Goal: Task Accomplishment & Management: Use online tool/utility

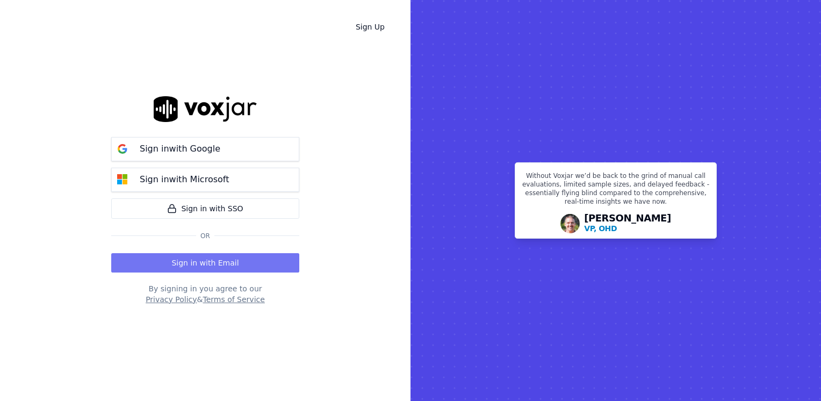
click at [221, 258] on button "Sign in with Email" at bounding box center [205, 262] width 188 height 19
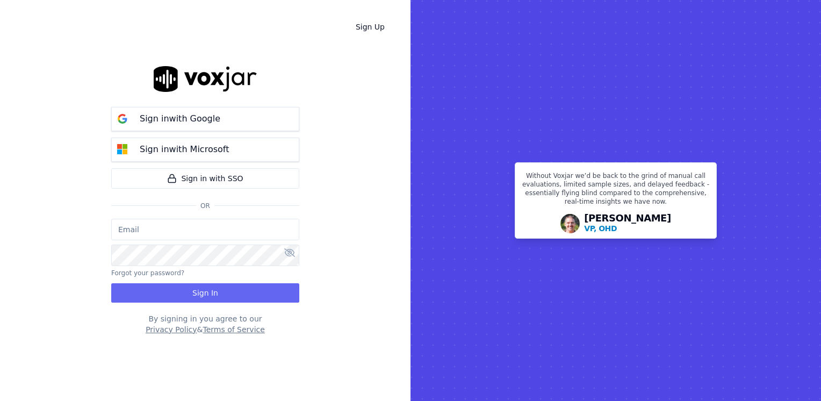
click at [217, 234] on input "email" at bounding box center [205, 229] width 188 height 21
type input "[EMAIL_ADDRESS][DOMAIN_NAME]"
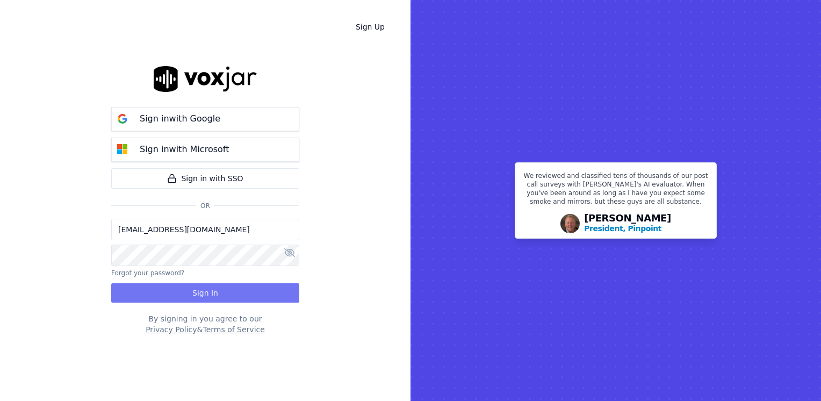
click at [196, 288] on button "Sign In" at bounding box center [205, 292] width 188 height 19
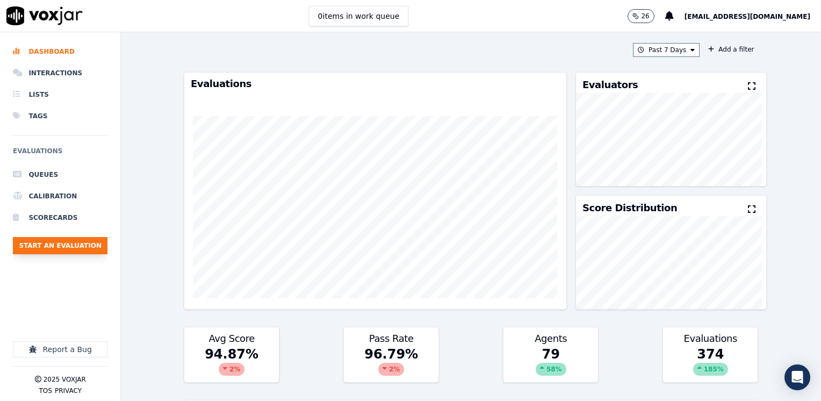
click at [46, 242] on button "Start an Evaluation" at bounding box center [60, 245] width 95 height 17
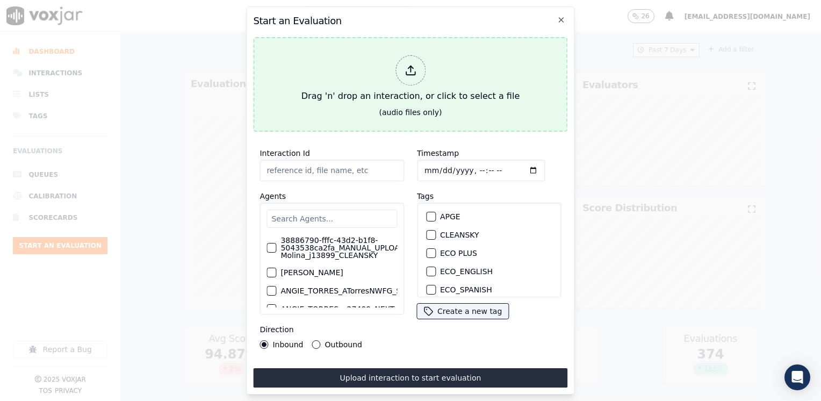
click at [410, 74] on div at bounding box center [410, 70] width 30 height 30
type input "20250912-112929_2166307476-[PERSON_NAME] all.mp3"
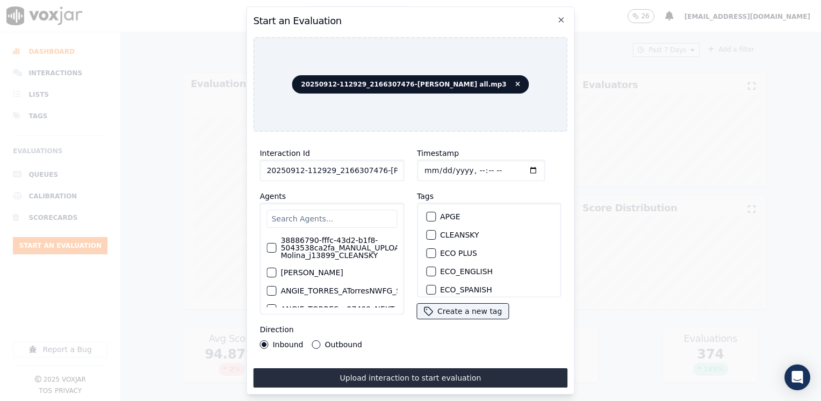
click at [335, 212] on input "text" at bounding box center [331, 218] width 130 height 18
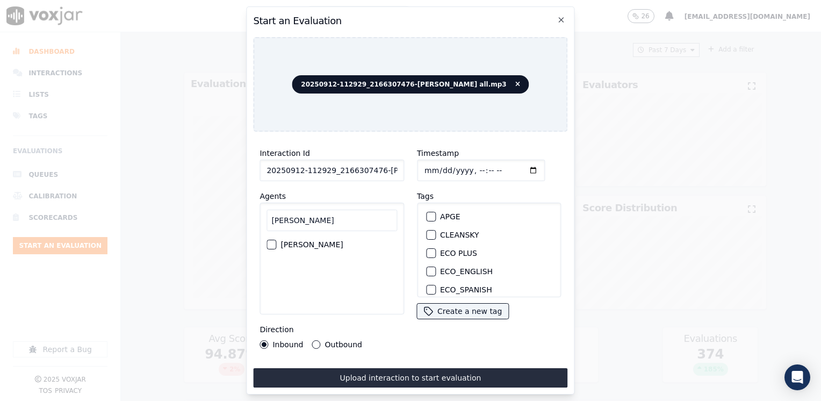
type input "jona"
click at [339, 243] on label "Jonathan Mozo_JMozoNWFG_SPARK" at bounding box center [311, 245] width 62 height 8
click at [276, 243] on button "Jonathan Mozo_JMozoNWFG_SPARK" at bounding box center [271, 245] width 10 height 10
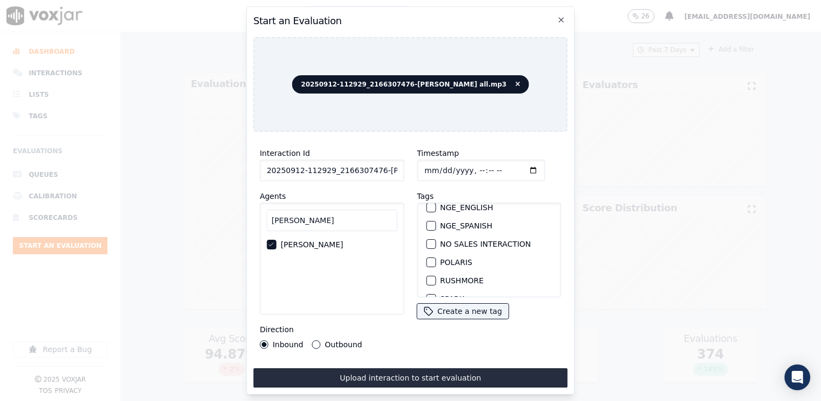
scroll to position [122, 0]
click at [430, 235] on button "NGE" at bounding box center [431, 240] width 10 height 10
click at [509, 166] on input "Timestamp" at bounding box center [481, 169] width 128 height 21
click at [519, 166] on input "Timestamp" at bounding box center [481, 169] width 128 height 21
type input "2025-09-12T17:46"
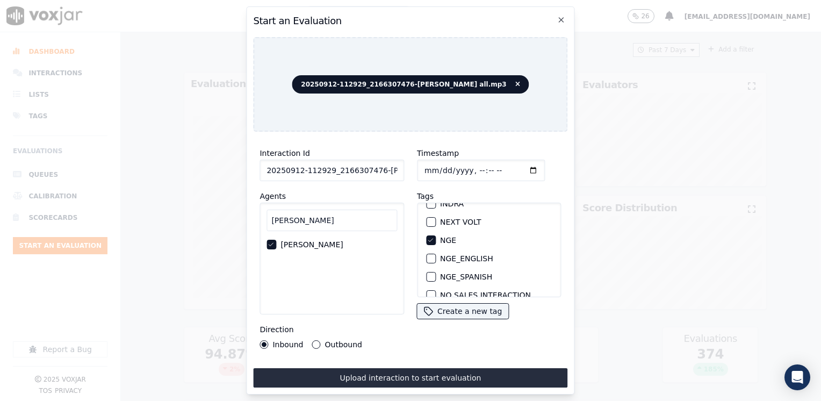
click at [312, 340] on button "Outbound" at bounding box center [316, 344] width 9 height 9
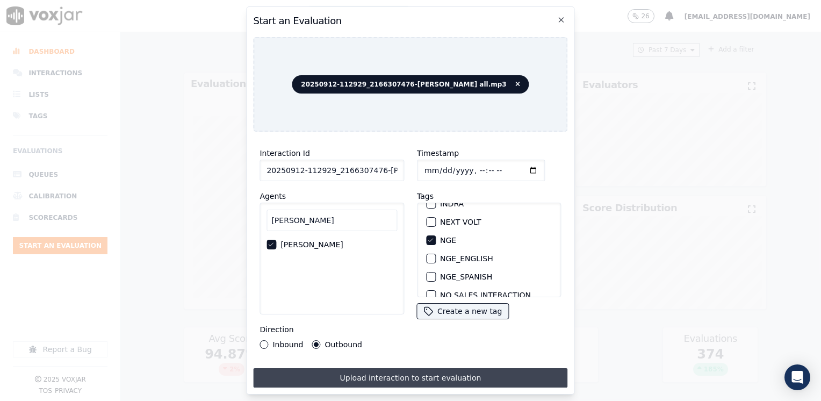
click at [375, 371] on button "Upload interaction to start evaluation" at bounding box center [410, 377] width 314 height 19
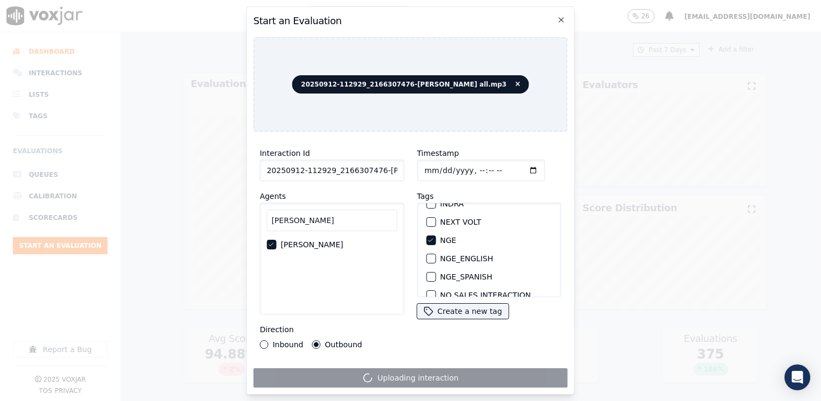
click at [516, 166] on input "Timestamp" at bounding box center [481, 169] width 128 height 21
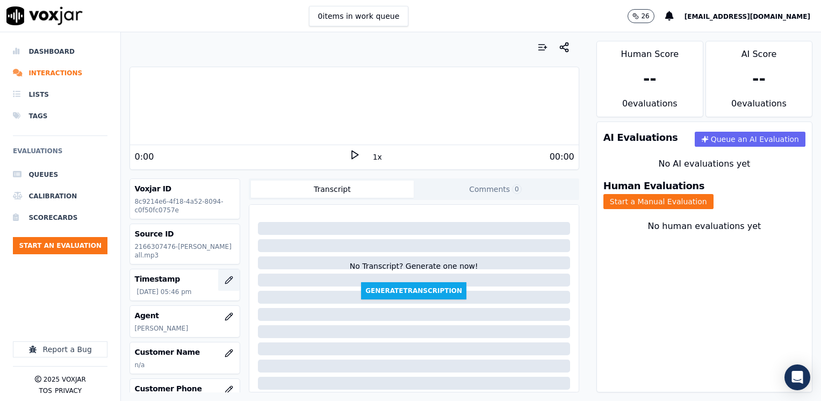
click at [222, 280] on button "button" at bounding box center [228, 279] width 21 height 21
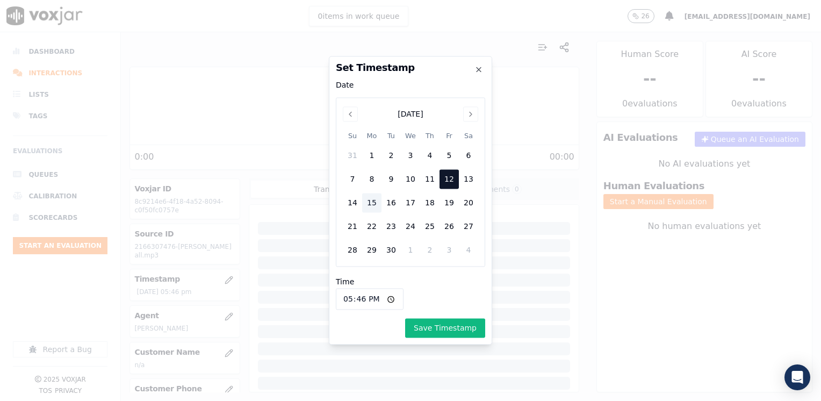
click at [386, 299] on input "17:46" at bounding box center [370, 298] width 68 height 21
type input "23:46"
click at [450, 330] on button "Save Timestamp" at bounding box center [445, 327] width 80 height 19
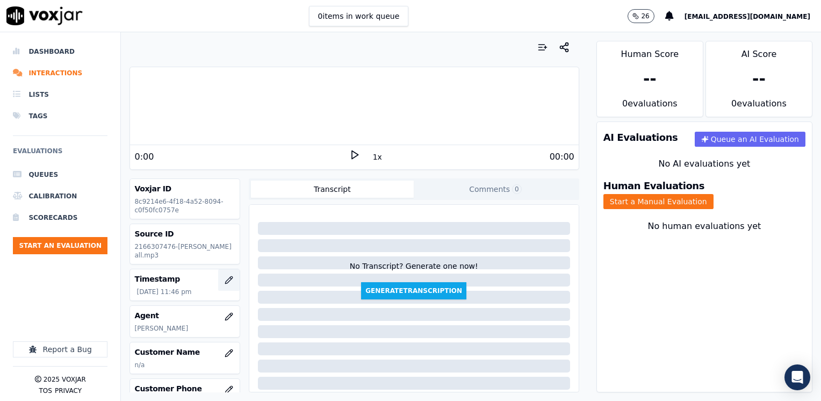
click at [225, 278] on icon "button" at bounding box center [228, 279] width 7 height 7
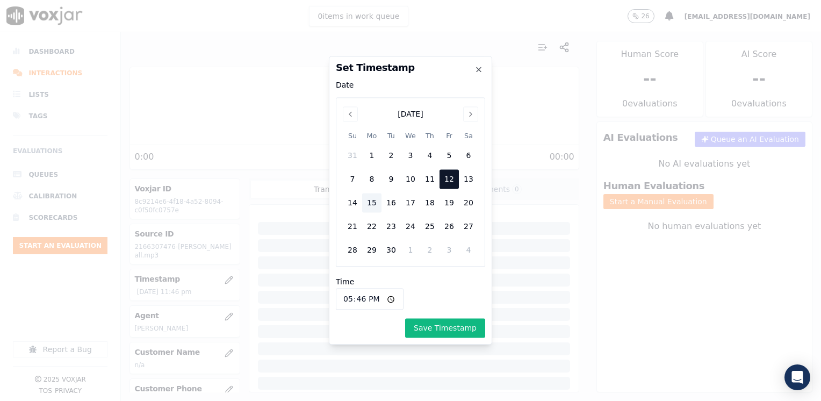
click at [385, 298] on input "17:46" at bounding box center [370, 298] width 68 height 21
type input "11:46"
click at [464, 328] on button "Save Timestamp" at bounding box center [445, 327] width 80 height 19
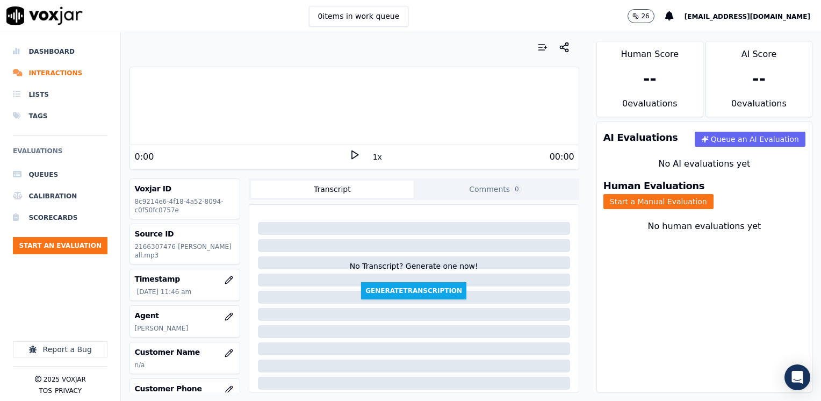
click at [349, 158] on icon at bounding box center [354, 154] width 11 height 11
click at [355, 158] on rect at bounding box center [356, 154] width 2 height 7
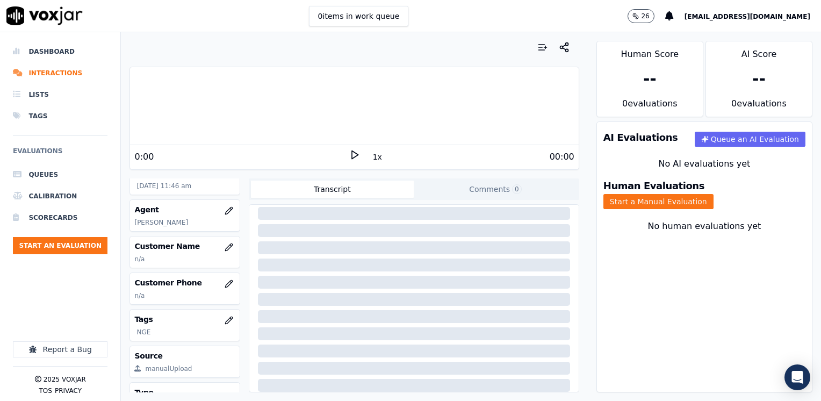
scroll to position [107, 0]
click at [219, 247] on button "button" at bounding box center [228, 245] width 21 height 21
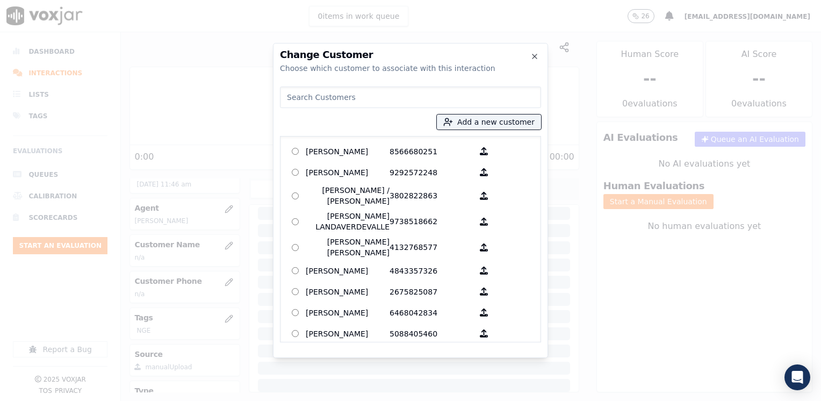
click at [324, 93] on input at bounding box center [410, 96] width 261 height 21
paste input "2166307476"
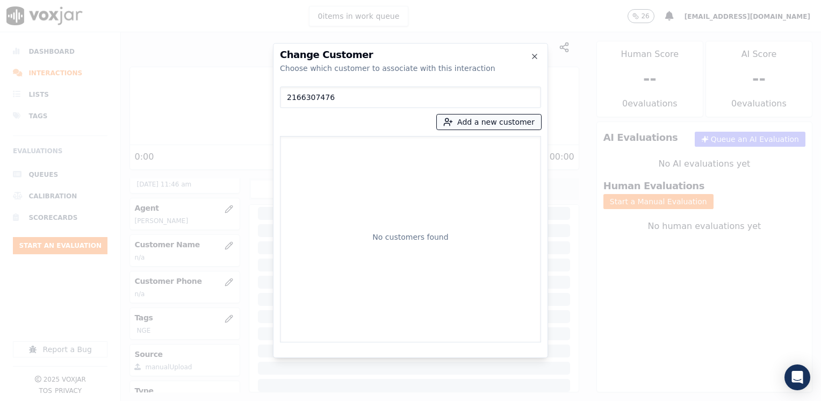
type input "2166307476"
click at [493, 118] on button "Add a new customer" at bounding box center [489, 121] width 104 height 15
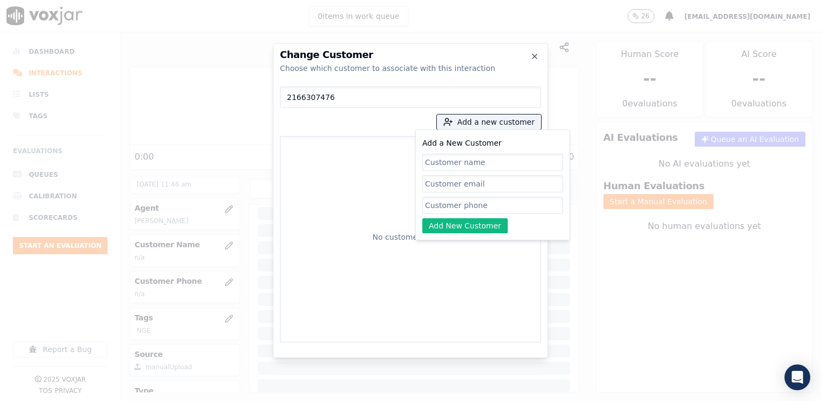
click at [489, 201] on input "Add a New Customer" at bounding box center [492, 205] width 141 height 17
paste input "2166307476"
type input "2166307476"
click at [490, 151] on div "Add a New Customer 2166307476 Add New Customer" at bounding box center [492, 184] width 141 height 97
click at [485, 159] on input "Add a New Customer" at bounding box center [492, 162] width 141 height 17
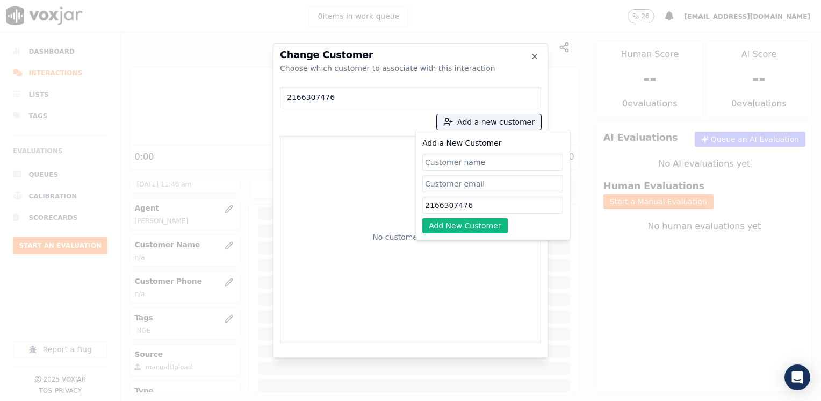
paste input "Latosha Hall"
type input "Latosha Hall"
click at [466, 231] on button "Add New Customer" at bounding box center [464, 225] width 85 height 15
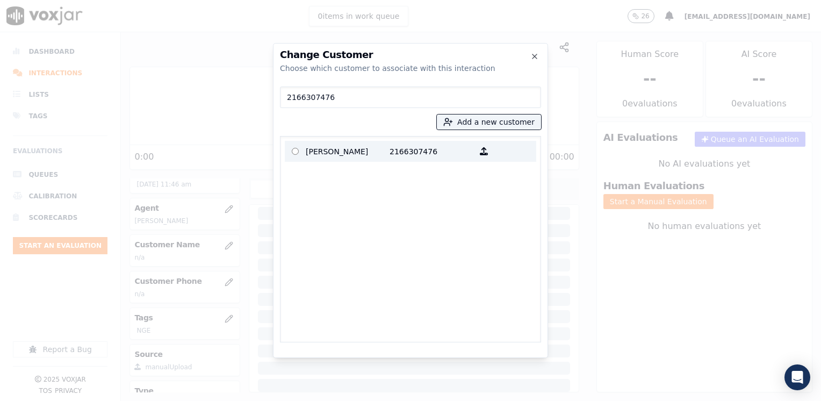
click at [368, 156] on p "Latosha Hall" at bounding box center [348, 151] width 84 height 17
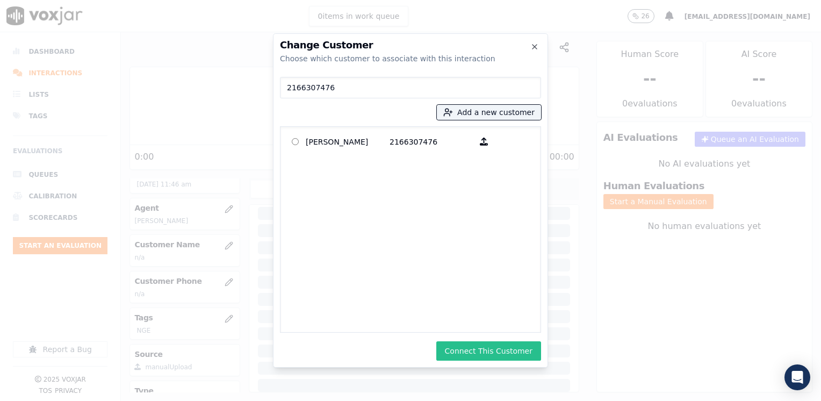
click at [484, 350] on button "Connect This Customer" at bounding box center [488, 350] width 105 height 19
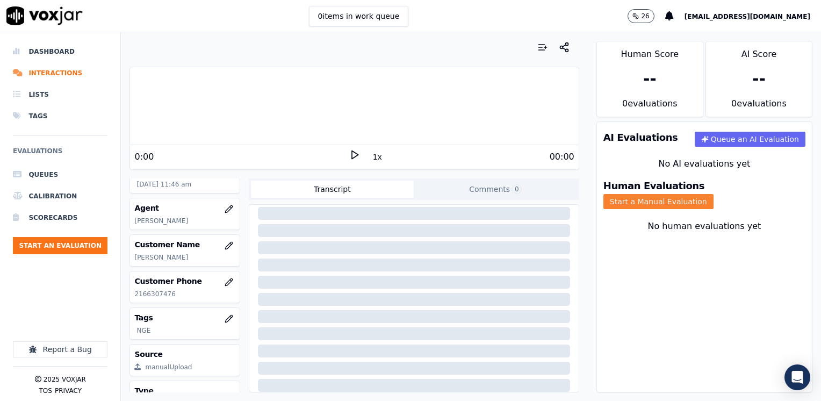
click at [713, 194] on button "Start a Manual Evaluation" at bounding box center [658, 201] width 110 height 15
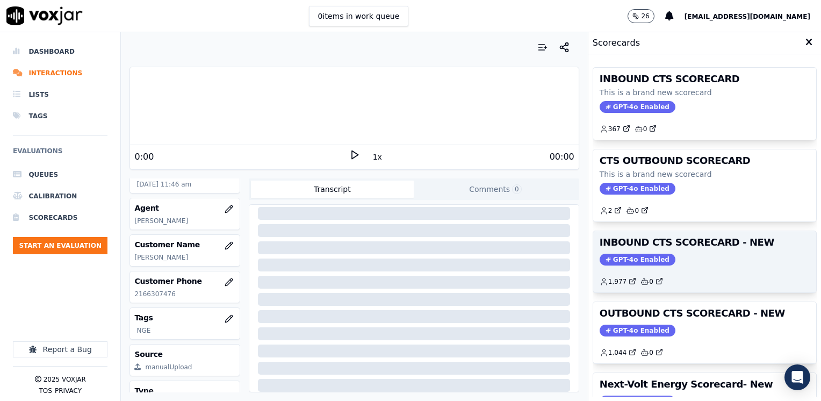
click at [630, 258] on span "GPT-4o Enabled" at bounding box center [637, 259] width 76 height 12
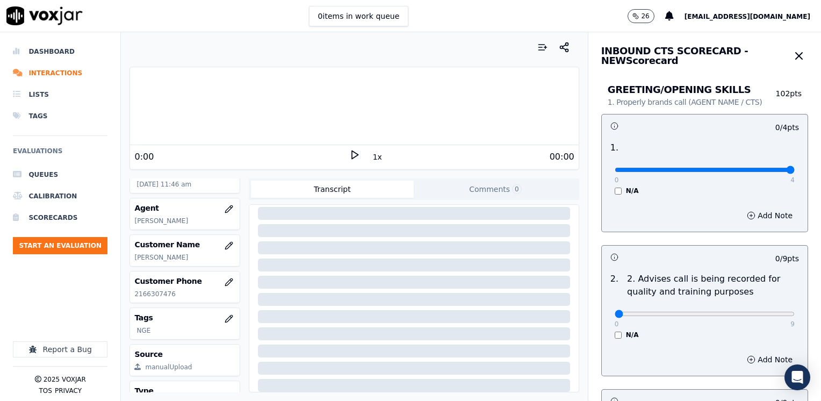
drag, startPoint x: 609, startPoint y: 169, endPoint x: 822, endPoint y: 155, distance: 213.7
type input "4"
click at [794, 168] on input "range" at bounding box center [704, 170] width 180 height 4
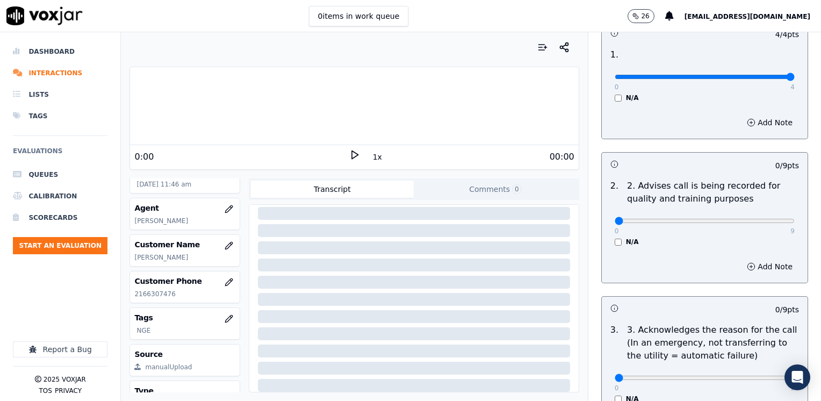
scroll to position [161, 0]
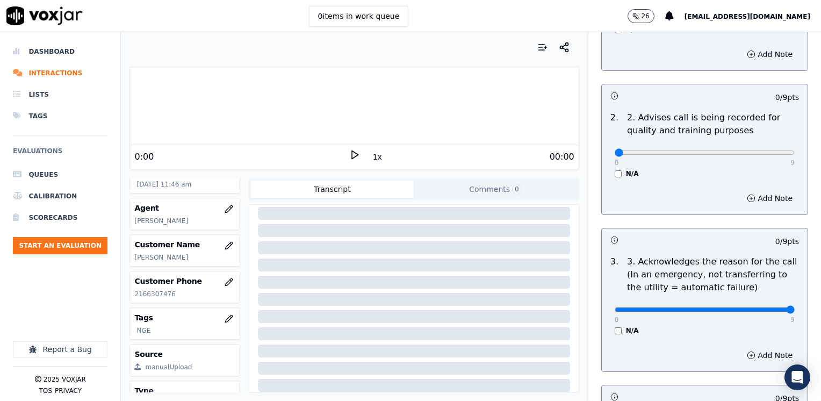
drag, startPoint x: 635, startPoint y: 308, endPoint x: 820, endPoint y: 305, distance: 184.8
type input "9"
click at [794, 307] on input "range" at bounding box center [704, 309] width 180 height 4
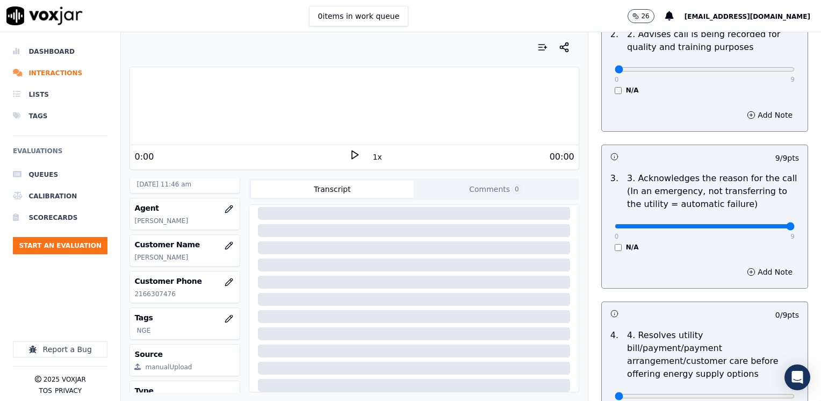
scroll to position [322, 0]
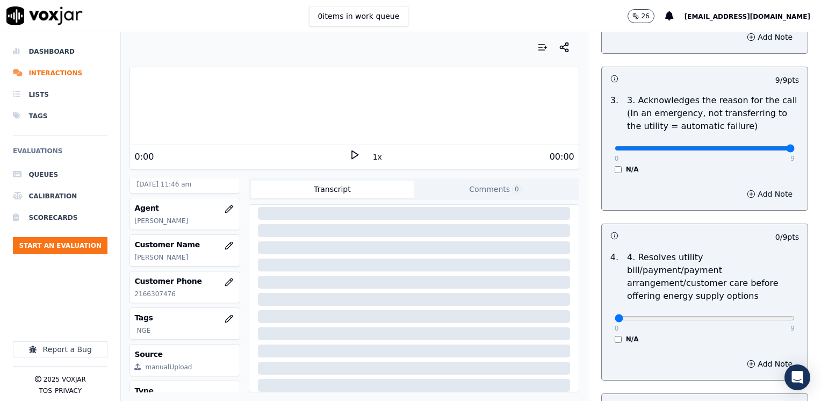
click at [747, 192] on button "Add Note" at bounding box center [769, 193] width 59 height 15
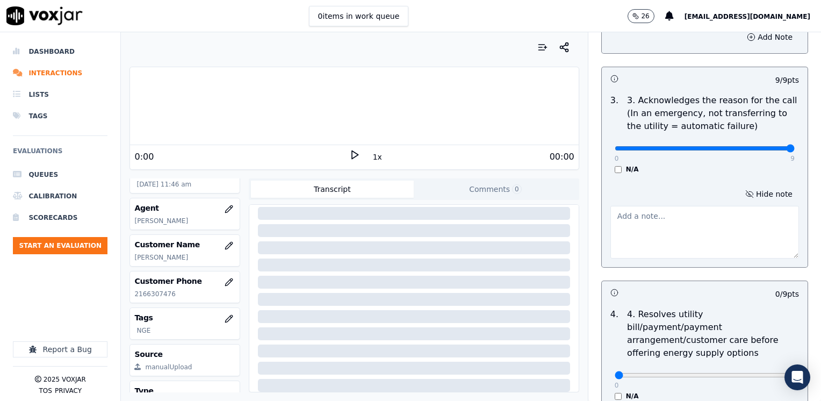
click at [630, 220] on textarea at bounding box center [704, 232] width 188 height 53
type textarea "Cx wants to make a payment for her gas bill"
click at [352, 154] on polygon at bounding box center [355, 155] width 6 height 8
click at [352, 154] on rect at bounding box center [353, 154] width 2 height 7
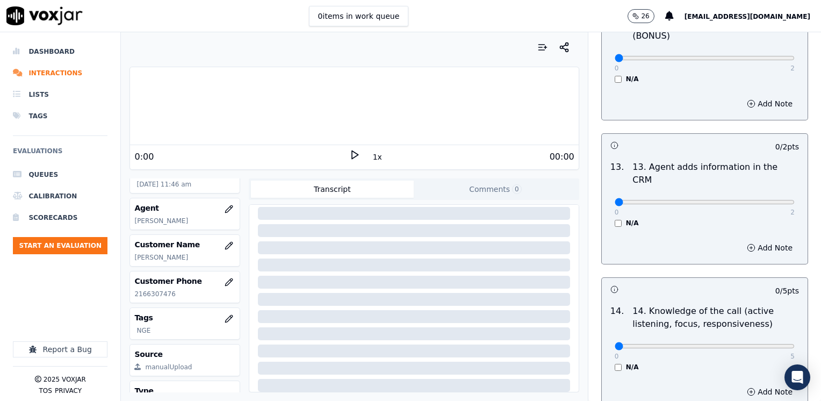
scroll to position [1858, 0]
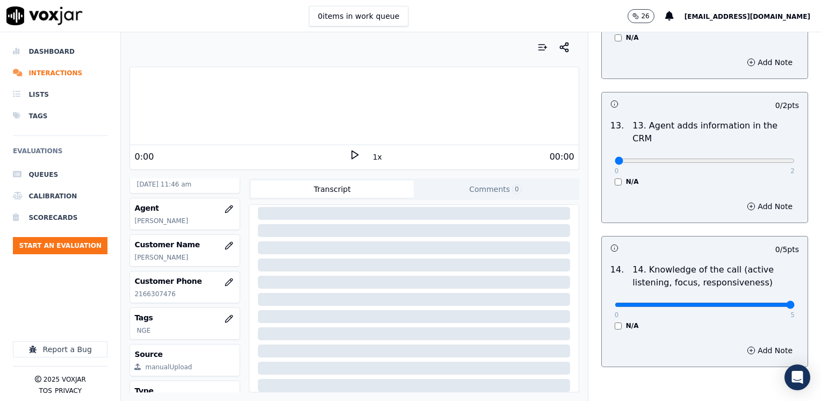
drag, startPoint x: 606, startPoint y: 248, endPoint x: 822, endPoint y: 266, distance: 216.7
type input "5"
click at [794, 302] on input "range" at bounding box center [704, 304] width 180 height 4
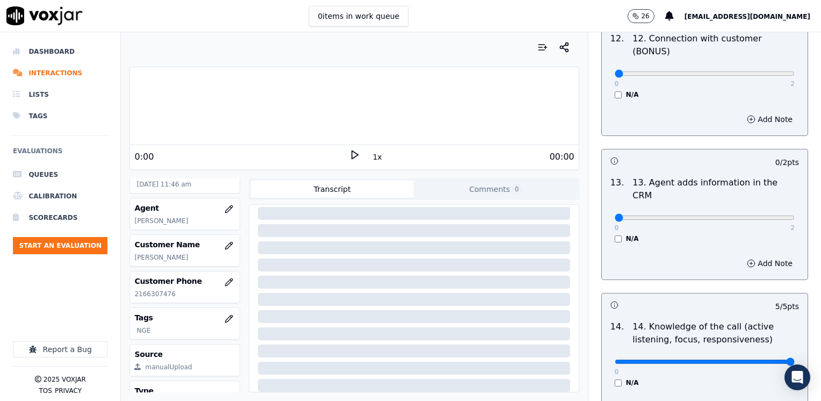
scroll to position [1696, 0]
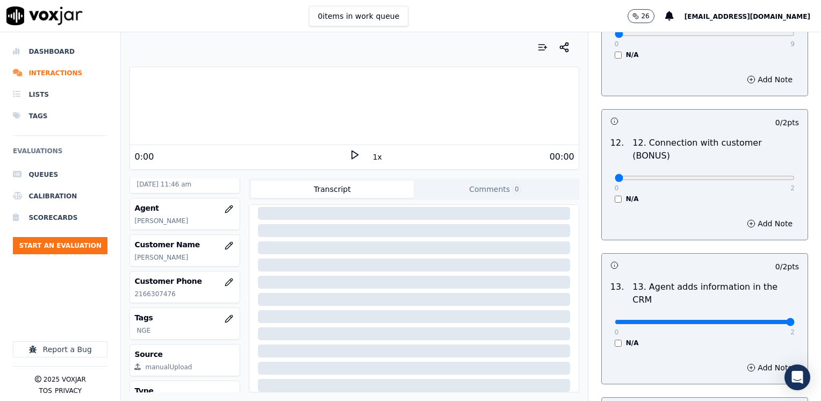
drag, startPoint x: 608, startPoint y: 264, endPoint x: 822, endPoint y: 280, distance: 214.9
type input "2"
click at [794, 320] on input "range" at bounding box center [704, 322] width 180 height 4
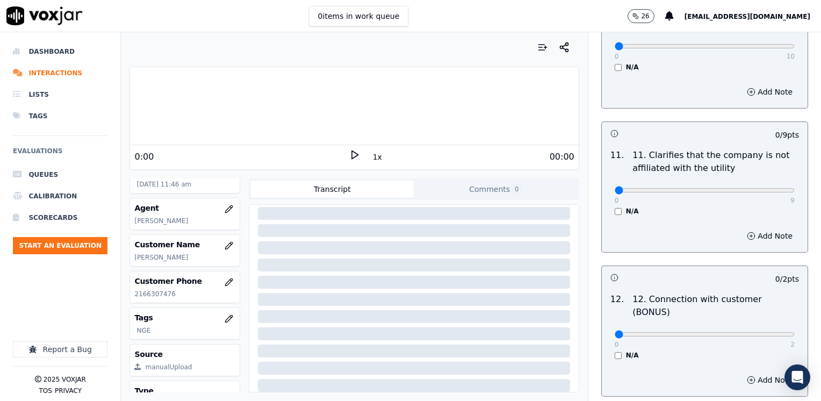
scroll to position [1535, 0]
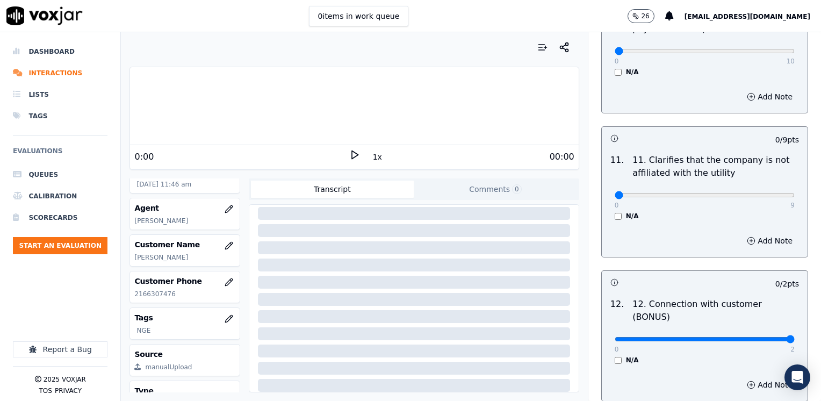
drag, startPoint x: 610, startPoint y: 298, endPoint x: 822, endPoint y: 296, distance: 212.1
type input "2"
click at [794, 337] on input "range" at bounding box center [704, 339] width 180 height 4
drag, startPoint x: 606, startPoint y: 165, endPoint x: 822, endPoint y: 205, distance: 220.1
type input "9"
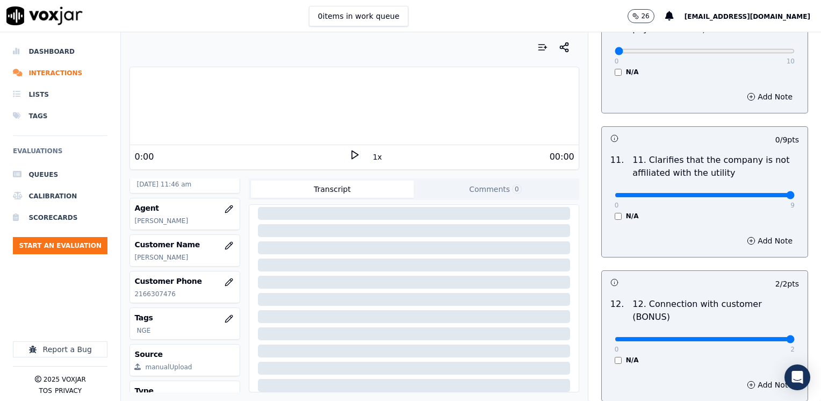
click at [794, 197] on input "range" at bounding box center [704, 195] width 180 height 4
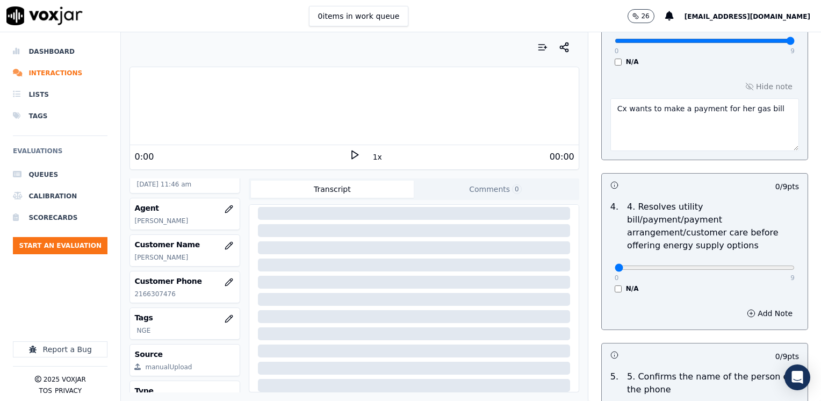
scroll to position [698, 0]
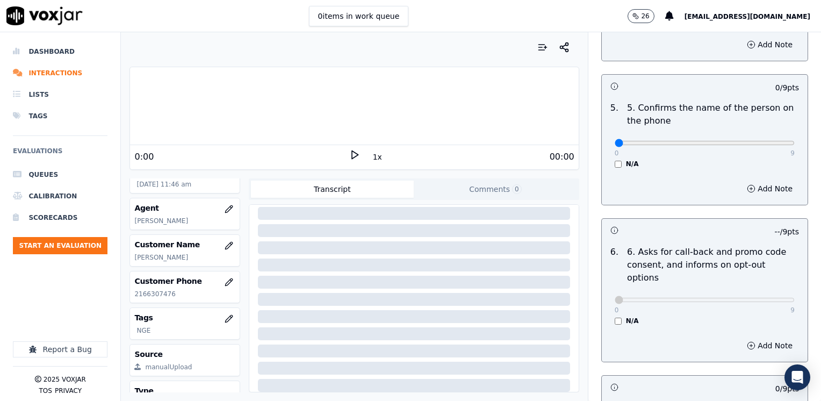
click at [349, 154] on icon at bounding box center [354, 154] width 11 height 11
click at [352, 154] on rect at bounding box center [353, 154] width 2 height 7
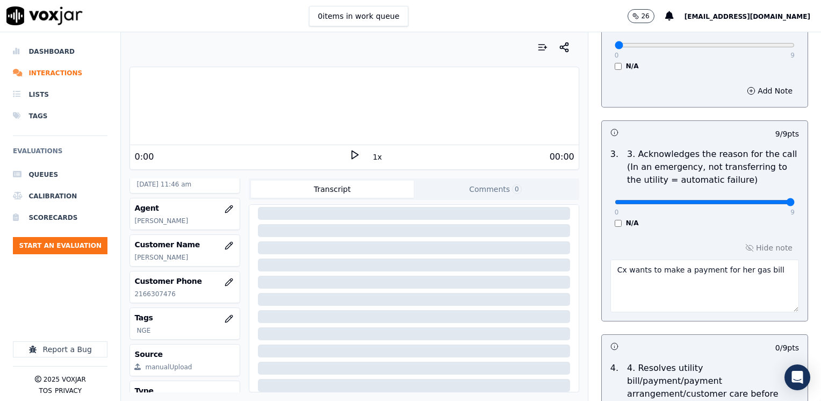
scroll to position [483, 0]
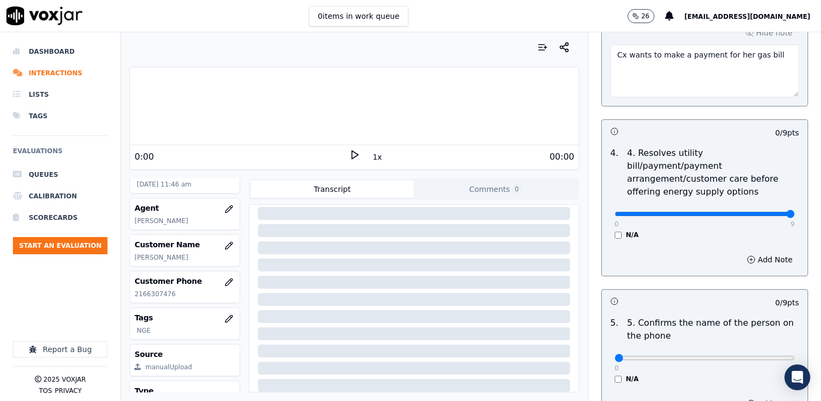
drag, startPoint x: 608, startPoint y: 200, endPoint x: 822, endPoint y: 202, distance: 214.3
type input "9"
click at [794, 212] on input "range" at bounding box center [704, 214] width 180 height 4
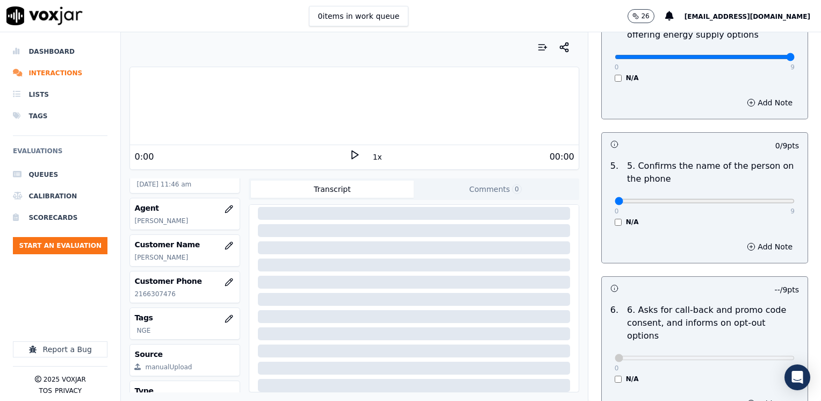
scroll to position [644, 0]
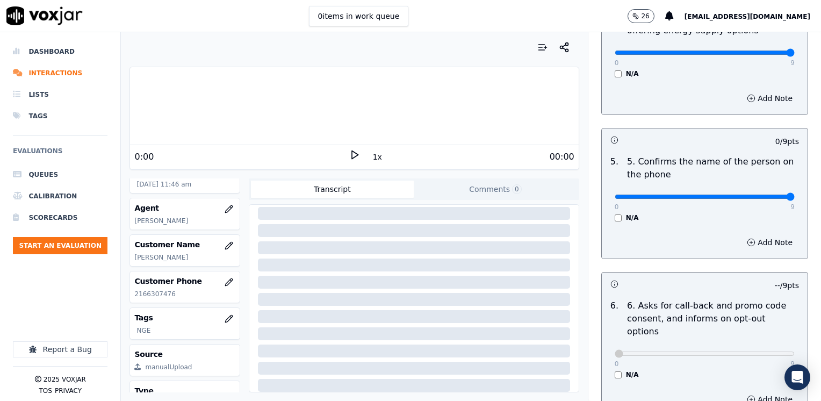
drag, startPoint x: 608, startPoint y: 181, endPoint x: 814, endPoint y: 181, distance: 206.2
type input "9"
click at [794, 194] on input "range" at bounding box center [704, 196] width 180 height 4
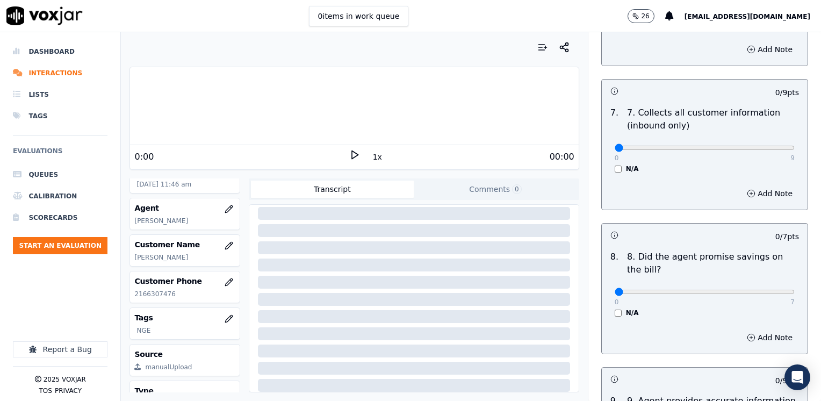
scroll to position [1074, 0]
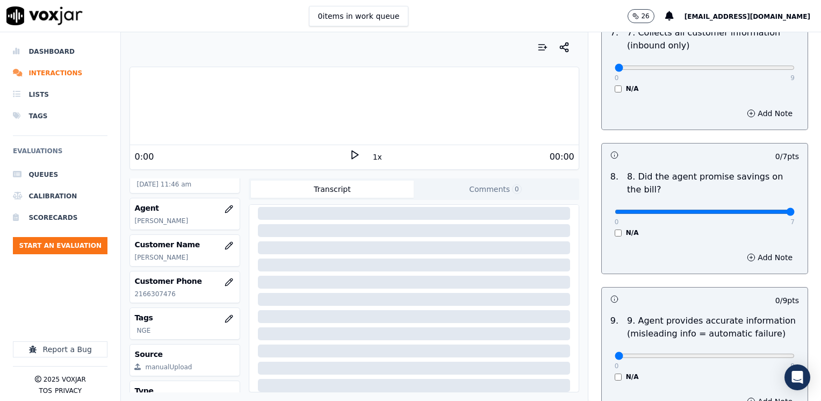
drag, startPoint x: 609, startPoint y: 185, endPoint x: 822, endPoint y: 180, distance: 213.2
type input "7"
click at [794, 209] on input "range" at bounding box center [704, 211] width 180 height 4
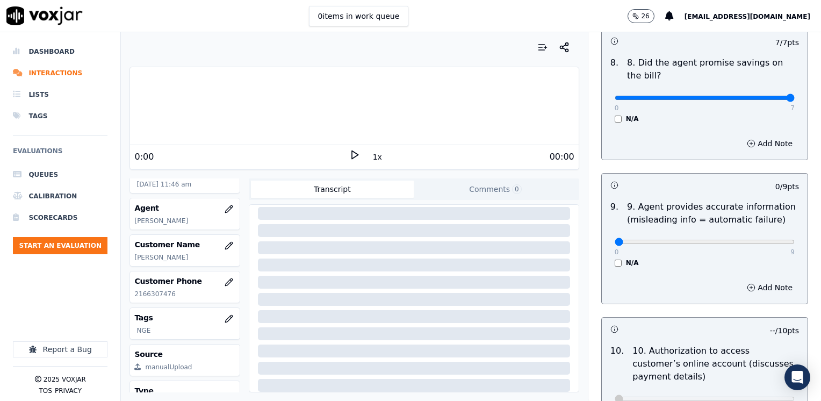
scroll to position [1235, 0]
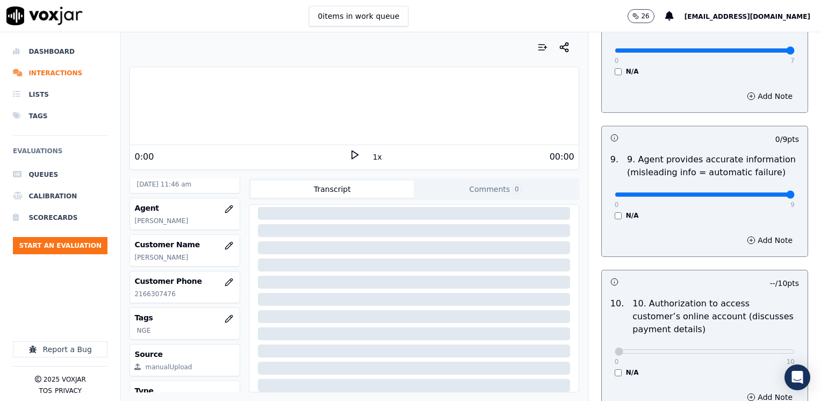
drag, startPoint x: 607, startPoint y: 166, endPoint x: 822, endPoint y: 158, distance: 215.5
type input "9"
click at [794, 192] on input "range" at bounding box center [704, 194] width 180 height 4
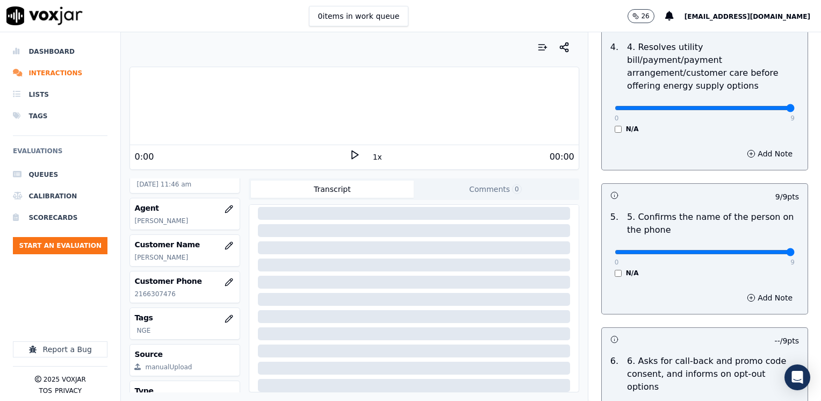
scroll to position [591, 0]
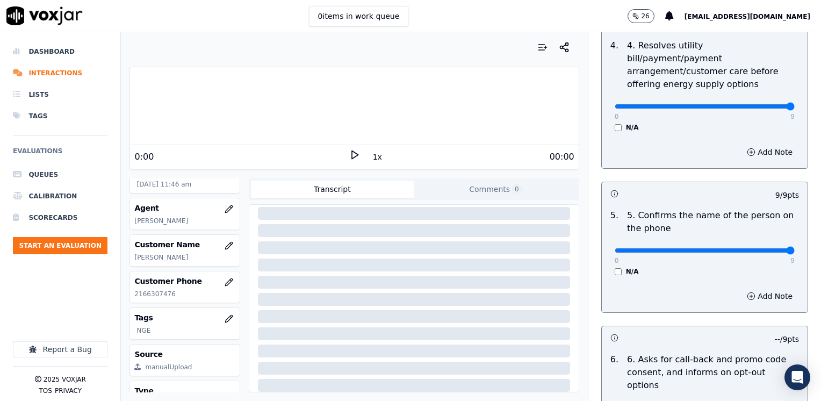
click at [621, 280] on div "Add Note" at bounding box center [704, 296] width 206 height 32
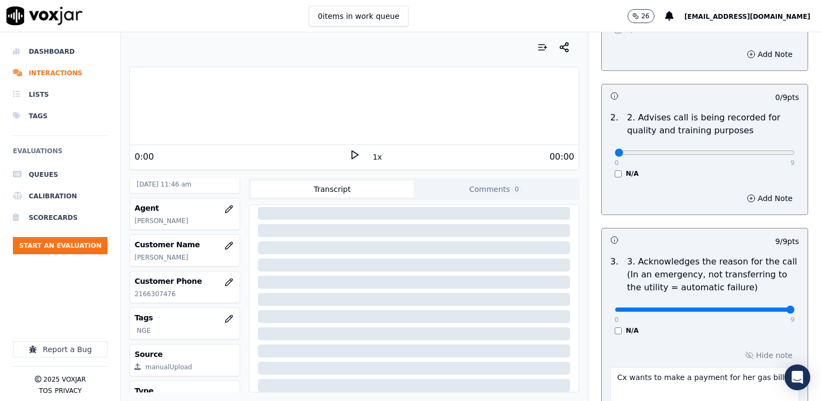
scroll to position [269, 0]
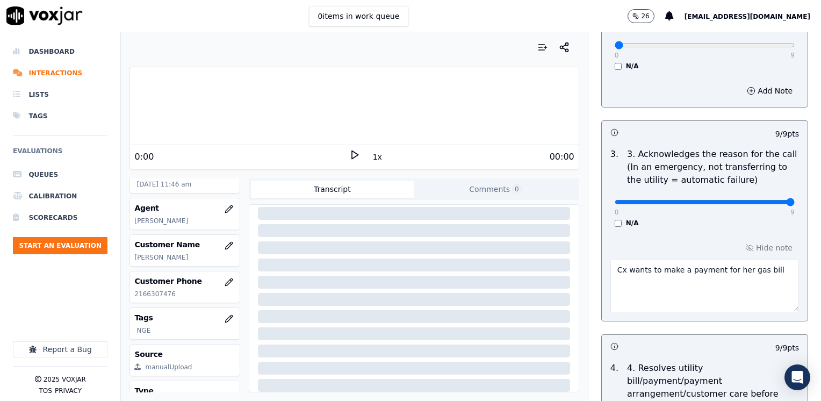
click at [757, 274] on textarea "Cx wants to make a payment for her gas bill" at bounding box center [704, 285] width 188 height 53
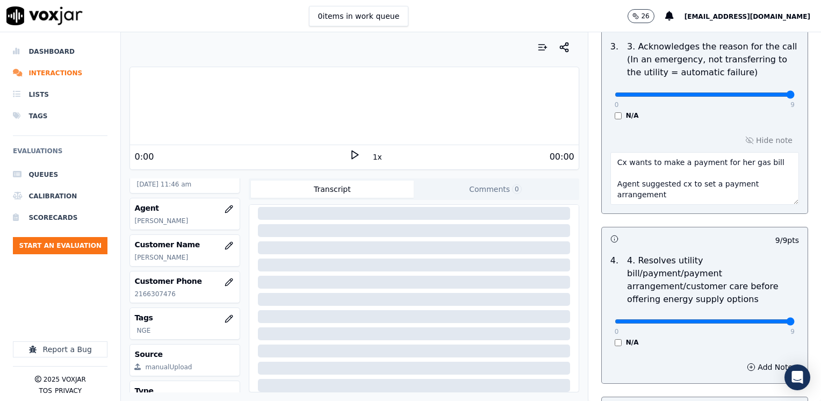
scroll to position [6, 0]
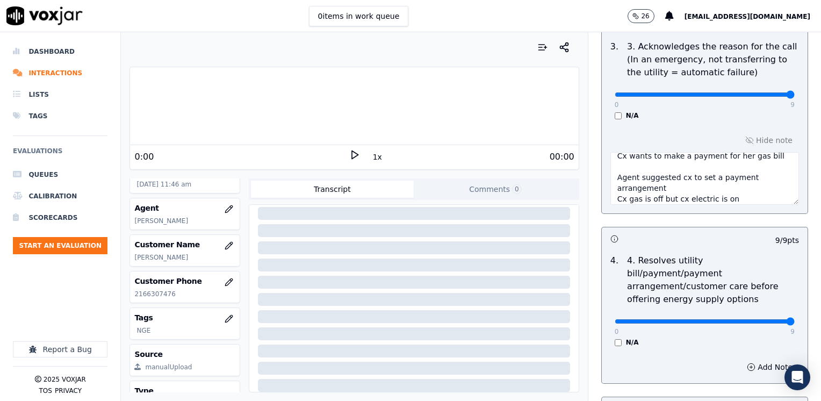
type textarea "Cx wants to make a payment for her gas bill Agent suggested cx to set a payment…"
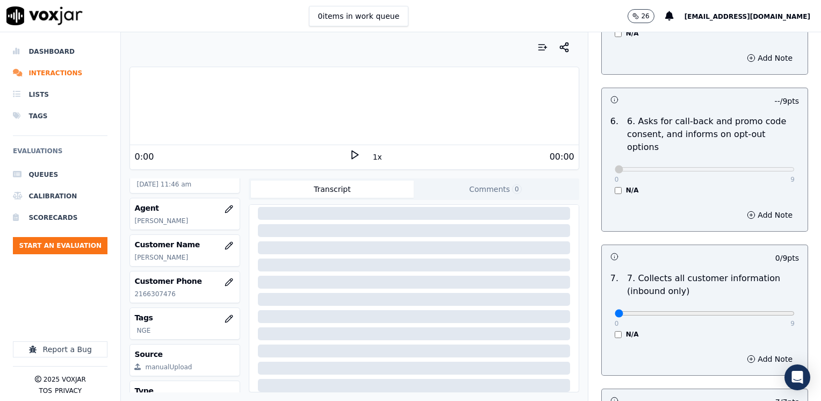
scroll to position [913, 0]
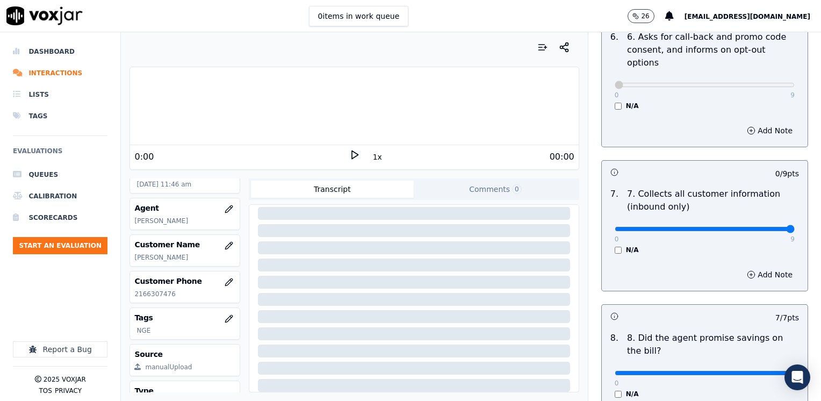
drag, startPoint x: 608, startPoint y: 202, endPoint x: 822, endPoint y: 194, distance: 214.4
click at [794, 227] on input "range" at bounding box center [704, 229] width 180 height 4
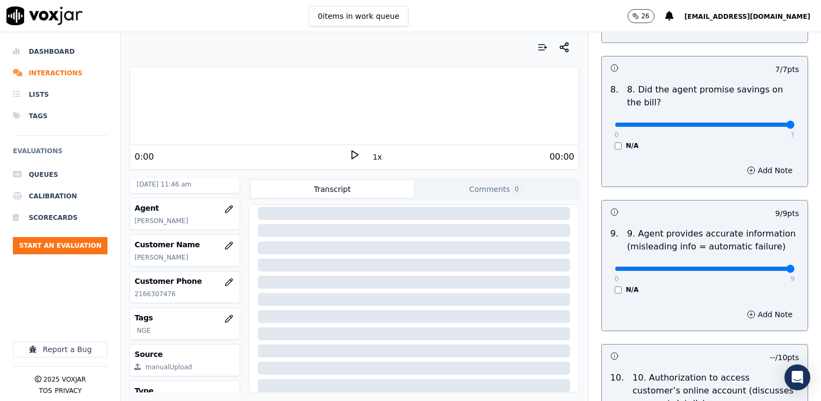
scroll to position [1074, 0]
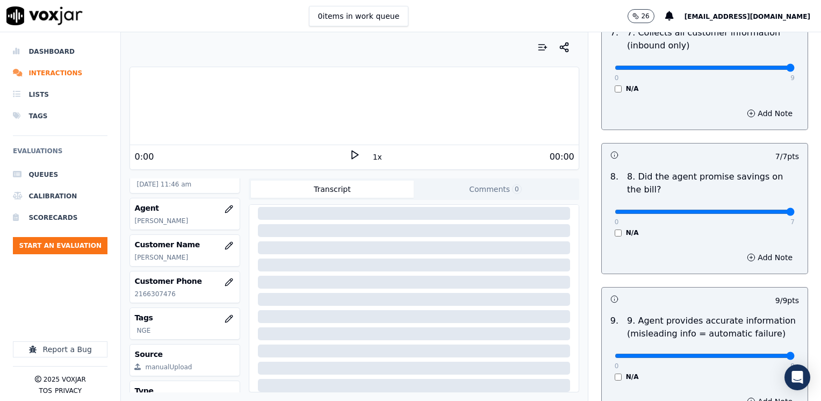
click at [753, 205] on div "0 7" at bounding box center [704, 211] width 180 height 13
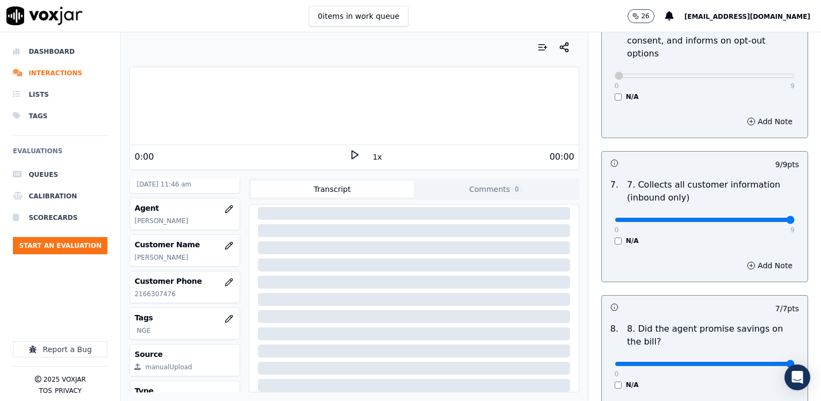
scroll to position [913, 0]
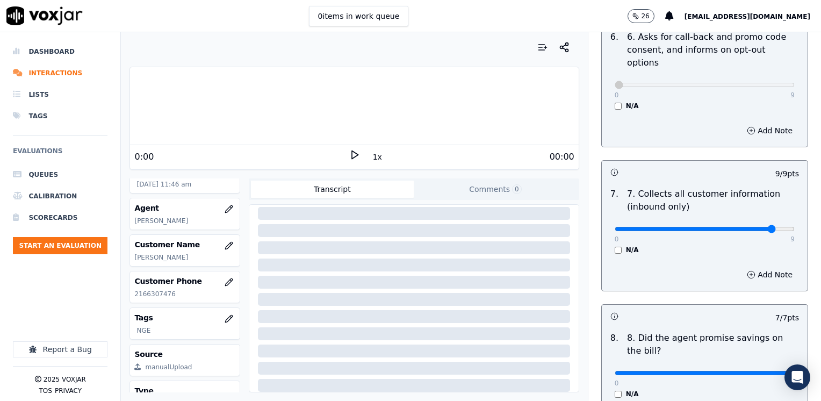
type input "8"
click at [754, 227] on input "range" at bounding box center [704, 229] width 180 height 4
click at [745, 267] on button "Add Note" at bounding box center [769, 274] width 59 height 15
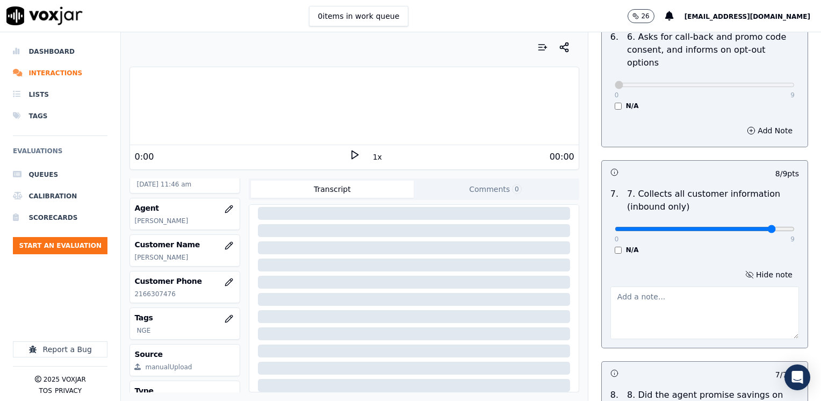
click at [646, 293] on textarea at bounding box center [704, 312] width 188 height 53
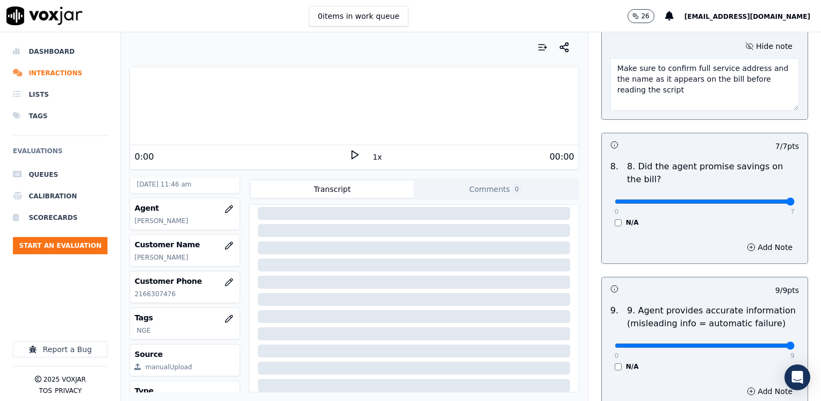
scroll to position [1128, 0]
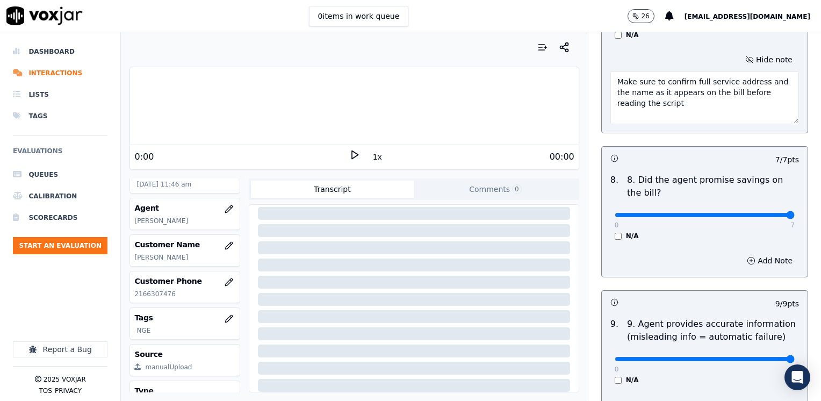
type textarea "Make sure to confirm full service address and the name as it appears on the bil…"
type input "6"
click at [753, 213] on input "range" at bounding box center [704, 215] width 180 height 4
click at [759, 253] on button "Add Note" at bounding box center [769, 260] width 59 height 15
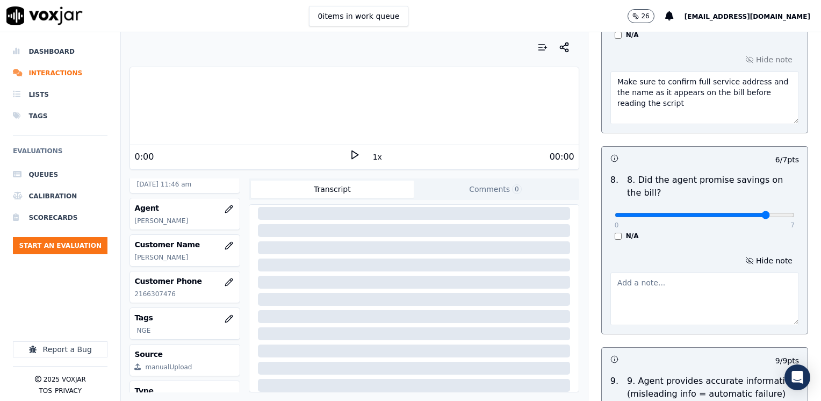
click at [695, 272] on textarea at bounding box center [704, 298] width 188 height 53
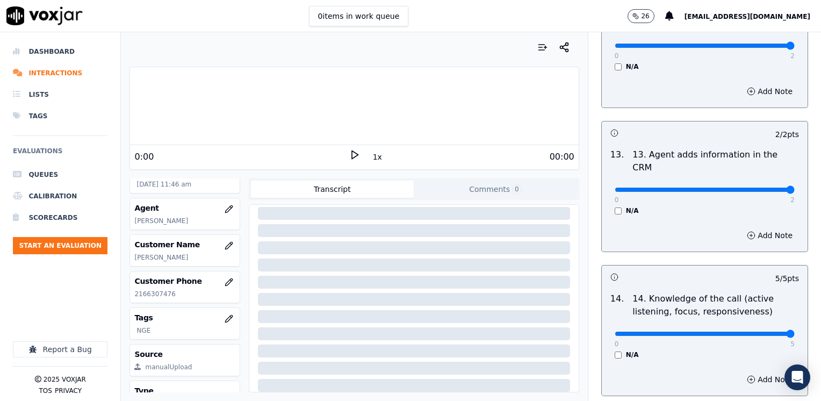
scroll to position [1971, 0]
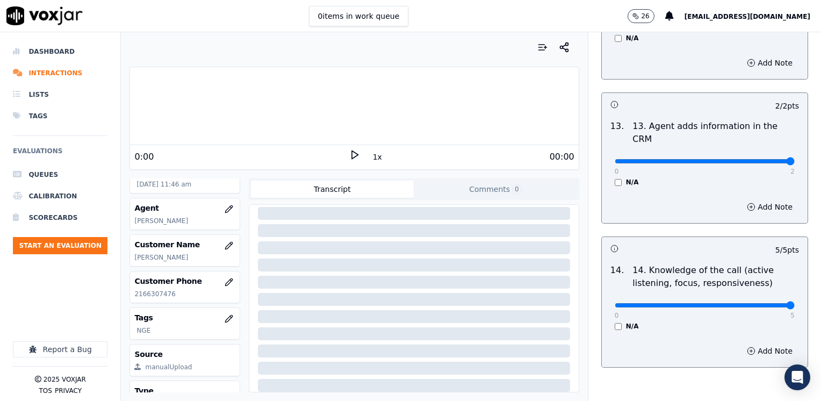
type textarea "Avoid using the word "cheaper""
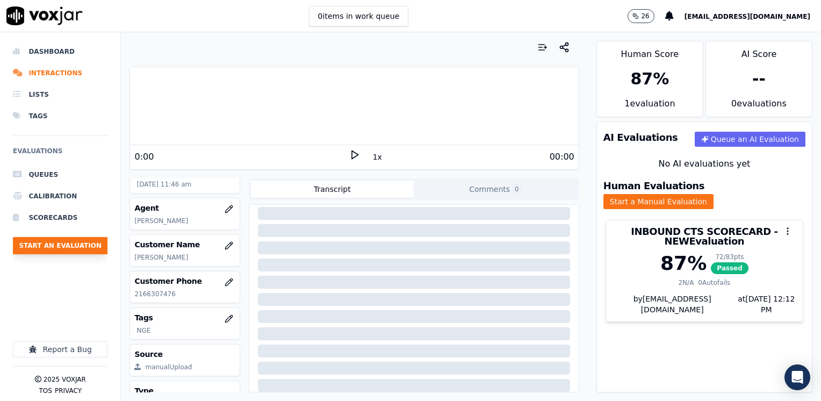
click at [79, 240] on button "Start an Evaluation" at bounding box center [60, 245] width 95 height 17
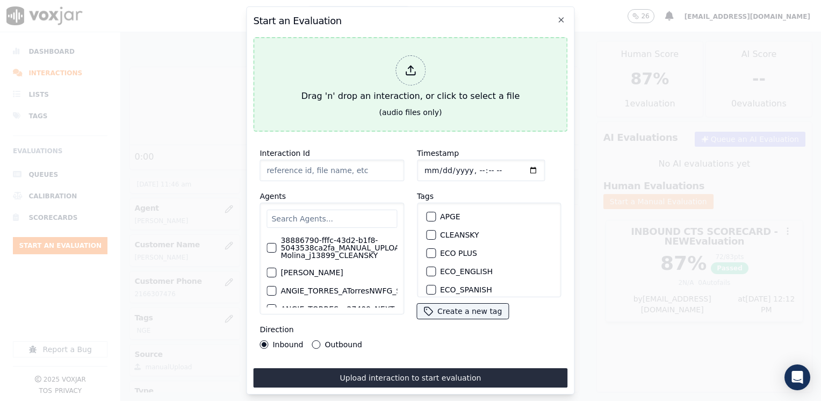
click at [414, 72] on icon at bounding box center [410, 73] width 9 height 3
type input "20250912-112929_2166307476-FABIANA GARCIA all.mp3"
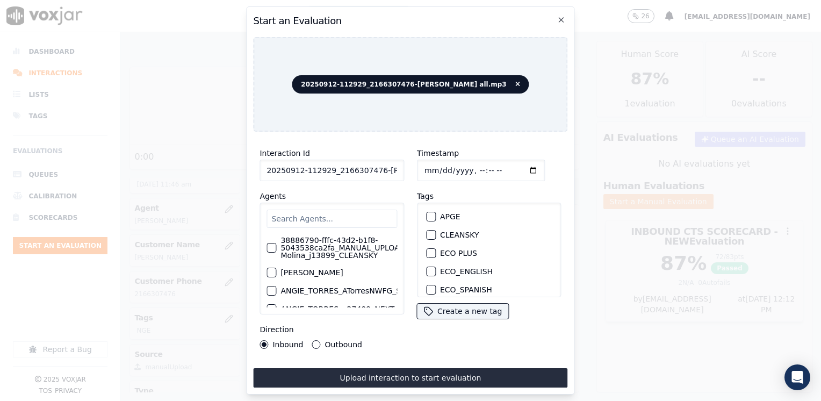
click at [361, 213] on input "text" at bounding box center [331, 218] width 130 height 18
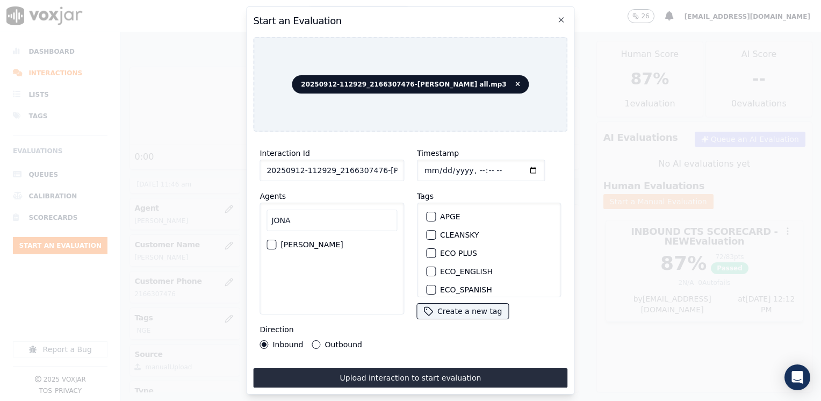
type input "JONA"
click at [333, 246] on label "Jonathan Mozo_JMozoNWFG_SPARK" at bounding box center [311, 245] width 62 height 8
click at [276, 246] on button "Jonathan Mozo_JMozoNWFG_SPARK" at bounding box center [271, 245] width 10 height 10
click at [430, 231] on button "CLEANSKY" at bounding box center [431, 235] width 10 height 10
click at [517, 164] on input "Timestamp" at bounding box center [481, 169] width 128 height 21
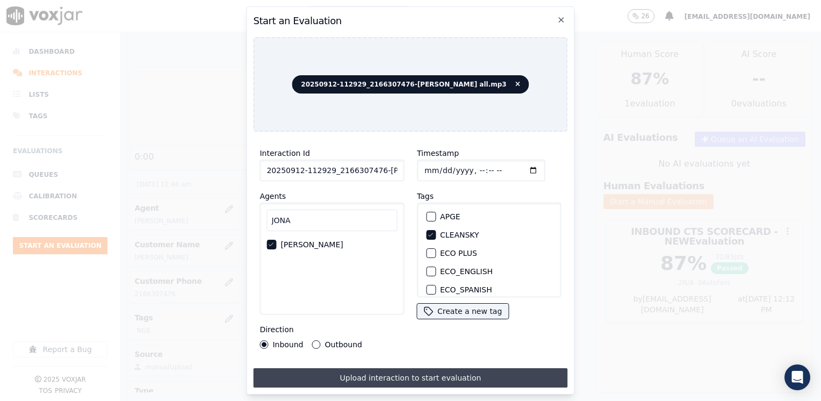
type input "2025-09-12T12:12"
click at [419, 372] on button "Upload interaction to start evaluation" at bounding box center [410, 377] width 314 height 19
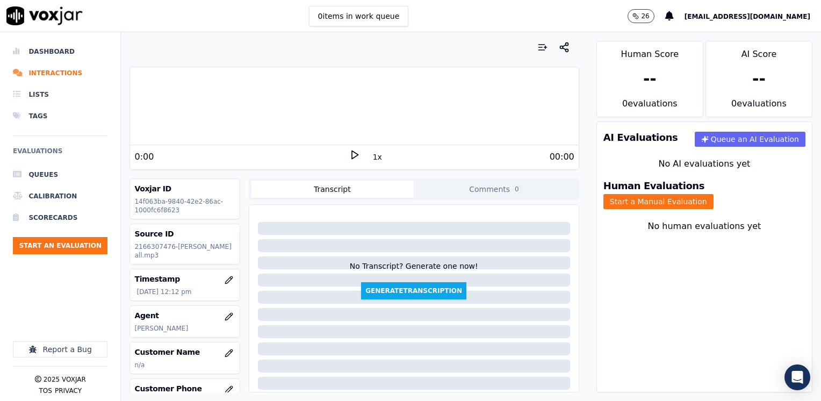
click at [349, 154] on icon at bounding box center [354, 154] width 11 height 11
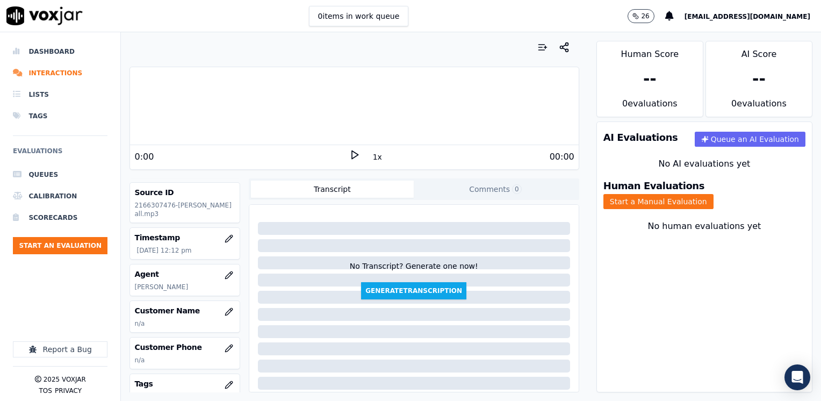
scroll to position [107, 0]
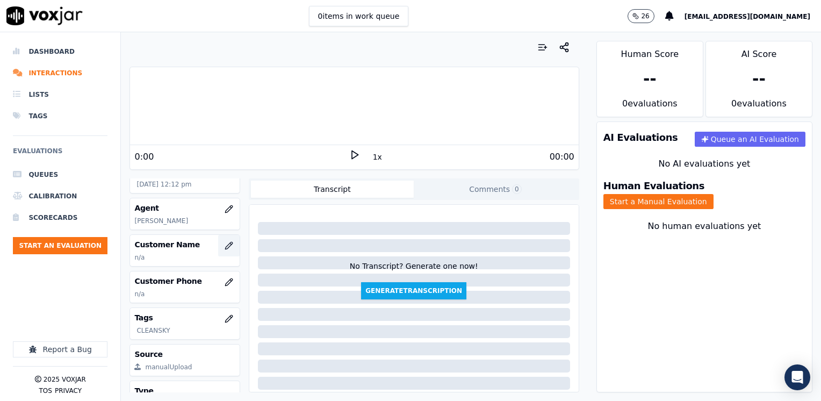
click at [218, 248] on button "button" at bounding box center [228, 245] width 21 height 21
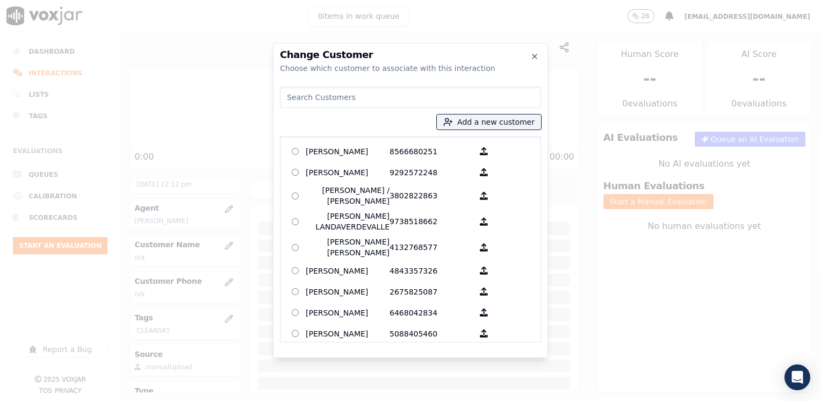
click at [452, 95] on input at bounding box center [410, 96] width 261 height 21
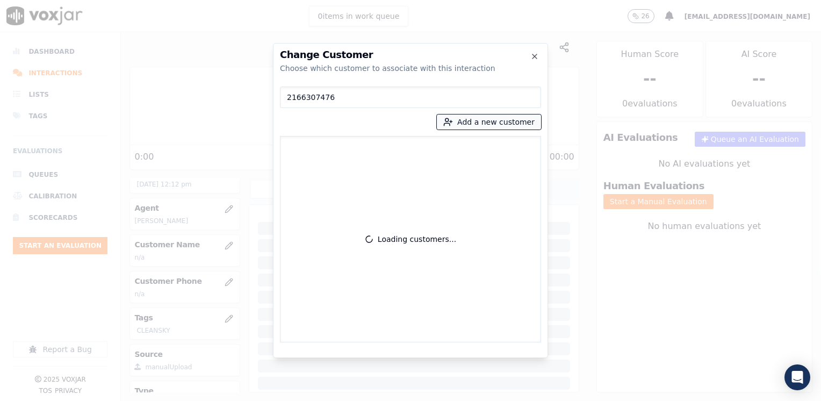
type input "2166307476"
click at [496, 119] on button "Add a new customer" at bounding box center [489, 121] width 104 height 15
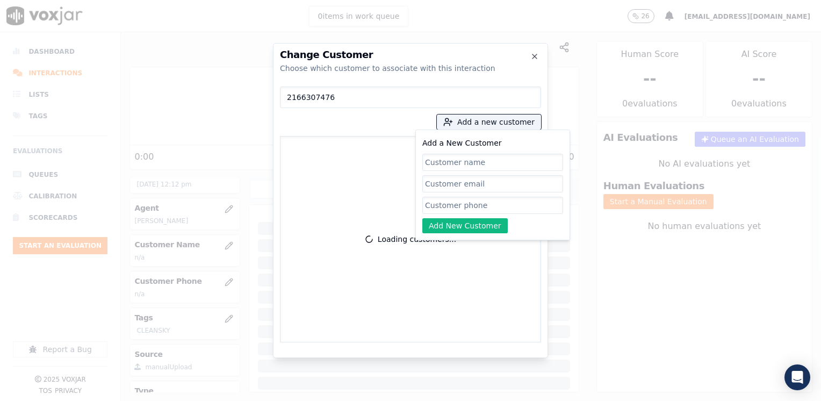
click at [511, 209] on input "Add a New Customer" at bounding box center [492, 205] width 141 height 17
paste input "2166307476"
type input "2166307476"
click at [315, 146] on p "Latosha Hall" at bounding box center [348, 151] width 84 height 17
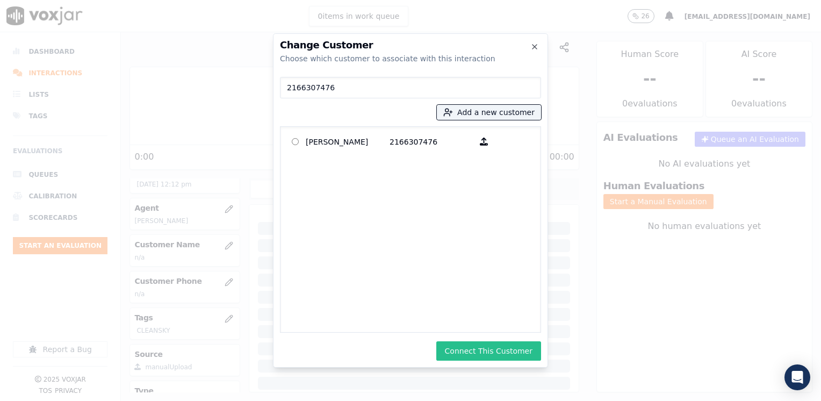
click at [491, 352] on button "Connect This Customer" at bounding box center [488, 350] width 105 height 19
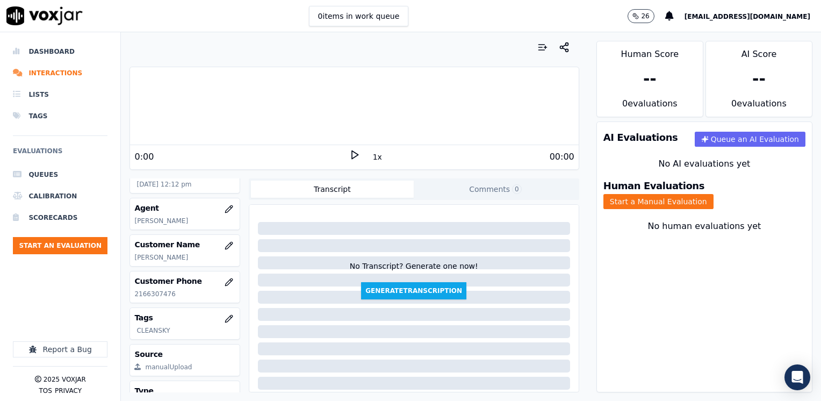
click at [349, 154] on icon at bounding box center [354, 154] width 11 height 11
click at [350, 155] on icon at bounding box center [354, 154] width 11 height 11
click at [355, 155] on rect at bounding box center [356, 154] width 2 height 7
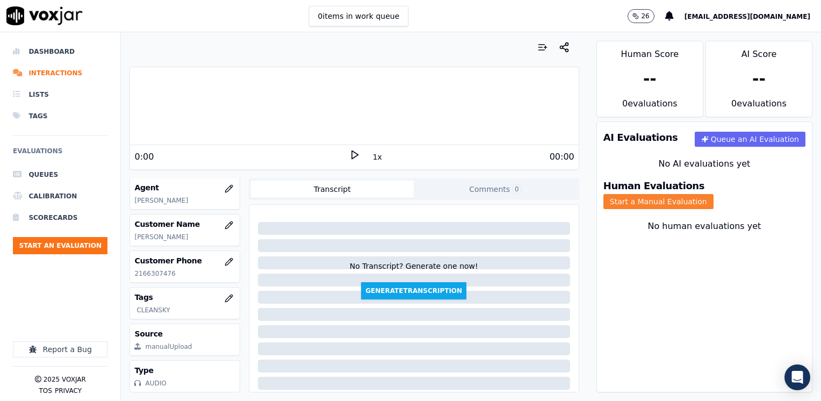
click at [713, 194] on button "Start a Manual Evaluation" at bounding box center [658, 201] width 110 height 15
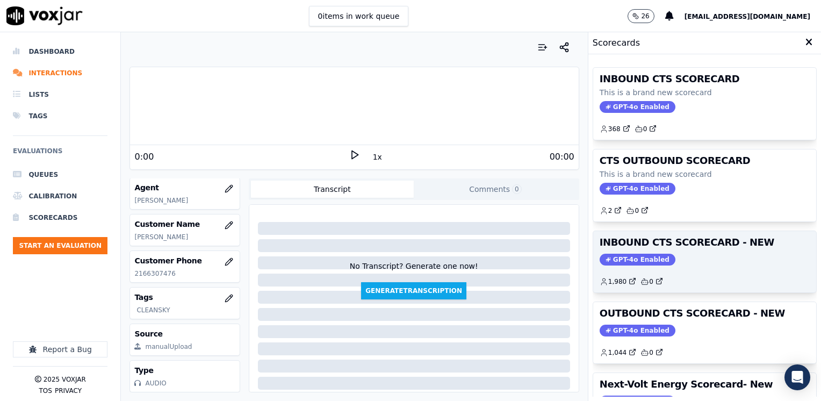
click at [617, 250] on div "INBOUND CTS SCORECARD - NEW GPT-4o Enabled 1,980 0" at bounding box center [704, 261] width 223 height 61
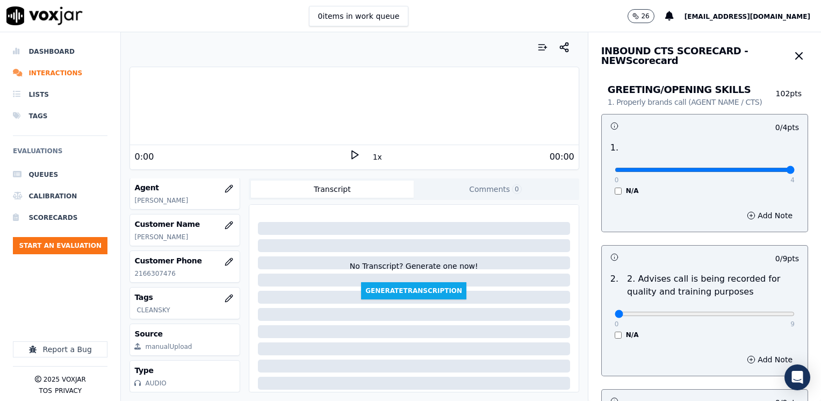
drag, startPoint x: 612, startPoint y: 166, endPoint x: 822, endPoint y: 173, distance: 210.6
type input "4"
click at [794, 172] on input "range" at bounding box center [704, 170] width 180 height 4
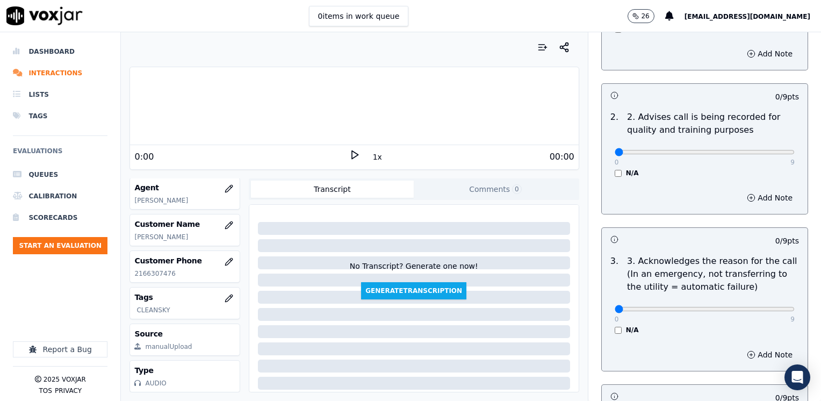
scroll to position [161, 0]
drag, startPoint x: 609, startPoint y: 305, endPoint x: 822, endPoint y: 306, distance: 213.2
type input "9"
click at [794, 307] on input "range" at bounding box center [704, 309] width 180 height 4
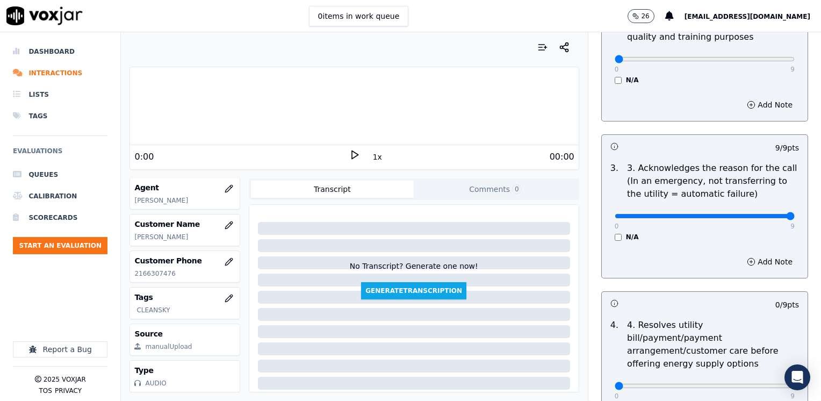
scroll to position [322, 0]
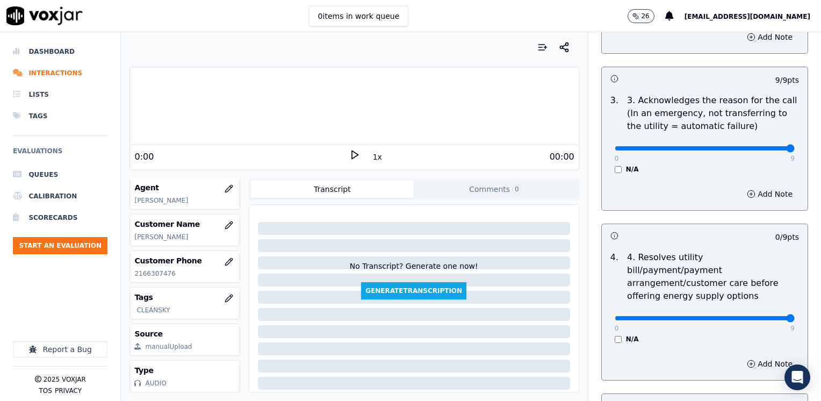
drag, startPoint x: 608, startPoint y: 305, endPoint x: 822, endPoint y: 305, distance: 214.3
type input "9"
click at [794, 316] on input "range" at bounding box center [704, 318] width 180 height 4
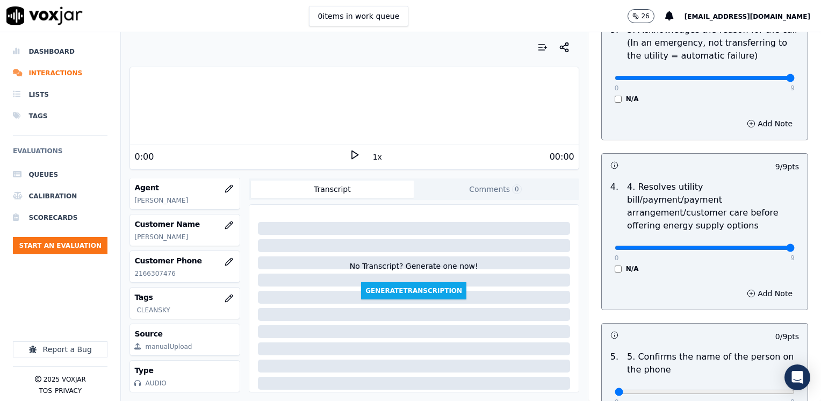
scroll to position [483, 0]
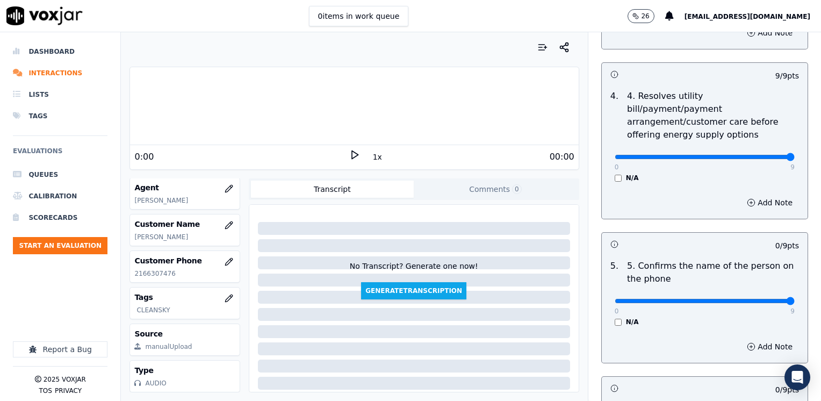
drag, startPoint x: 607, startPoint y: 289, endPoint x: 822, endPoint y: 281, distance: 215.5
type input "9"
click at [794, 299] on input "range" at bounding box center [704, 301] width 180 height 4
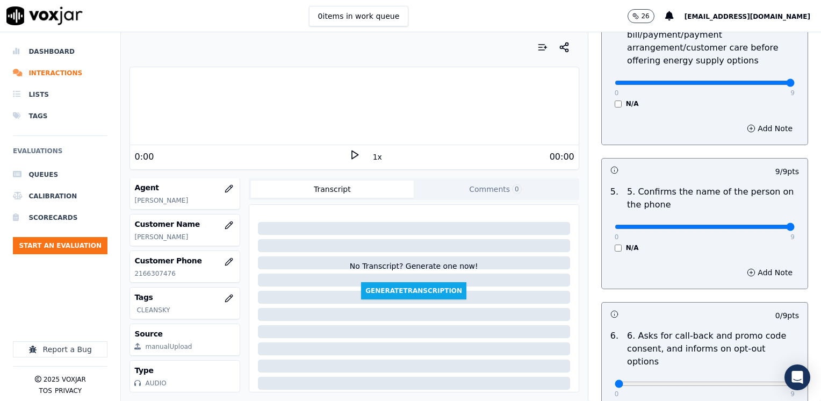
scroll to position [698, 0]
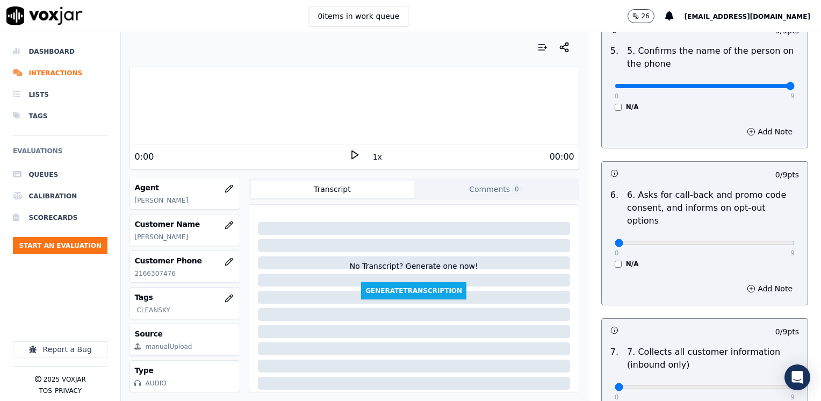
drag, startPoint x: 606, startPoint y: 217, endPoint x: 585, endPoint y: 244, distance: 34.0
click at [614, 244] on input "range" at bounding box center [704, 243] width 180 height 4
drag, startPoint x: 607, startPoint y: 216, endPoint x: 822, endPoint y: 214, distance: 214.8
type input "9"
click at [794, 241] on input "range" at bounding box center [704, 243] width 180 height 4
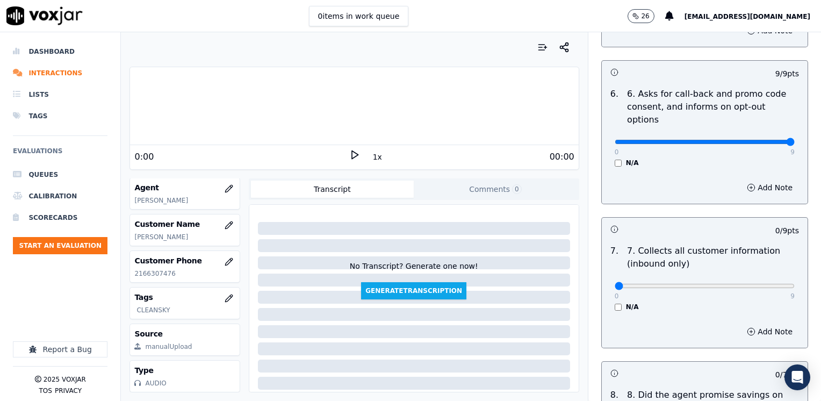
scroll to position [859, 0]
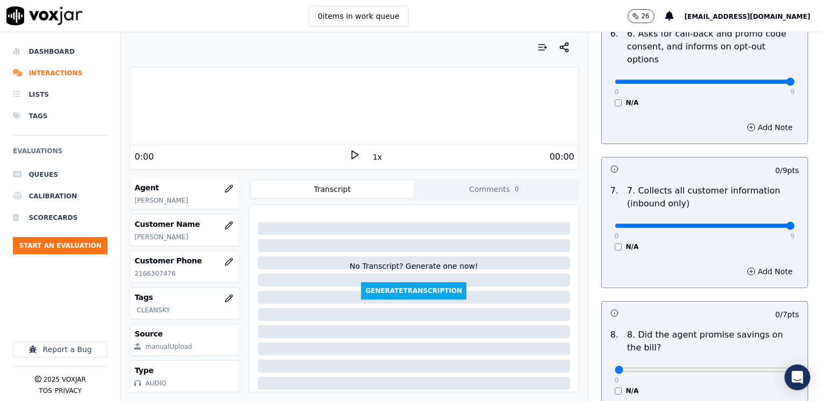
drag, startPoint x: 609, startPoint y: 199, endPoint x: 822, endPoint y: 197, distance: 213.2
type input "9"
click at [794, 223] on input "range" at bounding box center [704, 225] width 180 height 4
click at [753, 362] on div "0 7" at bounding box center [704, 368] width 180 height 13
type input "6"
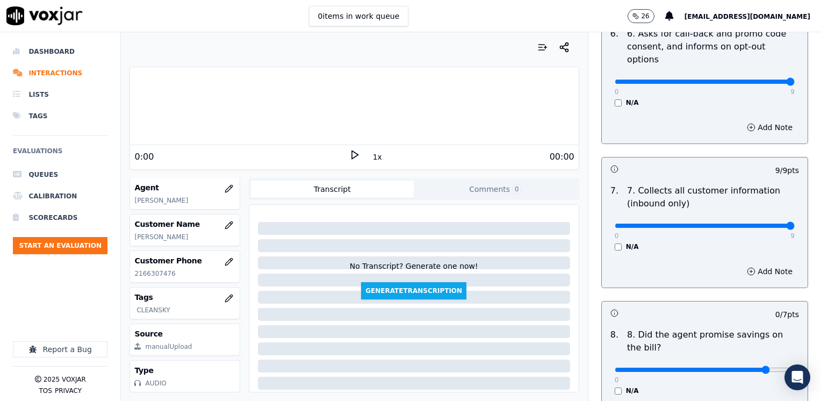
click at [751, 367] on input "range" at bounding box center [704, 369] width 180 height 4
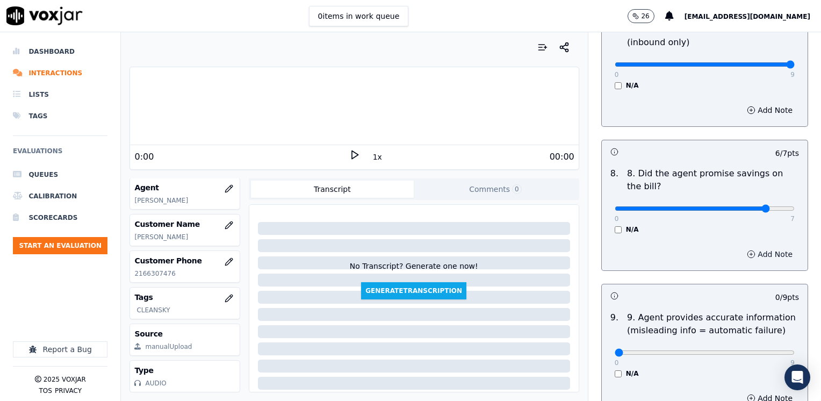
click at [746, 246] on button "Add Note" at bounding box center [769, 253] width 59 height 15
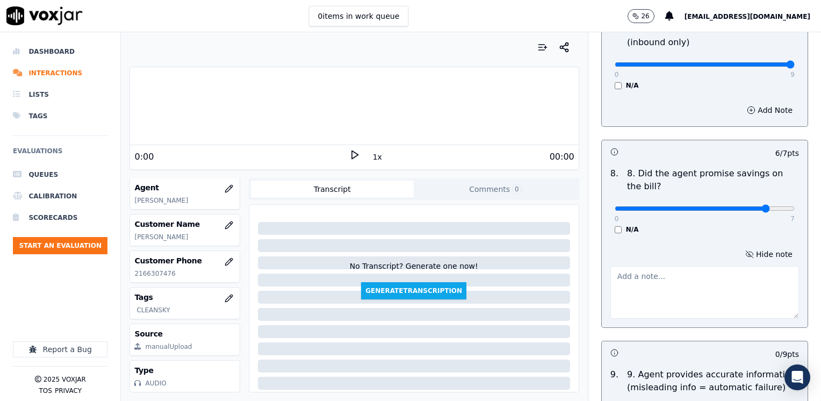
click at [672, 267] on textarea at bounding box center [704, 292] width 188 height 53
type textarea "a"
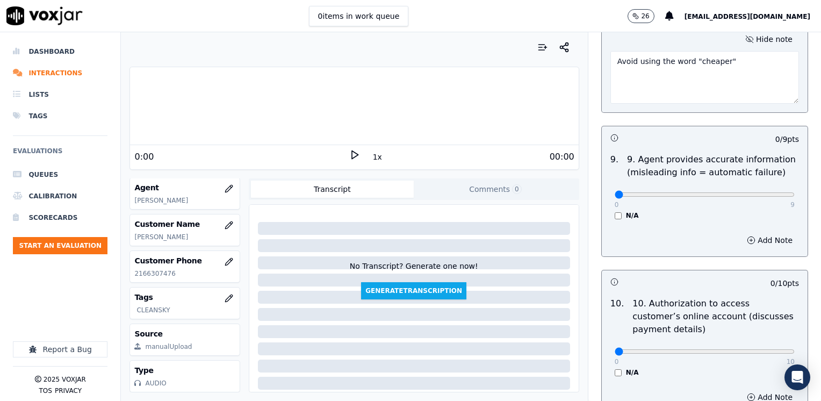
type textarea "Avoid using the word "cheaper""
drag, startPoint x: 612, startPoint y: 167, endPoint x: 820, endPoint y: 164, distance: 207.8
type input "9"
click at [794, 192] on input "range" at bounding box center [704, 194] width 180 height 4
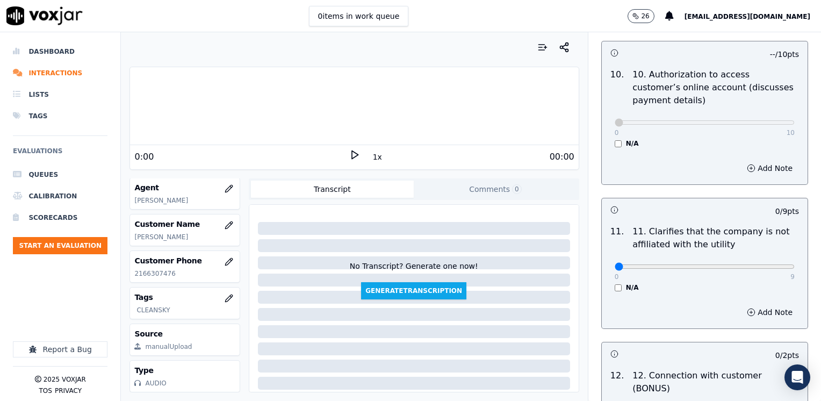
scroll to position [1504, 0]
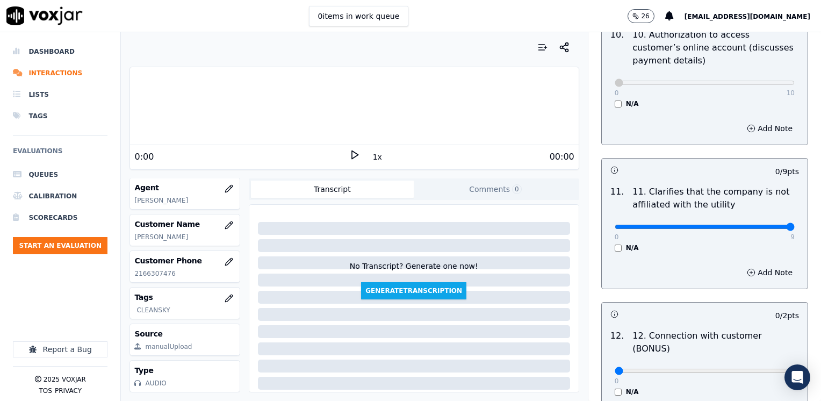
drag, startPoint x: 605, startPoint y: 197, endPoint x: 822, endPoint y: 202, distance: 217.0
type input "9"
click at [794, 224] on input "range" at bounding box center [704, 226] width 180 height 4
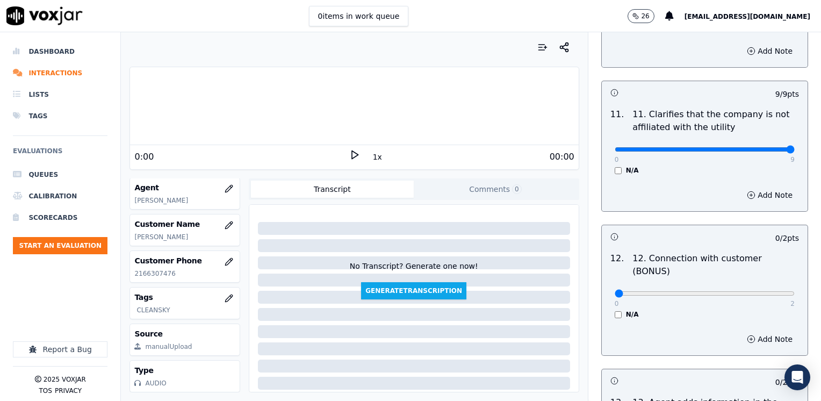
scroll to position [1665, 0]
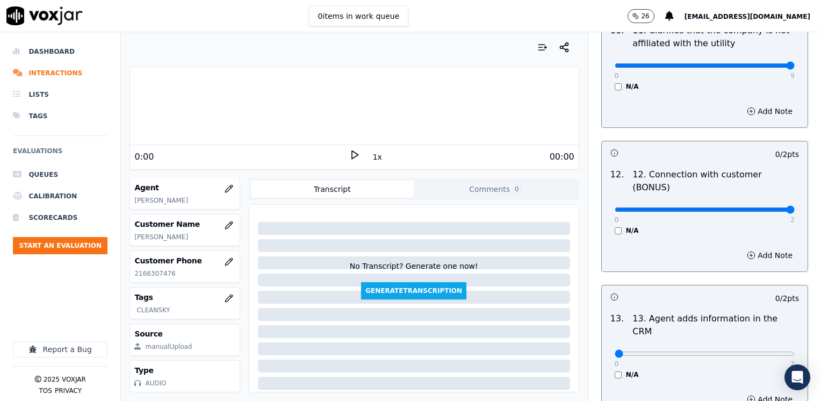
drag, startPoint x: 609, startPoint y: 166, endPoint x: 822, endPoint y: 166, distance: 213.2
type input "2"
click at [794, 207] on input "range" at bounding box center [704, 209] width 180 height 4
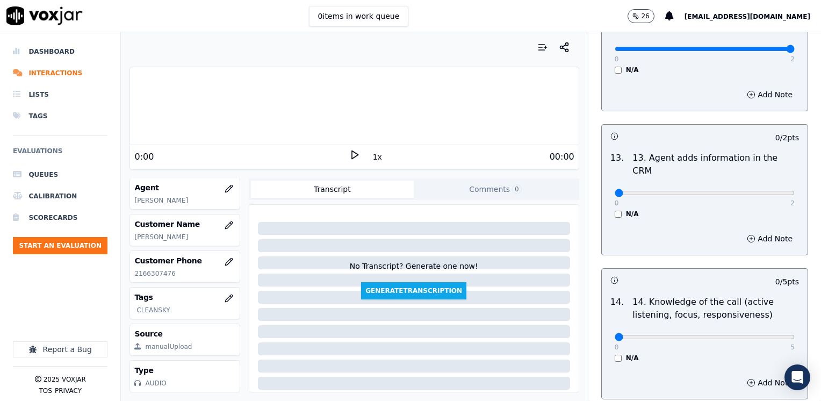
scroll to position [1826, 0]
drag, startPoint x: 607, startPoint y: 142, endPoint x: 822, endPoint y: 142, distance: 215.3
type input "2"
click at [794, 190] on input "range" at bounding box center [704, 192] width 180 height 4
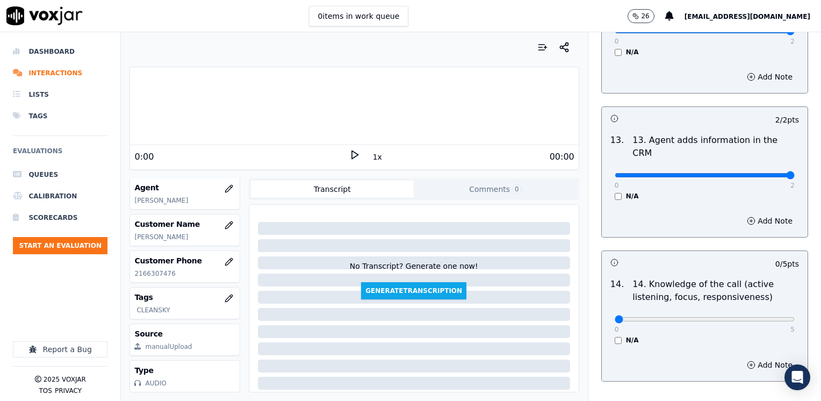
scroll to position [1858, 0]
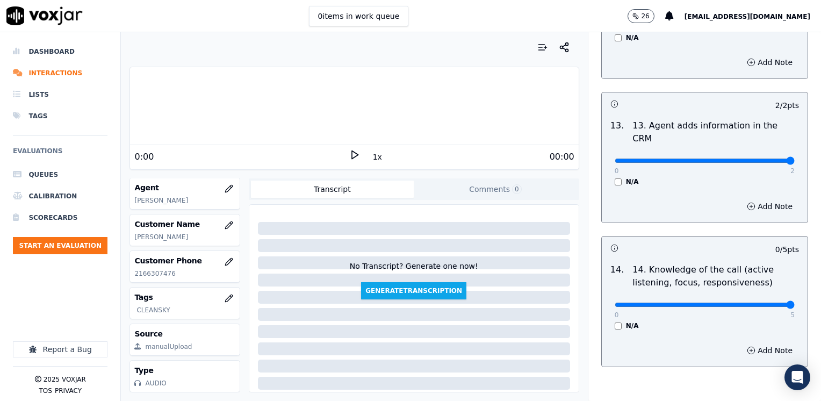
drag, startPoint x: 607, startPoint y: 250, endPoint x: 704, endPoint y: 342, distance: 132.9
type input "5"
click at [794, 302] on input "range" at bounding box center [704, 304] width 180 height 4
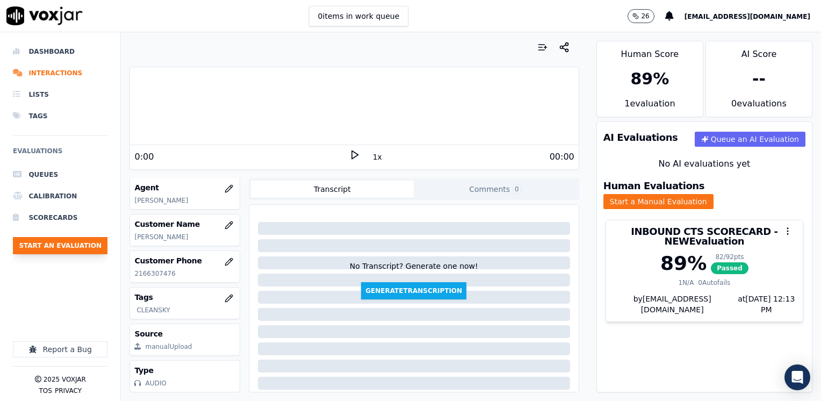
click at [71, 241] on button "Start an Evaluation" at bounding box center [60, 245] width 95 height 17
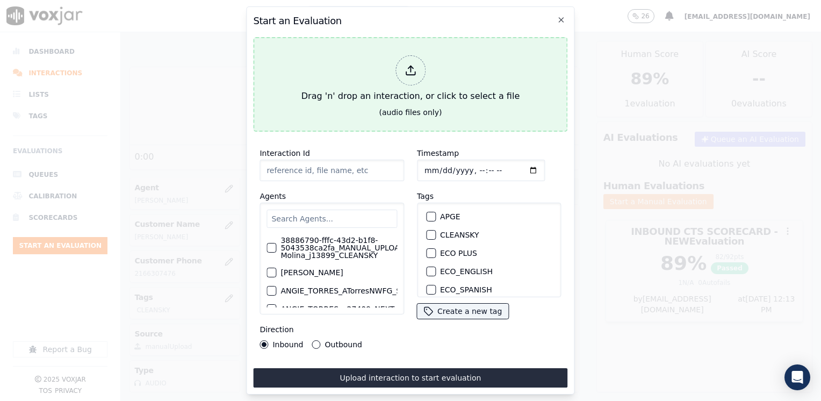
click at [419, 74] on div at bounding box center [410, 70] width 30 height 30
type input "20250912-114228_7818246763-HERNANDO OSORIO all.mp3"
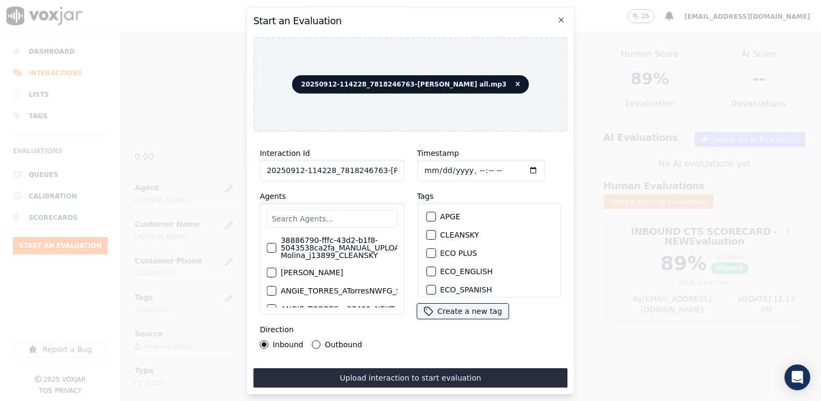
click at [357, 222] on input "text" at bounding box center [331, 218] width 130 height 18
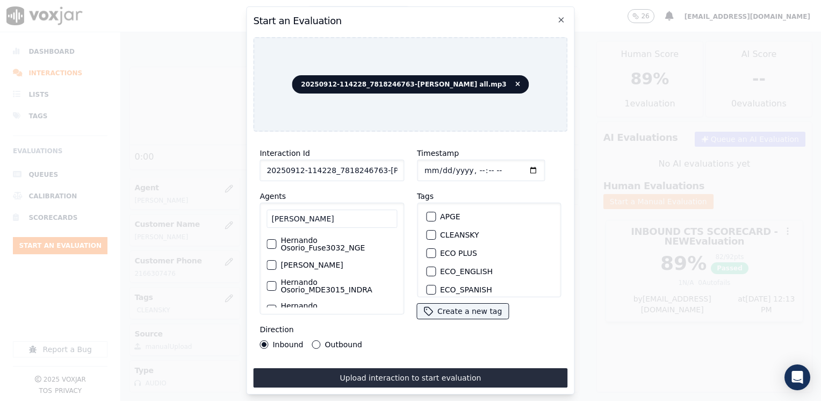
type input "hernan"
click at [336, 242] on label "Hernando Osorio_Fuse3032_NGE" at bounding box center [338, 243] width 117 height 15
click at [276, 242] on button "Hernando Osorio_Fuse3032_NGE" at bounding box center [271, 244] width 10 height 10
click at [427, 251] on div "button" at bounding box center [430, 255] width 8 height 8
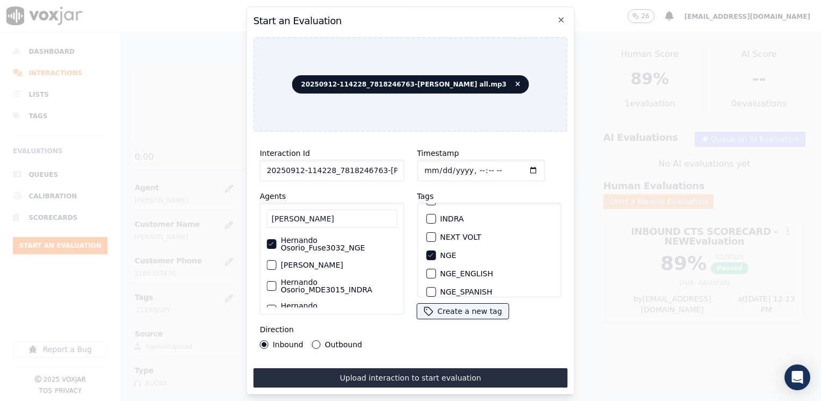
click at [526, 169] on input "Timestamp" at bounding box center [481, 169] width 128 height 21
click at [518, 170] on input "Timestamp" at bounding box center [481, 169] width 128 height 21
type input "2025-09-12T12:15"
drag, startPoint x: 310, startPoint y: 343, endPoint x: 325, endPoint y: 349, distance: 15.9
click at [312, 343] on button "Outbound" at bounding box center [316, 344] width 9 height 9
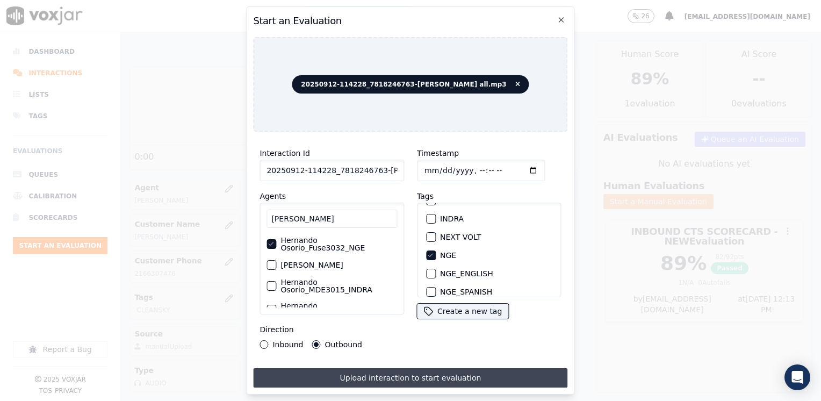
click at [390, 369] on button "Upload interaction to start evaluation" at bounding box center [410, 377] width 314 height 19
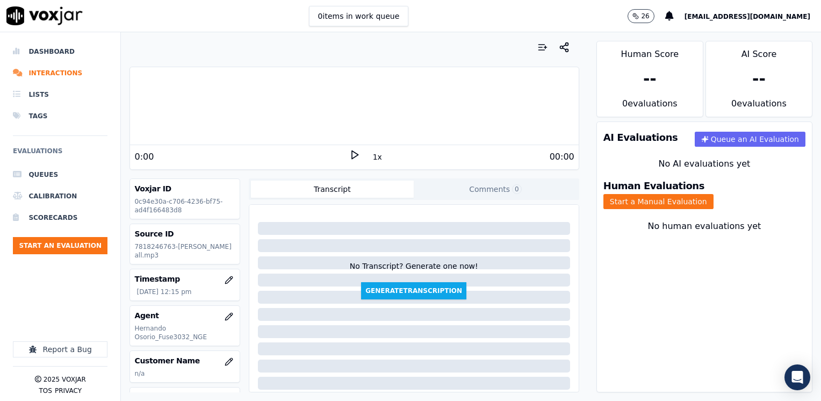
click at [349, 160] on div "1x" at bounding box center [354, 156] width 11 height 14
click at [352, 151] on polygon at bounding box center [355, 155] width 6 height 8
click at [352, 151] on rect at bounding box center [353, 154] width 2 height 7
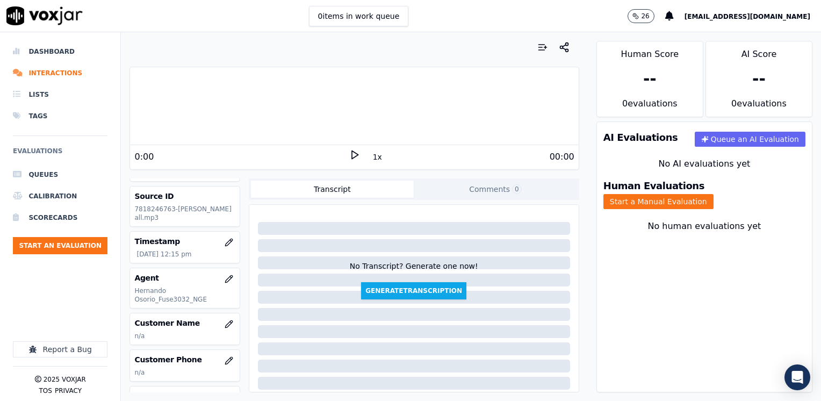
scroll to position [54, 0]
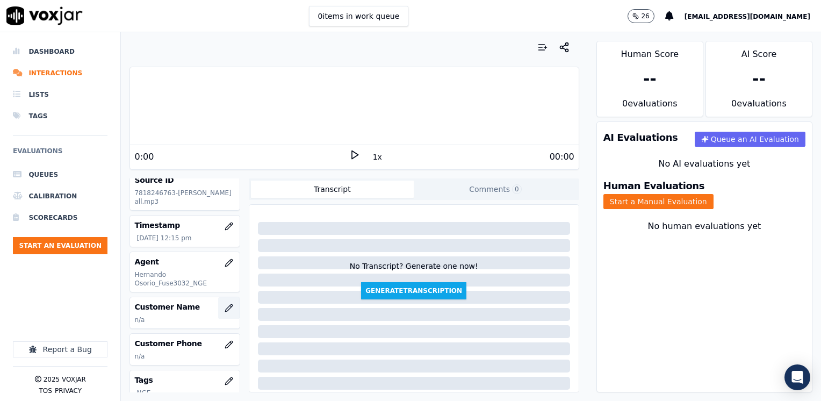
click at [224, 308] on icon "button" at bounding box center [228, 307] width 9 height 9
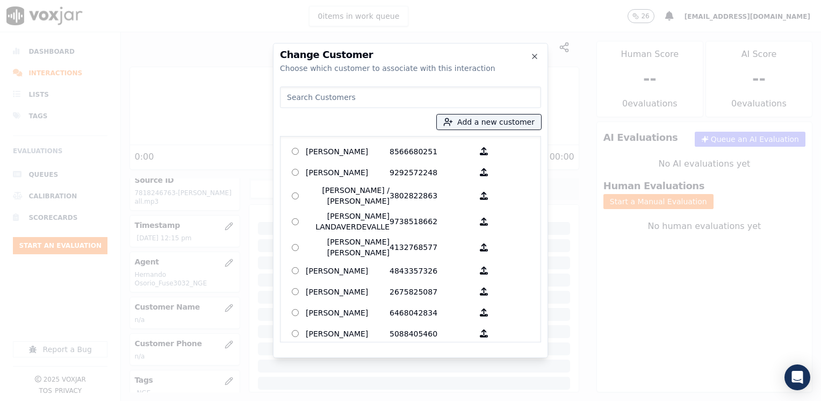
click at [383, 91] on input at bounding box center [410, 96] width 261 height 21
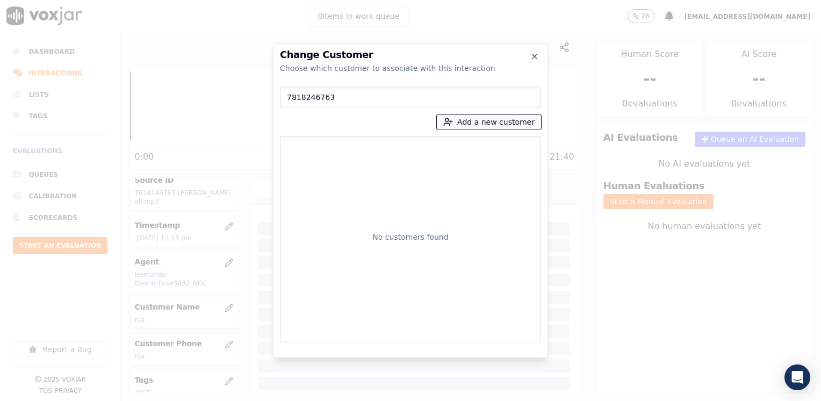
type input "7818246763"
click at [502, 123] on button "Add a new customer" at bounding box center [489, 121] width 104 height 15
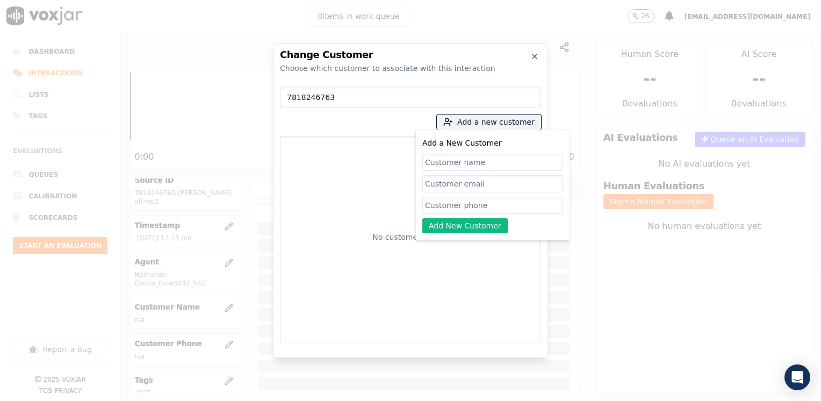
click at [460, 205] on input "Add a New Customer" at bounding box center [492, 205] width 141 height 17
paste input "7818246763"
type input "7818246763"
click at [464, 161] on input "Add a New Customer" at bounding box center [492, 162] width 141 height 17
paste input "Paulette Felix"
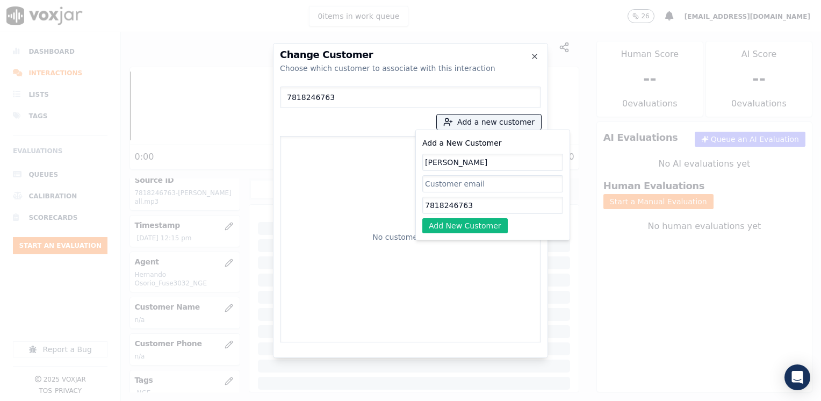
type input "Paulette Felix"
click at [467, 235] on div "Add a New Customer Paulette Felix 7818246763 Add New Customer" at bounding box center [492, 184] width 155 height 111
click at [467, 223] on button "Add New Customer" at bounding box center [464, 225] width 85 height 15
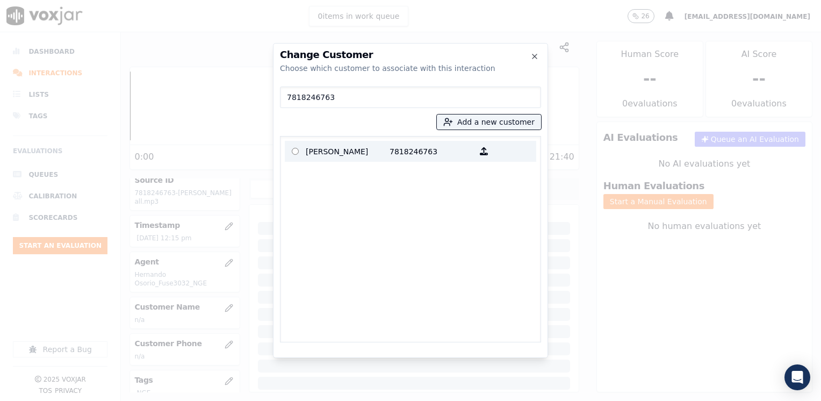
click at [365, 152] on p "Paulette Felix" at bounding box center [348, 151] width 84 height 17
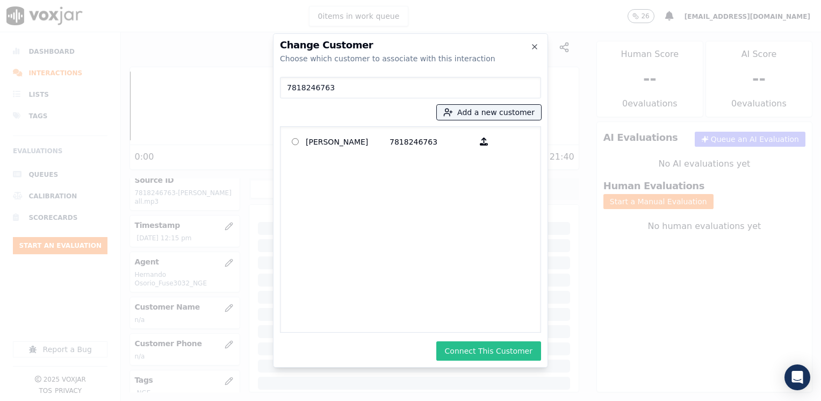
click at [503, 345] on button "Connect This Customer" at bounding box center [488, 350] width 105 height 19
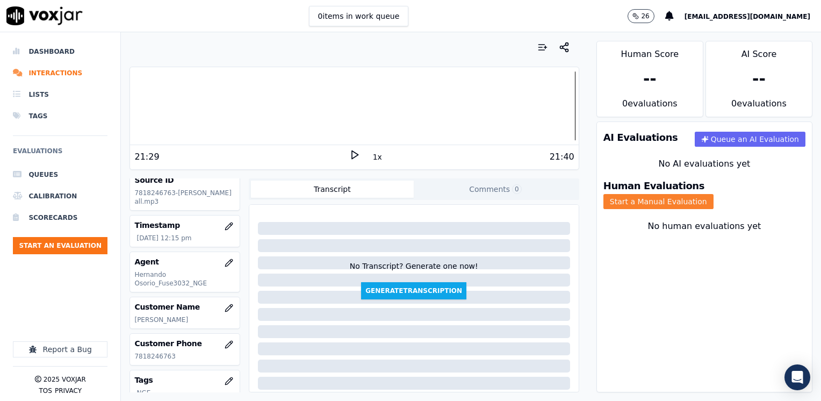
click at [713, 194] on button "Start a Manual Evaluation" at bounding box center [658, 201] width 110 height 15
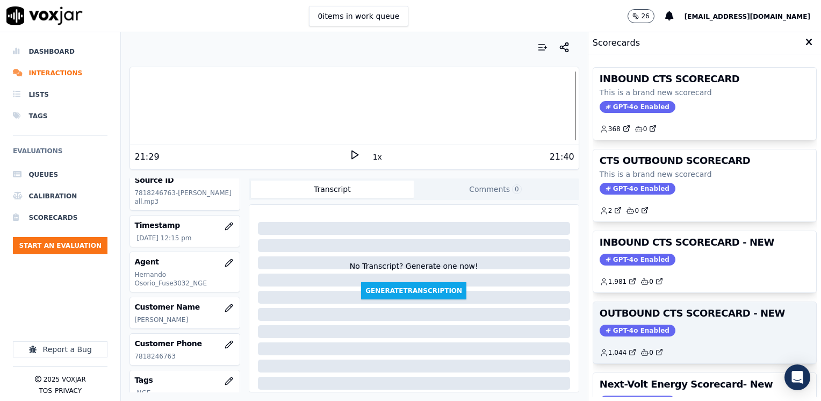
click at [636, 326] on span "GPT-4o Enabled" at bounding box center [637, 330] width 76 height 12
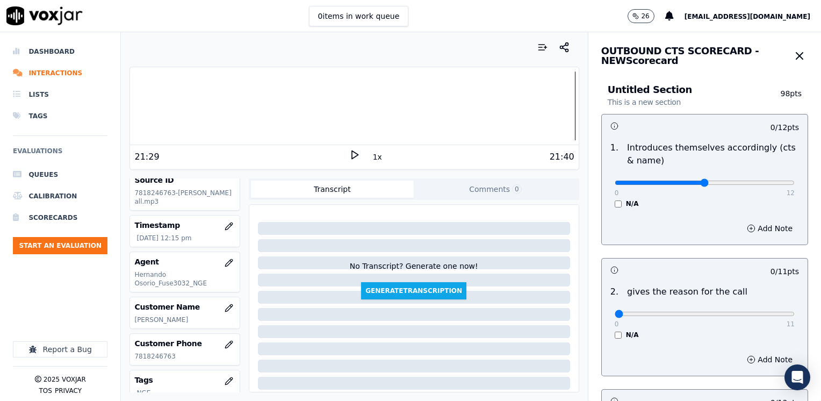
type input "6"
click at [690, 183] on input "range" at bounding box center [704, 182] width 180 height 4
click at [759, 238] on div "Add Note" at bounding box center [704, 228] width 206 height 32
click at [746, 223] on button "Add Note" at bounding box center [769, 228] width 59 height 15
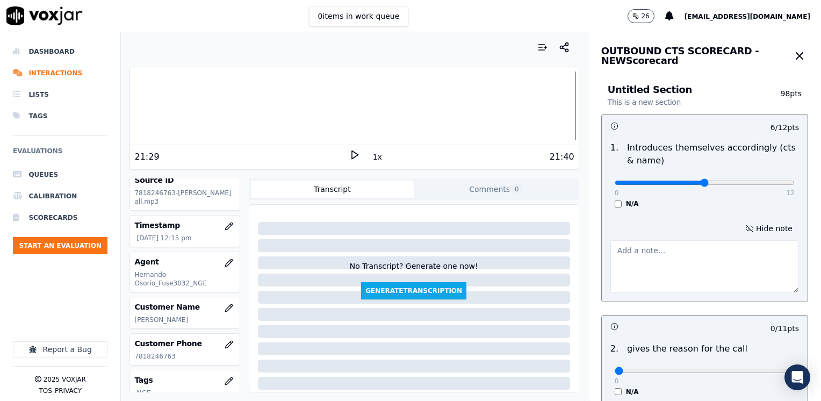
click at [686, 273] on textarea at bounding box center [704, 266] width 188 height 53
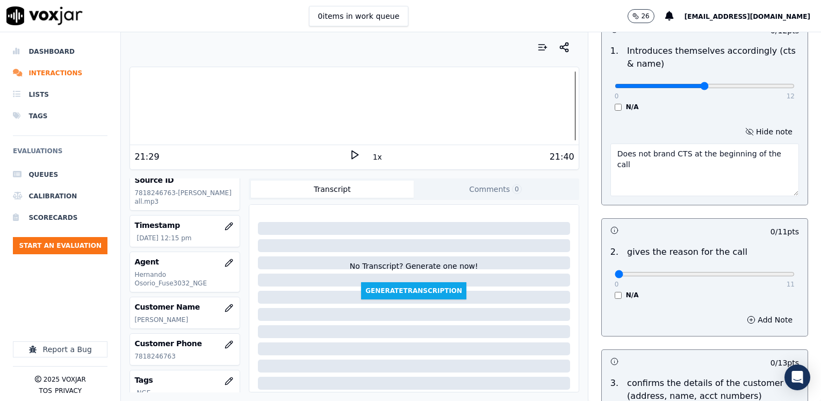
scroll to position [161, 0]
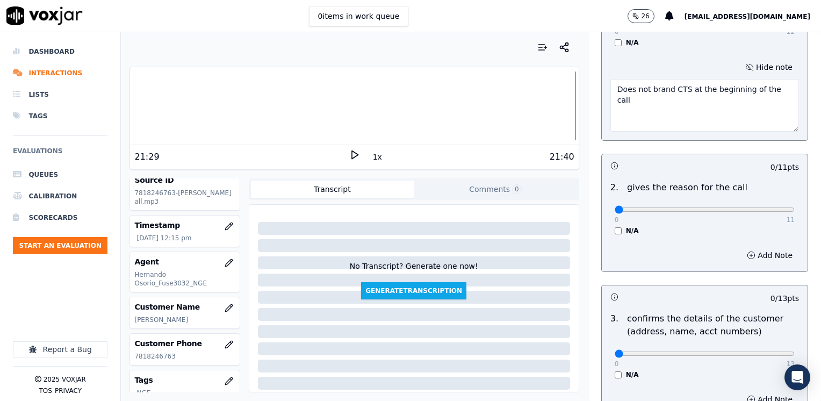
type textarea "Does not brand CTS at the beginning of the call"
drag, startPoint x: 608, startPoint y: 209, endPoint x: 822, endPoint y: 212, distance: 214.3
type input "11"
click at [794, 212] on input "range" at bounding box center [704, 209] width 180 height 4
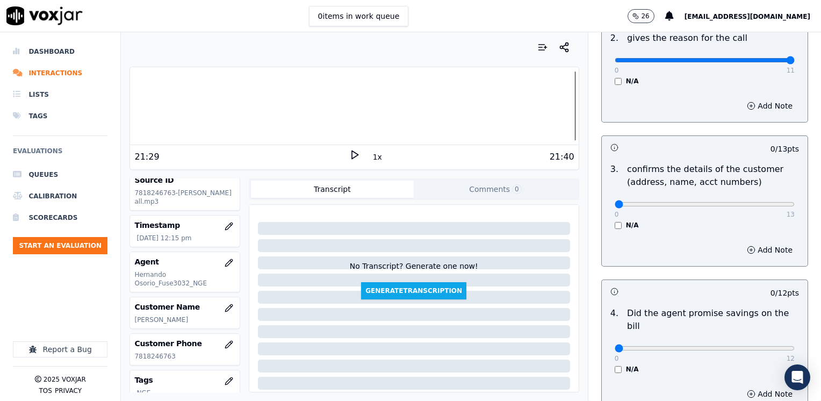
scroll to position [322, 0]
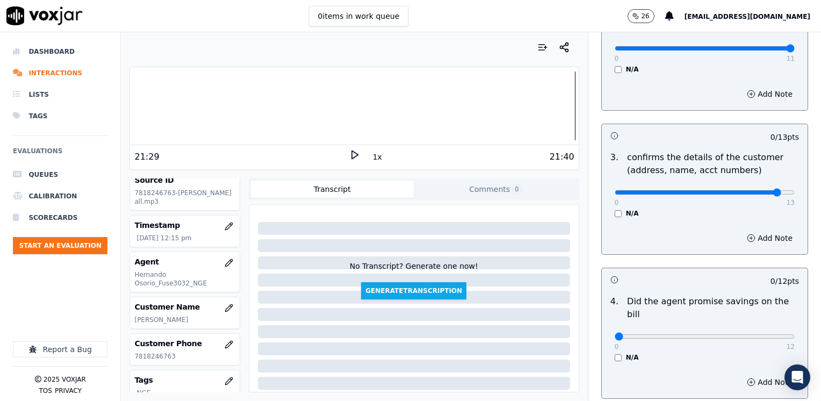
type input "12"
click at [755, 191] on input "range" at bounding box center [704, 192] width 180 height 4
click at [749, 242] on button "Add Note" at bounding box center [769, 237] width 59 height 15
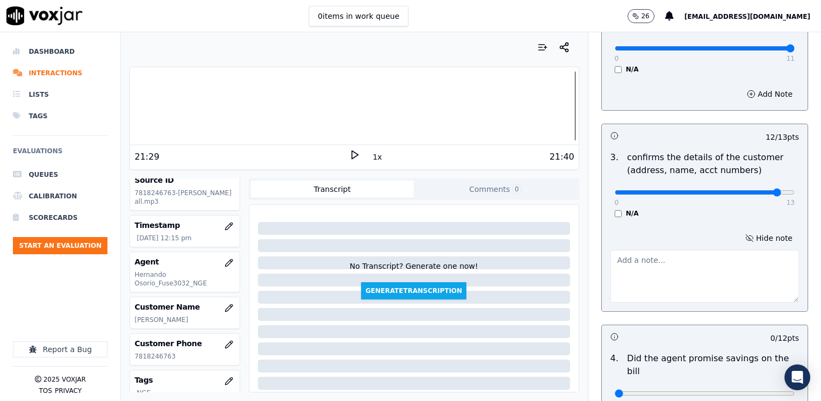
click at [664, 265] on textarea at bounding box center [704, 276] width 188 height 53
type textarea "Make sure to confirm full service address and the name as it appears on the bil…"
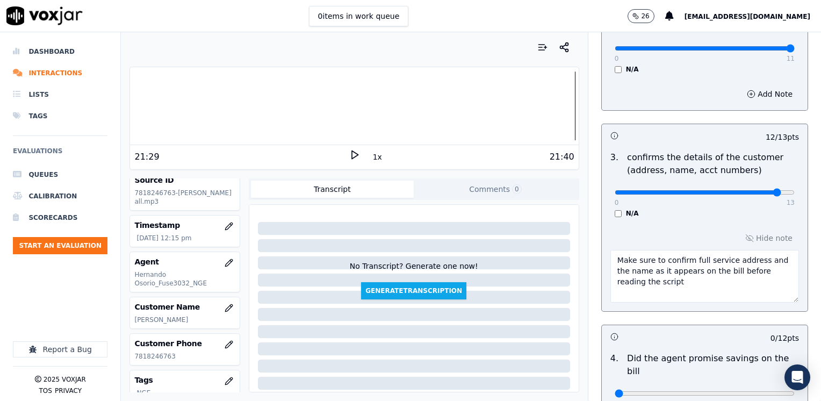
click at [709, 338] on div at bounding box center [720, 337] width 32 height 11
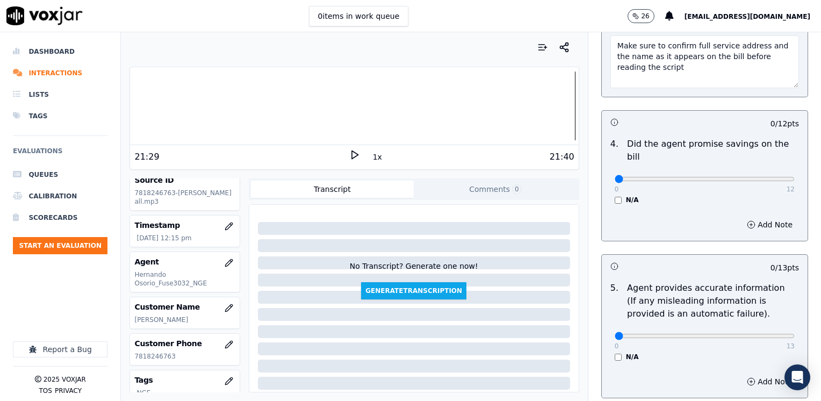
scroll to position [537, 0]
drag, startPoint x: 608, startPoint y: 162, endPoint x: 812, endPoint y: 164, distance: 204.1
type input "12"
click at [794, 176] on input "range" at bounding box center [704, 178] width 180 height 4
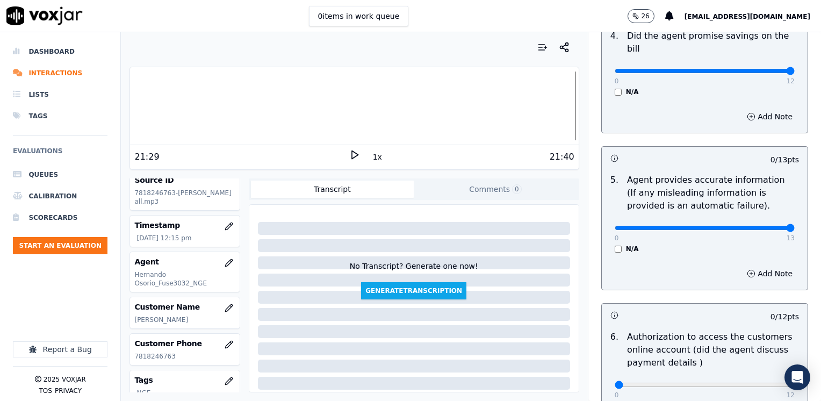
drag, startPoint x: 606, startPoint y: 217, endPoint x: 822, endPoint y: 227, distance: 216.6
type input "13"
click at [794, 227] on input "range" at bounding box center [704, 228] width 180 height 4
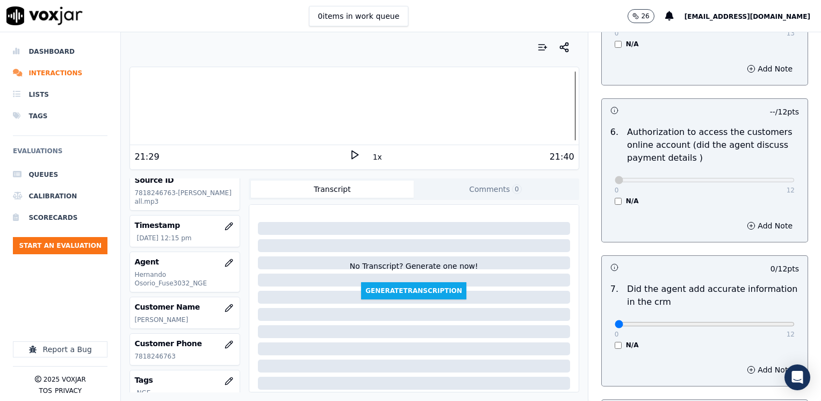
scroll to position [967, 0]
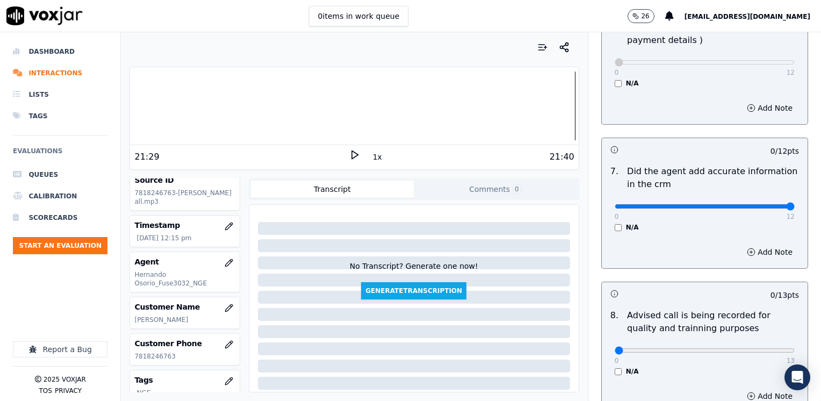
drag, startPoint x: 608, startPoint y: 195, endPoint x: 822, endPoint y: 187, distance: 214.4
type input "12"
click at [794, 204] on input "range" at bounding box center [704, 206] width 180 height 4
click at [738, 348] on input "range" at bounding box center [704, 350] width 180 height 4
type input "10"
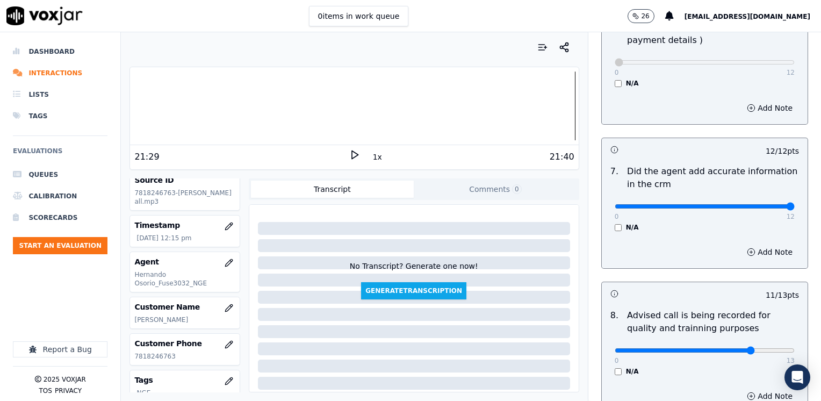
click at [730, 348] on input "range" at bounding box center [704, 350] width 180 height 4
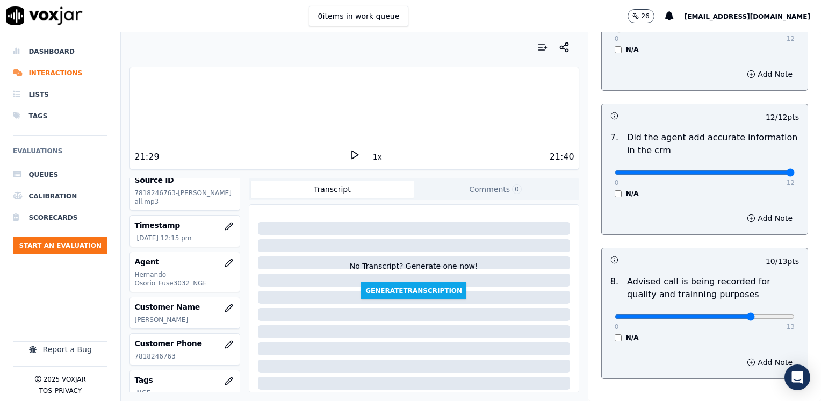
scroll to position [1052, 0]
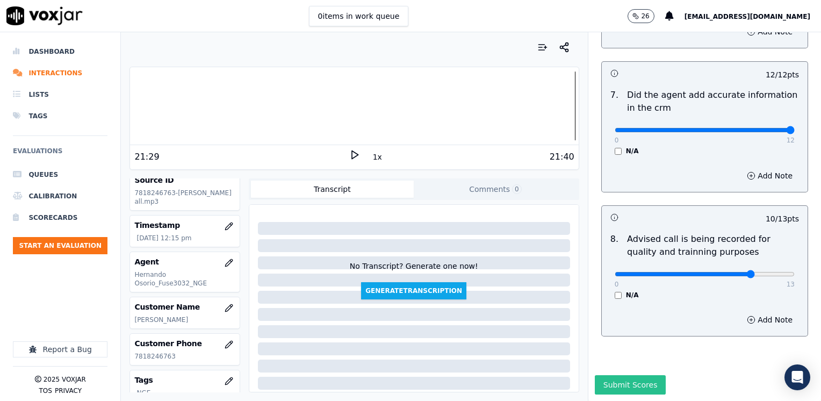
click at [625, 375] on button "Submit Scores" at bounding box center [629, 384] width 71 height 19
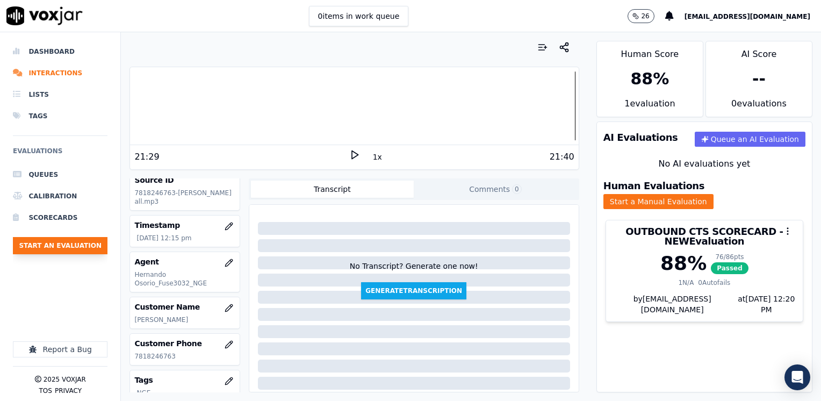
click at [60, 249] on button "Start an Evaluation" at bounding box center [60, 245] width 95 height 17
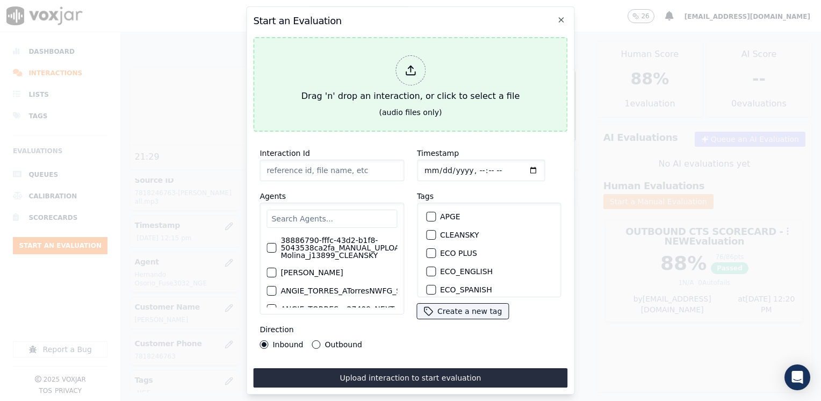
click at [409, 66] on icon at bounding box center [410, 70] width 12 height 12
type input "20250912-094315_3237086108-JONATHAN MOZO all.mp3"
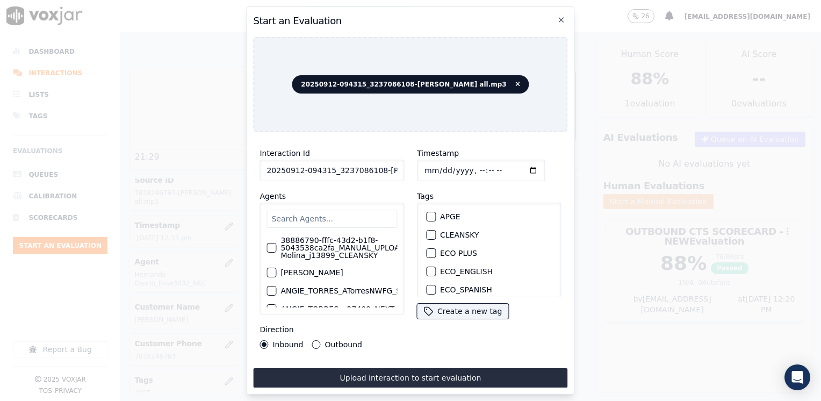
click at [316, 202] on div "38886790-fffc-43d2-b1f8-5043538ca2fa_MANUAL_UPLOAD_Juliana Molina_j13899_CLEANS…" at bounding box center [331, 258] width 144 height 112
click at [313, 215] on input "text" at bounding box center [331, 218] width 130 height 18
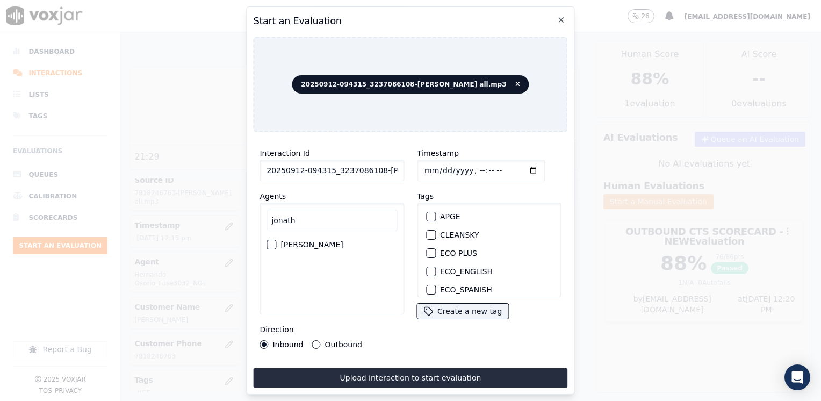
type input "jonath"
click at [317, 246] on label "Jonathan Mozo_JMozoNWFG_SPARK" at bounding box center [311, 245] width 62 height 8
click at [276, 246] on button "Jonathan Mozo_JMozoNWFG_SPARK" at bounding box center [271, 245] width 10 height 10
click at [427, 231] on div "button" at bounding box center [430, 235] width 8 height 8
click at [514, 162] on input "Timestamp" at bounding box center [481, 169] width 128 height 21
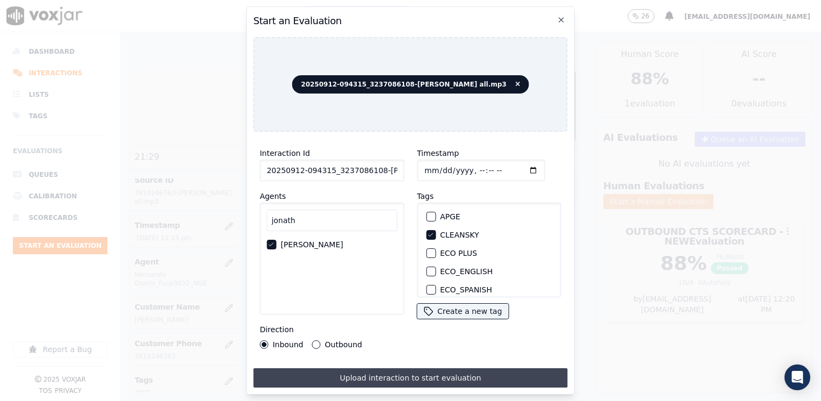
type input "2025-09-12T12:21"
click at [333, 369] on button "Upload interaction to start evaluation" at bounding box center [410, 377] width 314 height 19
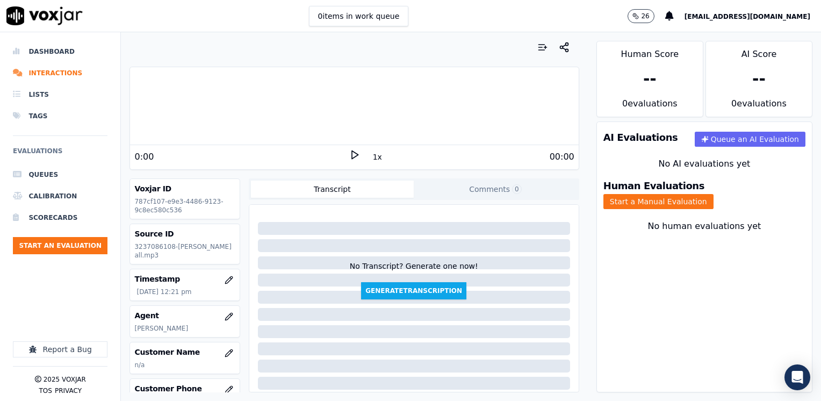
click at [349, 152] on icon at bounding box center [354, 154] width 11 height 11
click at [349, 151] on icon at bounding box center [354, 154] width 11 height 11
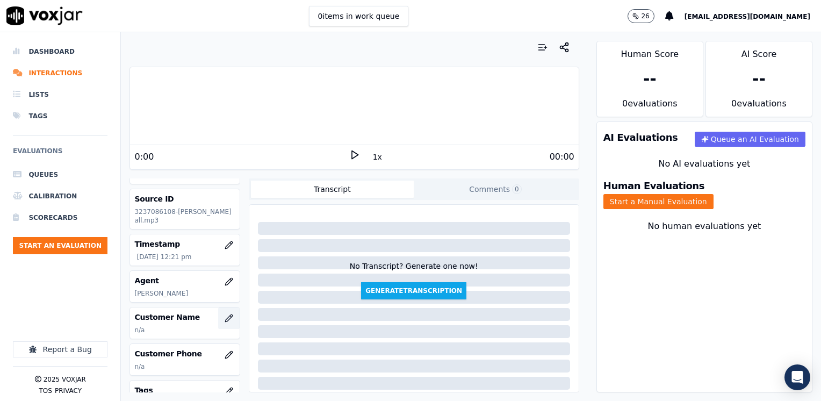
scroll to position [54, 0]
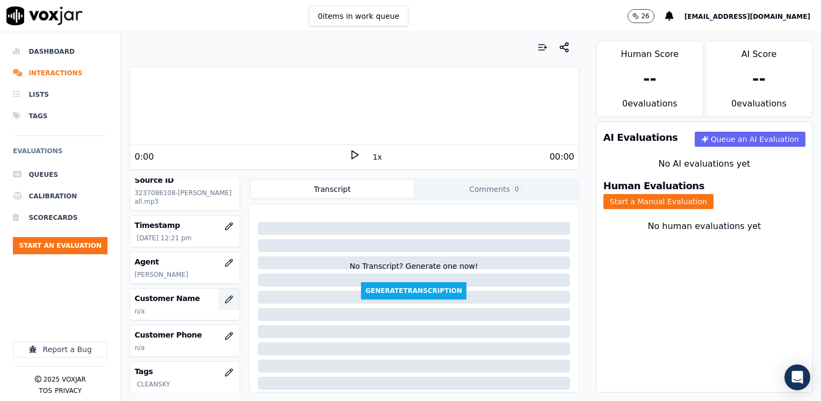
click at [225, 302] on icon "button" at bounding box center [228, 298] width 7 height 7
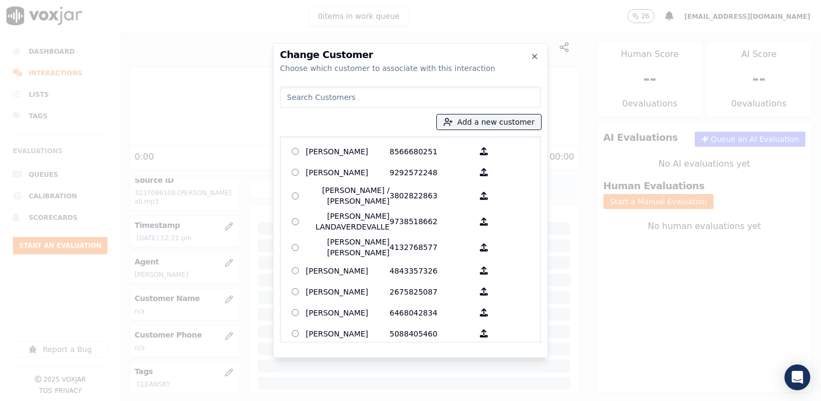
click at [405, 99] on input at bounding box center [410, 96] width 261 height 21
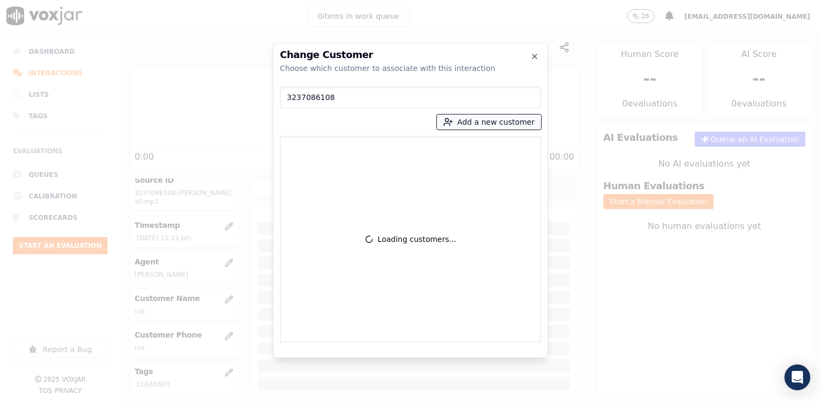
type input "3237086108"
click at [488, 119] on button "Add a new customer" at bounding box center [489, 121] width 104 height 15
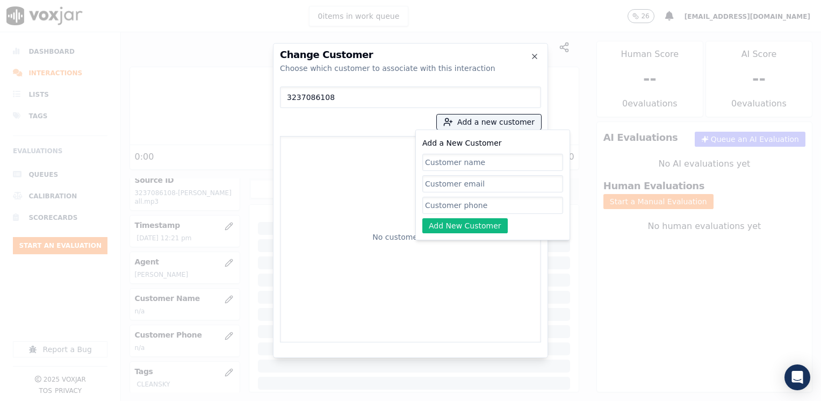
click at [463, 203] on input "Add a New Customer" at bounding box center [492, 205] width 141 height 17
paste input "3237086108"
type input "3237086108"
click at [475, 161] on input "Add a New Customer" at bounding box center [492, 162] width 141 height 17
paste input "Maria Tereza Delgado Munoz"
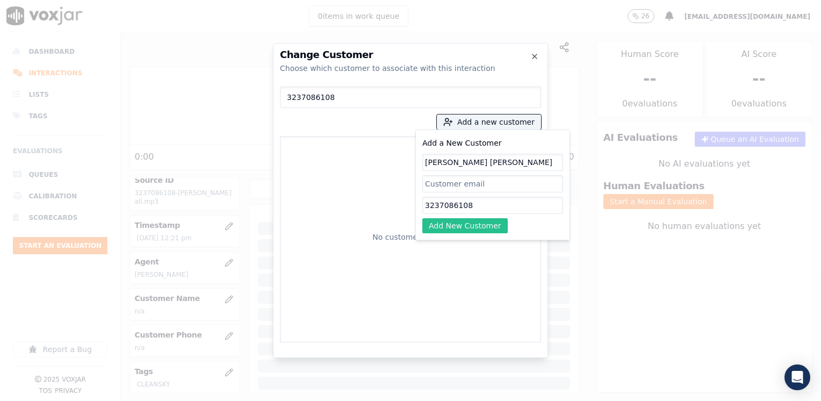
type input "Maria Tereza Delgado Munoz"
click at [468, 229] on button "Add New Customer" at bounding box center [464, 225] width 85 height 15
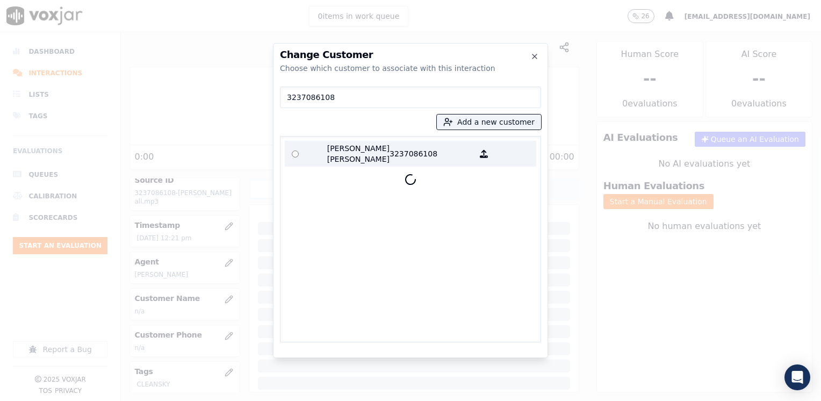
click at [351, 152] on p "Maria Tereza Delgado Munoz" at bounding box center [348, 153] width 84 height 21
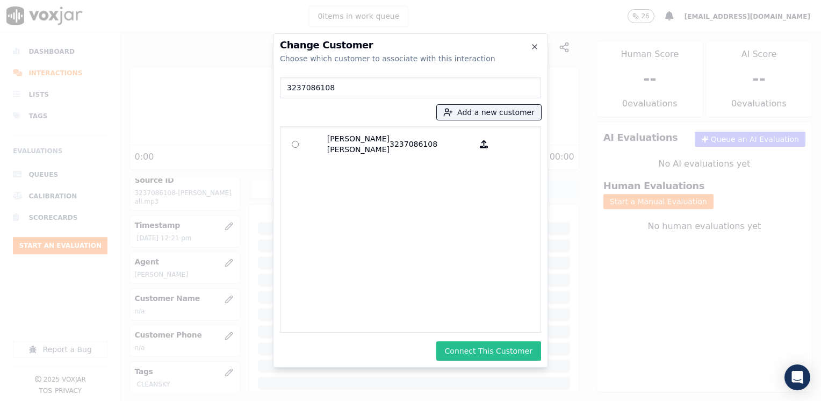
click at [503, 356] on button "Connect This Customer" at bounding box center [488, 350] width 105 height 19
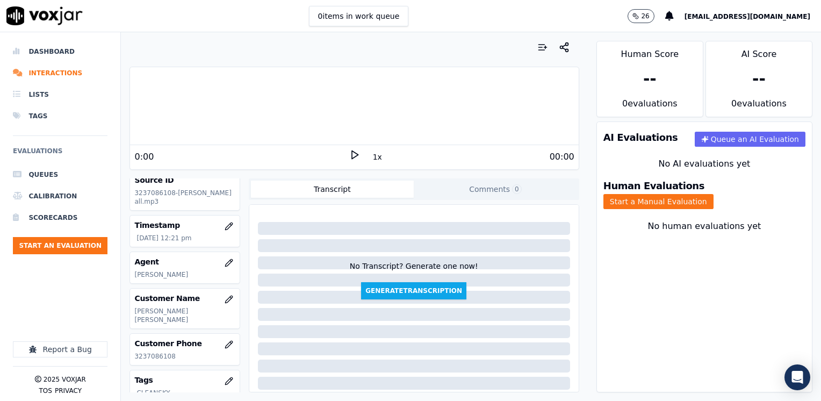
click at [349, 154] on icon at bounding box center [354, 154] width 11 height 11
click at [349, 156] on icon at bounding box center [354, 154] width 11 height 11
click at [713, 194] on button "Start a Manual Evaluation" at bounding box center [658, 201] width 110 height 15
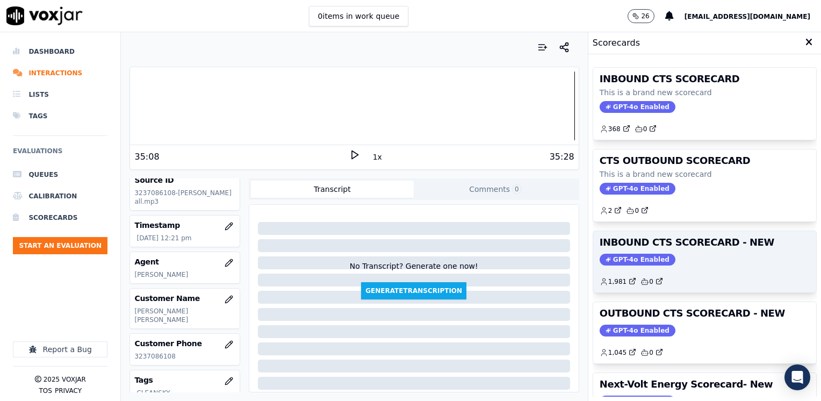
click at [625, 261] on span "GPT-4o Enabled" at bounding box center [637, 259] width 76 height 12
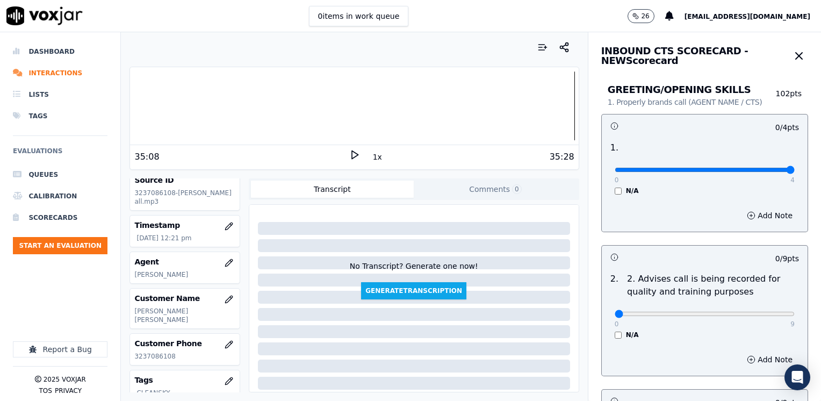
drag, startPoint x: 608, startPoint y: 169, endPoint x: 822, endPoint y: 169, distance: 214.3
type input "4"
click at [794, 169] on input "range" at bounding box center [704, 170] width 180 height 4
click at [792, 56] on icon "button" at bounding box center [798, 55] width 13 height 13
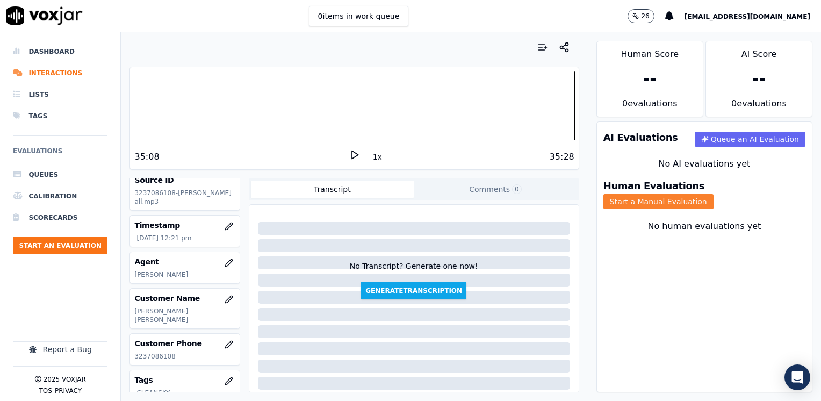
click at [709, 194] on button "Start a Manual Evaluation" at bounding box center [658, 201] width 110 height 15
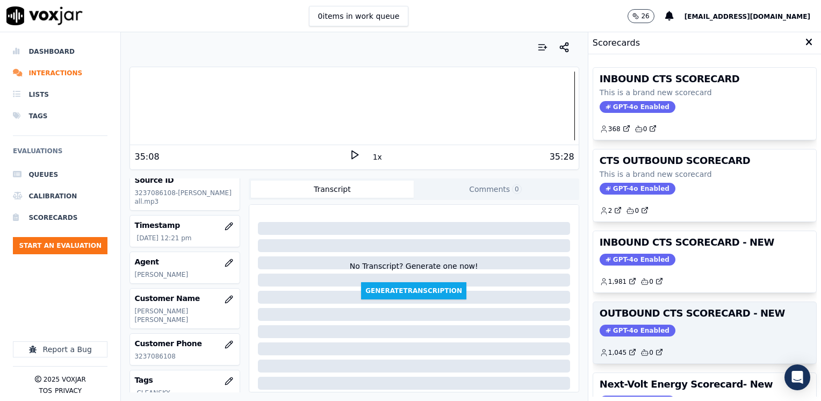
click at [637, 325] on span "GPT-4o Enabled" at bounding box center [637, 330] width 76 height 12
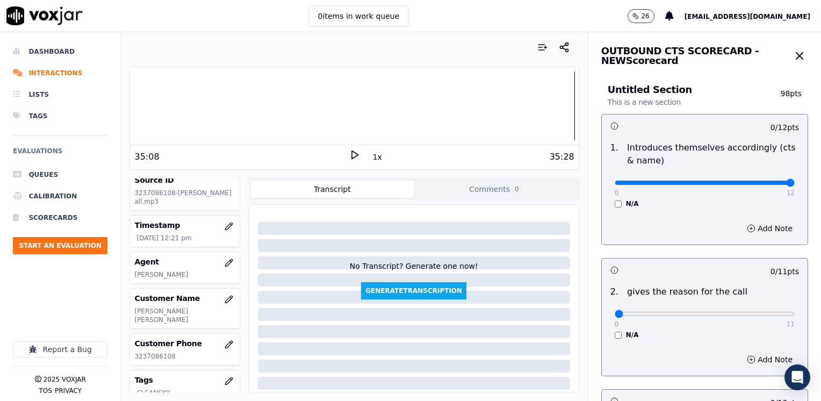
drag, startPoint x: 610, startPoint y: 183, endPoint x: 822, endPoint y: 177, distance: 212.2
type input "12"
click at [794, 180] on input "range" at bounding box center [704, 182] width 180 height 4
drag, startPoint x: 607, startPoint y: 314, endPoint x: 822, endPoint y: 346, distance: 217.7
type input "11"
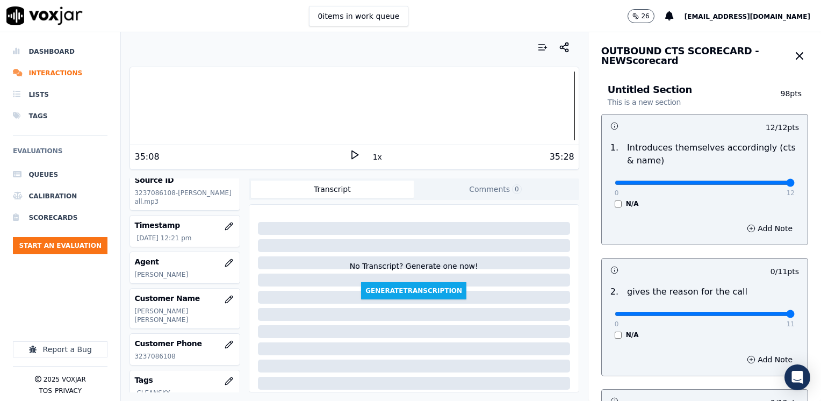
click at [794, 316] on input "range" at bounding box center [704, 313] width 180 height 4
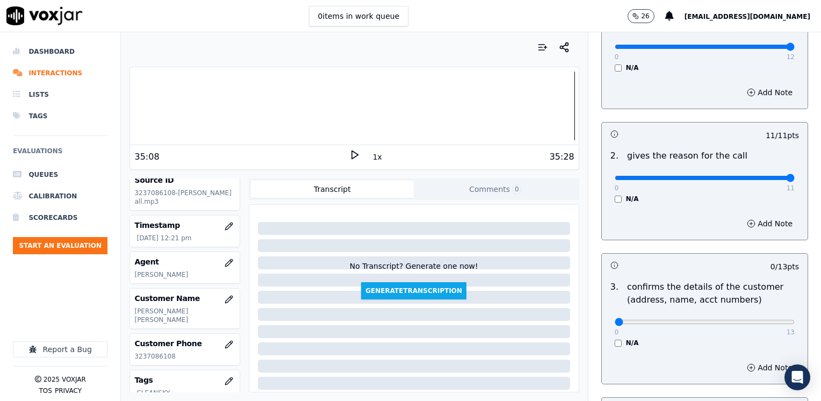
scroll to position [269, 0]
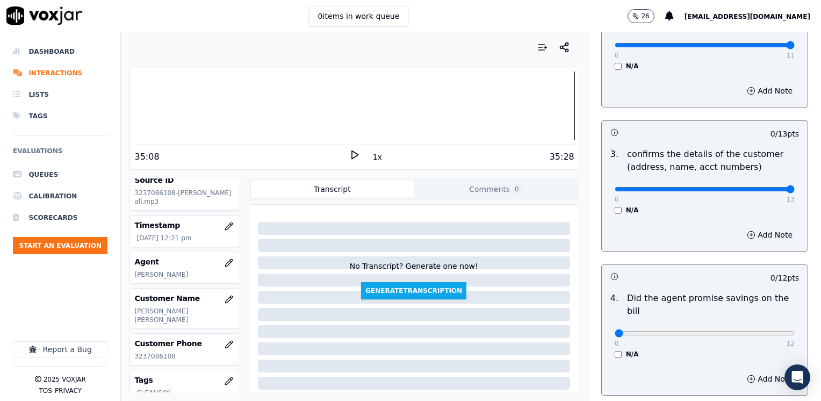
drag, startPoint x: 608, startPoint y: 191, endPoint x: 822, endPoint y: 180, distance: 214.6
type input "13"
click at [794, 187] on input "range" at bounding box center [704, 189] width 180 height 4
drag, startPoint x: 609, startPoint y: 321, endPoint x: 822, endPoint y: 301, distance: 214.1
type input "12"
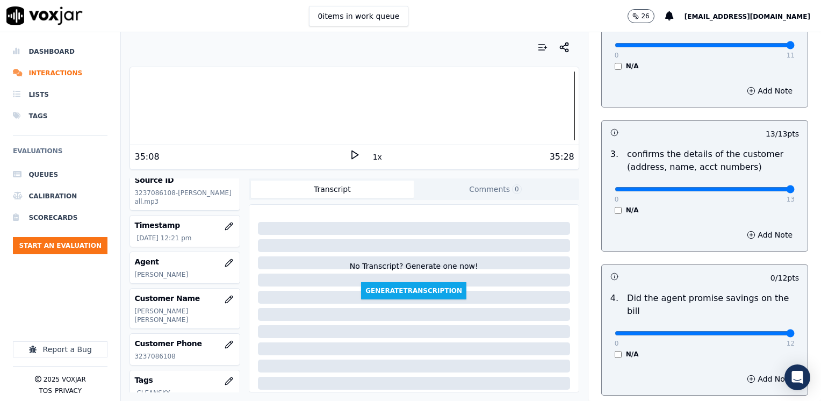
click at [794, 331] on input "range" at bounding box center [704, 333] width 180 height 4
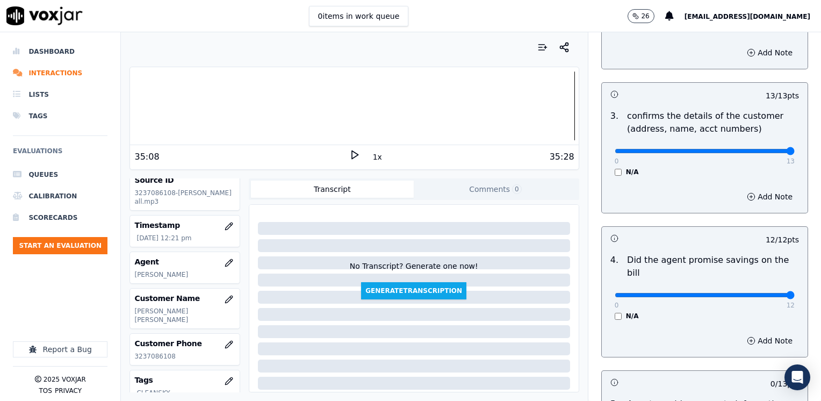
scroll to position [430, 0]
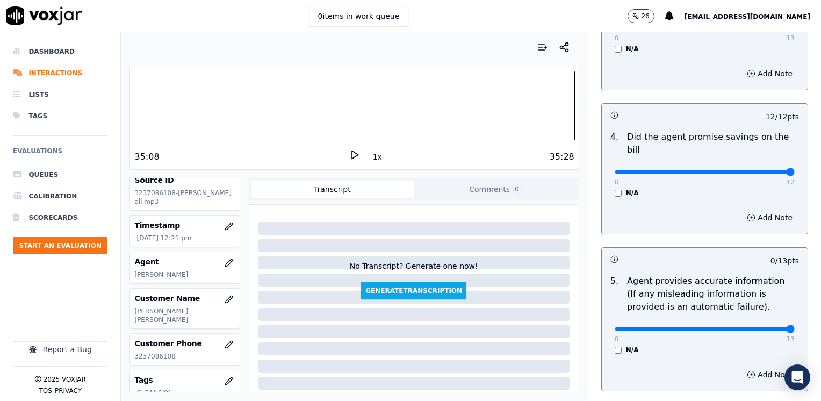
drag, startPoint x: 610, startPoint y: 317, endPoint x: 820, endPoint y: 316, distance: 210.0
type input "13"
click at [794, 327] on input "range" at bounding box center [704, 329] width 180 height 4
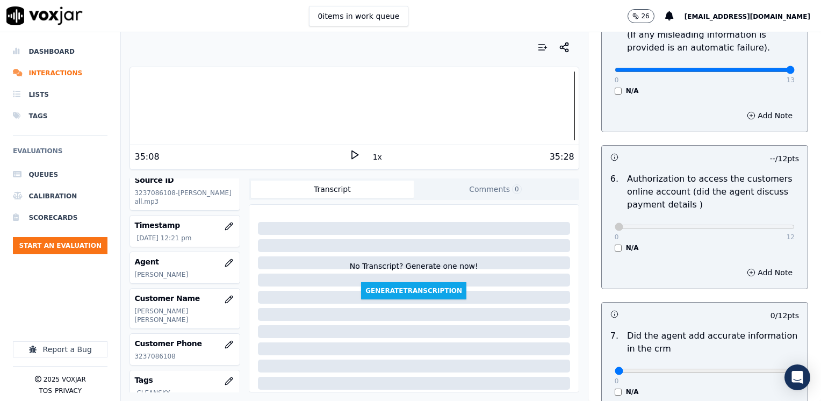
scroll to position [806, 0]
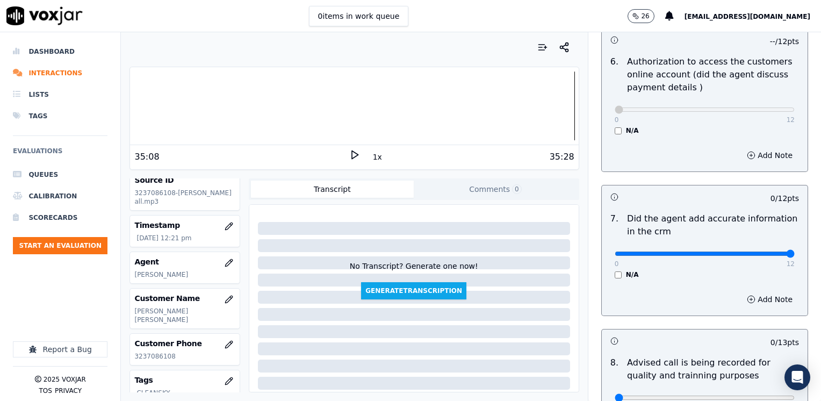
drag, startPoint x: 608, startPoint y: 240, endPoint x: 820, endPoint y: 214, distance: 213.6
type input "12"
click at [794, 251] on input "range" at bounding box center [704, 253] width 180 height 4
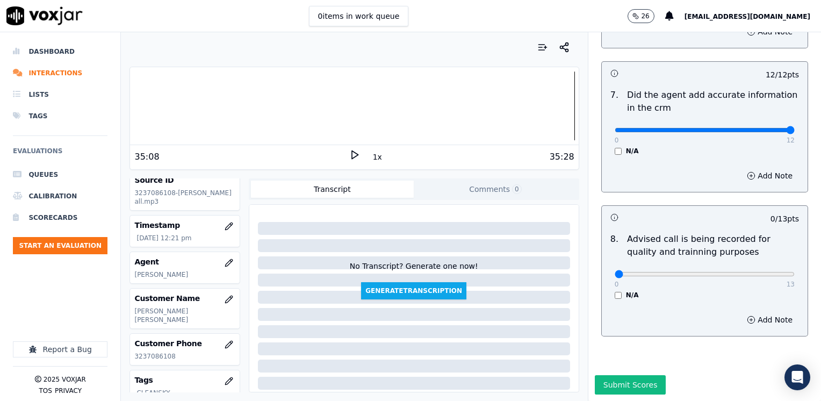
scroll to position [939, 0]
type input "10"
click at [733, 272] on input "range" at bounding box center [704, 274] width 180 height 4
click at [629, 375] on button "Submit Scores" at bounding box center [629, 384] width 71 height 19
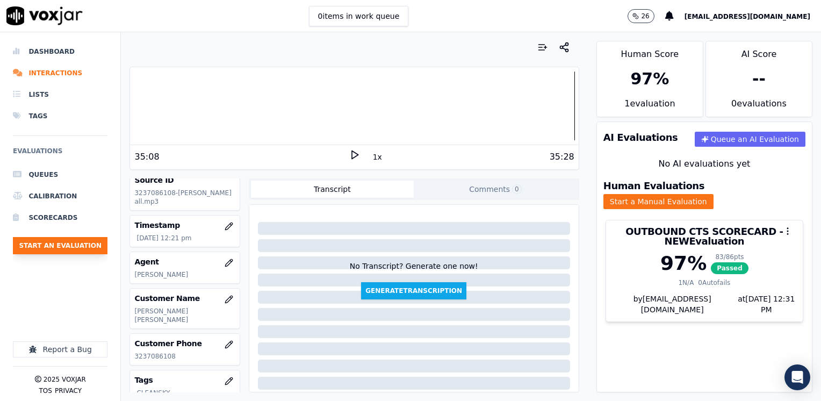
click at [62, 243] on button "Start an Evaluation" at bounding box center [60, 245] width 95 height 17
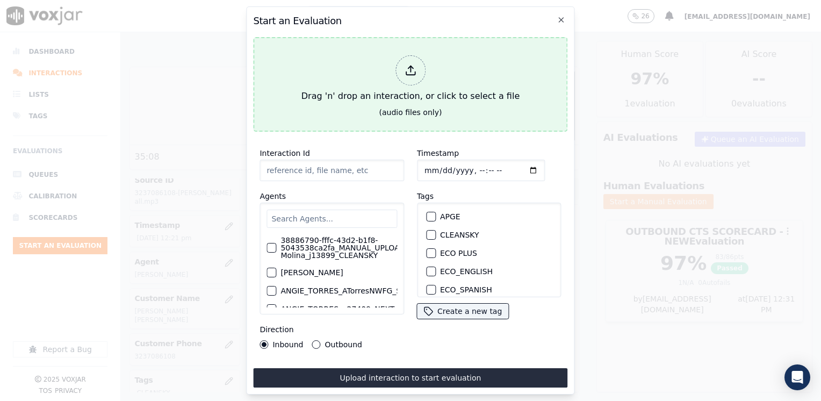
click at [418, 71] on div at bounding box center [410, 70] width 30 height 30
type input "20250912-110448_4849435408-HERNANDO OSORIO all.mp3"
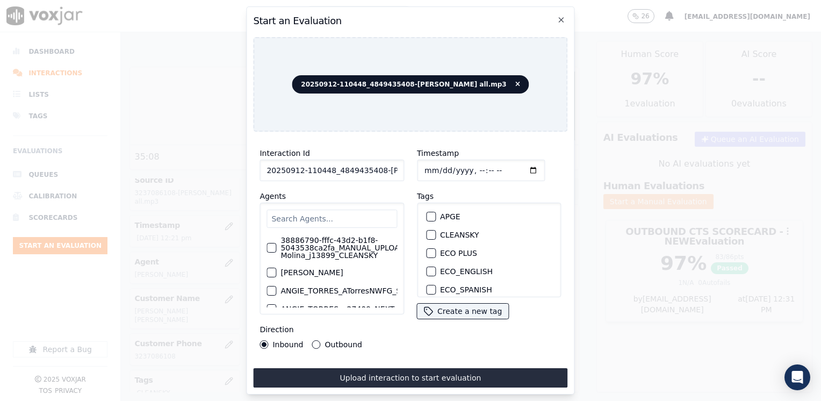
click at [337, 211] on input "text" at bounding box center [331, 218] width 130 height 18
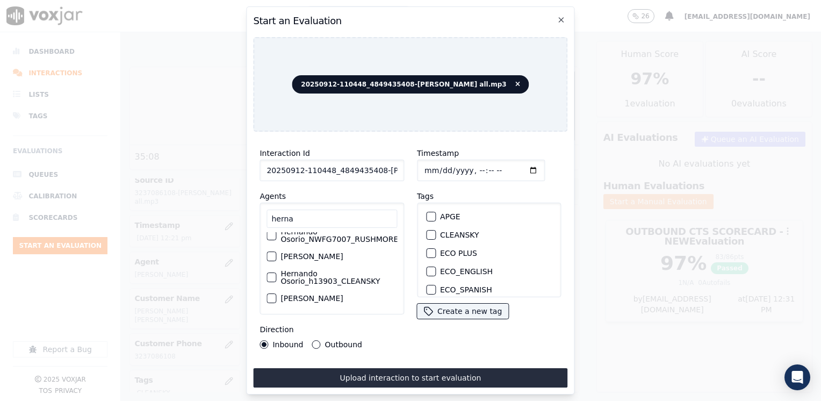
scroll to position [93, 0]
type input "herna"
click at [334, 270] on label "Hernando Osorio_h13903_CLEANSKY" at bounding box center [338, 277] width 117 height 15
click at [276, 272] on button "Hernando Osorio_h13903_CLEANSKY" at bounding box center [271, 277] width 10 height 10
click at [426, 231] on div "button" at bounding box center [430, 235] width 8 height 8
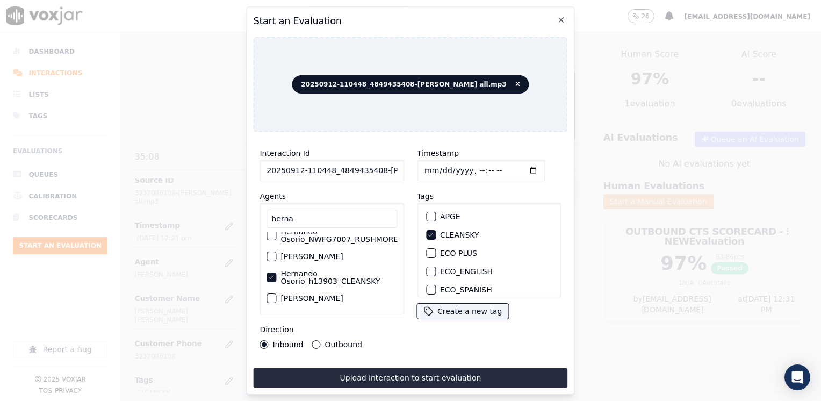
click at [517, 166] on input "Timestamp" at bounding box center [481, 169] width 128 height 21
type input "2025-09-12T12:32"
click at [313, 340] on button "Outbound" at bounding box center [316, 344] width 9 height 9
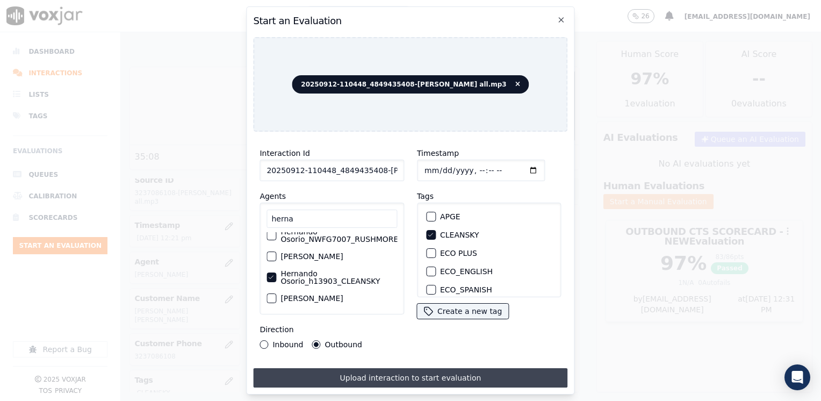
click at [408, 370] on button "Upload interaction to start evaluation" at bounding box center [410, 377] width 314 height 19
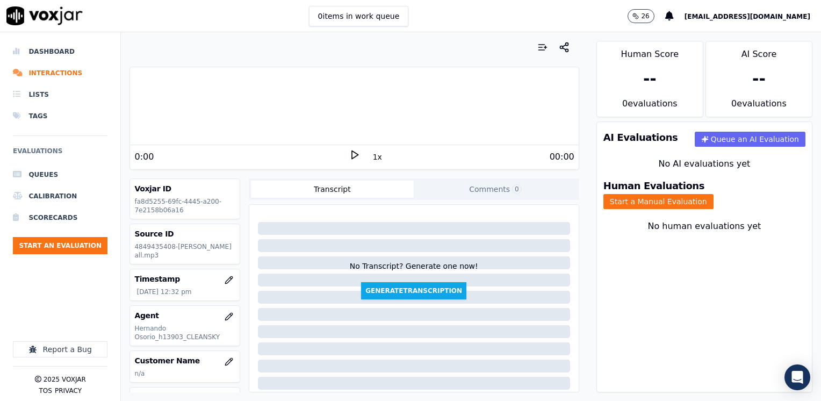
click at [251, 159] on div "0:00" at bounding box center [241, 156] width 214 height 13
click at [350, 157] on icon at bounding box center [354, 154] width 11 height 11
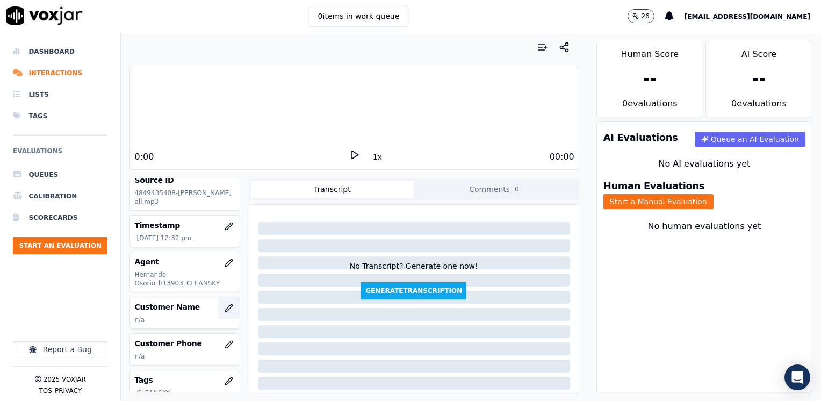
click at [223, 307] on button "button" at bounding box center [228, 307] width 21 height 21
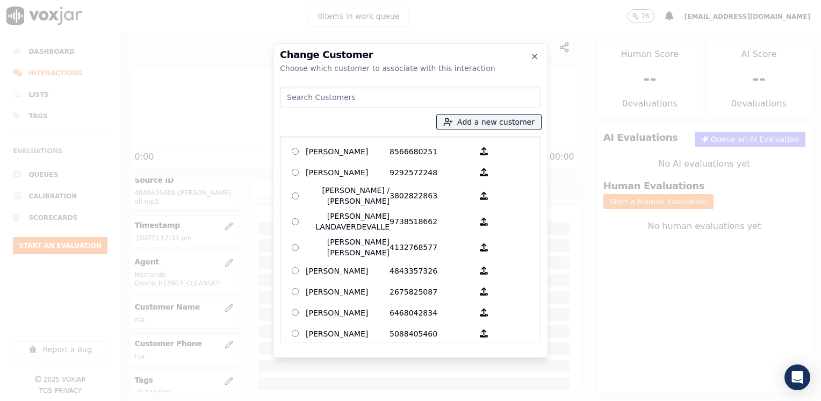
click at [380, 96] on input at bounding box center [410, 96] width 261 height 21
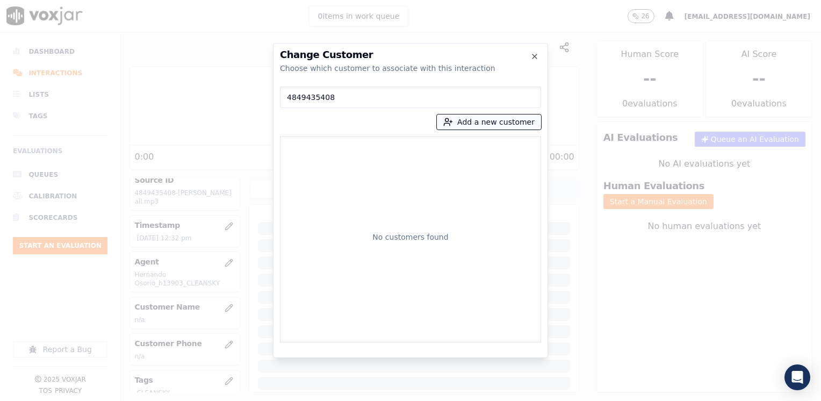
type input "4849435408"
click at [505, 121] on button "Add a new customer" at bounding box center [489, 121] width 104 height 15
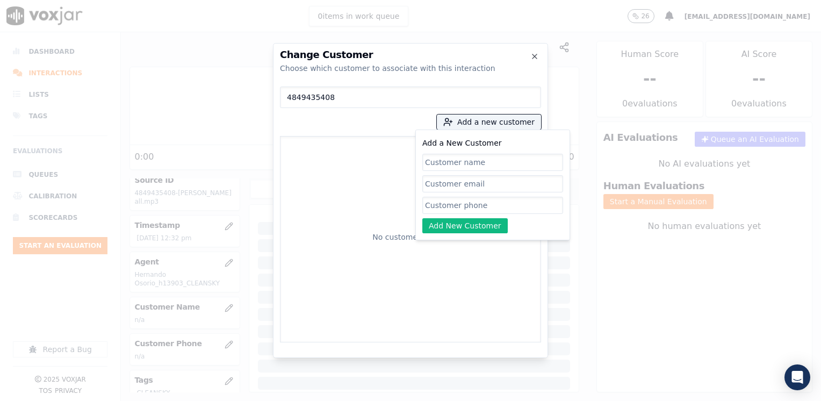
click at [465, 213] on input "Add a New Customer" at bounding box center [492, 205] width 141 height 17
click at [469, 203] on input "Add a New Customer" at bounding box center [492, 205] width 141 height 17
paste input "4849435408"
type input "4849435408"
click at [477, 163] on input "Add a New Customer" at bounding box center [492, 162] width 141 height 17
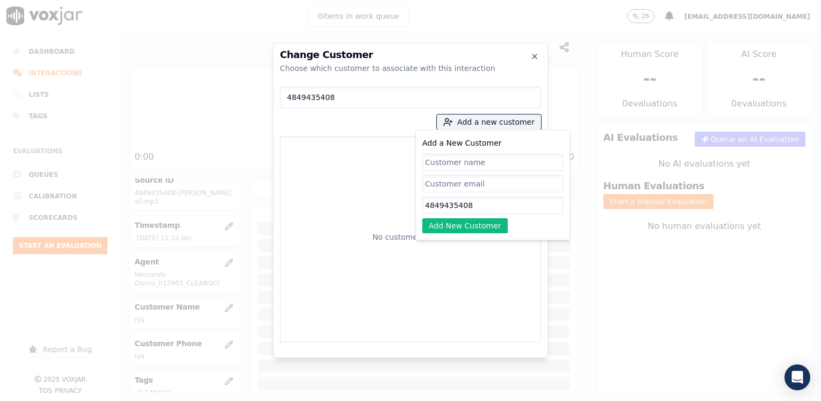
paste input "Yenny Contreras Mora"
type input "Yenny Contreras Mora"
click at [456, 224] on button "Add New Customer" at bounding box center [464, 225] width 85 height 15
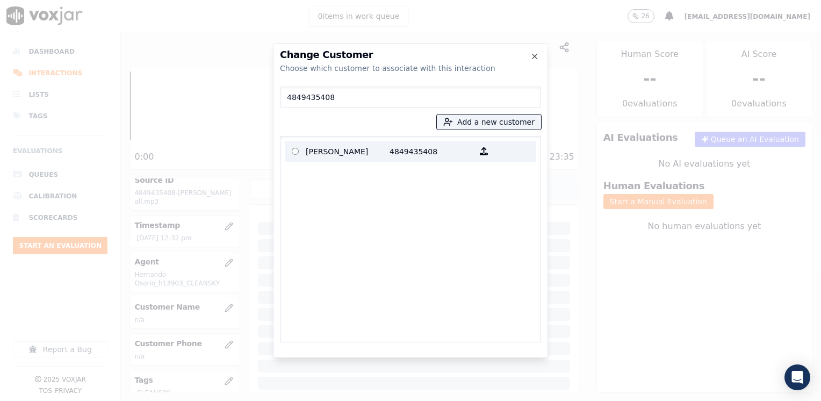
click at [389, 151] on p "4849435408" at bounding box center [431, 151] width 84 height 17
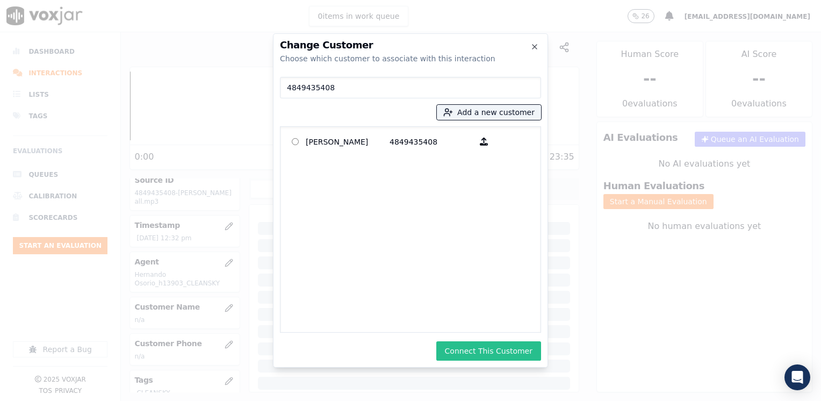
click at [506, 349] on button "Connect This Customer" at bounding box center [488, 350] width 105 height 19
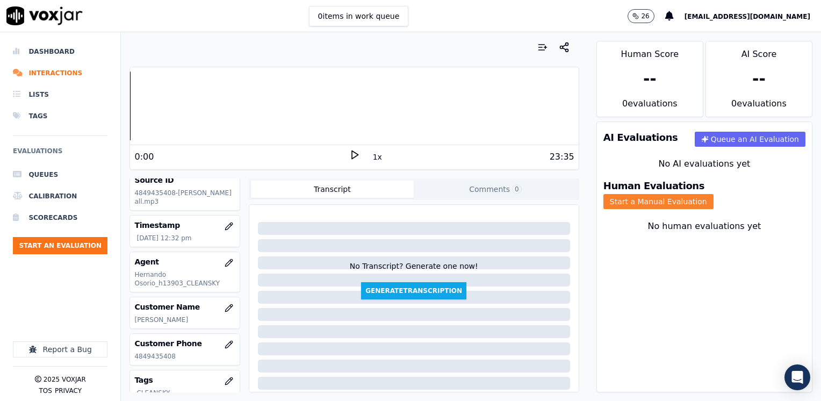
click at [713, 194] on button "Start a Manual Evaluation" at bounding box center [658, 201] width 110 height 15
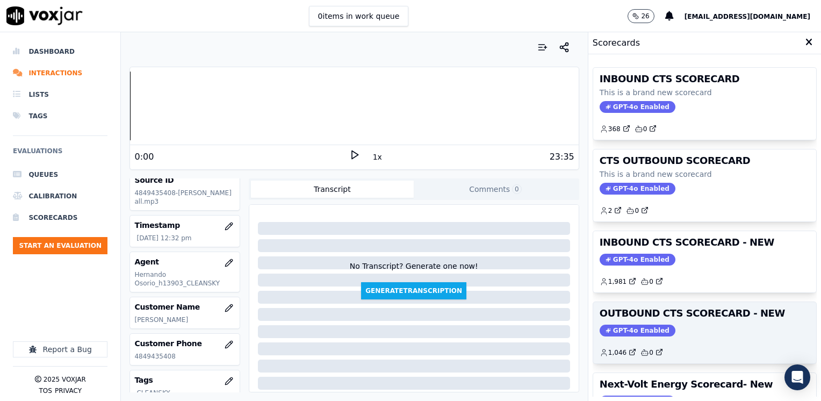
click at [617, 313] on h3 "OUTBOUND CTS SCORECARD - NEW" at bounding box center [704, 313] width 210 height 10
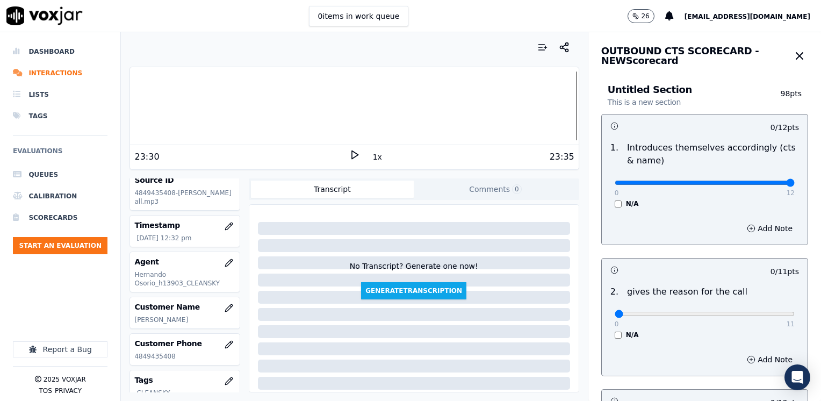
drag, startPoint x: 610, startPoint y: 180, endPoint x: 793, endPoint y: 265, distance: 201.3
type input "12"
click at [794, 185] on input "range" at bounding box center [704, 182] width 180 height 4
drag, startPoint x: 606, startPoint y: 310, endPoint x: 820, endPoint y: 307, distance: 214.3
type input "11"
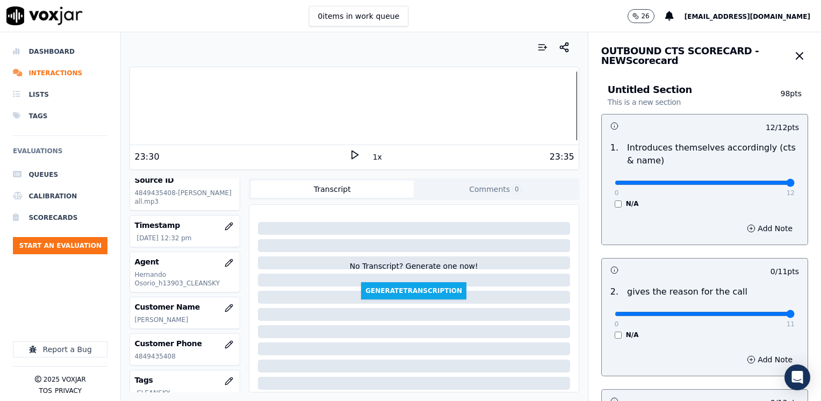
click at [794, 311] on input "range" at bounding box center [704, 313] width 180 height 4
click at [761, 354] on button "Add Note" at bounding box center [769, 359] width 59 height 15
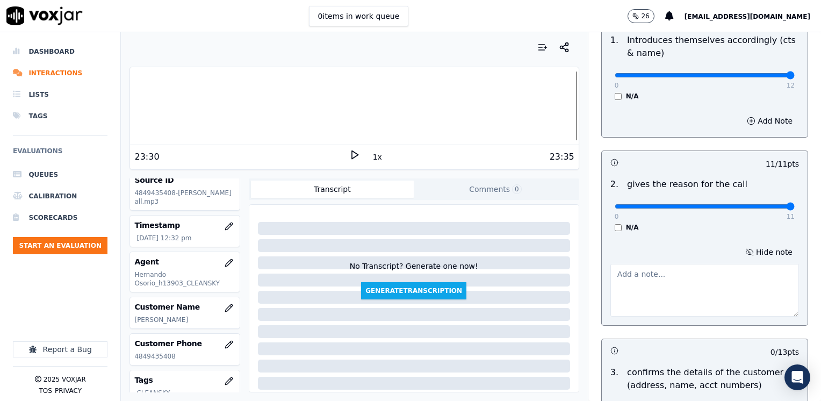
click at [655, 286] on textarea at bounding box center [704, 290] width 188 height 53
type textarea "Agent transferred cx to the utility department to request her new account number"
click at [659, 307] on textarea "Agent transferred cx to the utility department to request her new account number" at bounding box center [704, 290] width 188 height 53
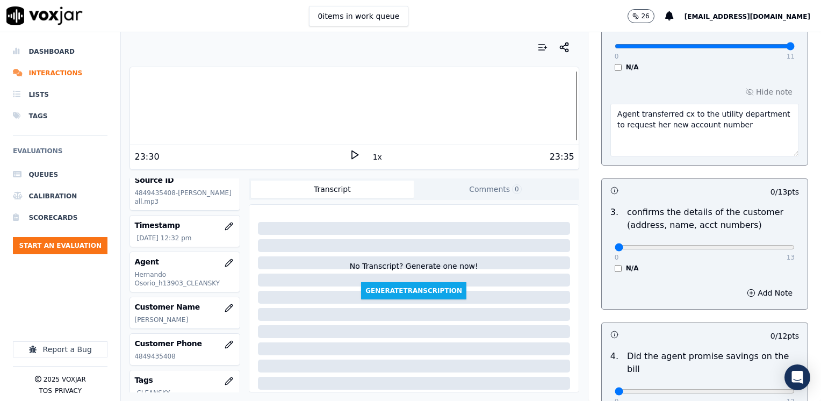
scroll to position [269, 0]
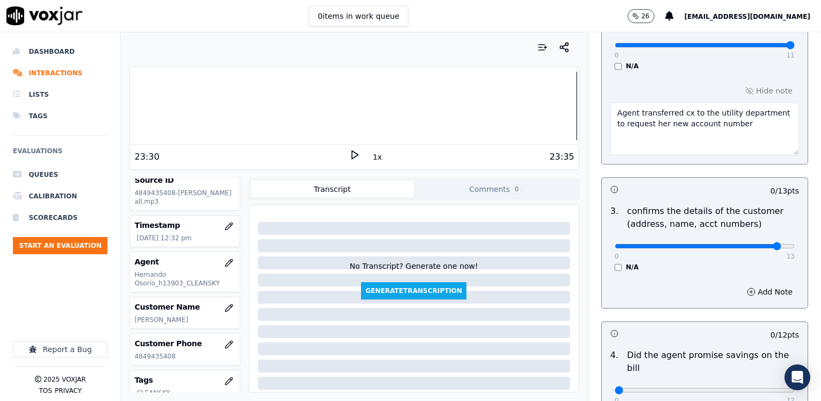
type input "12"
click at [755, 244] on input "range" at bounding box center [704, 246] width 180 height 4
click at [753, 287] on button "Add Note" at bounding box center [769, 291] width 59 height 15
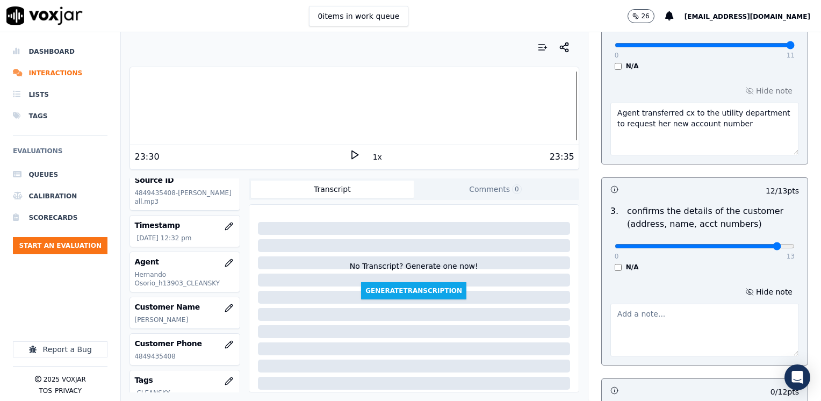
click at [674, 313] on textarea at bounding box center [704, 329] width 188 height 53
type textarea "m"
type textarea "Make sure to confirm full service address and the name as it appears on the bil…"
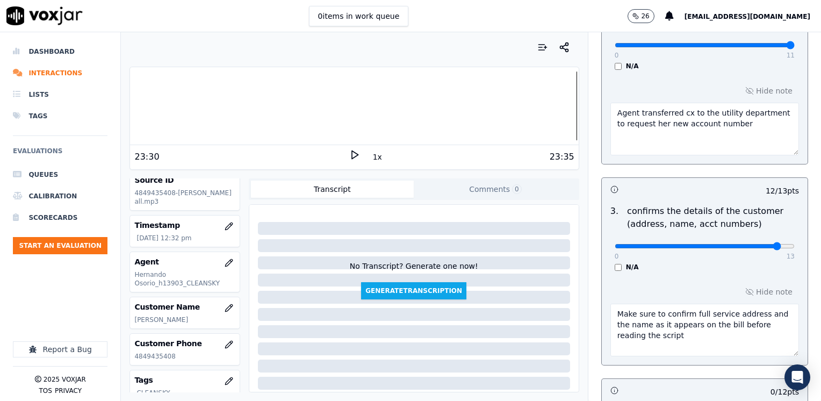
drag, startPoint x: 688, startPoint y: 342, endPoint x: 698, endPoint y: 337, distance: 10.8
click at [688, 342] on textarea "Make sure to confirm full service address and the name as it appears on the bil…" at bounding box center [704, 329] width 188 height 53
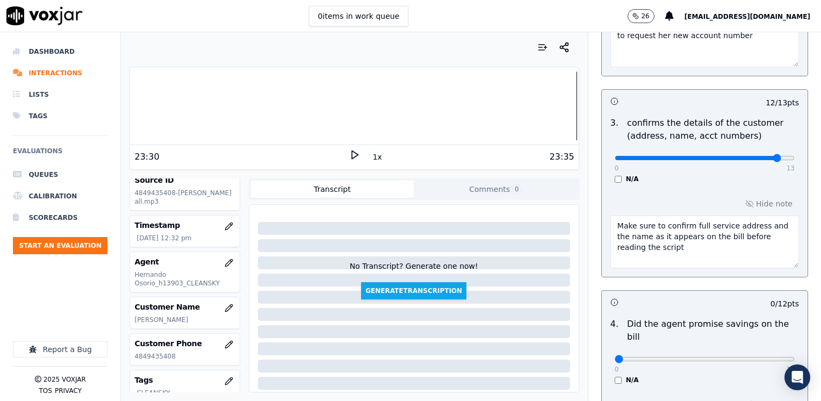
scroll to position [483, 0]
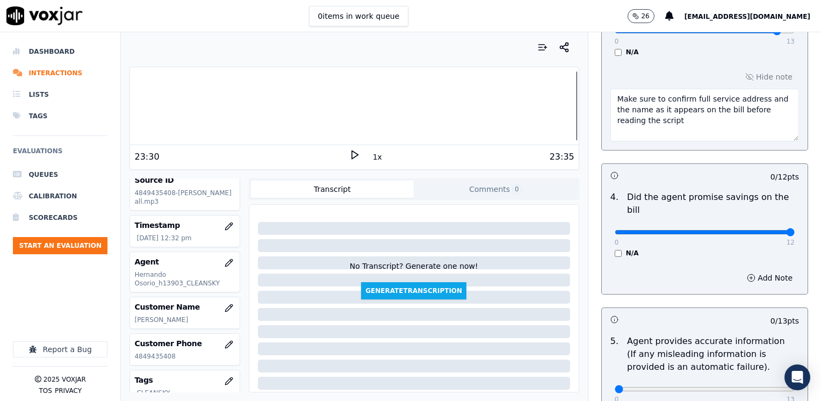
drag, startPoint x: 608, startPoint y: 216, endPoint x: 822, endPoint y: 216, distance: 213.7
type input "12"
click at [794, 230] on input "range" at bounding box center [704, 232] width 180 height 4
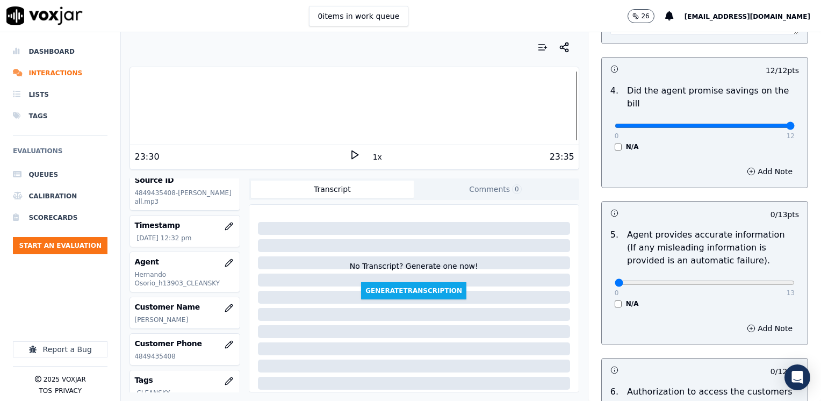
scroll to position [591, 0]
drag, startPoint x: 606, startPoint y: 266, endPoint x: 822, endPoint y: 265, distance: 215.9
type input "13"
click at [794, 279] on input "range" at bounding box center [704, 281] width 180 height 4
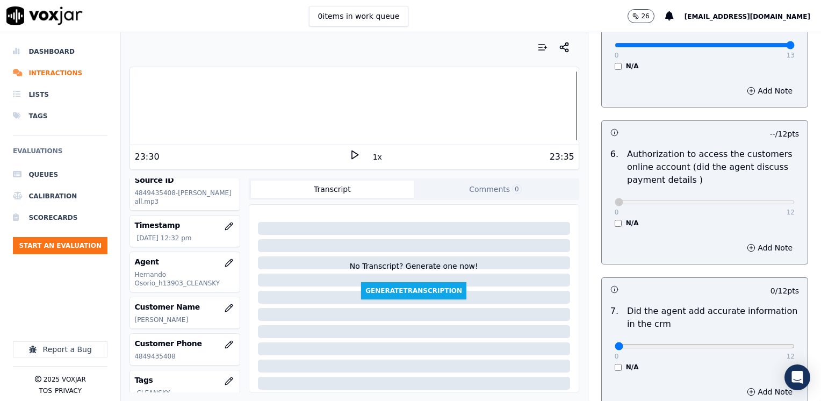
scroll to position [913, 0]
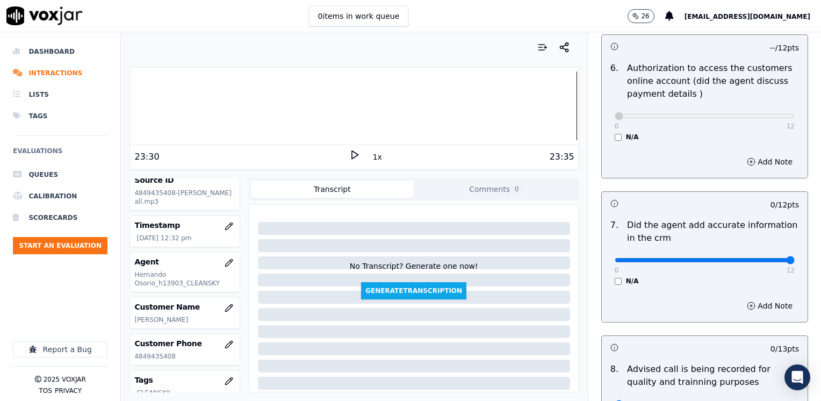
drag, startPoint x: 607, startPoint y: 244, endPoint x: 822, endPoint y: 259, distance: 215.3
type input "12"
click at [794, 259] on input "range" at bounding box center [704, 260] width 180 height 4
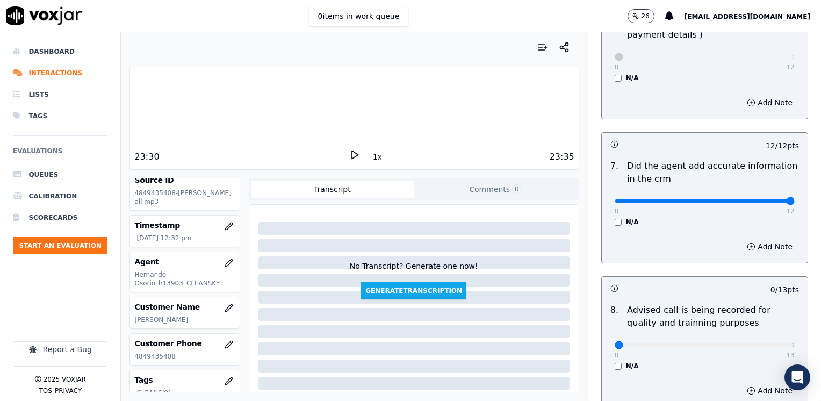
scroll to position [1052, 0]
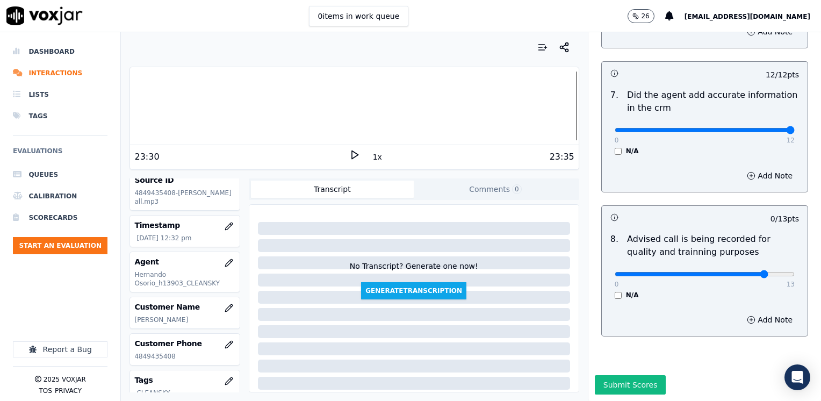
click at [745, 272] on input "range" at bounding box center [704, 274] width 180 height 4
type input "10"
click at [733, 272] on input "range" at bounding box center [704, 274] width 180 height 4
click at [753, 312] on button "Add Note" at bounding box center [769, 319] width 59 height 15
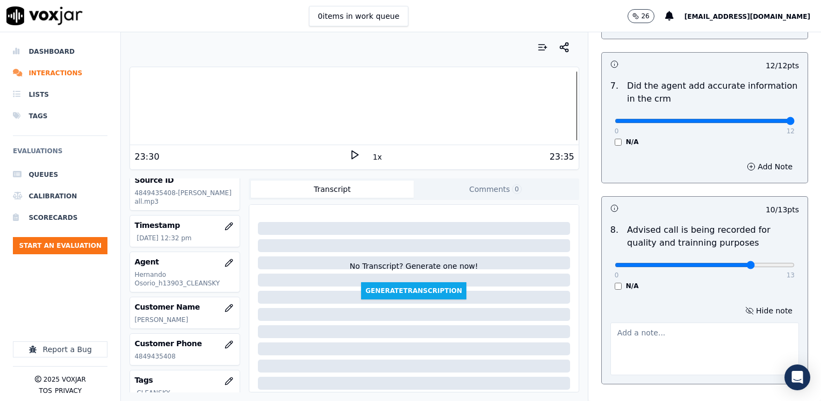
click at [711, 342] on textarea at bounding box center [704, 348] width 188 height 53
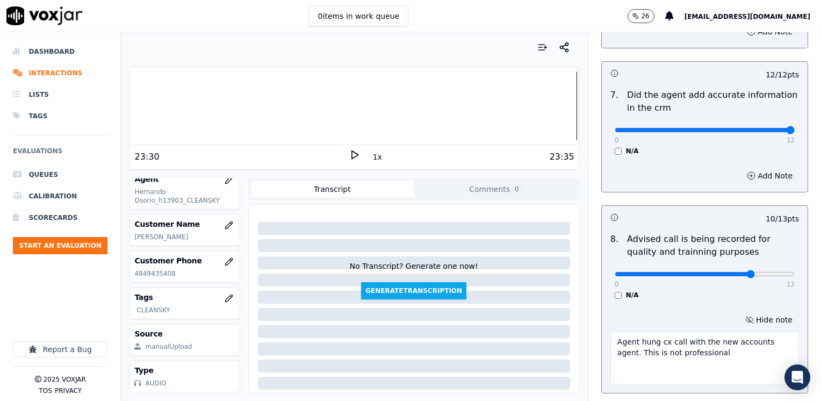
scroll to position [1108, 0]
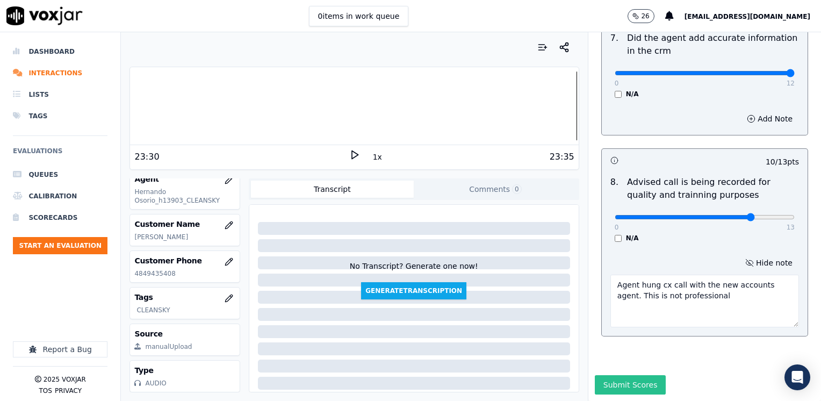
type textarea "Agent hung cx call with the new accounts agent. This is not professional"
click at [625, 375] on button "Submit Scores" at bounding box center [629, 384] width 71 height 19
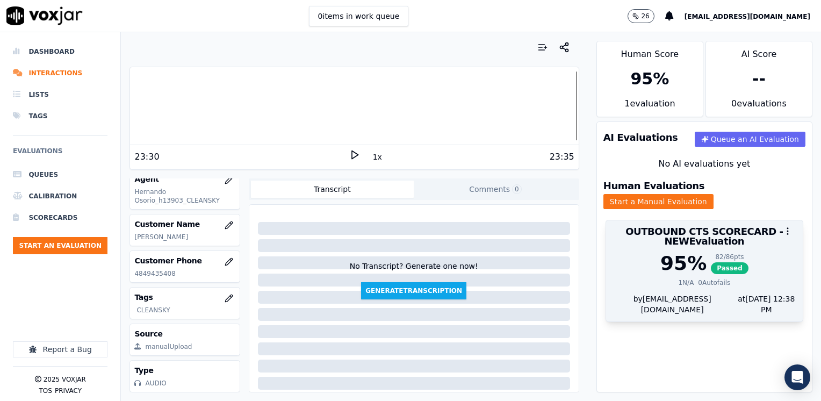
click at [669, 293] on div "by maleman@newavepower.net at 09/15/2025 12:38 PM" at bounding box center [704, 307] width 197 height 28
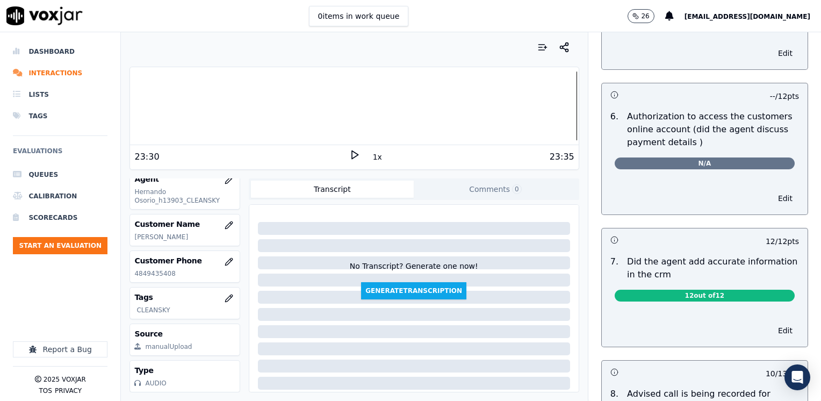
scroll to position [644, 0]
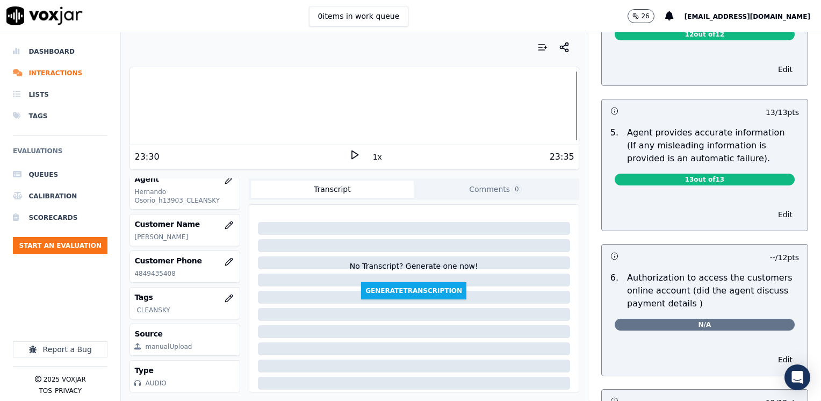
click at [771, 207] on button "Edit" at bounding box center [784, 214] width 27 height 15
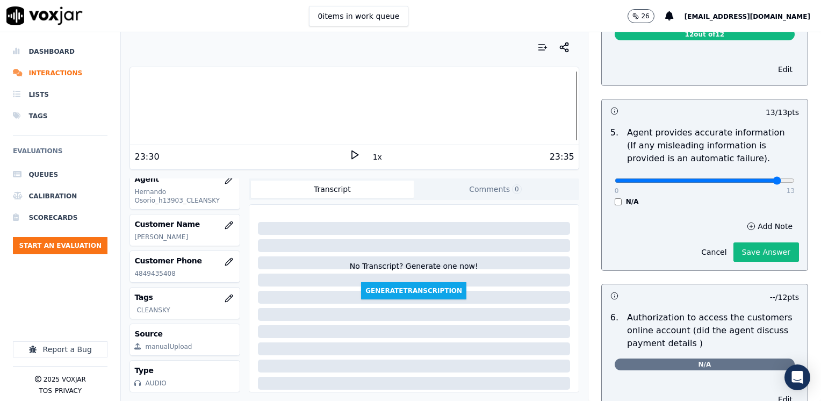
type input "12"
click at [753, 178] on input "range" at bounding box center [704, 180] width 180 height 4
click at [746, 219] on button "Add Note" at bounding box center [769, 226] width 59 height 15
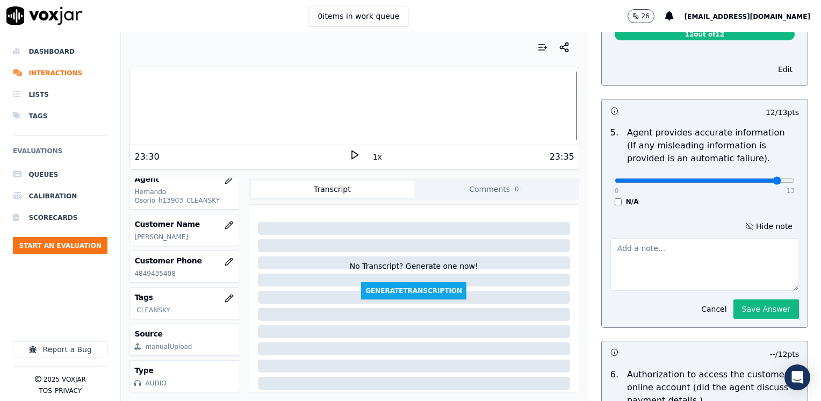
click at [659, 253] on textarea at bounding box center [704, 264] width 188 height 53
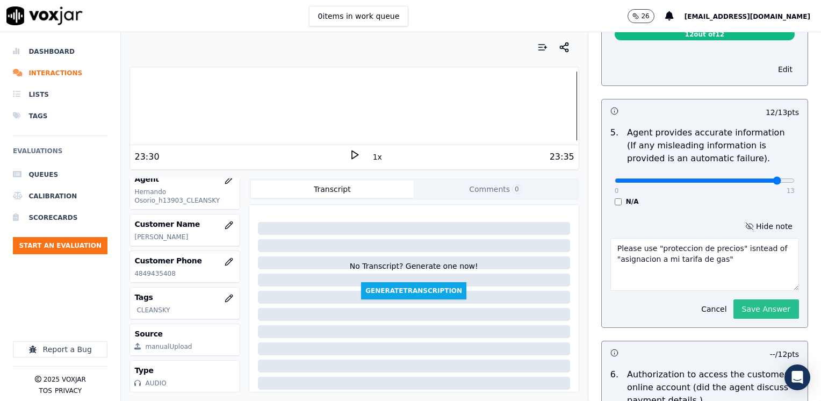
type textarea "Please use "proteccion de precios" isntead of "asignacion a mi tarifa de gas""
click at [746, 299] on button "Save Answer" at bounding box center [766, 308] width 66 height 19
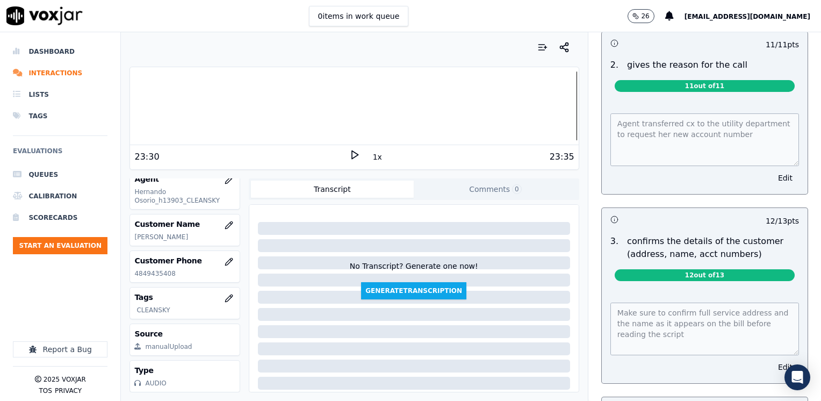
scroll to position [0, 0]
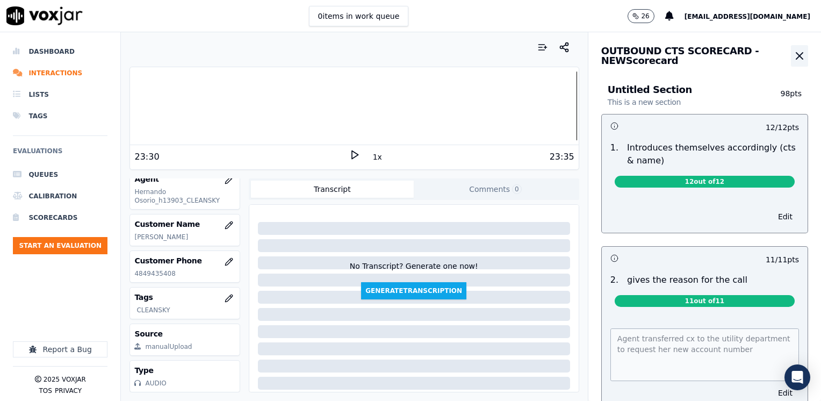
click at [791, 63] on button "button" at bounding box center [799, 55] width 17 height 21
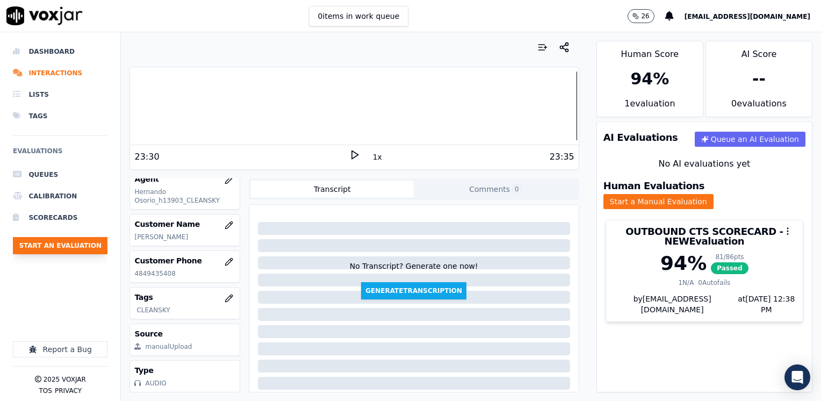
click at [79, 242] on button "Start an Evaluation" at bounding box center [60, 245] width 95 height 17
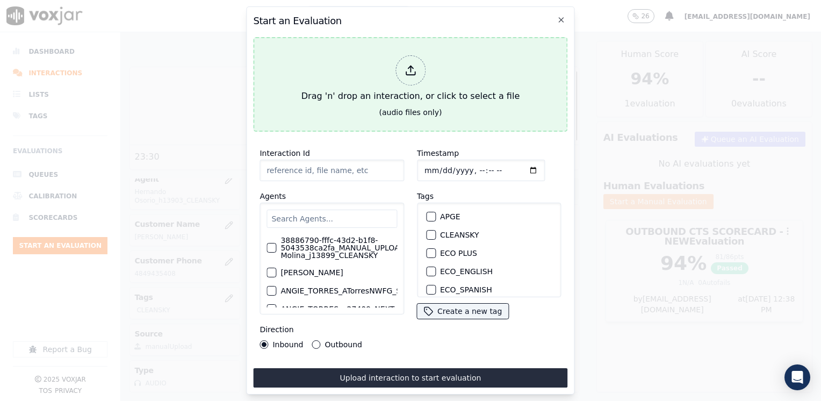
click at [417, 63] on div at bounding box center [410, 70] width 30 height 30
type input "20250912-162209_6149725264-YARELIS TARRIFA 2 all.mp3"
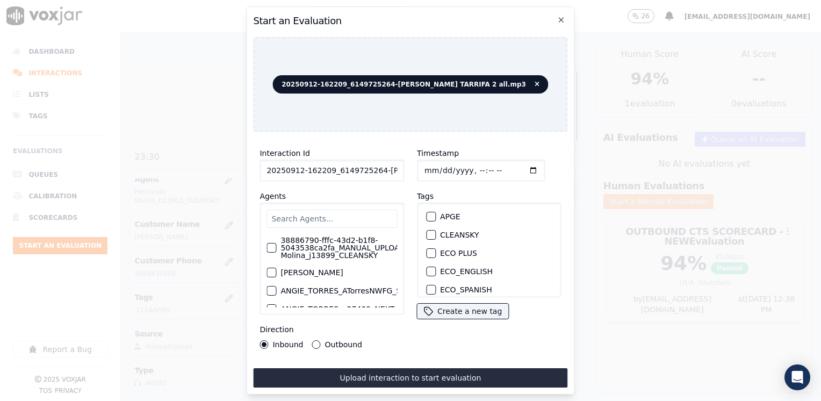
click at [310, 211] on input "text" at bounding box center [331, 218] width 130 height 18
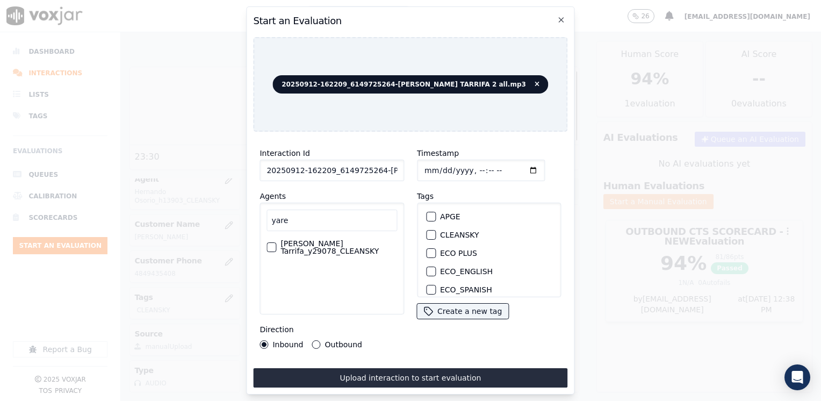
type input "yare"
click at [322, 241] on label "Yarelis Tarrifa_y29078_CLEANSKY" at bounding box center [338, 247] width 117 height 15
click at [276, 242] on button "Yarelis Tarrifa_y29078_CLEANSKY" at bounding box center [271, 247] width 10 height 10
click at [426, 232] on div "button" at bounding box center [430, 235] width 8 height 8
click at [513, 168] on input "Timestamp" at bounding box center [481, 169] width 128 height 21
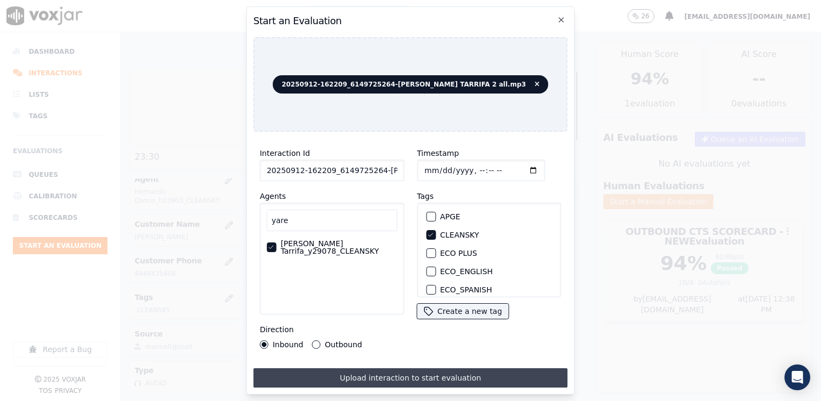
click at [400, 382] on button "Upload interaction to start evaluation" at bounding box center [410, 377] width 314 height 19
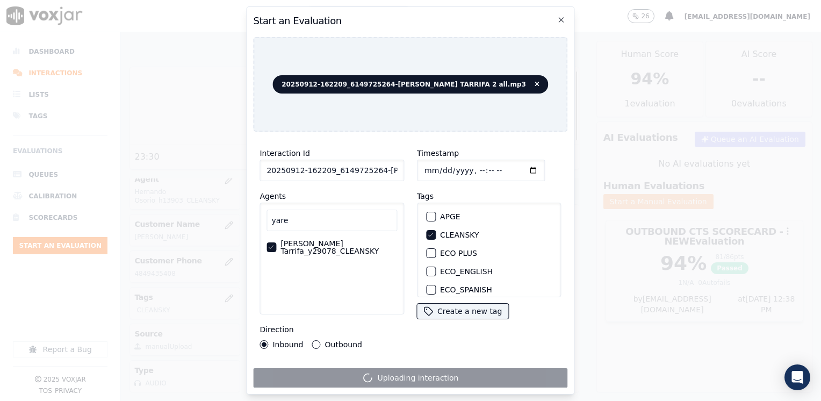
click at [512, 167] on input "Timestamp" at bounding box center [481, 169] width 128 height 21
type input "2025-09-12T12:40"
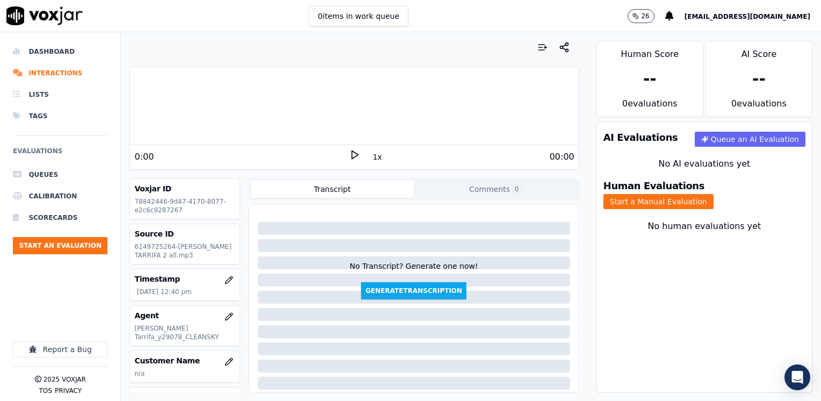
click at [238, 166] on div "0:00 1x 00:00" at bounding box center [354, 156] width 448 height 23
click at [349, 156] on icon at bounding box center [354, 154] width 11 height 11
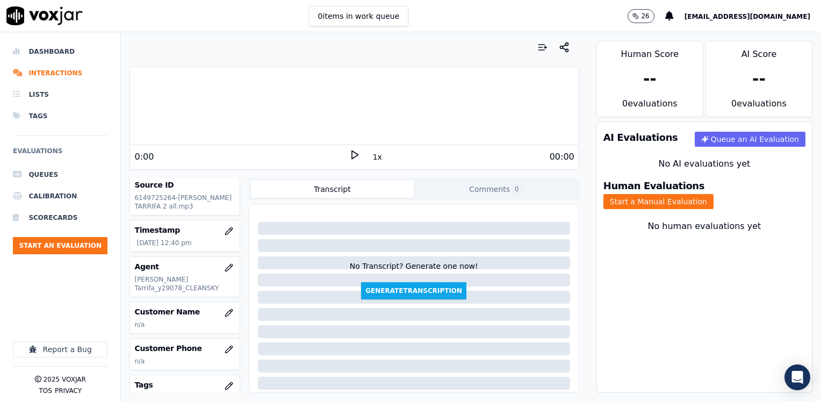
scroll to position [107, 0]
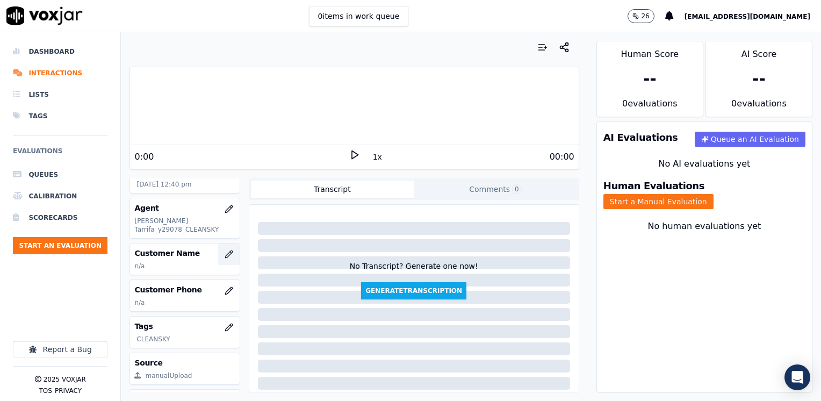
click at [225, 253] on icon "button" at bounding box center [228, 253] width 7 height 7
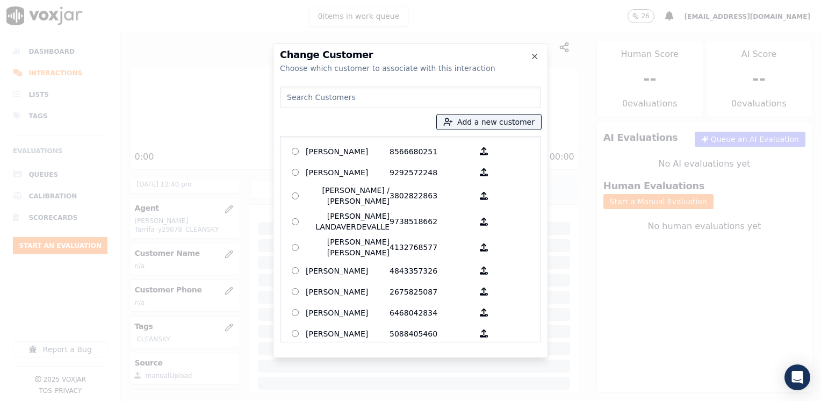
click at [421, 91] on input at bounding box center [410, 96] width 261 height 21
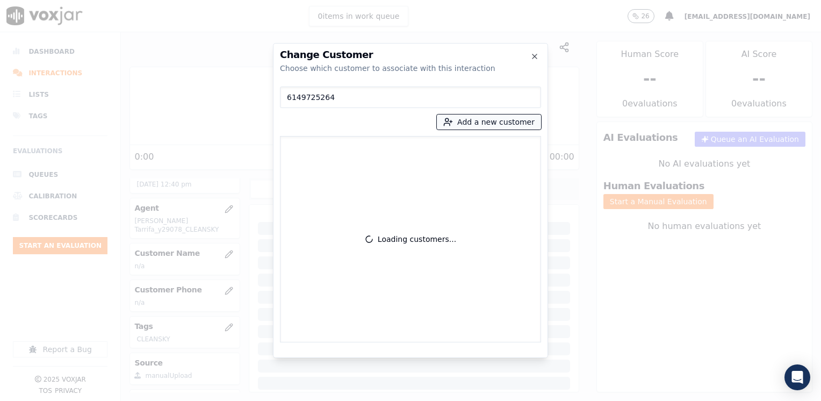
type input "6149725264"
click at [477, 121] on button "Add a new customer" at bounding box center [489, 121] width 104 height 15
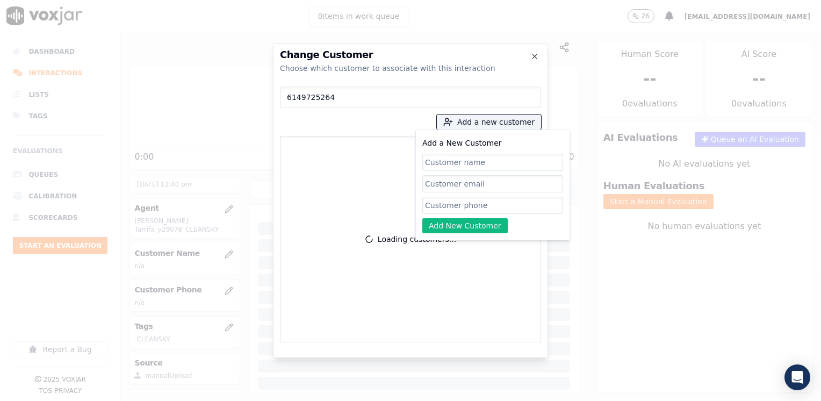
click at [492, 211] on input "Add a New Customer" at bounding box center [492, 205] width 141 height 17
paste input "6149725264"
type input "6149725264"
click at [465, 163] on input "Add a New Customer" at bounding box center [492, 162] width 141 height 17
paste input "Jossel Antonio Lopez Yegres"
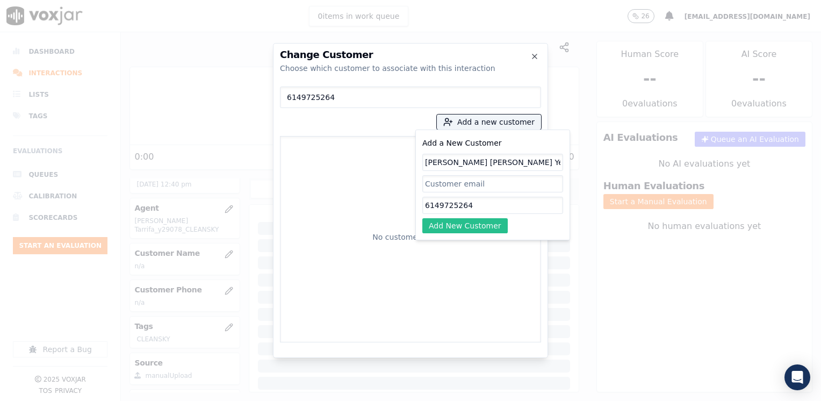
type input "Jossel Antonio Lopez Yegres"
click at [471, 222] on button "Add New Customer" at bounding box center [464, 225] width 85 height 15
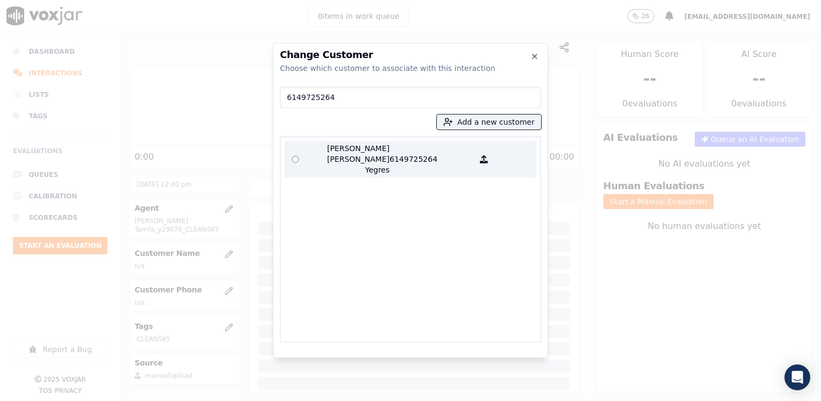
click at [395, 161] on p "6149725264" at bounding box center [431, 159] width 84 height 32
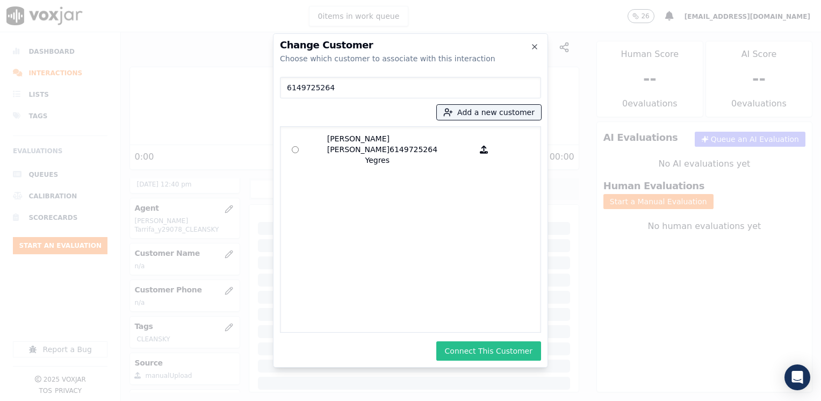
click at [484, 356] on button "Connect This Customer" at bounding box center [488, 350] width 105 height 19
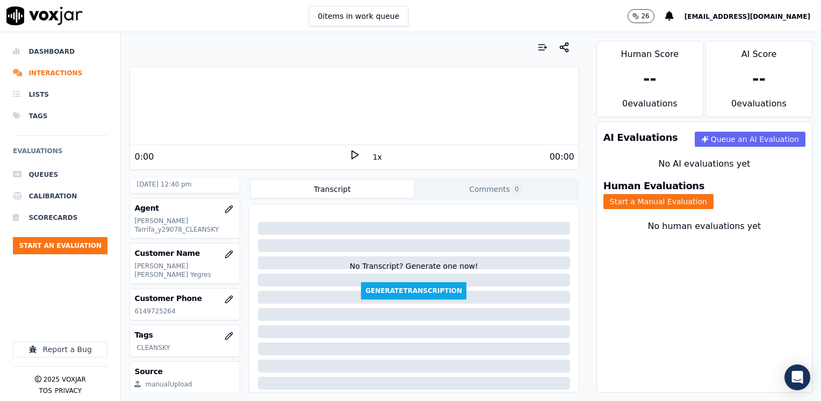
click at [349, 156] on icon at bounding box center [354, 154] width 11 height 11
click at [713, 194] on button "Start a Manual Evaluation" at bounding box center [658, 201] width 110 height 15
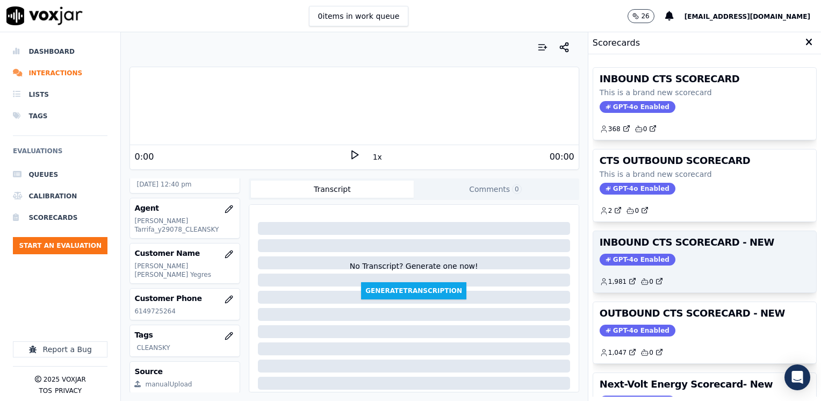
click at [634, 262] on span "GPT-4o Enabled" at bounding box center [637, 259] width 76 height 12
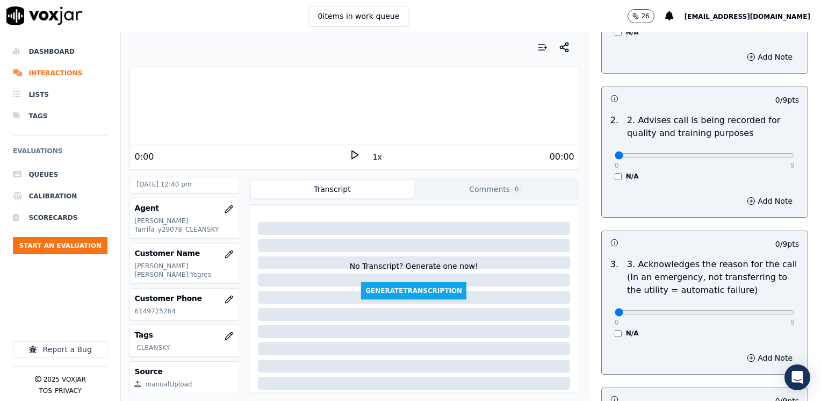
scroll to position [161, 0]
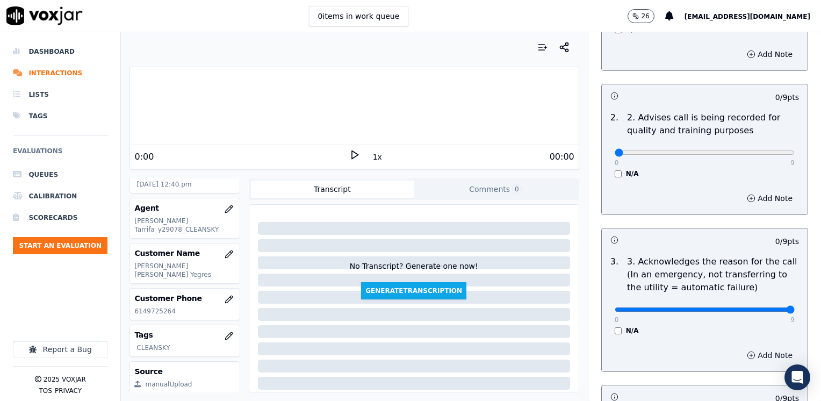
drag, startPoint x: 608, startPoint y: 308, endPoint x: 763, endPoint y: 359, distance: 162.5
type input "9"
click at [794, 307] on input "range" at bounding box center [704, 309] width 180 height 4
click at [758, 357] on button "Add Note" at bounding box center [769, 354] width 59 height 15
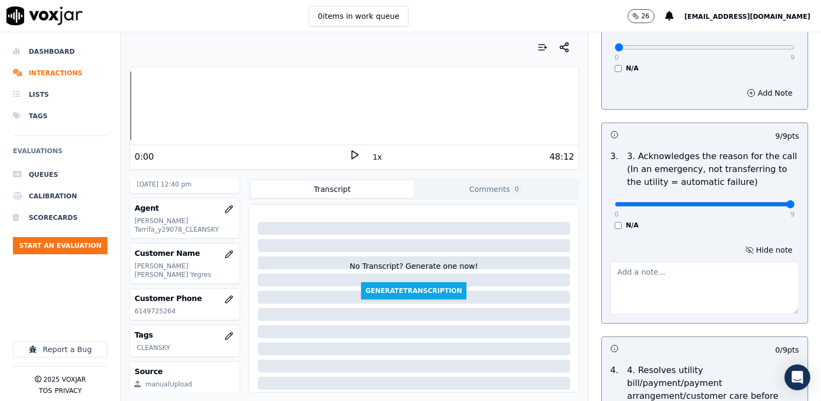
scroll to position [269, 0]
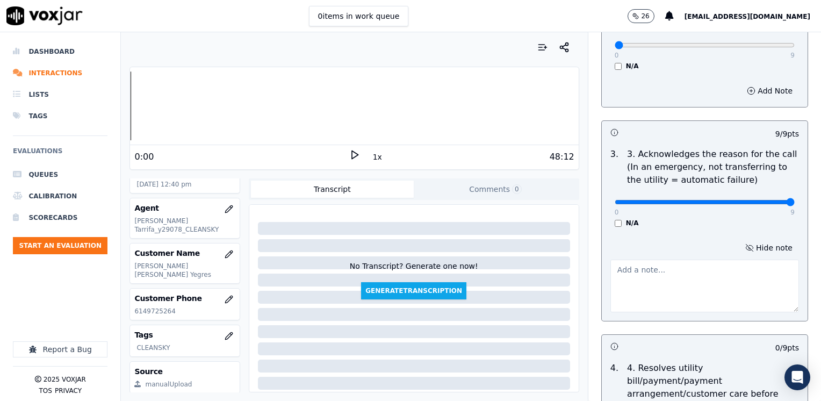
click at [666, 274] on textarea at bounding box center [704, 285] width 188 height 53
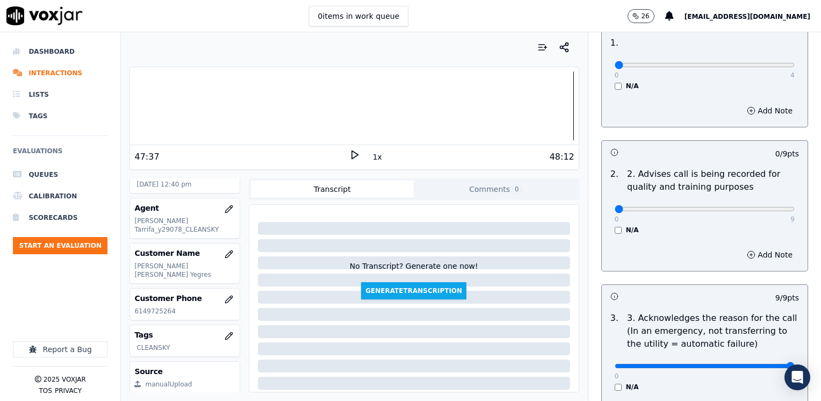
scroll to position [0, 0]
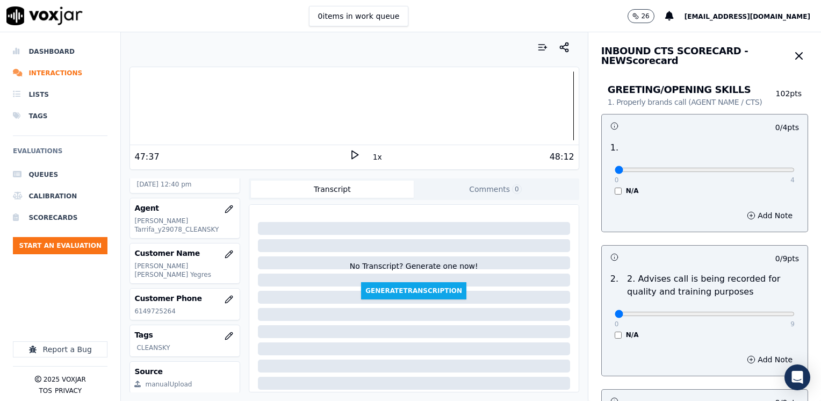
type textarea "Cx states his gas account is already active, but cx does not have gas service y…"
drag, startPoint x: 611, startPoint y: 170, endPoint x: 822, endPoint y: 162, distance: 211.7
type input "4"
click at [794, 168] on input "range" at bounding box center [704, 170] width 180 height 4
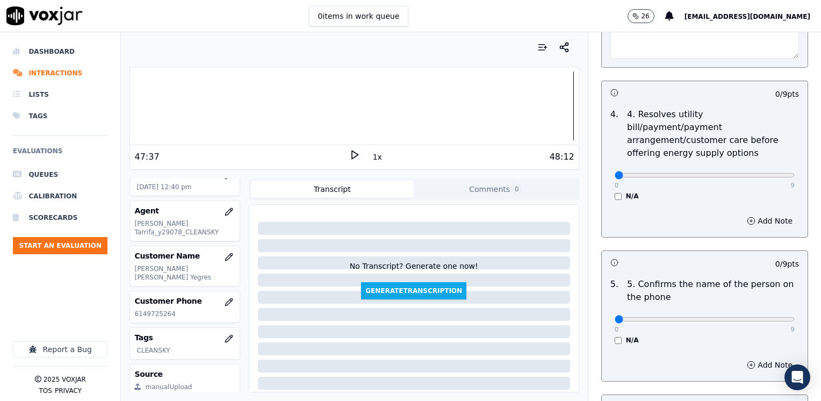
scroll to position [515, 0]
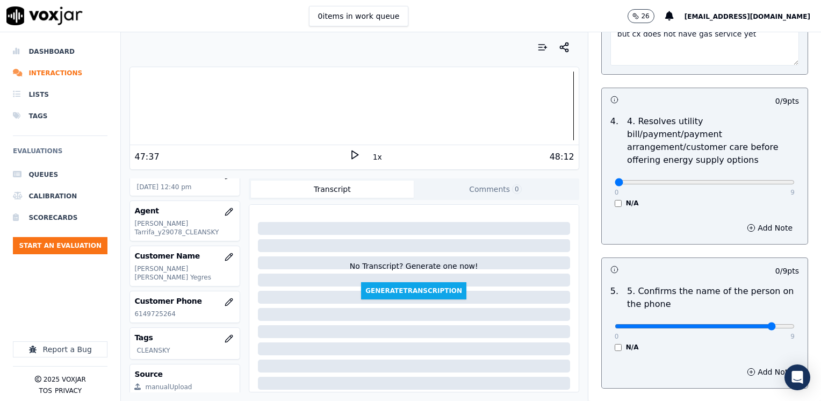
type input "8"
click at [756, 324] on input "range" at bounding box center [704, 326] width 180 height 4
click at [754, 364] on button "Add Note" at bounding box center [769, 371] width 59 height 15
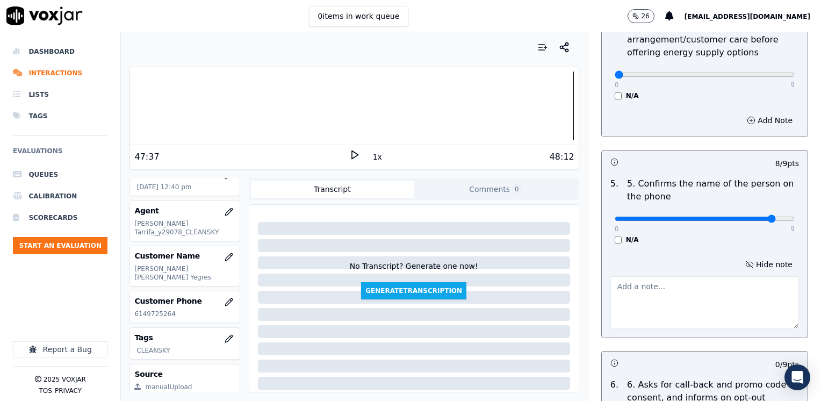
scroll to position [730, 0]
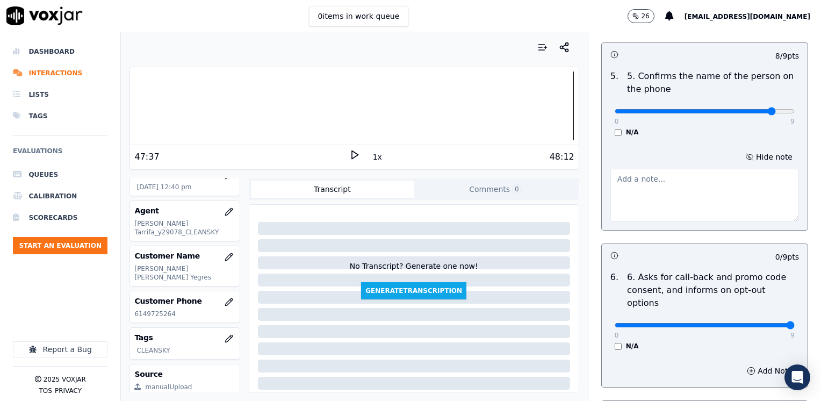
drag, startPoint x: 607, startPoint y: 296, endPoint x: 822, endPoint y: 271, distance: 216.2
type input "9"
click at [794, 323] on input "range" at bounding box center [704, 325] width 180 height 4
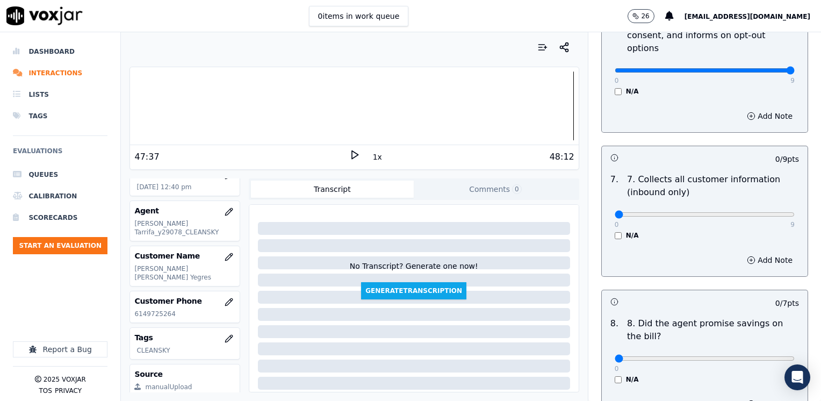
scroll to position [998, 0]
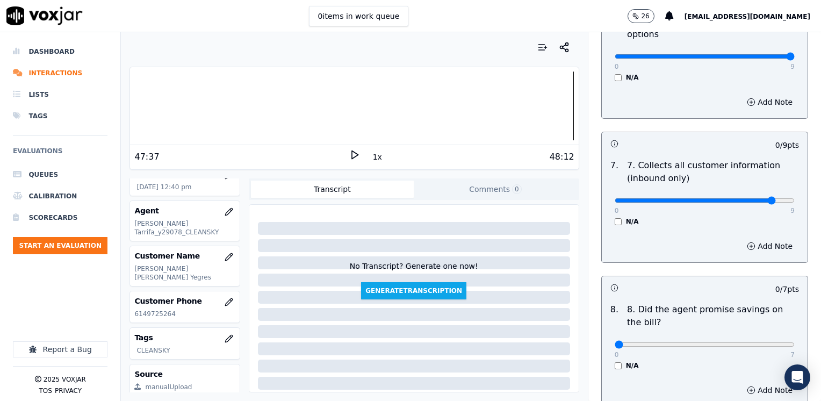
type input "8"
click at [750, 198] on input "range" at bounding box center [704, 200] width 180 height 4
click at [758, 238] on button "Add Note" at bounding box center [769, 245] width 59 height 15
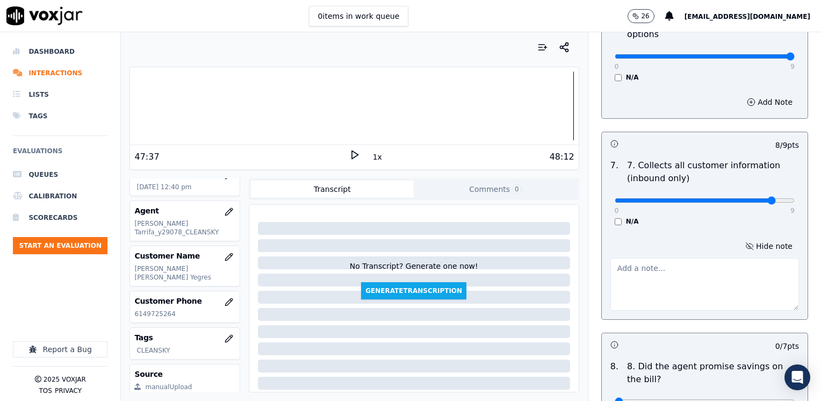
click at [698, 267] on textarea at bounding box center [704, 284] width 188 height 53
type textarea "Make sure to collect full service address and the name as it appears on the bil…"
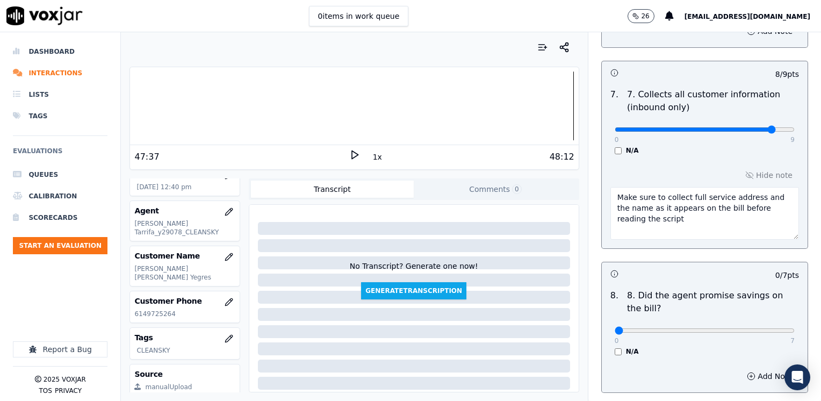
scroll to position [1213, 0]
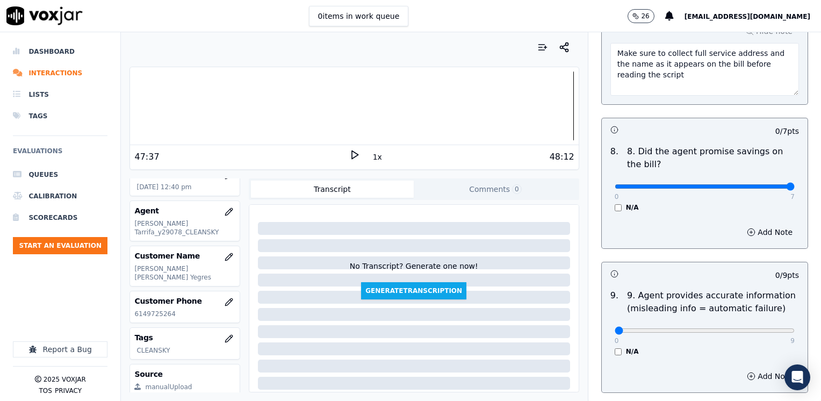
drag, startPoint x: 608, startPoint y: 158, endPoint x: 822, endPoint y: 175, distance: 214.9
type input "7"
click at [794, 184] on input "range" at bounding box center [704, 186] width 180 height 4
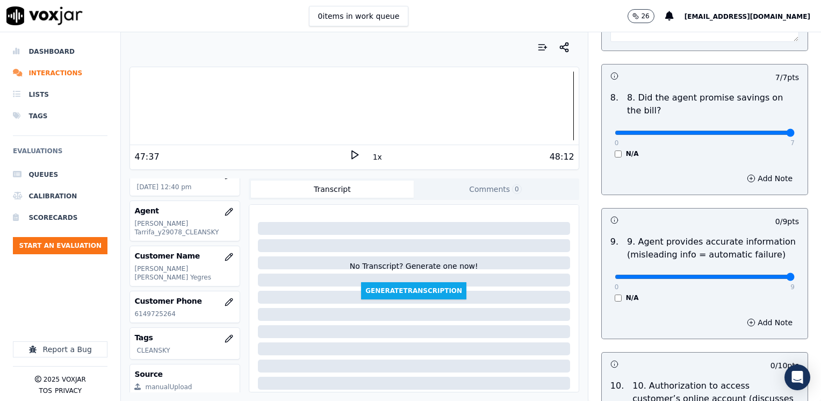
drag, startPoint x: 608, startPoint y: 249, endPoint x: 822, endPoint y: 249, distance: 213.7
type input "9"
click at [794, 274] on input "range" at bounding box center [704, 276] width 180 height 4
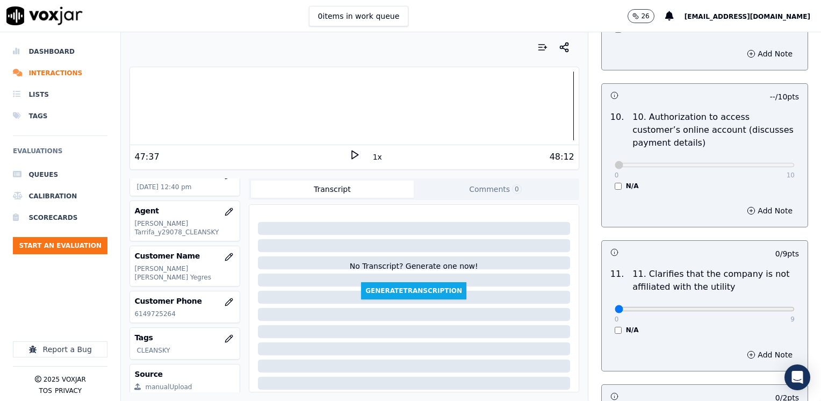
scroll to position [1643, 0]
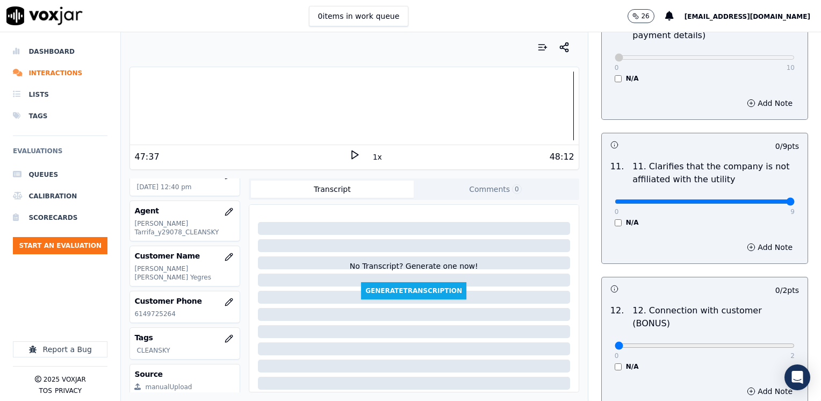
drag, startPoint x: 608, startPoint y: 171, endPoint x: 742, endPoint y: 284, distance: 174.9
type input "9"
click at [794, 199] on input "range" at bounding box center [704, 201] width 180 height 4
drag, startPoint x: 606, startPoint y: 303, endPoint x: 820, endPoint y: 286, distance: 214.5
type input "2"
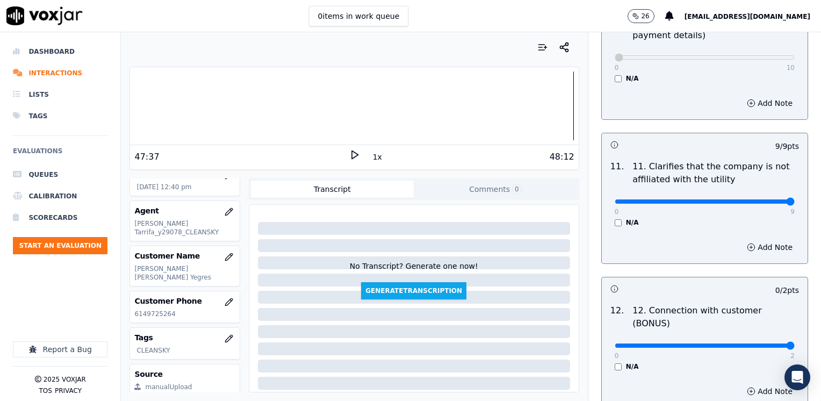
click at [794, 343] on input "range" at bounding box center [704, 345] width 180 height 4
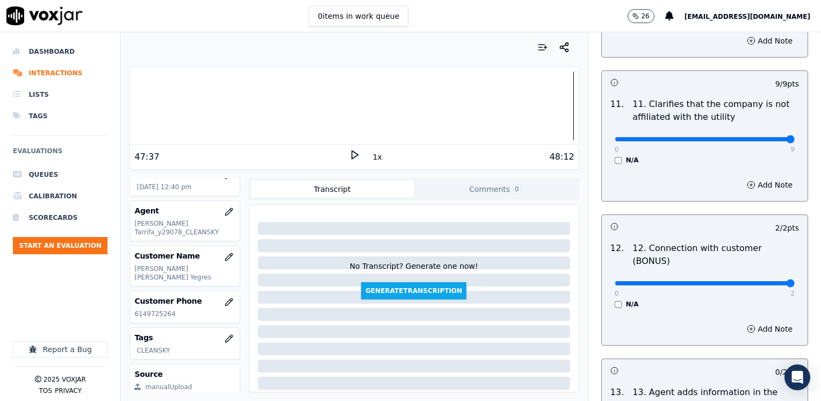
scroll to position [1750, 0]
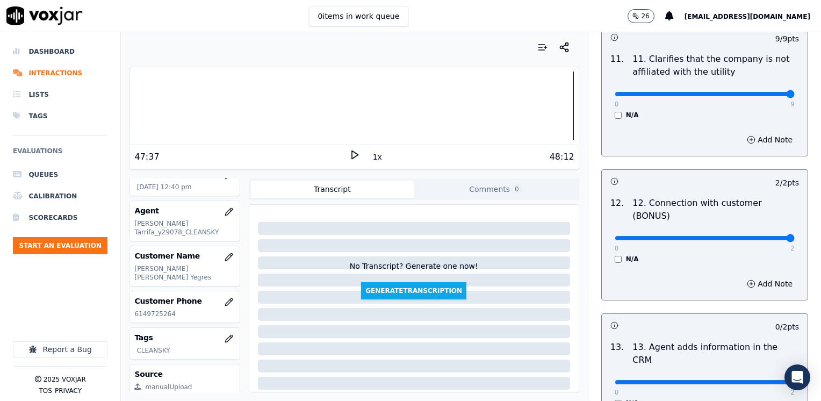
drag, startPoint x: 607, startPoint y: 324, endPoint x: 822, endPoint y: 280, distance: 219.3
type input "2"
click at [794, 380] on input "range" at bounding box center [704, 382] width 180 height 4
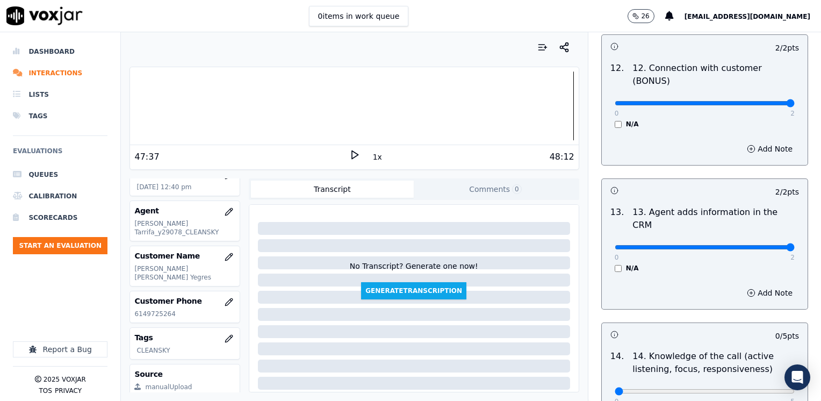
scroll to position [1911, 0]
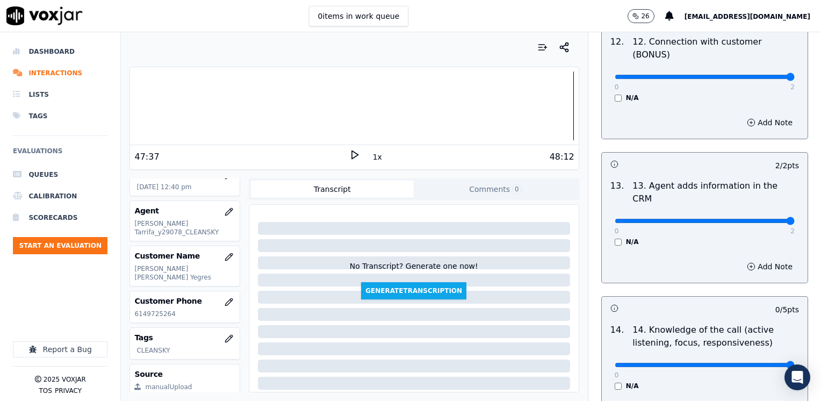
drag, startPoint x: 606, startPoint y: 309, endPoint x: 822, endPoint y: 336, distance: 218.1
type input "5"
click at [794, 362] on input "range" at bounding box center [704, 364] width 180 height 4
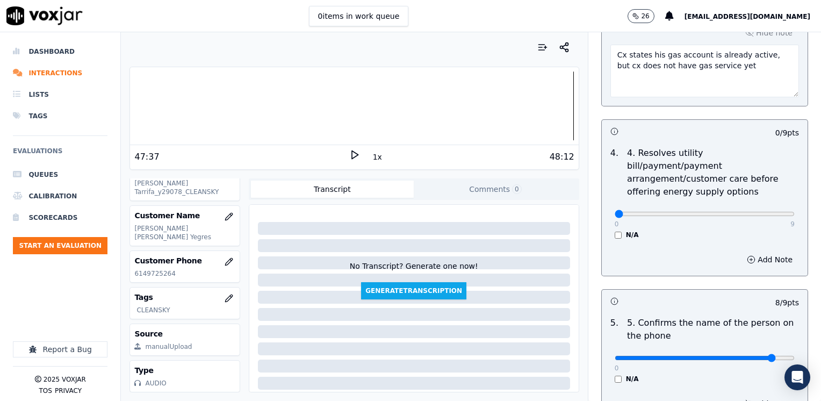
scroll to position [105, 0]
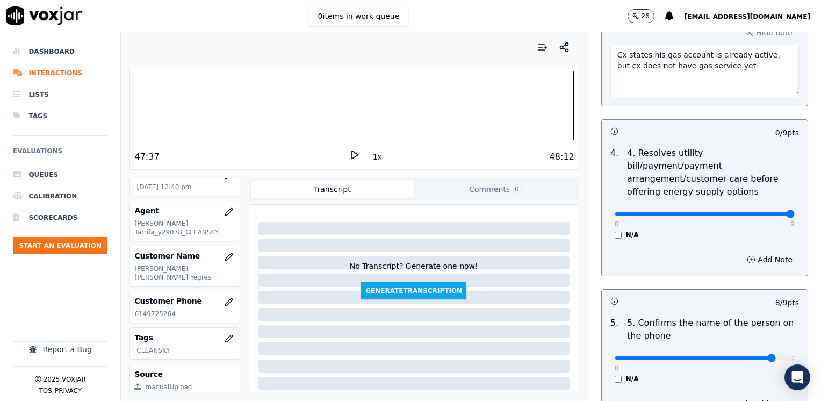
drag, startPoint x: 606, startPoint y: 201, endPoint x: 822, endPoint y: 199, distance: 216.4
type input "9"
click at [794, 212] on input "range" at bounding box center [704, 214] width 180 height 4
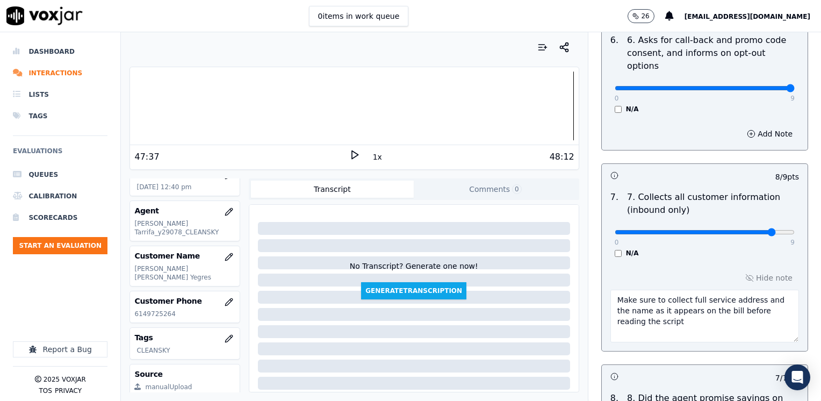
scroll to position [752, 0]
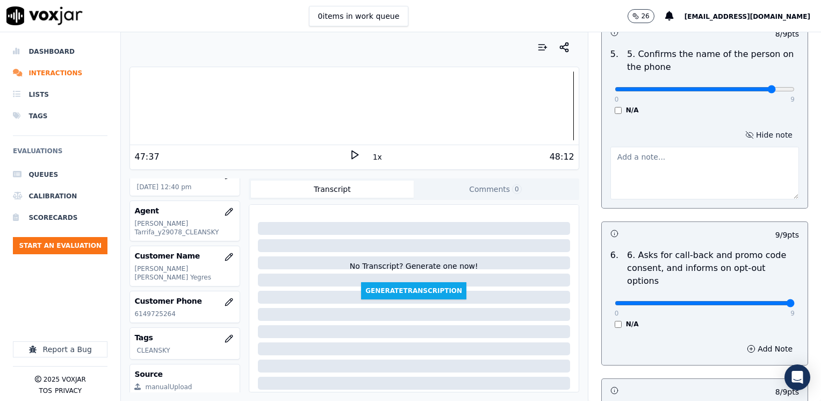
click at [757, 127] on button "Hide note" at bounding box center [768, 134] width 60 height 15
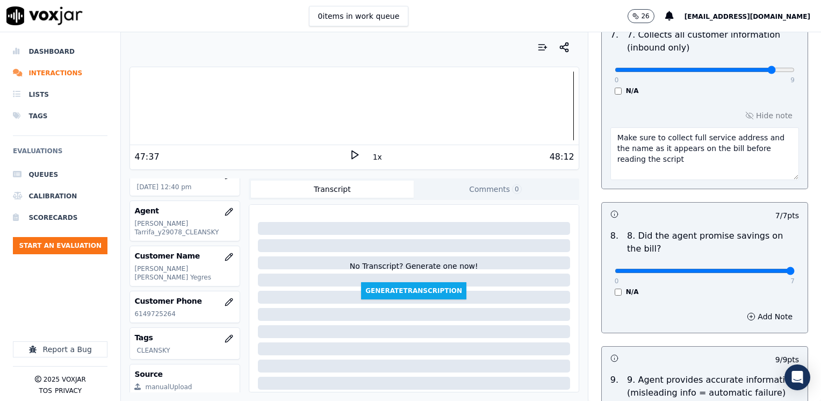
scroll to position [1074, 0]
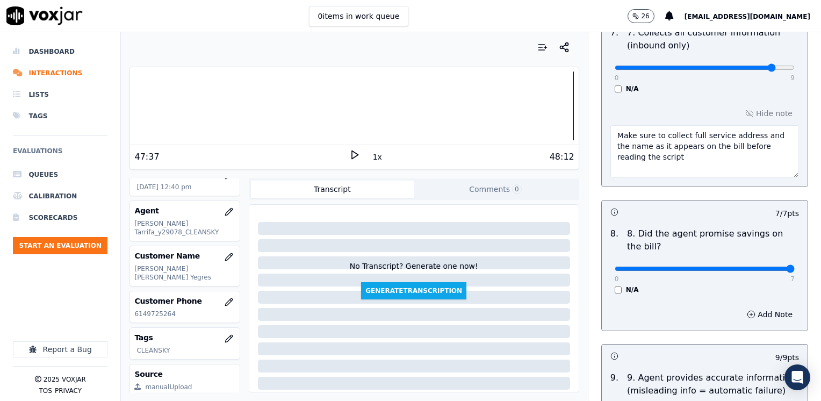
click at [702, 298] on div "Add Note" at bounding box center [704, 314] width 206 height 32
click at [754, 266] on input "range" at bounding box center [704, 268] width 180 height 4
click at [755, 266] on input "range" at bounding box center [704, 268] width 180 height 4
type input "6"
click at [750, 266] on input "range" at bounding box center [704, 268] width 180 height 4
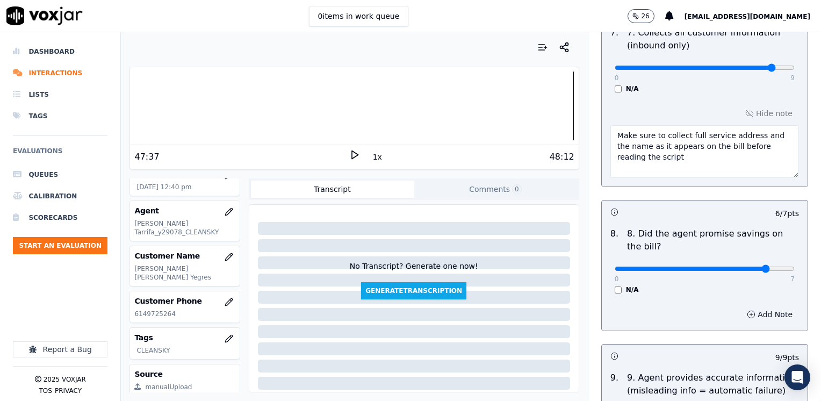
click at [747, 307] on button "Add Note" at bounding box center [769, 314] width 59 height 15
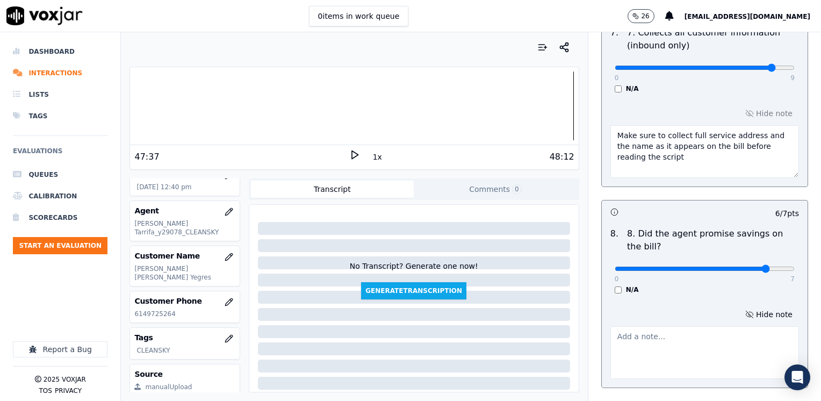
click at [693, 326] on textarea at bounding box center [704, 352] width 188 height 53
type textarea "Avoid using the word "beneficio de una tarifa fija""
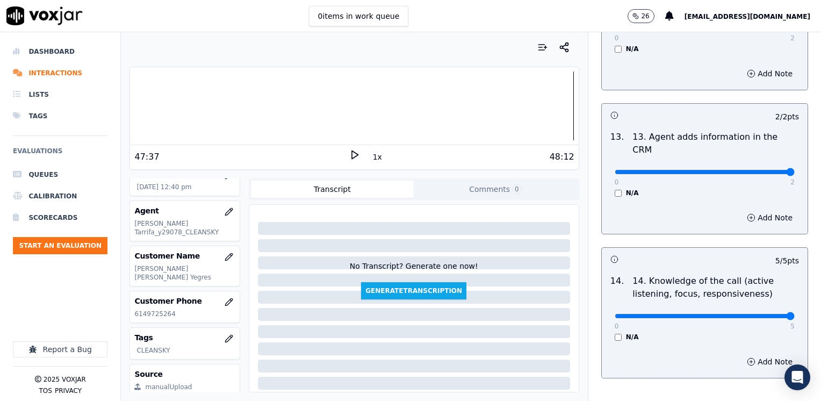
scroll to position [1971, 0]
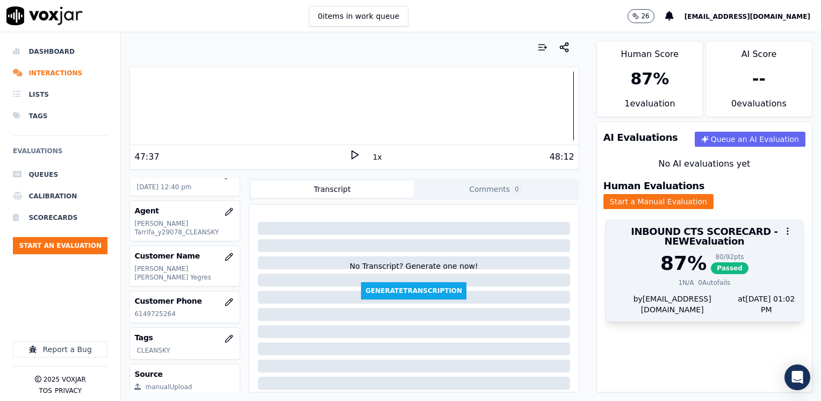
click at [683, 278] on div "87 % 80 / 92 pts Passed 1 N/A 0 Autofails" at bounding box center [704, 272] width 197 height 41
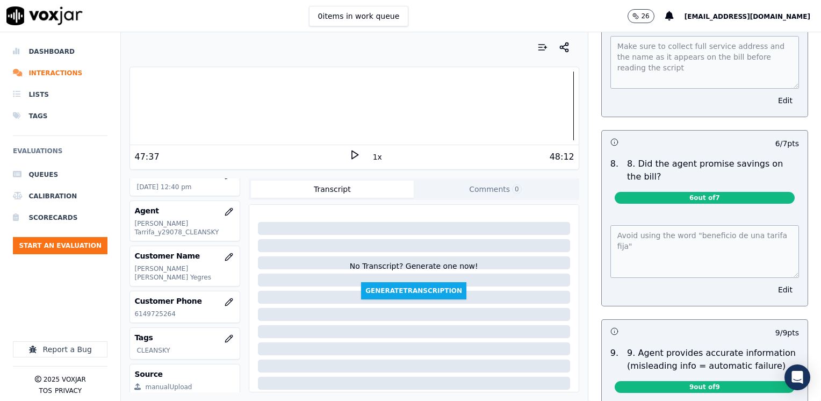
scroll to position [1128, 0]
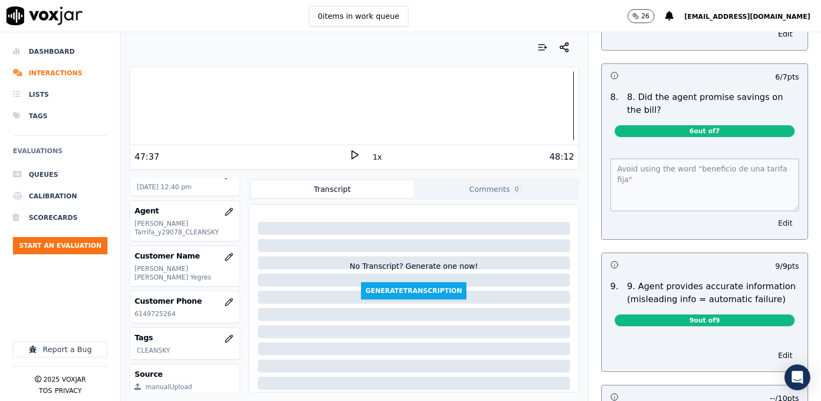
click at [771, 215] on button "Edit" at bounding box center [784, 222] width 27 height 15
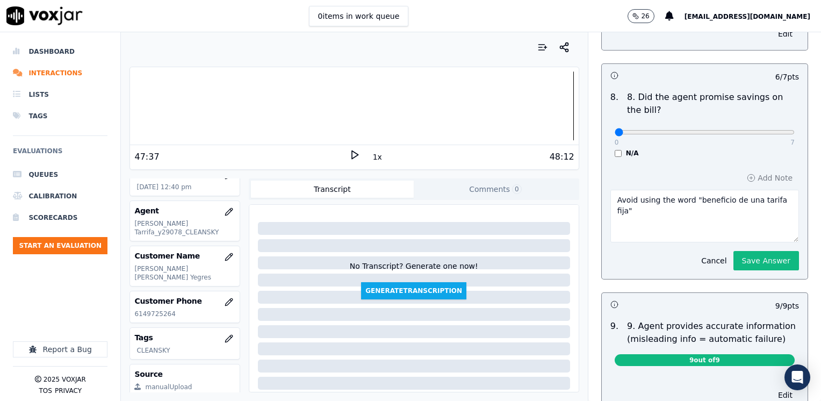
click at [654, 190] on textarea "Avoid using the word "beneficio de una tarifa fija"" at bounding box center [704, 216] width 188 height 53
type textarea "Avoid using the word "beneficio de una tarifa fija" "una tarifa mas economica""
click at [750, 251] on button "Save Answer" at bounding box center [766, 260] width 66 height 19
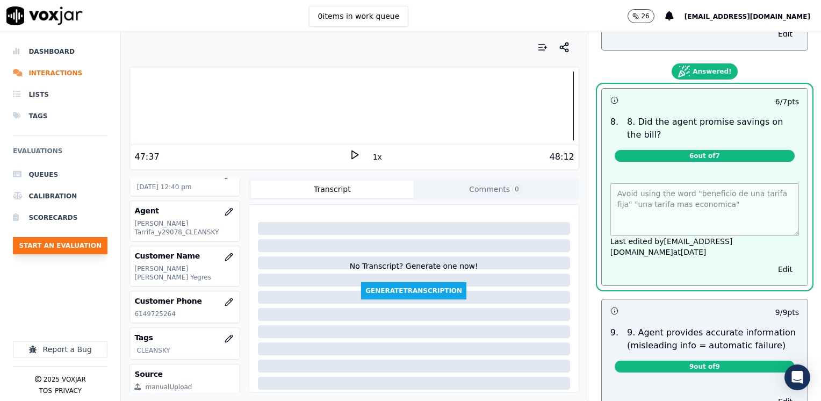
click at [62, 246] on button "Start an Evaluation" at bounding box center [60, 245] width 95 height 17
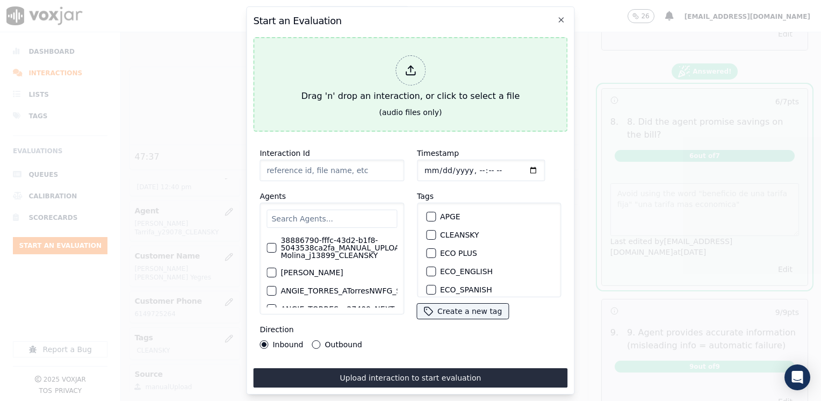
click at [408, 66] on icon at bounding box center [410, 70] width 12 height 12
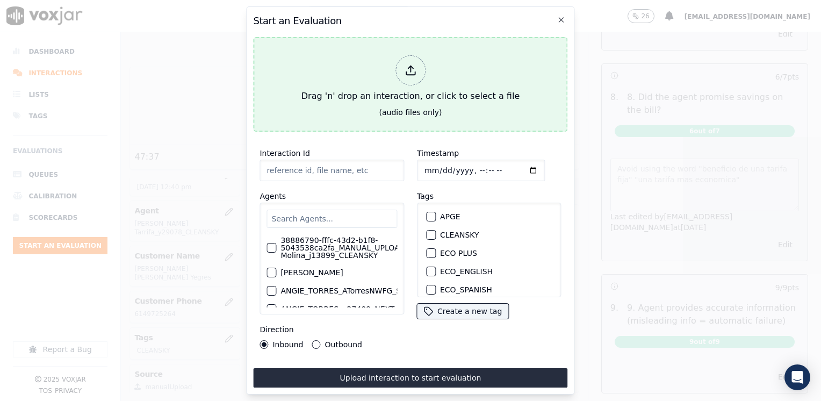
type input "20250912-114519_3512372464-SAMUEL VELEZ all.mp3"
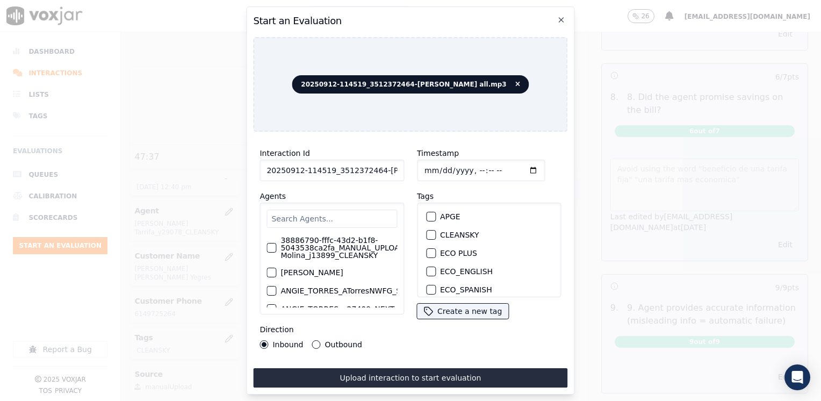
click at [360, 213] on input "text" at bounding box center [331, 218] width 130 height 18
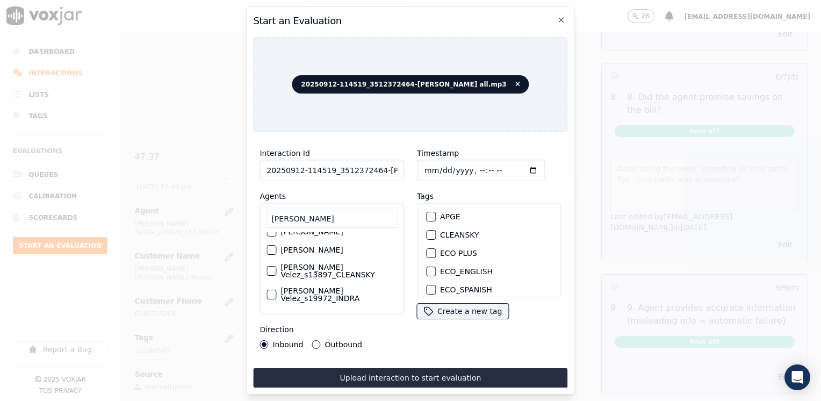
scroll to position [86, 0]
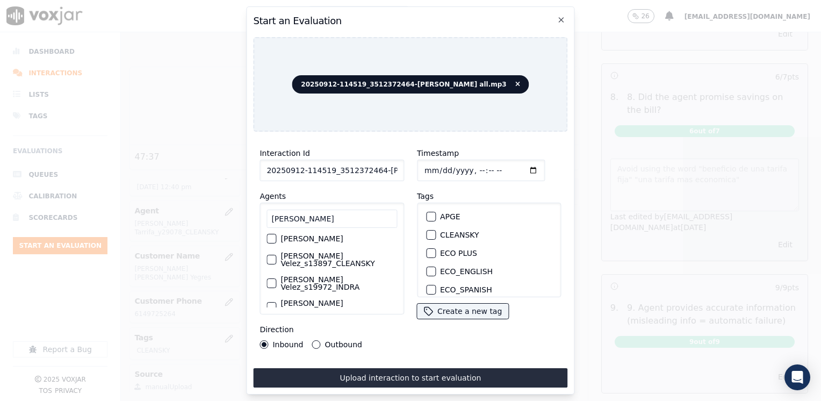
type input "samuel"
click at [328, 259] on label "Samuel Velez_s13897_CLEANSKY" at bounding box center [338, 259] width 117 height 15
click at [276, 259] on button "Samuel Velez_s13897_CLEANSKY" at bounding box center [271, 260] width 10 height 10
click at [431, 229] on div "CLEANSKY" at bounding box center [489, 235] width 135 height 18
click at [429, 231] on div "button" at bounding box center [430, 235] width 8 height 8
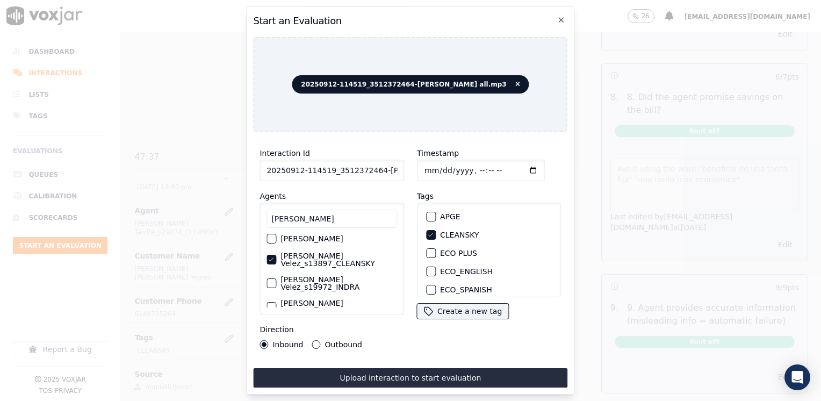
click at [517, 168] on input "Timestamp" at bounding box center [481, 169] width 128 height 21
type input "2025-09-12T13:04"
click at [451, 351] on div "Interaction Id 20250912-114519_3512372464-SAMUEL VELEZ all.mp3 Agents samuel Sa…" at bounding box center [410, 263] width 314 height 247
click at [305, 212] on input "samuel" at bounding box center [331, 218] width 130 height 18
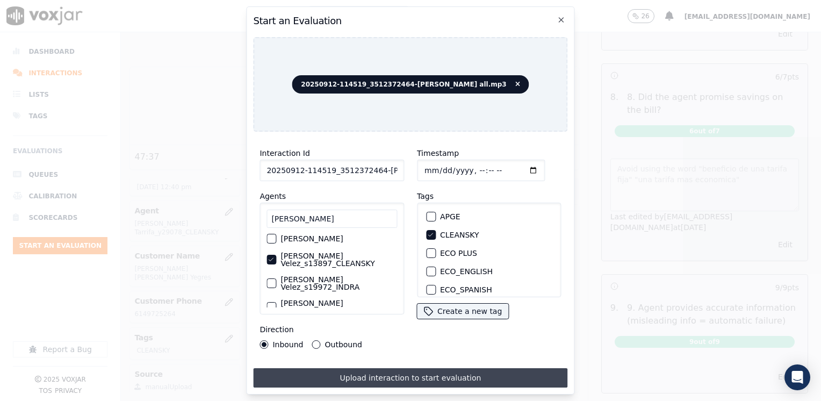
click at [389, 372] on button "Upload interaction to start evaluation" at bounding box center [410, 377] width 314 height 19
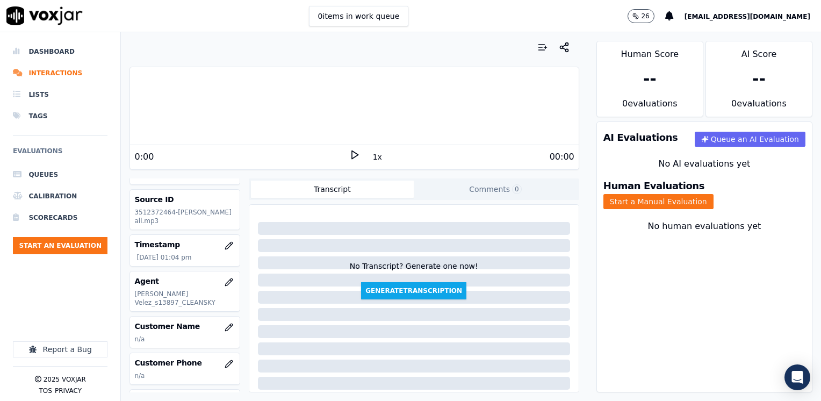
scroll to position [107, 0]
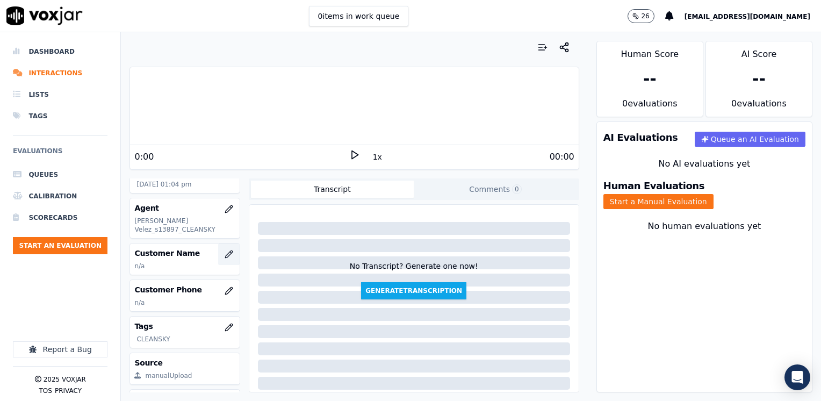
click at [225, 255] on icon "button" at bounding box center [228, 253] width 7 height 7
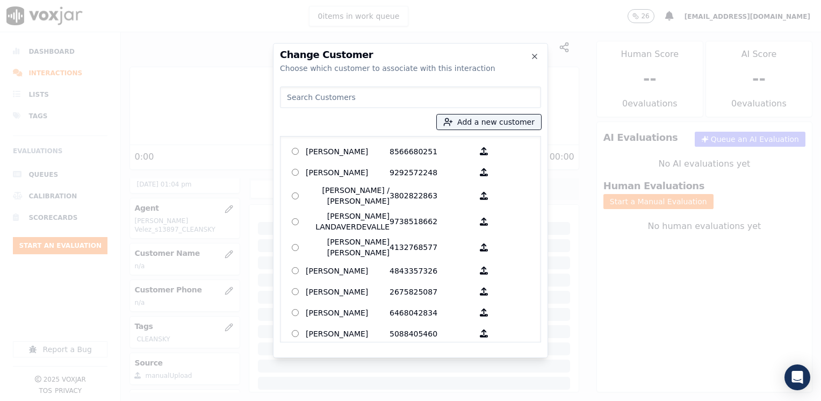
click at [374, 105] on input at bounding box center [410, 96] width 261 height 21
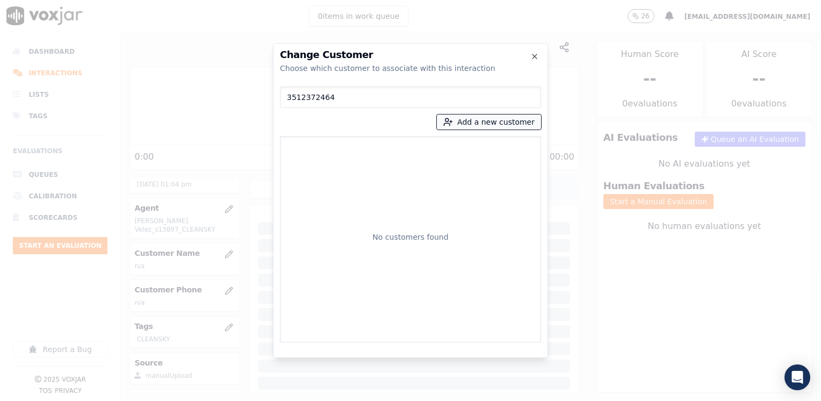
type input "3512372464"
click at [511, 119] on button "Add a new customer" at bounding box center [489, 121] width 104 height 15
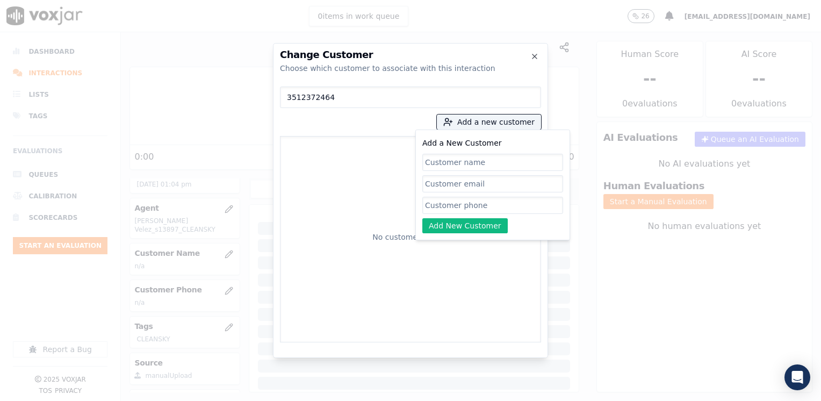
click at [483, 201] on input "Add a New Customer" at bounding box center [492, 205] width 141 height 17
paste input "3512372464"
type input "3512372464"
click at [496, 161] on input "Add a New Customer" at bounding box center [492, 162] width 141 height 17
paste input "Annette Bourgeois"
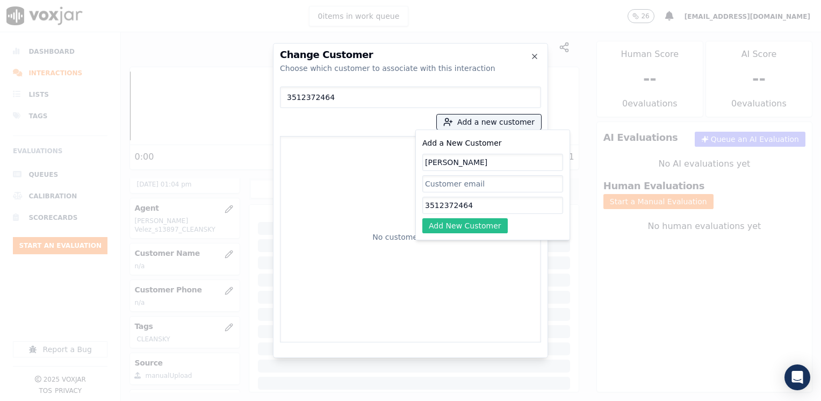
type input "Annette Bourgeois"
click at [483, 223] on button "Add New Customer" at bounding box center [464, 225] width 85 height 15
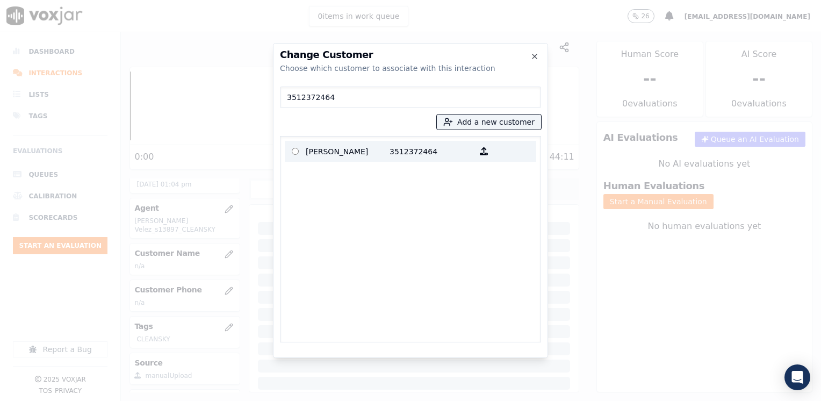
click at [346, 150] on p "Annette Bourgeois" at bounding box center [348, 151] width 84 height 17
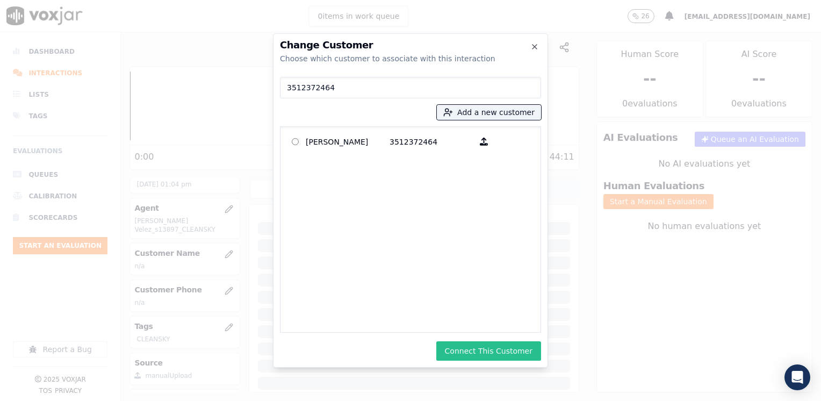
click at [495, 349] on button "Connect This Customer" at bounding box center [488, 350] width 105 height 19
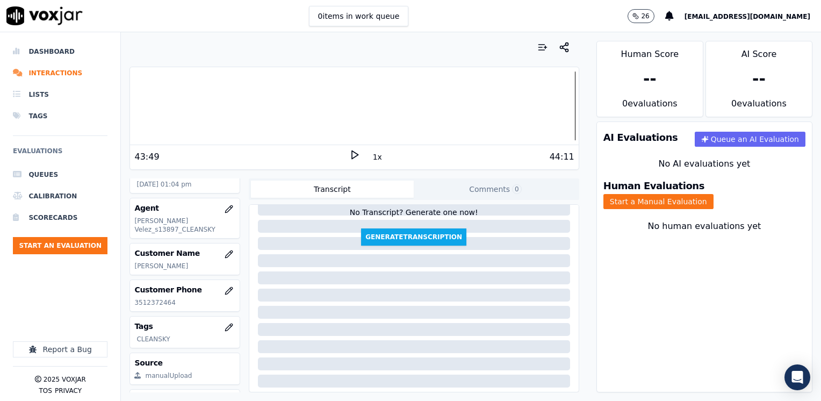
scroll to position [158, 0]
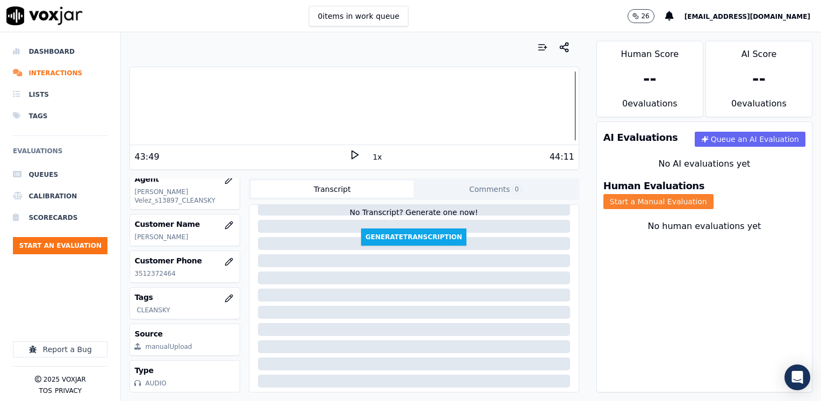
click at [713, 194] on button "Start a Manual Evaluation" at bounding box center [658, 201] width 110 height 15
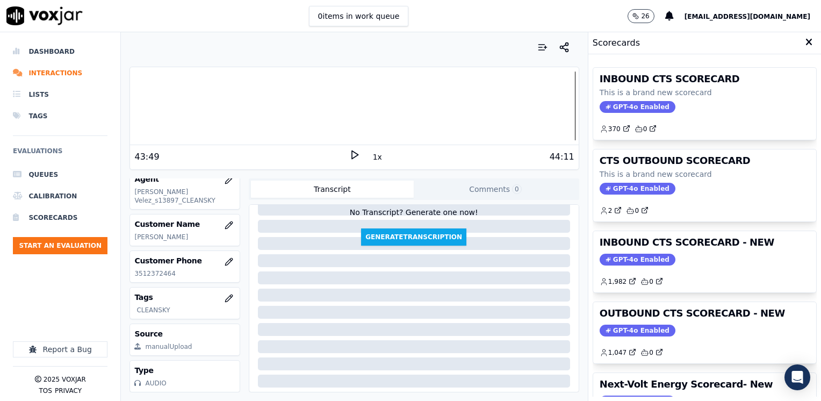
drag, startPoint x: 632, startPoint y: 253, endPoint x: 625, endPoint y: 243, distance: 12.4
click at [632, 253] on span "GPT-4o Enabled" at bounding box center [637, 259] width 76 height 12
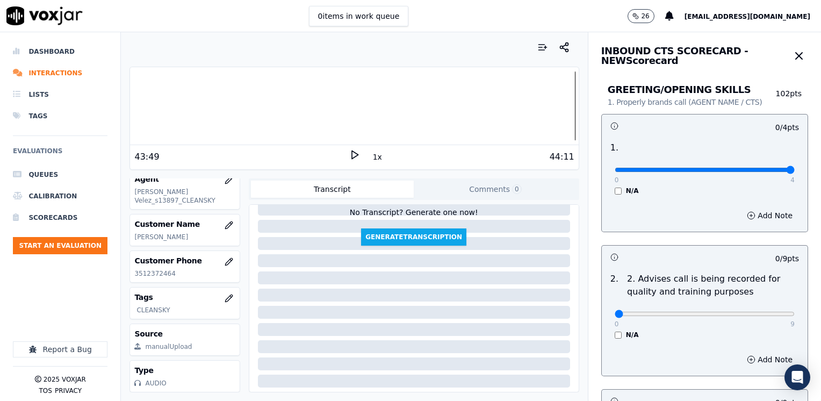
drag, startPoint x: 604, startPoint y: 169, endPoint x: 822, endPoint y: 169, distance: 218.6
type input "4"
click at [794, 169] on input "range" at bounding box center [704, 170] width 180 height 4
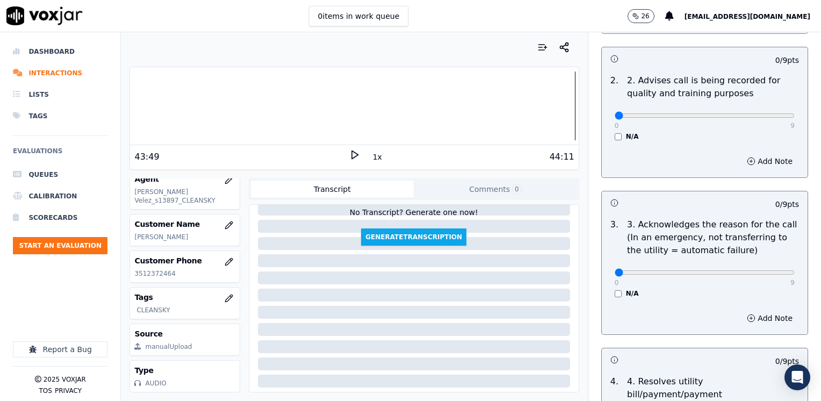
scroll to position [215, 0]
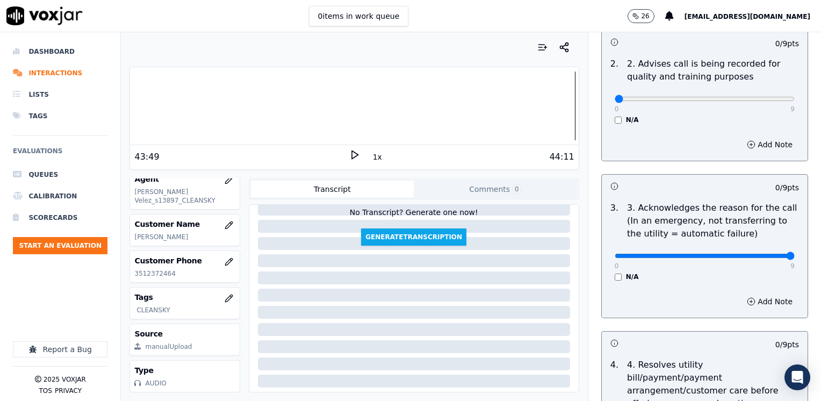
drag, startPoint x: 685, startPoint y: 256, endPoint x: 820, endPoint y: 256, distance: 134.8
type input "9"
click at [794, 256] on input "range" at bounding box center [704, 255] width 180 height 4
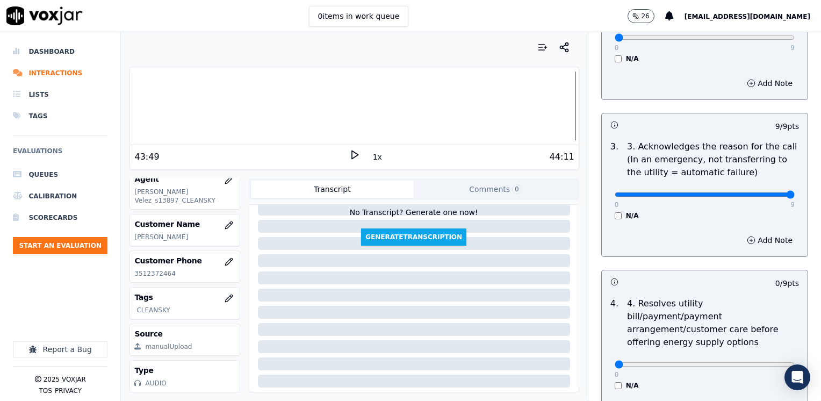
scroll to position [322, 0]
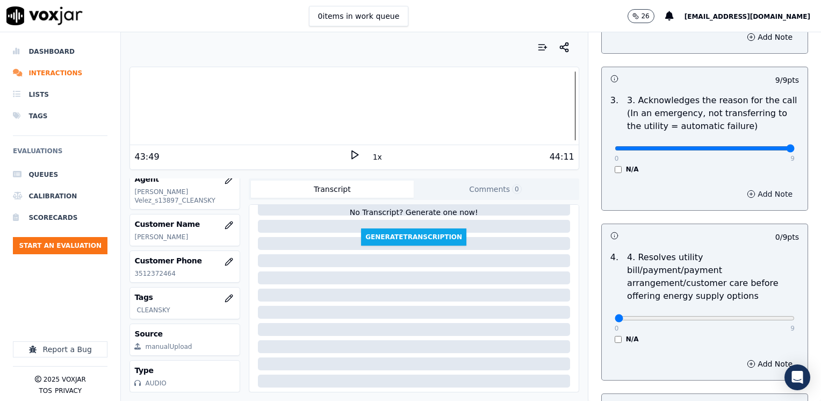
click at [745, 191] on button "Add Note" at bounding box center [769, 193] width 59 height 15
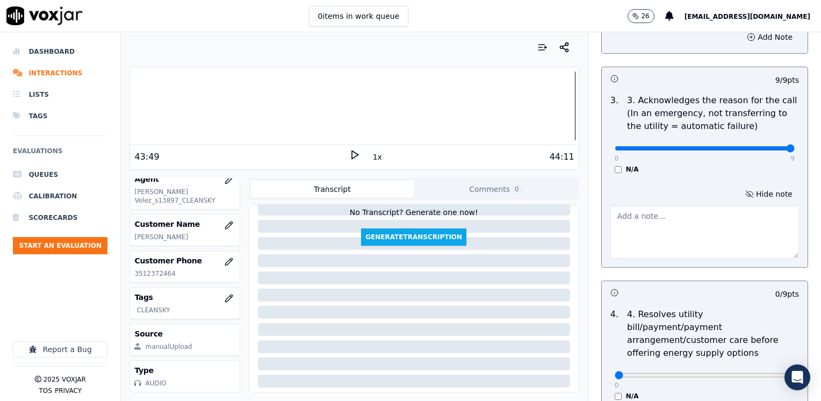
click at [638, 246] on textarea at bounding box center [704, 232] width 188 height 53
type textarea "A"
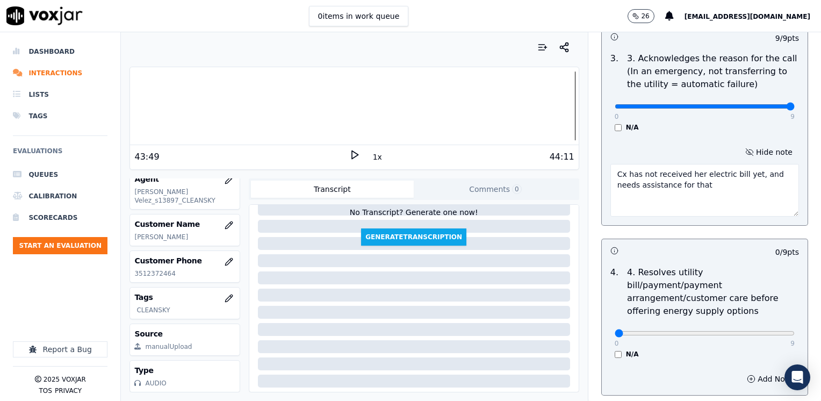
scroll to position [430, 0]
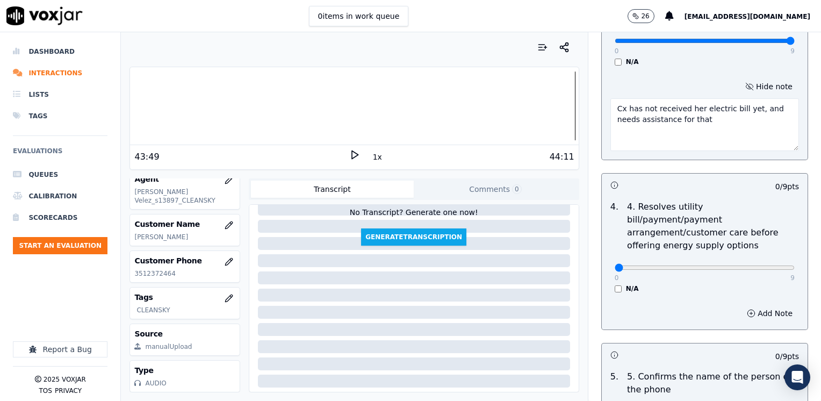
type textarea "Cx has not received her electric bill yet, and needs assistance for that"
drag, startPoint x: 606, startPoint y: 252, endPoint x: 822, endPoint y: 244, distance: 216.0
type input "9"
click at [794, 265] on input "range" at bounding box center [704, 267] width 180 height 4
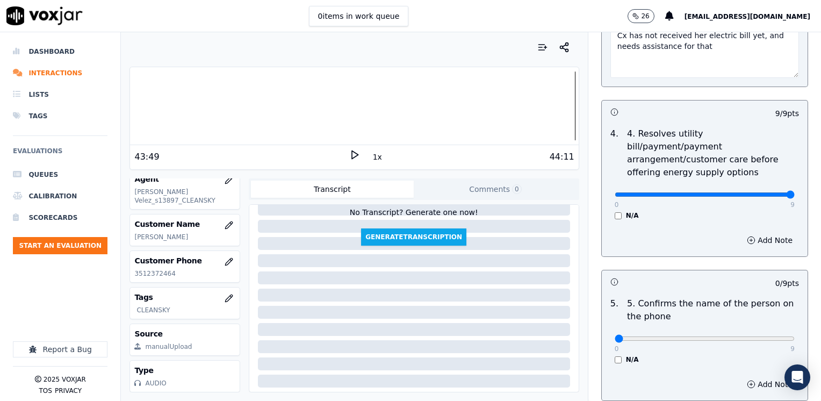
scroll to position [644, 0]
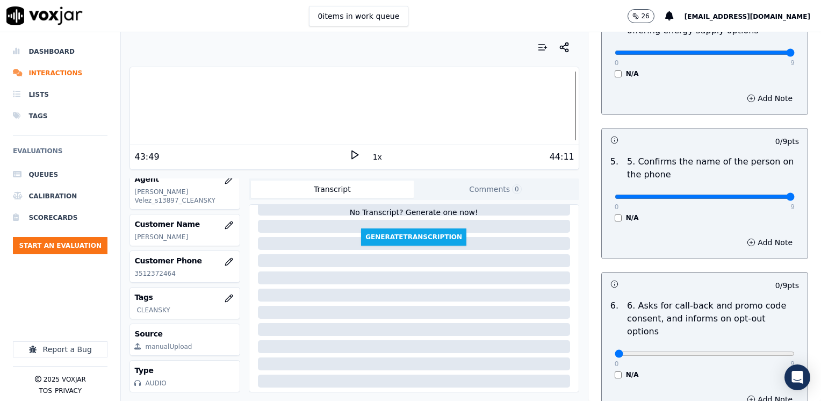
drag, startPoint x: 610, startPoint y: 183, endPoint x: 822, endPoint y: 218, distance: 215.0
type input "9"
click at [794, 199] on input "range" at bounding box center [704, 196] width 180 height 4
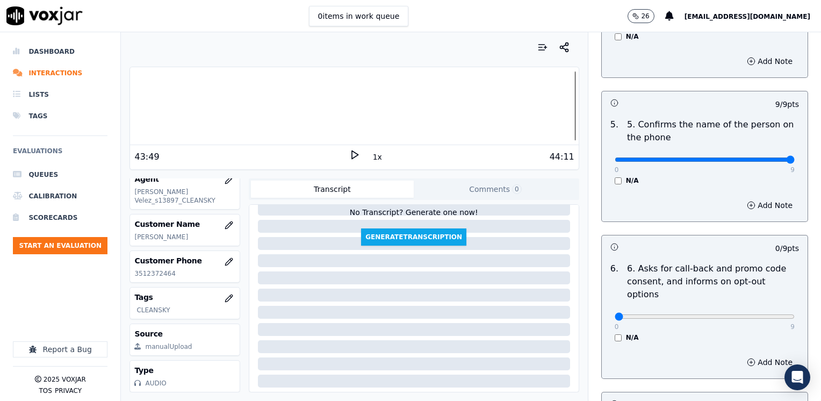
scroll to position [806, 0]
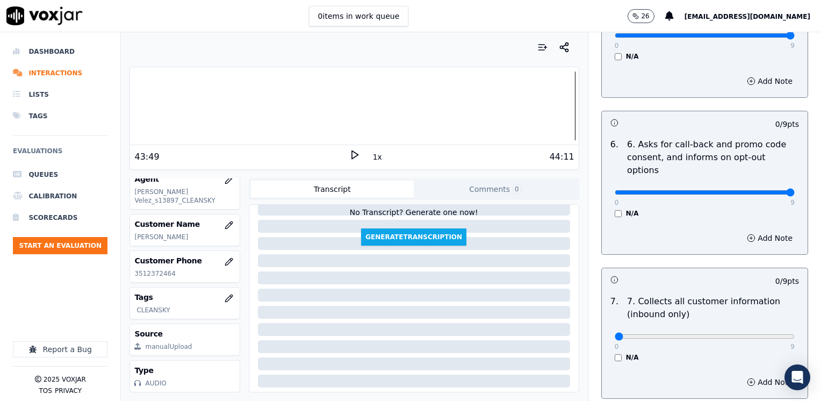
drag, startPoint x: 608, startPoint y: 165, endPoint x: 791, endPoint y: 210, distance: 188.6
type input "9"
click at [794, 190] on input "range" at bounding box center [704, 192] width 180 height 4
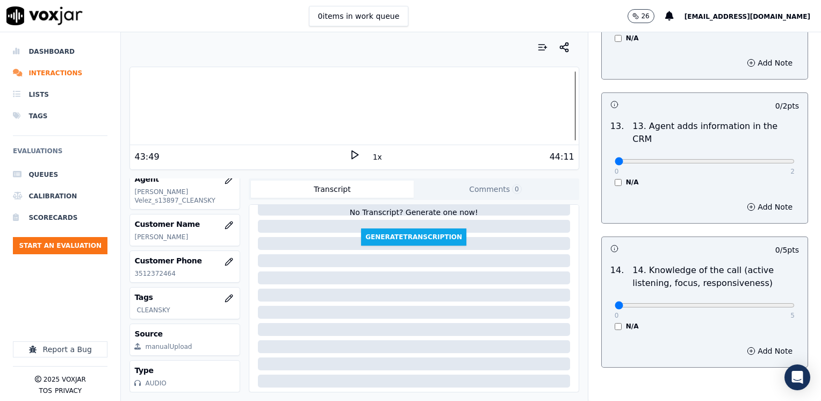
scroll to position [1858, 0]
drag, startPoint x: 604, startPoint y: 250, endPoint x: 822, endPoint y: 263, distance: 219.0
type input "5"
click at [794, 302] on input "range" at bounding box center [704, 304] width 180 height 4
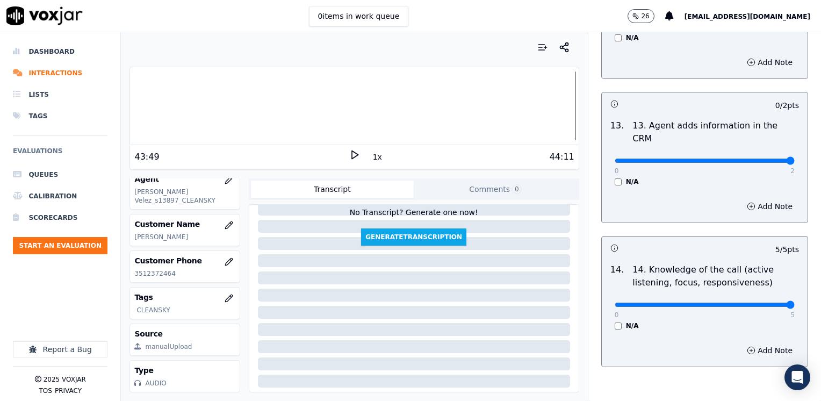
drag, startPoint x: 605, startPoint y: 104, endPoint x: 822, endPoint y: 145, distance: 221.4
type input "2"
click at [794, 158] on input "range" at bounding box center [704, 160] width 180 height 4
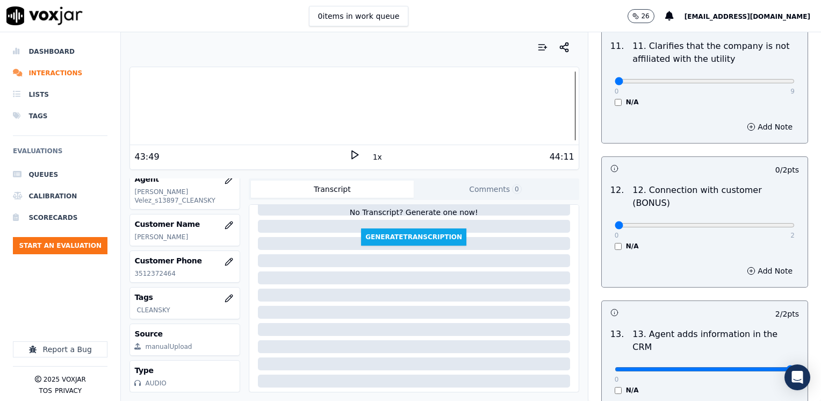
scroll to position [1643, 0]
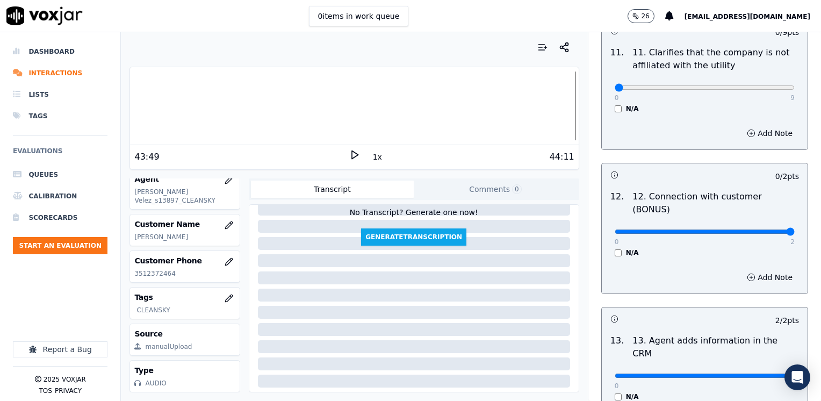
drag, startPoint x: 604, startPoint y: 189, endPoint x: 822, endPoint y: 188, distance: 218.0
type input "2"
click at [794, 229] on input "range" at bounding box center [704, 231] width 180 height 4
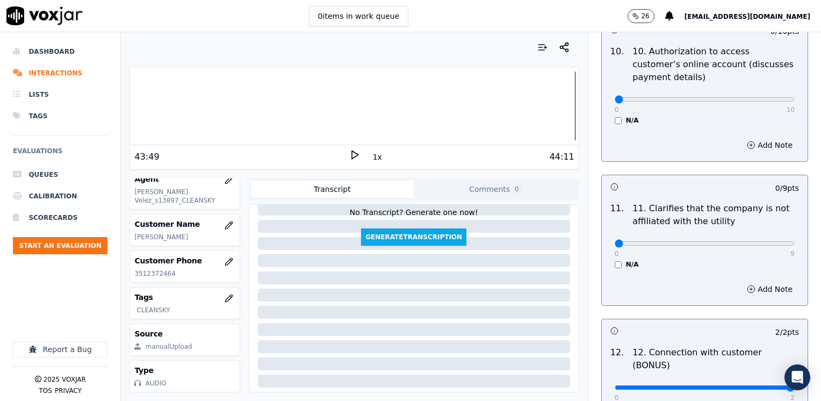
scroll to position [1482, 0]
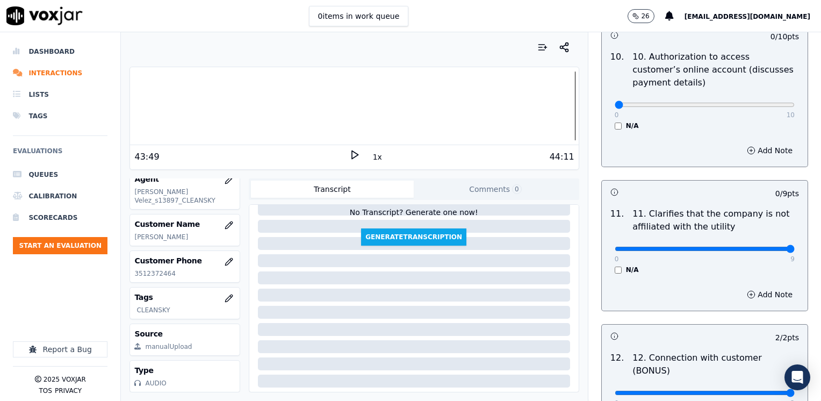
drag, startPoint x: 607, startPoint y: 219, endPoint x: 822, endPoint y: 231, distance: 215.7
type input "9"
click at [794, 246] on input "range" at bounding box center [704, 248] width 180 height 4
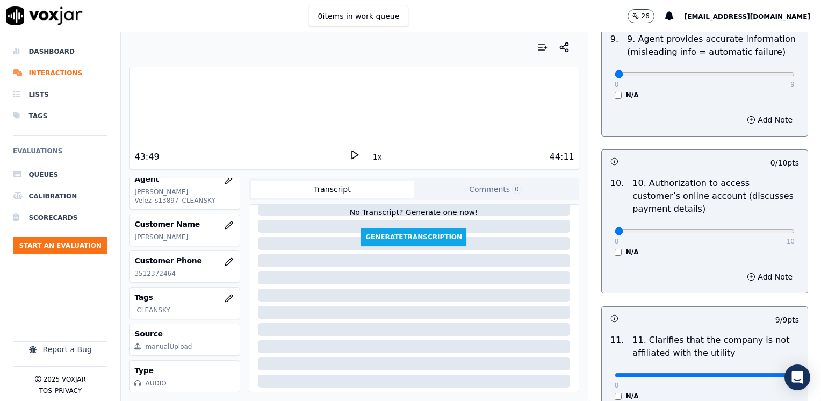
scroll to position [1428, 0]
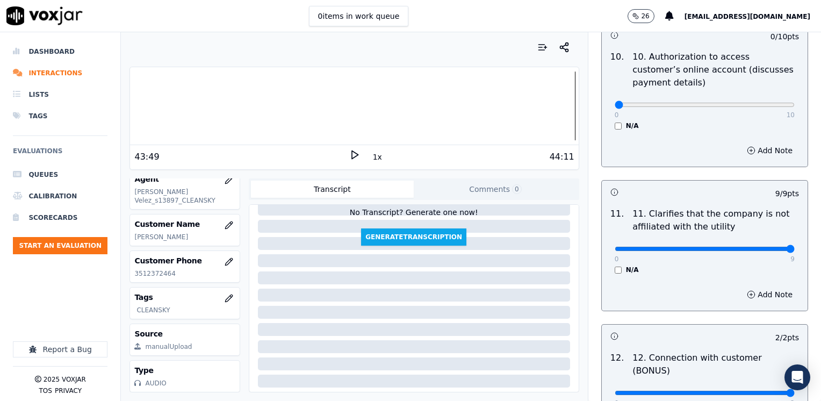
click at [719, 245] on div "11 . 11. Clarifies that the company is not affiliated with the utility 0 9 N/A" at bounding box center [704, 240] width 206 height 75
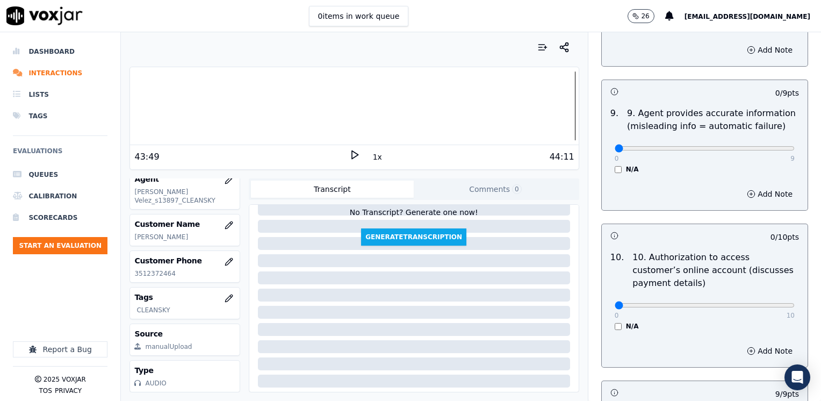
scroll to position [1213, 0]
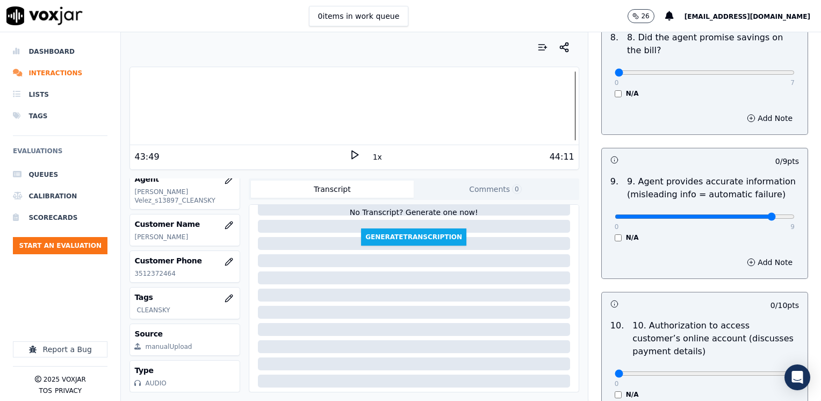
type input "8"
click at [750, 214] on input "range" at bounding box center [704, 216] width 180 height 4
click at [757, 255] on button "Add Note" at bounding box center [769, 262] width 59 height 15
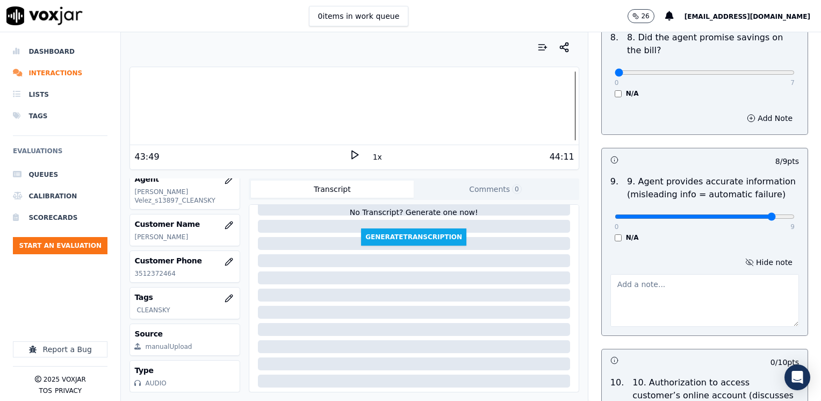
click at [681, 274] on textarea at bounding box center [704, 300] width 188 height 53
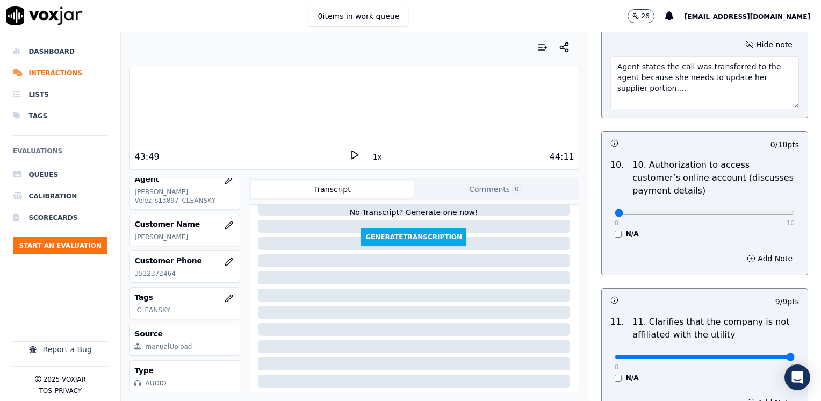
scroll to position [1428, 0]
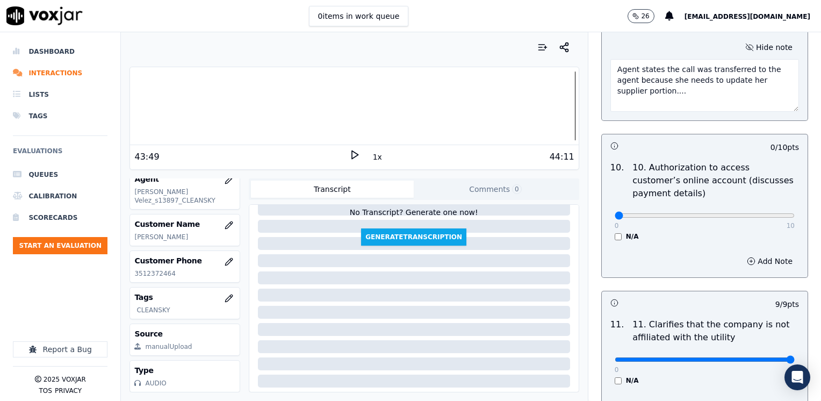
type textarea "Agent states the call was transferred to the agent because she needs to update …"
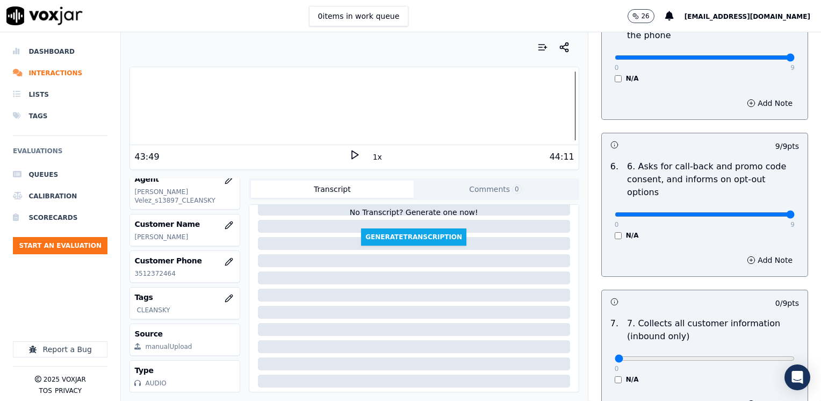
scroll to position [945, 0]
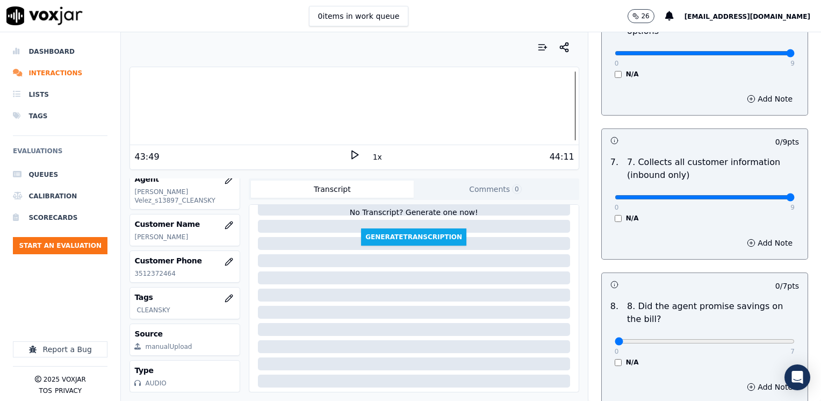
drag, startPoint x: 608, startPoint y: 169, endPoint x: 822, endPoint y: 157, distance: 214.6
type input "9"
click at [794, 195] on input "range" at bounding box center [704, 197] width 180 height 4
drag, startPoint x: 606, startPoint y: 315, endPoint x: 706, endPoint y: 333, distance: 102.2
type input "7"
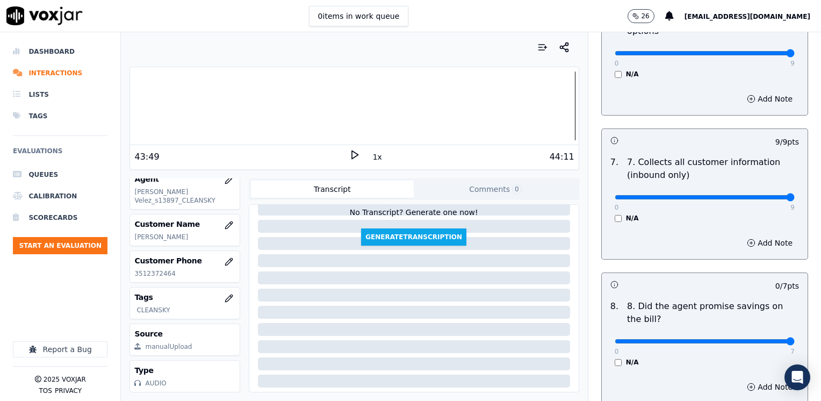
click at [794, 339] on input "range" at bounding box center [704, 341] width 180 height 4
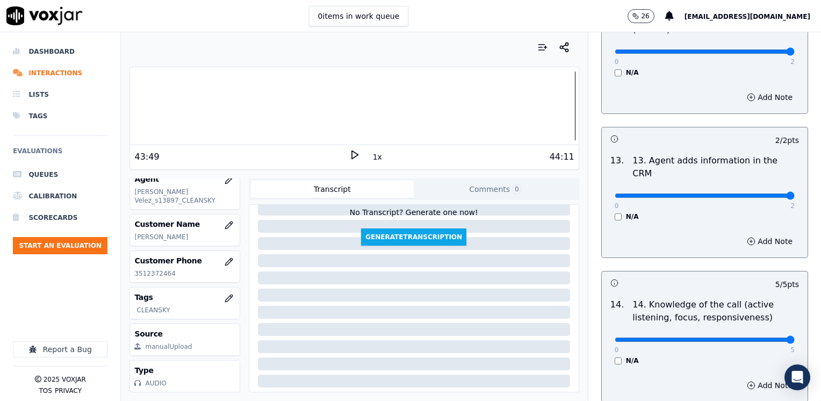
scroll to position [1914, 0]
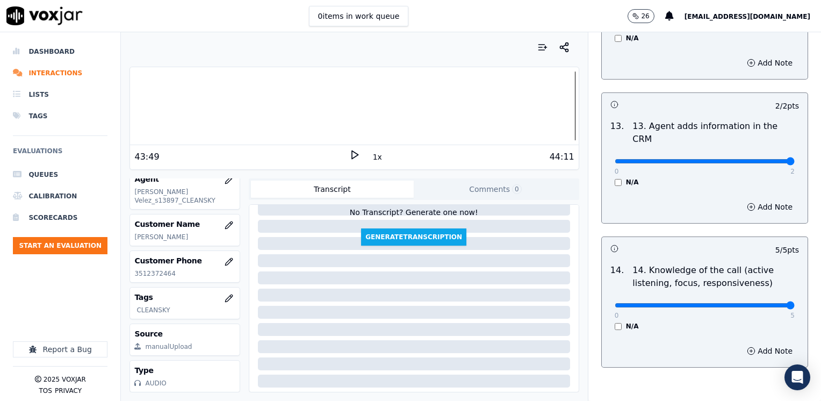
click at [715, 335] on div "Add Note" at bounding box center [704, 351] width 206 height 32
click at [755, 303] on input "range" at bounding box center [704, 305] width 180 height 4
type input "4"
click at [750, 303] on input "range" at bounding box center [704, 305] width 180 height 4
click at [757, 343] on button "Add Note" at bounding box center [769, 350] width 59 height 15
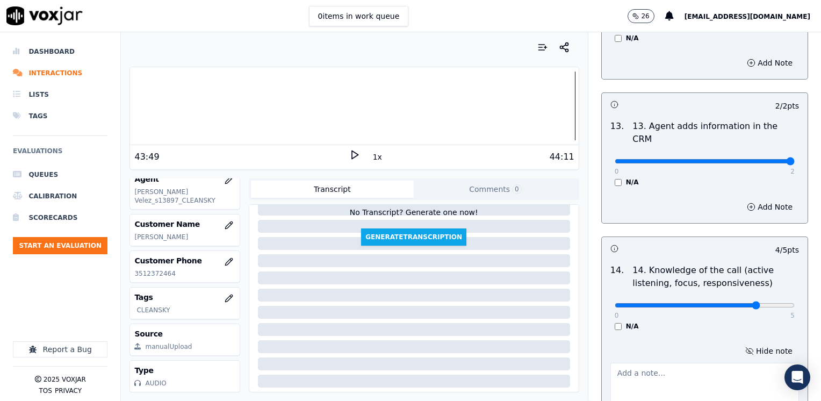
click at [665, 362] on textarea at bounding box center [704, 388] width 188 height 53
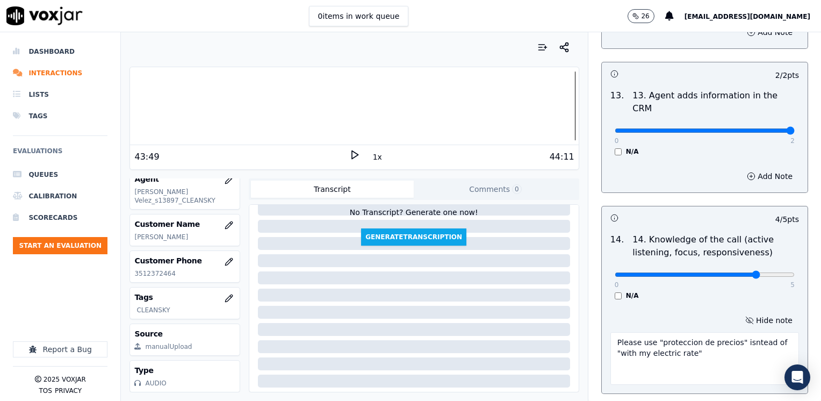
scroll to position [1971, 0]
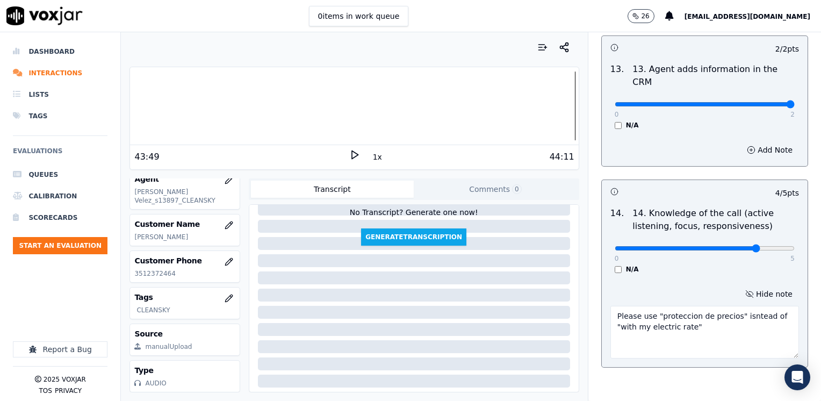
type textarea "Please use "proteccion de precios" isntead of "with my electric rate""
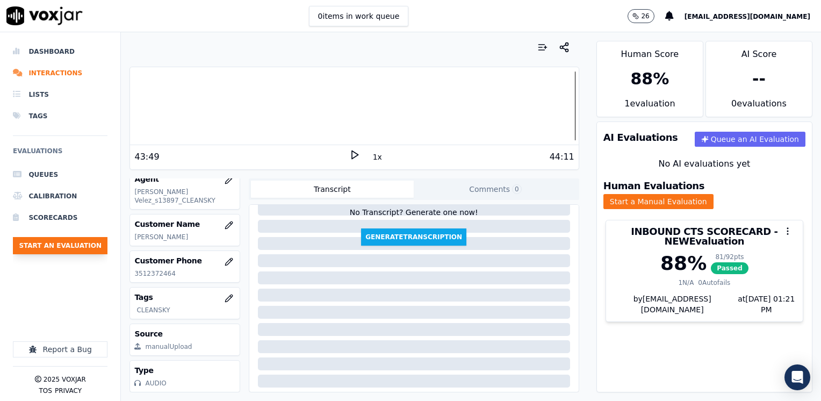
click at [70, 242] on button "Start an Evaluation" at bounding box center [60, 245] width 95 height 17
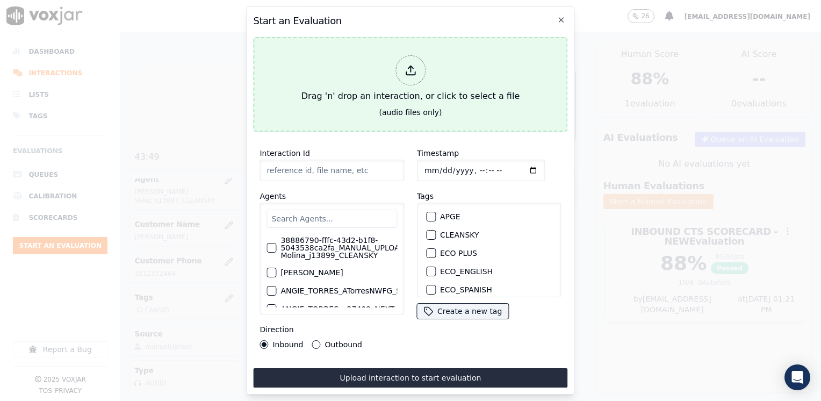
click at [406, 70] on icon at bounding box center [410, 70] width 12 height 12
type input "20250912-143940_9374500426-JULIANA MOLINA 2 all.mp3"
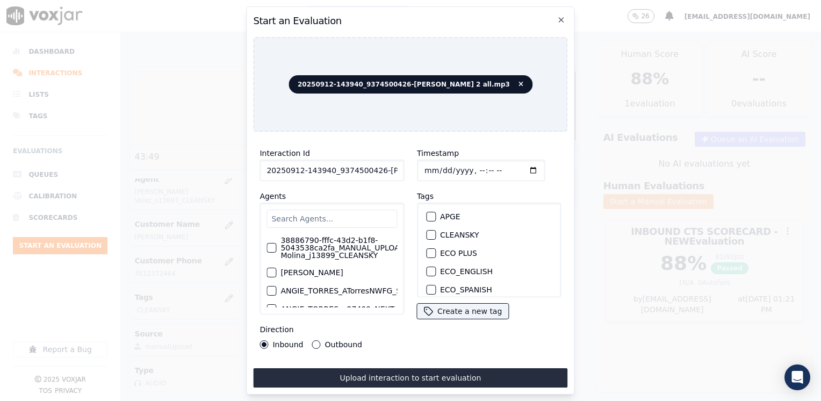
click at [342, 212] on input "text" at bounding box center [331, 218] width 130 height 18
type input "h"
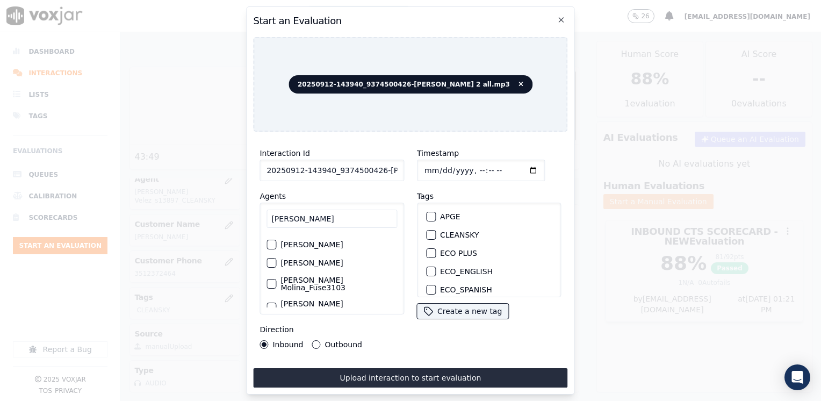
scroll to position [54, 0]
type input "juliana"
click at [349, 274] on label "Juliana Molina_Fuse3103_NGE" at bounding box center [338, 281] width 117 height 15
click at [276, 277] on button "Juliana Molina_Fuse3103_NGE" at bounding box center [271, 282] width 10 height 10
click at [323, 274] on label "Juliana Molina_Fuse3103_NGE" at bounding box center [338, 281] width 117 height 15
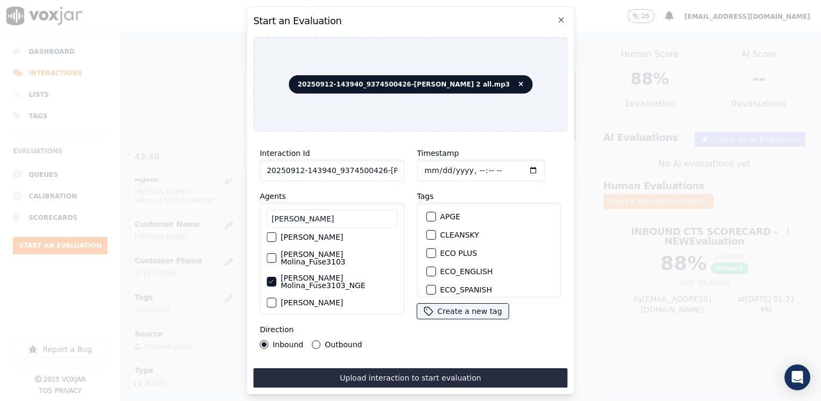
click at [276, 277] on button "Juliana Molina_Fuse3103_NGE" at bounding box center [271, 282] width 10 height 10
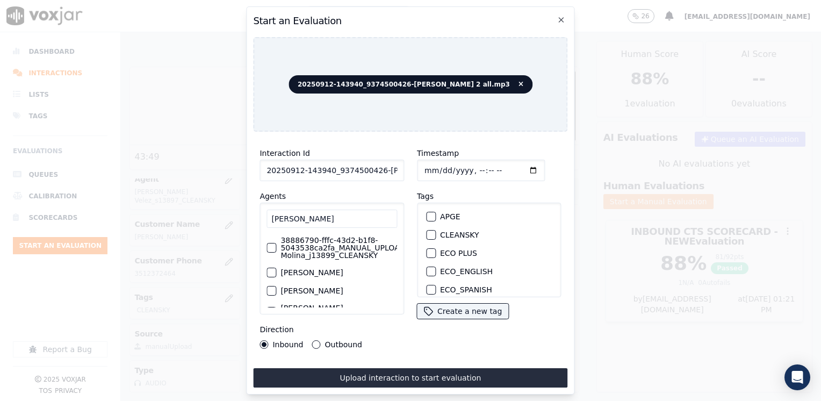
click at [327, 239] on label "38886790-fffc-43d2-b1f8-5043538ca2fa_MANUAL_UPLOAD_Juliana Molina_j13899_CLEANS…" at bounding box center [357, 247] width 154 height 23
click at [276, 243] on button "38886790-fffc-43d2-b1f8-5043538ca2fa_MANUAL_UPLOAD_Juliana Molina_j13899_CLEANS…" at bounding box center [271, 248] width 10 height 10
click at [431, 231] on button "CLEANSKY" at bounding box center [431, 235] width 10 height 10
click at [517, 165] on input "Timestamp" at bounding box center [481, 169] width 128 height 21
type input "2025-09-12T13:22"
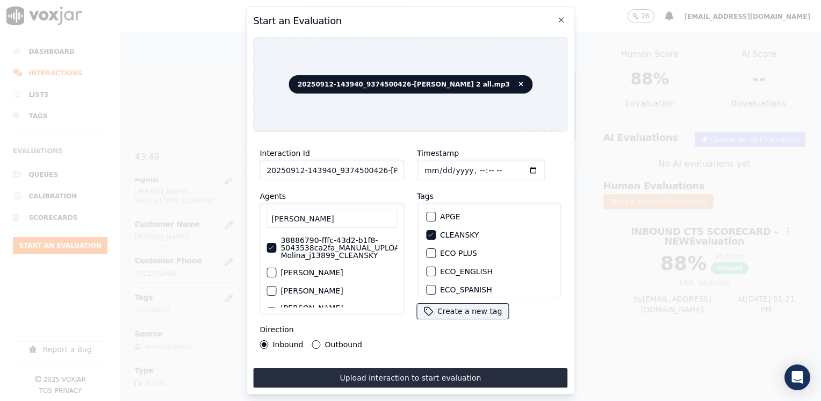
click at [316, 340] on button "Outbound" at bounding box center [316, 344] width 9 height 9
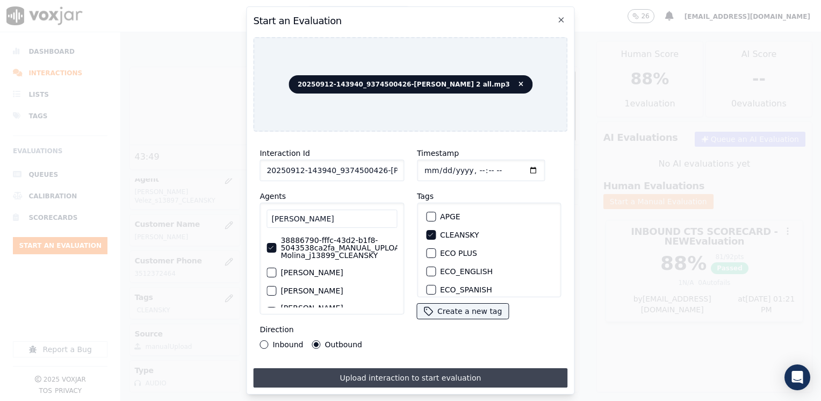
click at [417, 371] on button "Upload interaction to start evaluation" at bounding box center [410, 377] width 314 height 19
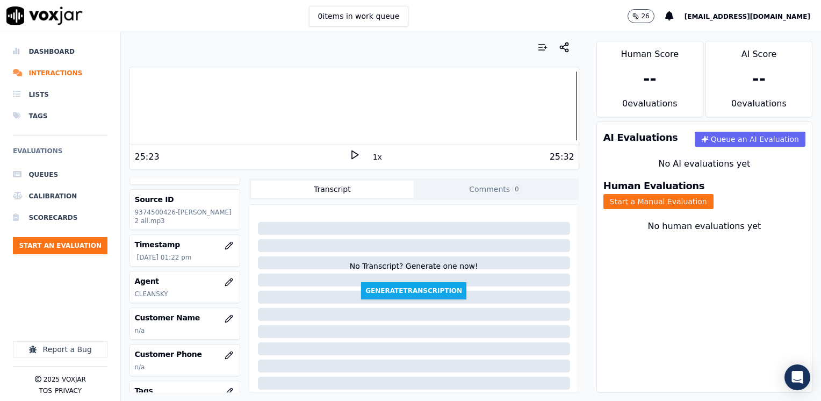
scroll to position [54, 0]
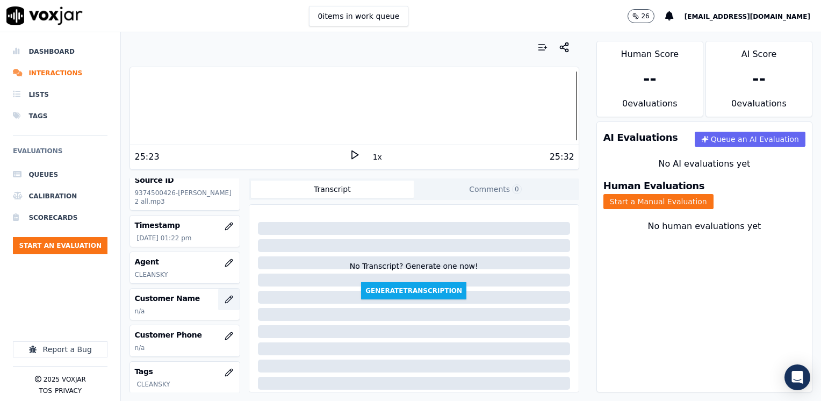
click at [224, 298] on icon "button" at bounding box center [228, 299] width 9 height 9
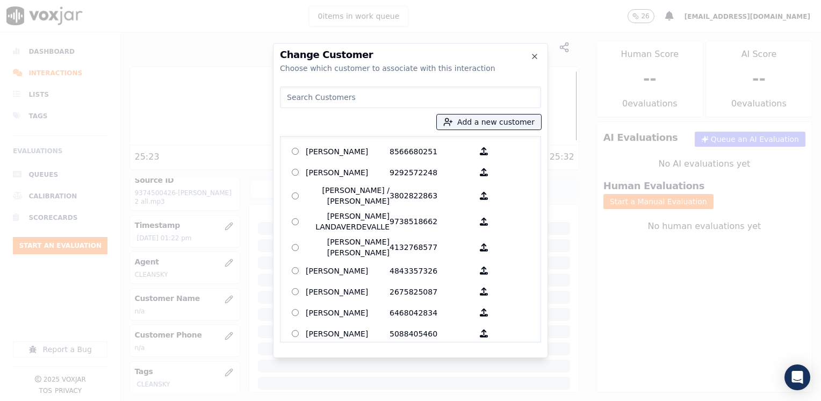
click at [402, 96] on input at bounding box center [410, 96] width 261 height 21
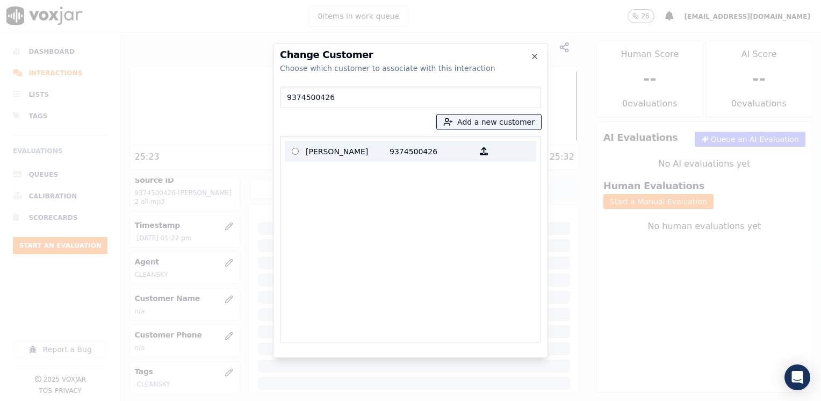
type input "9374500426"
click at [385, 154] on p "OSMY LOUISSAINT" at bounding box center [348, 151] width 84 height 17
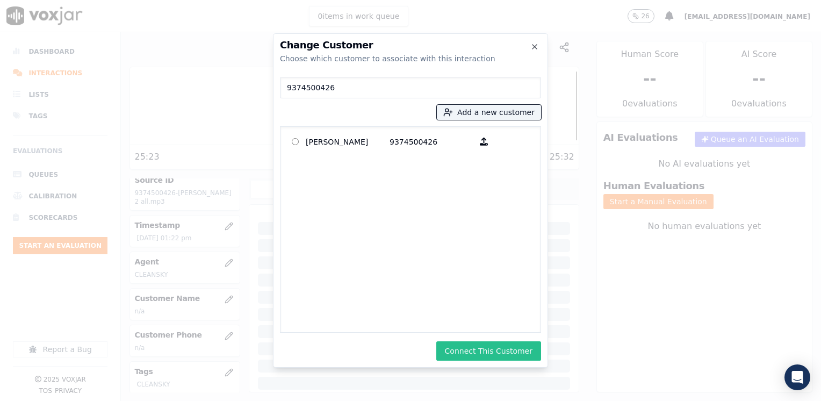
click at [501, 356] on button "Connect This Customer" at bounding box center [488, 350] width 105 height 19
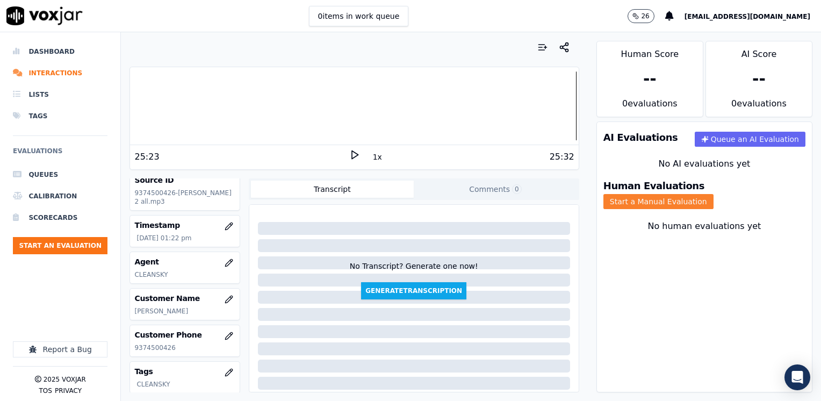
click at [713, 194] on button "Start a Manual Evaluation" at bounding box center [658, 201] width 110 height 15
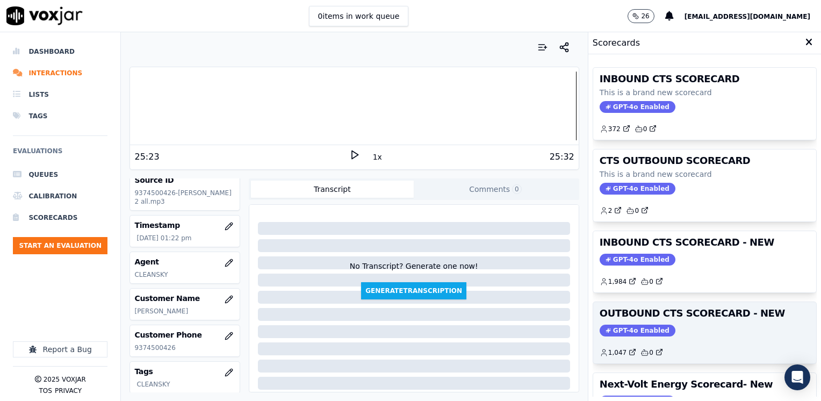
click at [620, 324] on span "GPT-4o Enabled" at bounding box center [637, 330] width 76 height 12
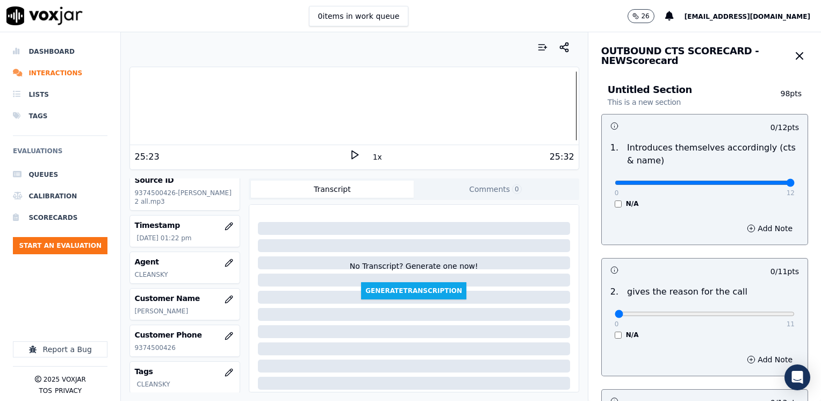
drag, startPoint x: 604, startPoint y: 184, endPoint x: 822, endPoint y: 173, distance: 218.8
type input "12"
click at [794, 180] on input "range" at bounding box center [704, 182] width 180 height 4
drag, startPoint x: 623, startPoint y: 316, endPoint x: 822, endPoint y: 308, distance: 198.9
type input "11"
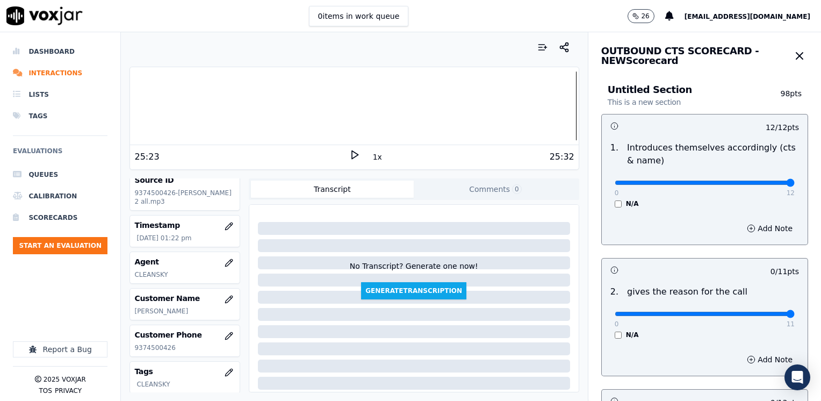
click at [794, 311] on input "range" at bounding box center [704, 313] width 180 height 4
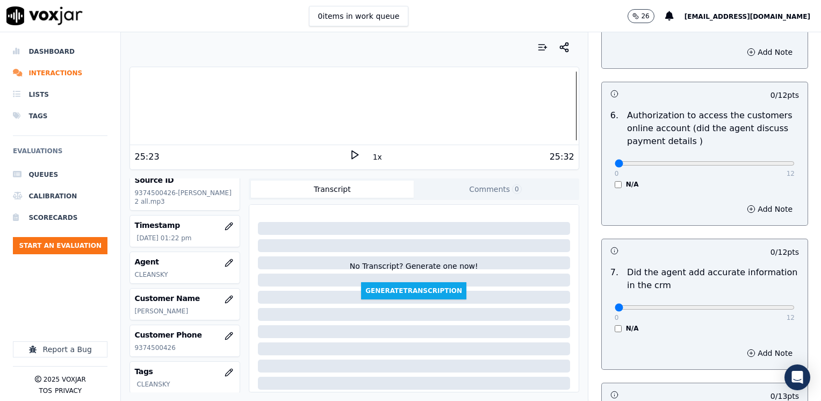
scroll to position [939, 0]
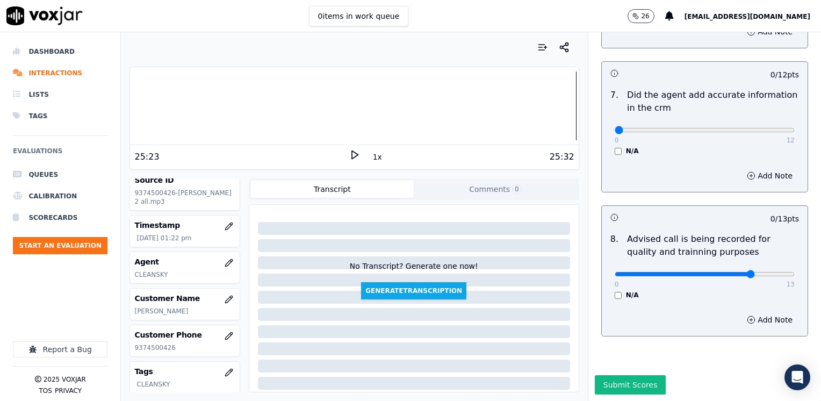
type input "10"
click at [726, 272] on input "range" at bounding box center [704, 274] width 180 height 4
drag, startPoint x: 606, startPoint y: 106, endPoint x: 822, endPoint y: 106, distance: 216.4
type input "12"
click at [794, 128] on input "range" at bounding box center [704, 130] width 180 height 4
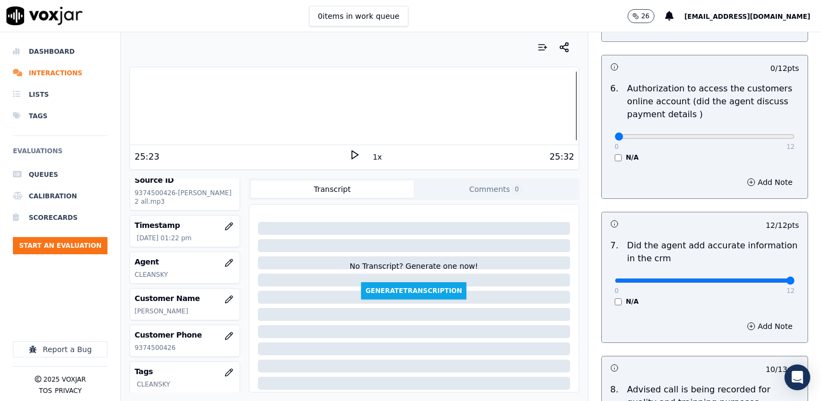
scroll to position [778, 0]
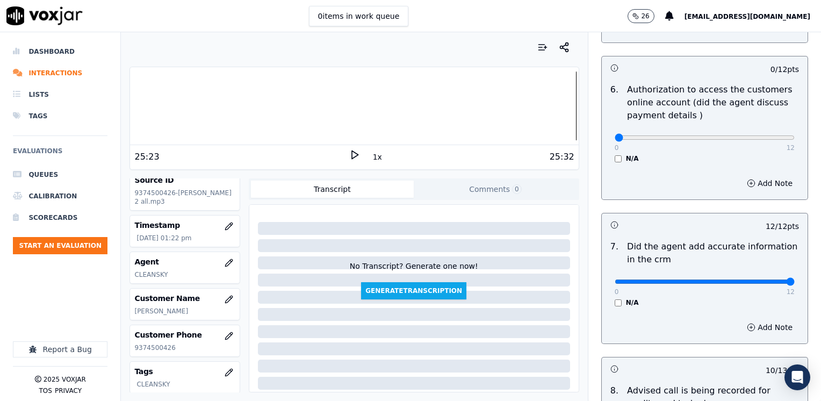
click at [606, 144] on div "0 12 N/A" at bounding box center [704, 142] width 197 height 41
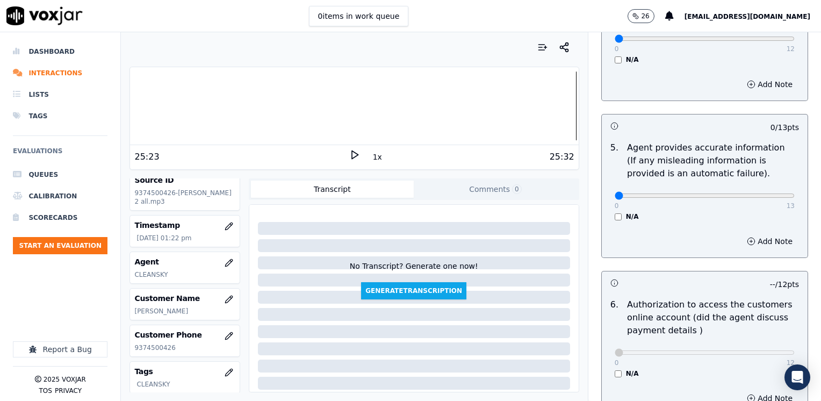
scroll to position [509, 0]
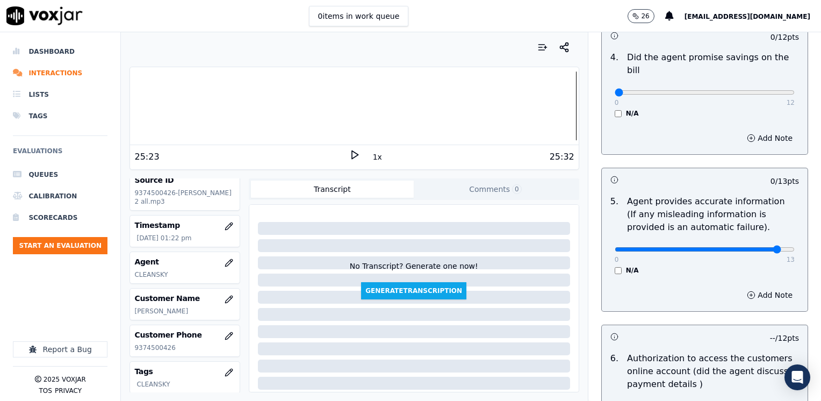
type input "12"
click at [758, 247] on input "range" at bounding box center [704, 249] width 180 height 4
click at [755, 287] on button "Add Note" at bounding box center [769, 294] width 59 height 15
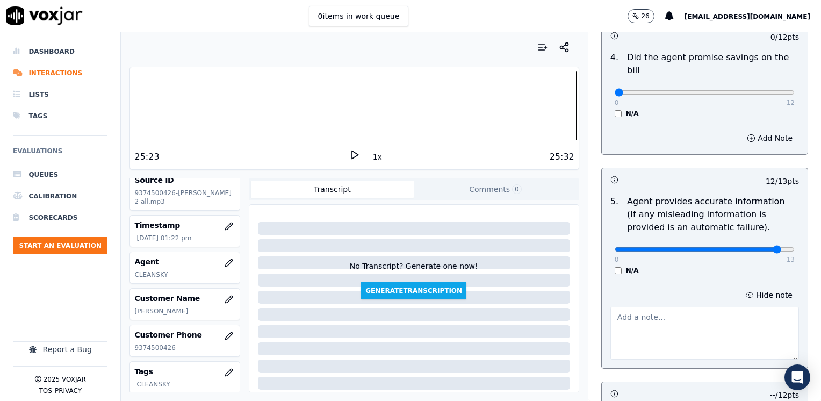
click at [683, 322] on textarea at bounding box center [704, 333] width 188 height 53
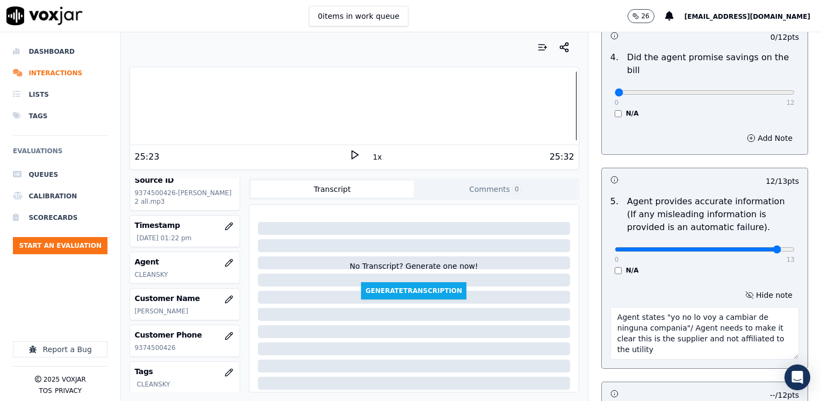
type textarea "Agent states "yo no lo voy a cambiar de ninguna compania"/ Agent needs to make …"
click at [736, 364] on div "12 / 12 pts 1 . Introduces themselves accordingly (cts & name) 0 12 N/A Add Not…" at bounding box center [704, 209] width 207 height 1208
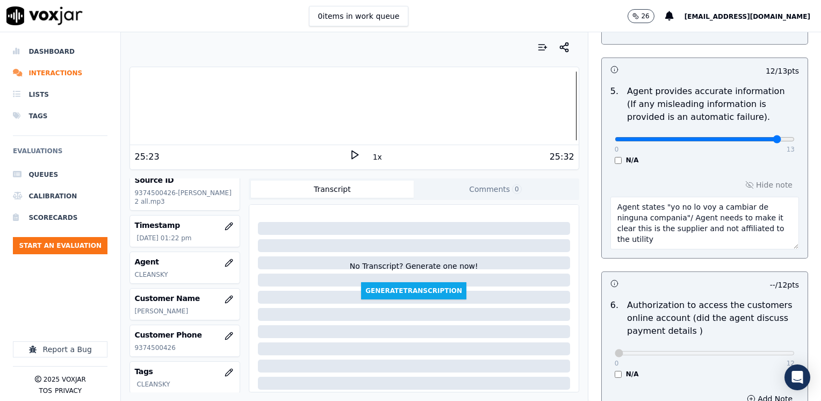
scroll to position [297, 0]
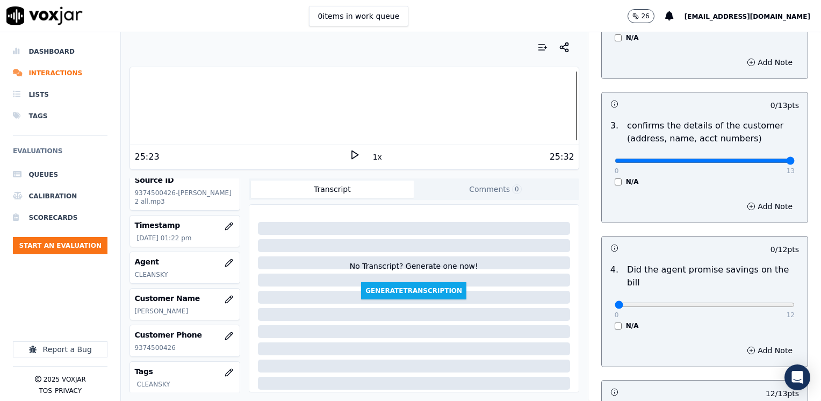
drag, startPoint x: 609, startPoint y: 161, endPoint x: 794, endPoint y: 176, distance: 185.9
type input "13"
click at [794, 163] on input "range" at bounding box center [704, 160] width 180 height 4
drag, startPoint x: 605, startPoint y: 294, endPoint x: 822, endPoint y: 286, distance: 217.6
type input "12"
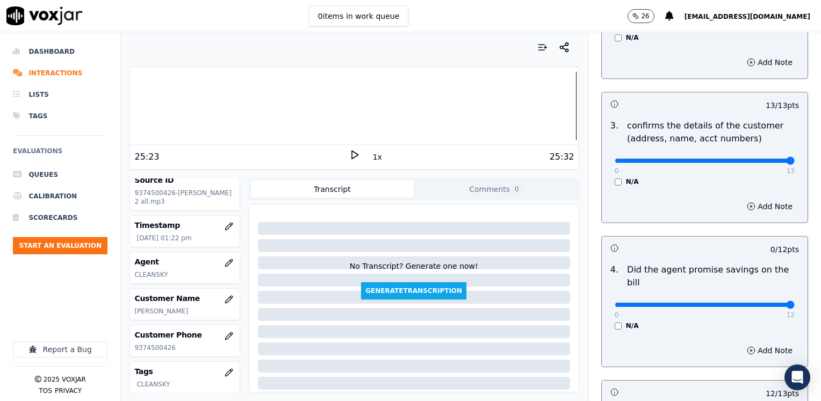
click at [794, 302] on input "range" at bounding box center [704, 304] width 180 height 4
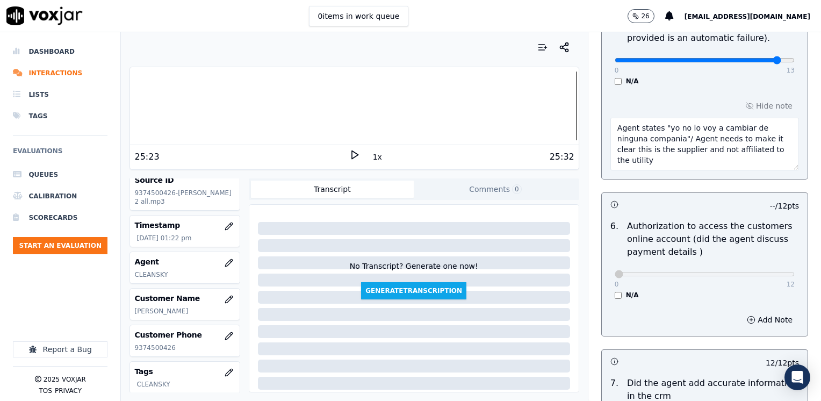
scroll to position [995, 0]
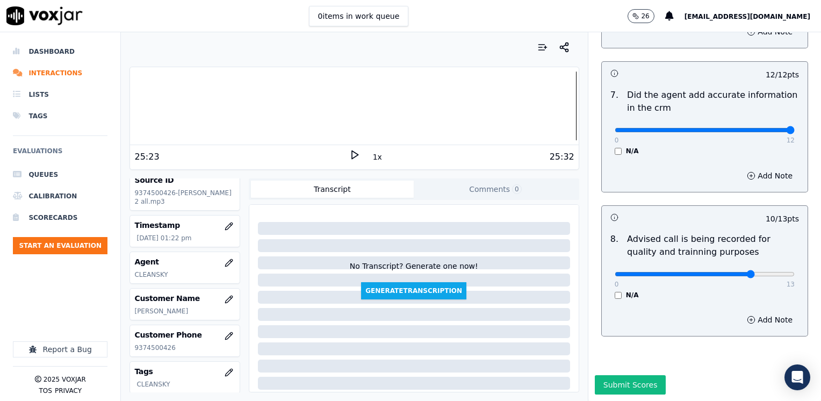
click at [691, 375] on div "Submit Scores" at bounding box center [704, 388] width 233 height 26
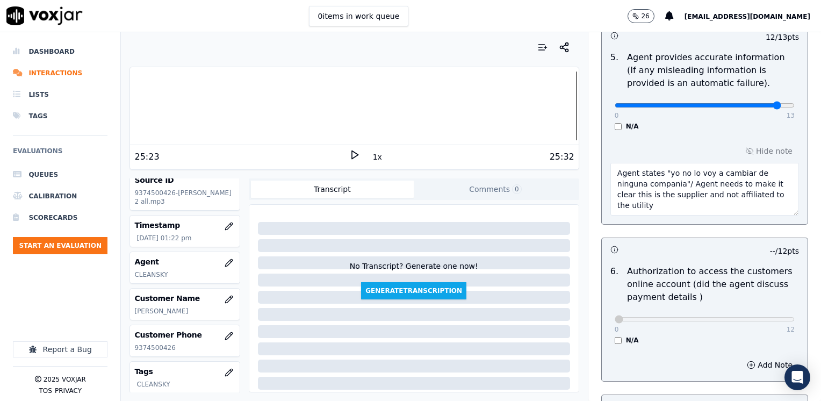
scroll to position [619, 0]
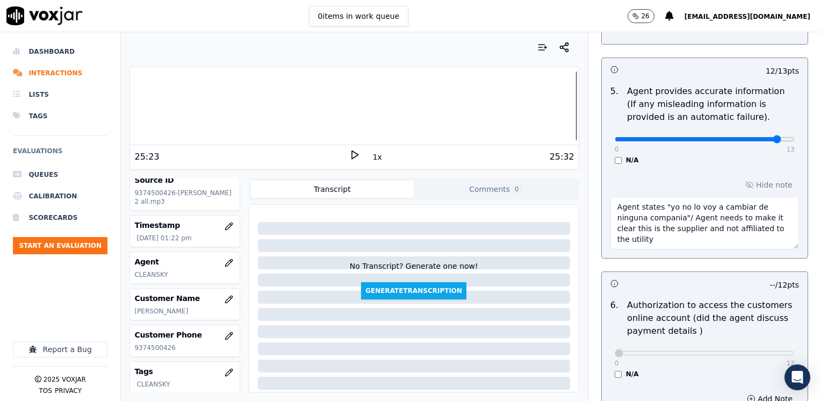
click at [746, 214] on textarea "Agent states "yo no lo voy a cambiar de ninguna compania"/ Agent needs to make …" at bounding box center [704, 223] width 188 height 53
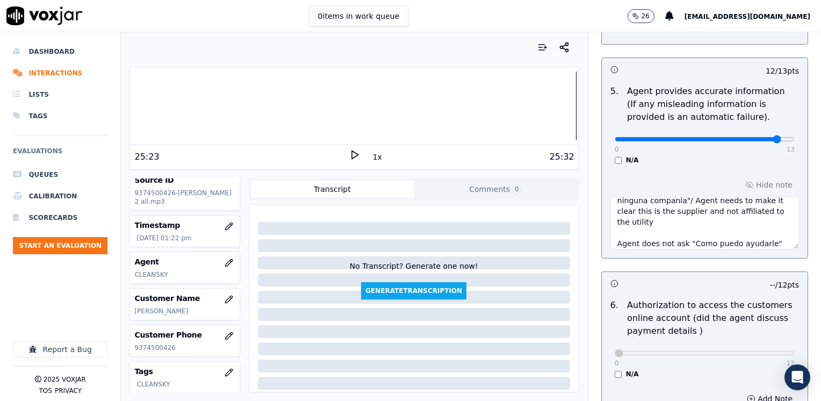
scroll to position [28, 0]
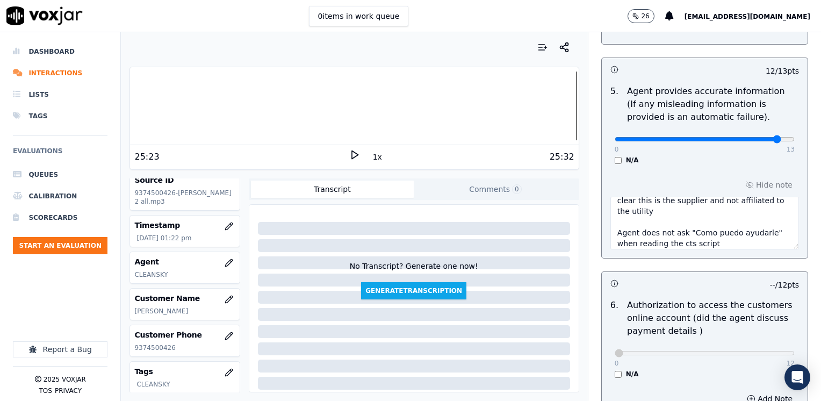
type textarea "Agent states "yo no lo voy a cambiar de ninguna compania"/ Agent needs to make …"
type input "11"
click at [745, 137] on input "range" at bounding box center [704, 139] width 180 height 4
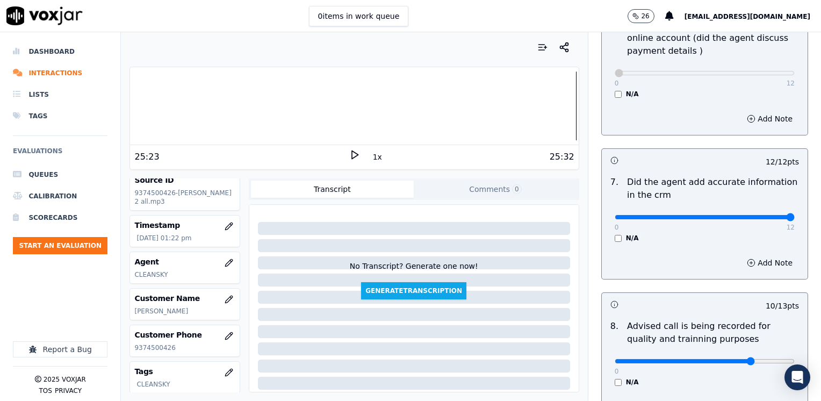
scroll to position [995, 0]
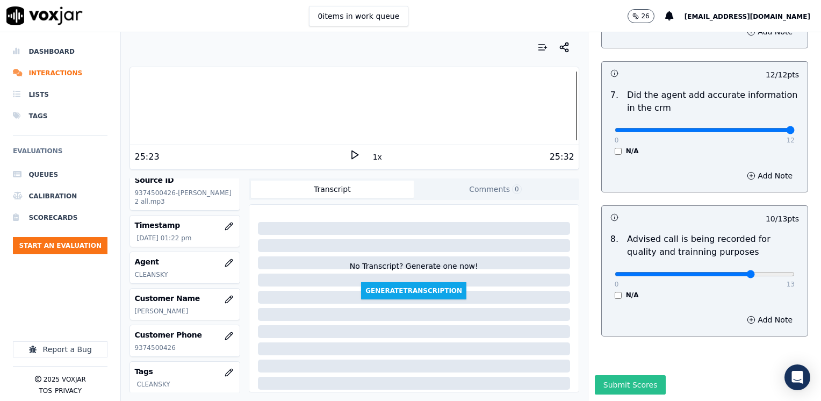
click at [636, 375] on button "Submit Scores" at bounding box center [629, 384] width 71 height 19
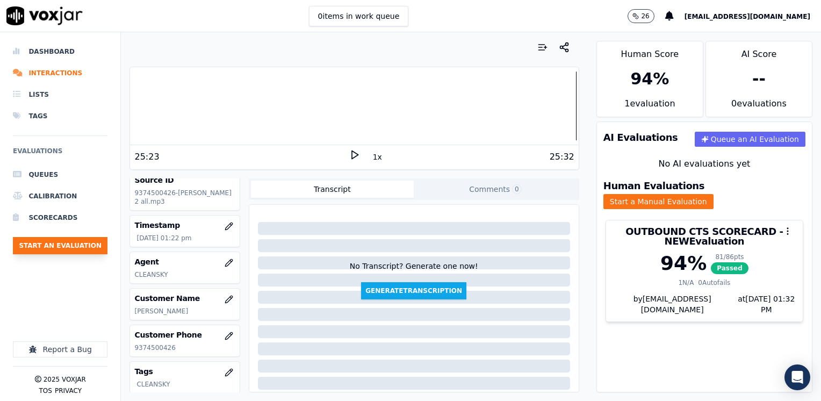
click at [69, 249] on button "Start an Evaluation" at bounding box center [60, 245] width 95 height 17
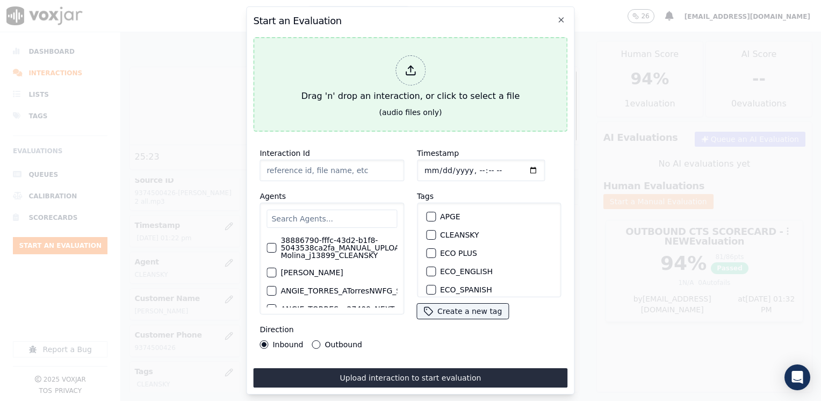
click at [412, 64] on icon at bounding box center [410, 70] width 12 height 12
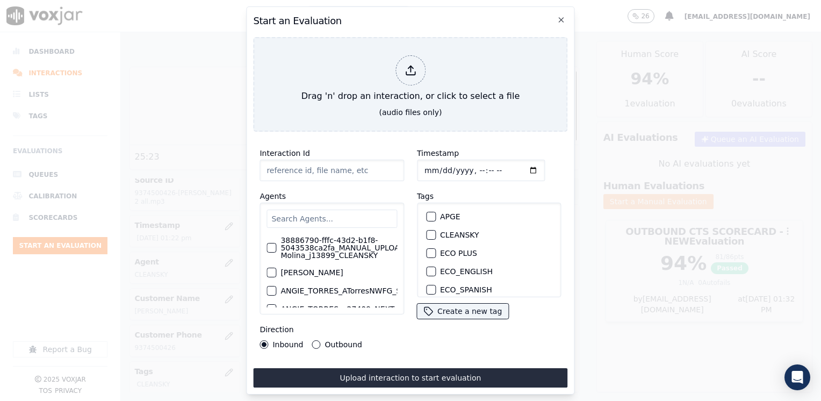
type input "20250912-122422_7743868352-YERALDIN DIAS all.mp3"
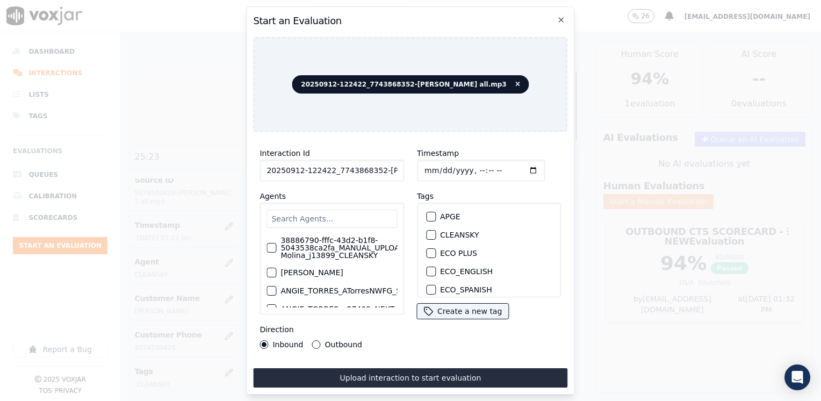
click at [338, 212] on input "text" at bounding box center [331, 218] width 130 height 18
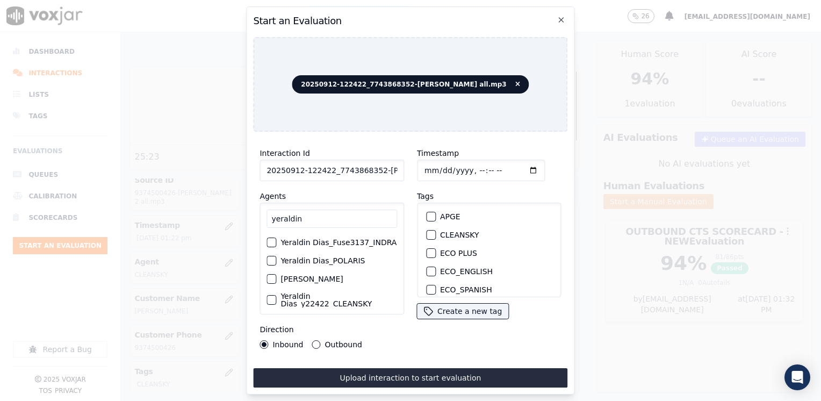
scroll to position [99, 0]
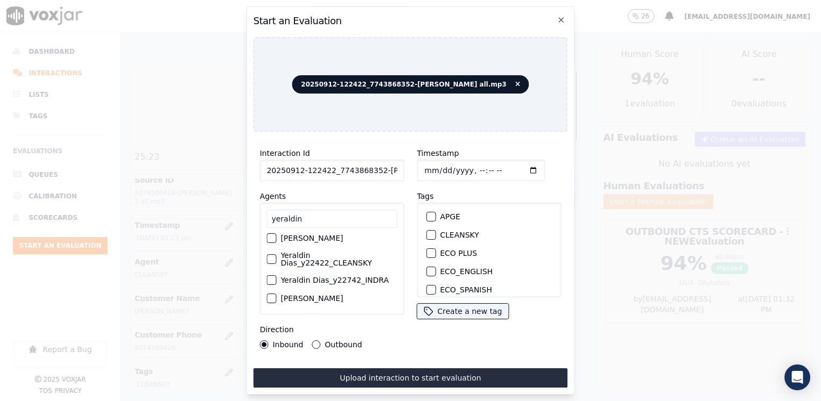
type input "yeraldin"
click at [317, 260] on label "Yeraldin Dias_y22422_CLEANSKY" at bounding box center [338, 258] width 117 height 15
click at [276, 260] on button "Yeraldin Dias_y22422_CLEANSKY" at bounding box center [271, 259] width 10 height 10
click at [426, 234] on div "button" at bounding box center [430, 235] width 8 height 8
click at [519, 167] on input "Timestamp" at bounding box center [481, 169] width 128 height 21
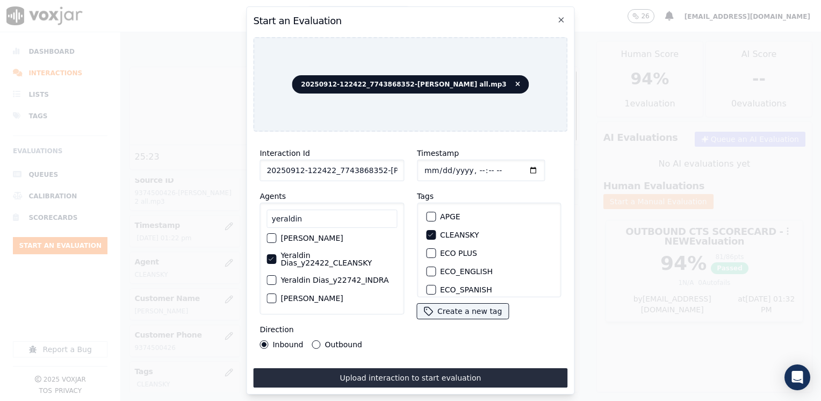
type input "2025-09-12T19:33"
drag, startPoint x: 310, startPoint y: 340, endPoint x: 321, endPoint y: 340, distance: 10.7
click at [312, 340] on button "Outbound" at bounding box center [316, 344] width 9 height 9
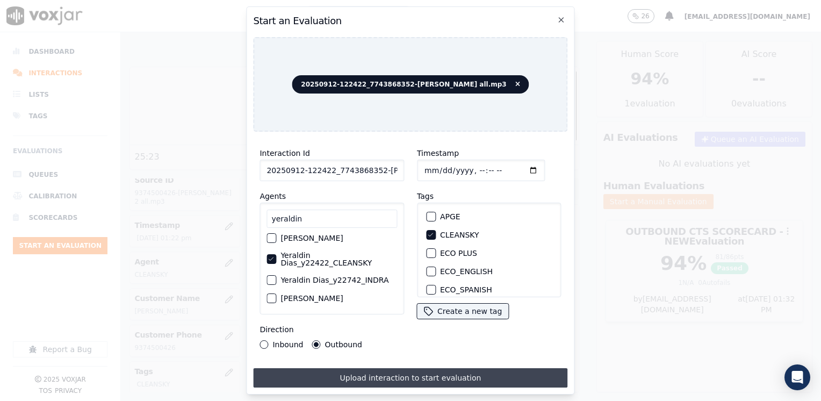
click at [413, 375] on button "Upload interaction to start evaluation" at bounding box center [410, 377] width 314 height 19
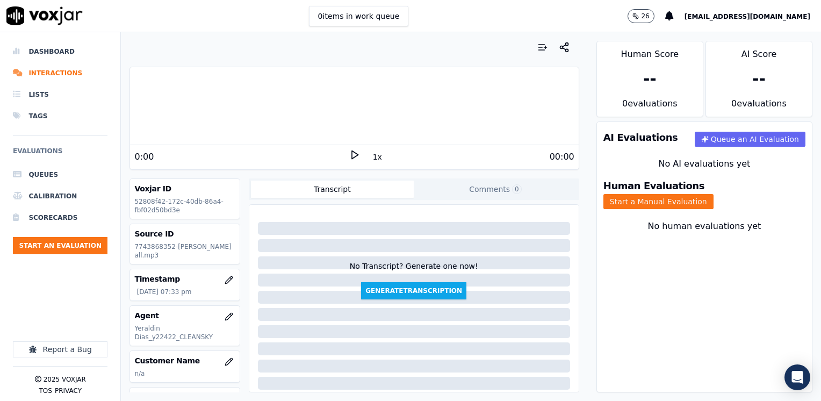
click at [631, 336] on div "AI Evaluations Queue an AI Evaluation No AI evaluations yet Human Evaluations S…" at bounding box center [704, 256] width 216 height 271
click at [352, 152] on polygon at bounding box center [355, 155] width 6 height 8
click at [349, 152] on icon at bounding box center [354, 154] width 11 height 11
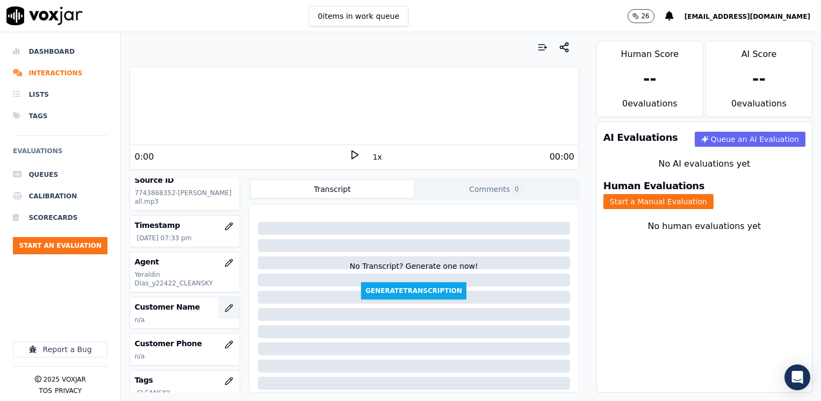
click at [225, 310] on icon "button" at bounding box center [228, 307] width 7 height 7
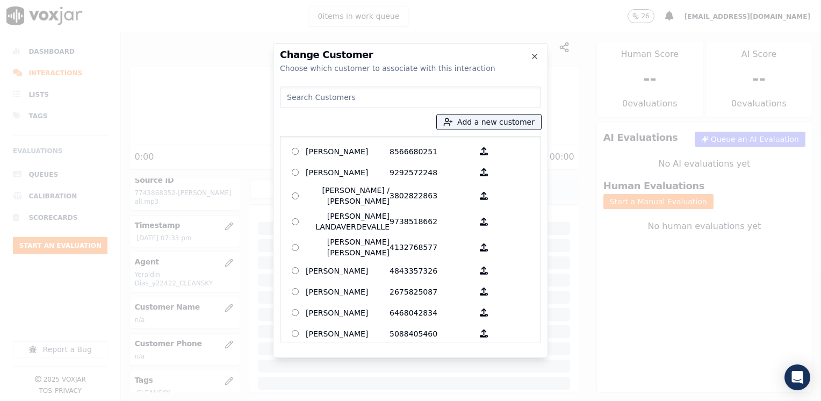
click at [397, 99] on input at bounding box center [410, 96] width 261 height 21
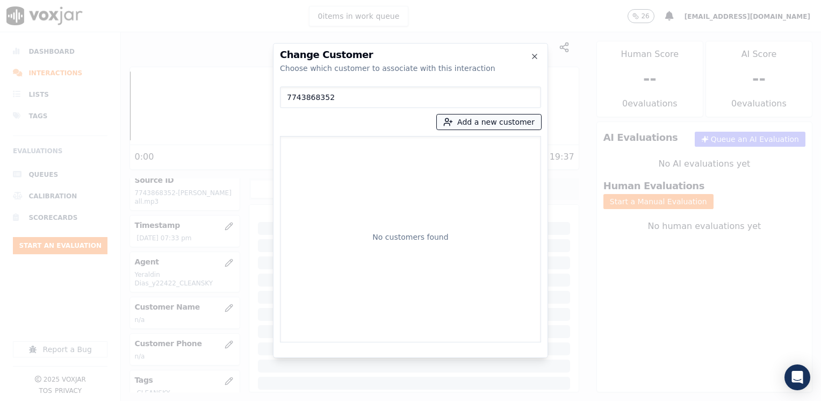
type input "7743868352"
click at [518, 118] on button "Add a new customer" at bounding box center [489, 121] width 104 height 15
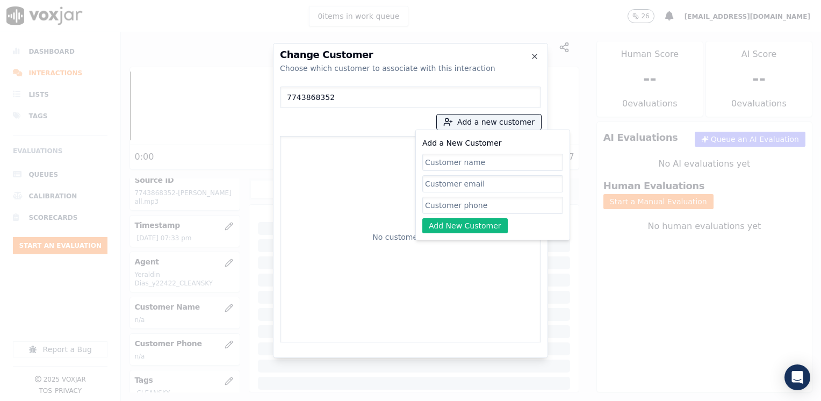
click at [461, 202] on input "Add a New Customer" at bounding box center [492, 205] width 141 height 17
paste input "7743868352"
type input "7743868352"
click at [490, 161] on input "Add a New Customer" at bounding box center [492, 162] width 141 height 17
paste input "Martin Rosario"
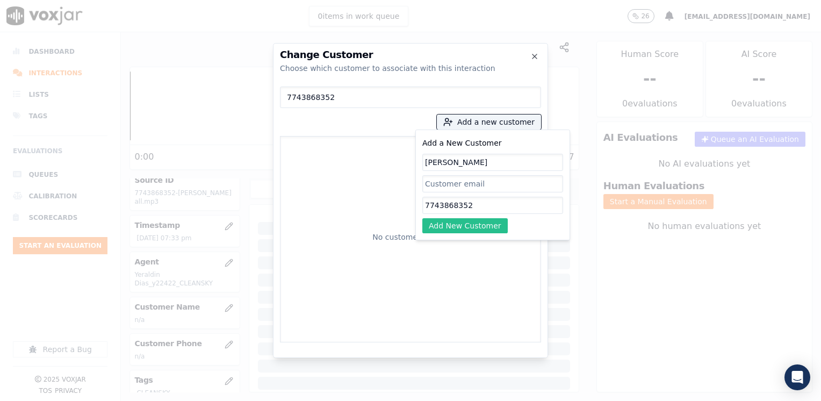
type input "Martin Rosario"
click at [466, 226] on button "Add New Customer" at bounding box center [464, 225] width 85 height 15
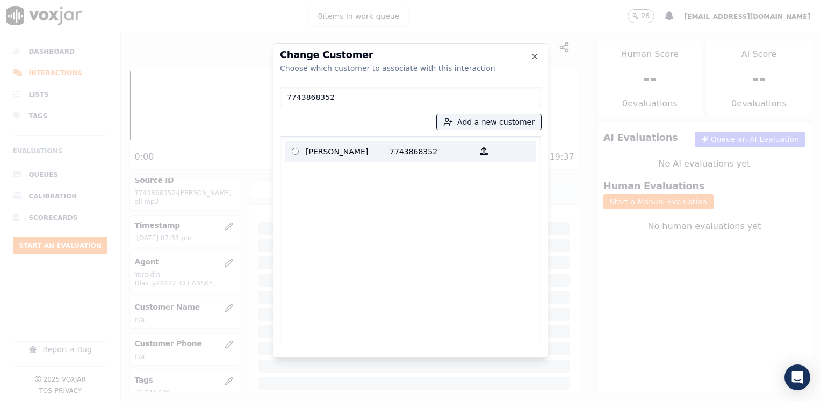
click at [436, 156] on p "7743868352" at bounding box center [431, 151] width 84 height 17
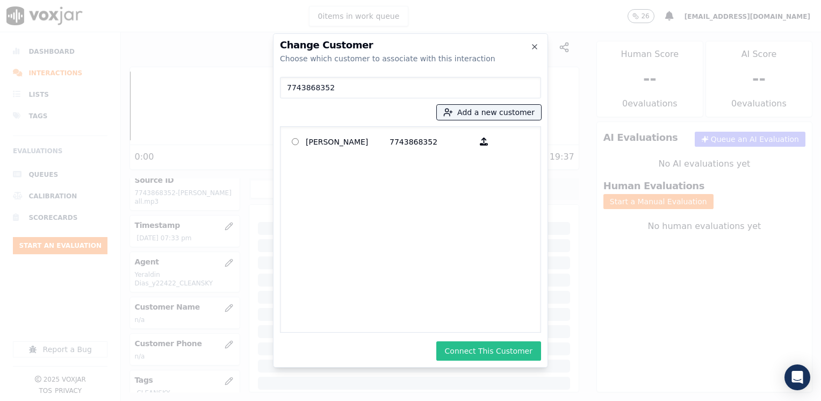
click at [517, 350] on button "Connect This Customer" at bounding box center [488, 350] width 105 height 19
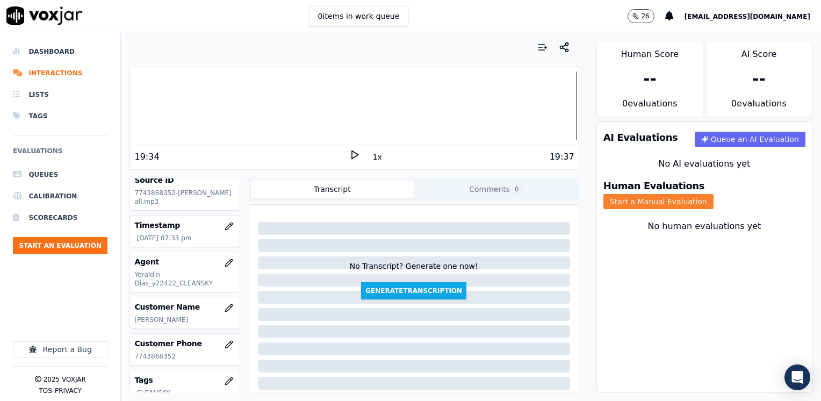
click at [713, 194] on button "Start a Manual Evaluation" at bounding box center [658, 201] width 110 height 15
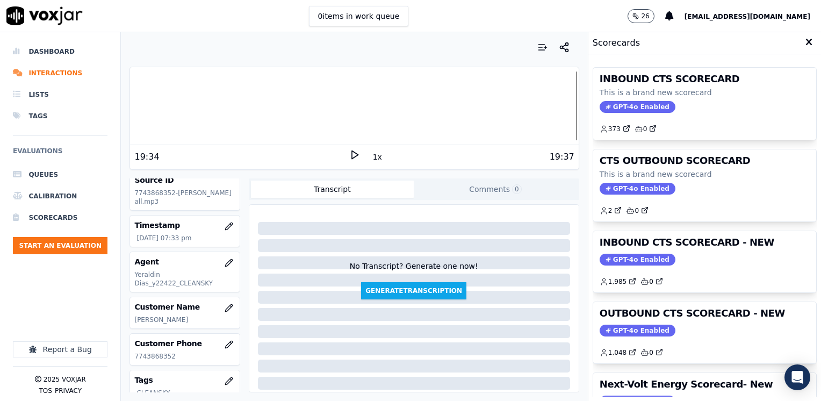
drag, startPoint x: 640, startPoint y: 325, endPoint x: 620, endPoint y: 325, distance: 20.4
click at [640, 325] on span "GPT-4o Enabled" at bounding box center [637, 330] width 76 height 12
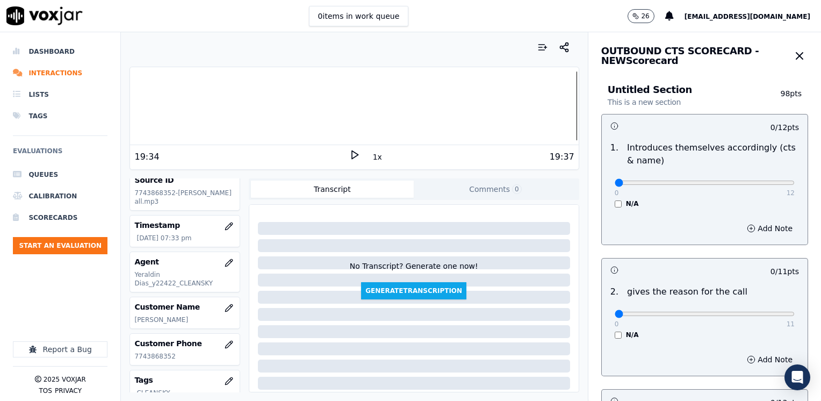
drag, startPoint x: 651, startPoint y: 240, endPoint x: 637, endPoint y: 222, distance: 22.7
click at [651, 240] on div "Add Note" at bounding box center [704, 228] width 206 height 32
drag, startPoint x: 607, startPoint y: 183, endPoint x: 822, endPoint y: 170, distance: 215.2
type input "12"
click at [794, 180] on input "range" at bounding box center [704, 182] width 180 height 4
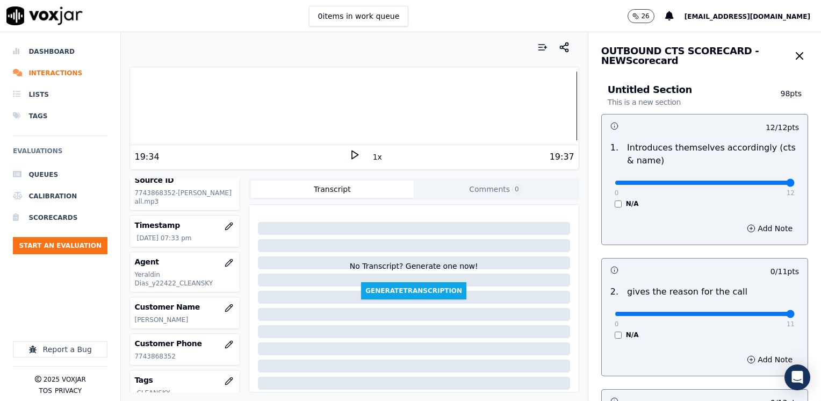
drag, startPoint x: 604, startPoint y: 315, endPoint x: 820, endPoint y: 303, distance: 216.2
type input "11"
click at [794, 311] on input "range" at bounding box center [704, 313] width 180 height 4
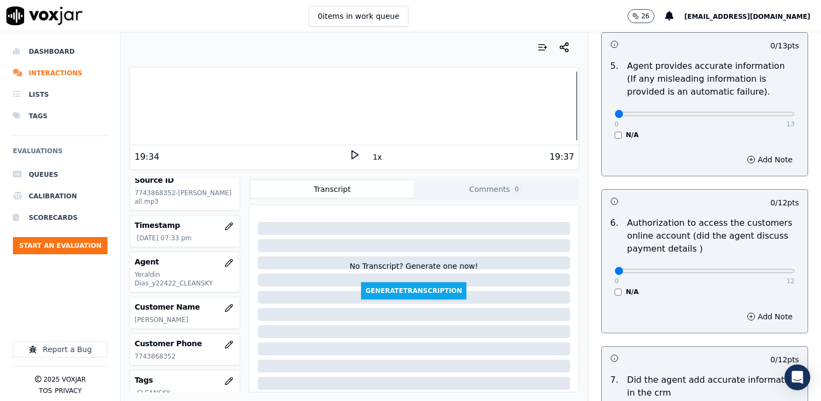
scroll to position [913, 0]
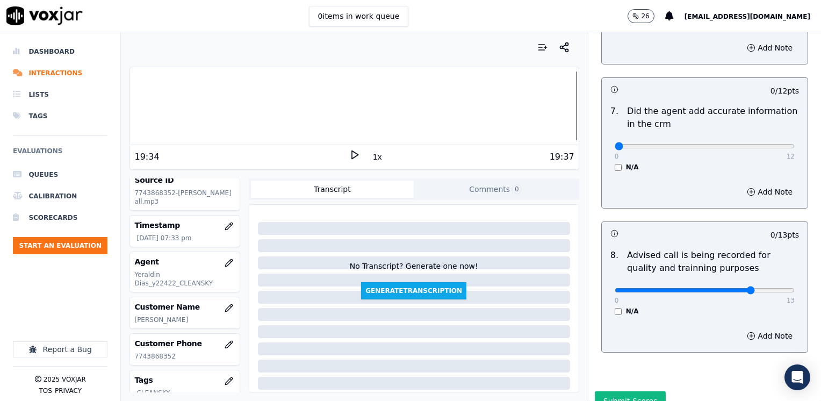
type input "10"
click at [733, 288] on input "range" at bounding box center [704, 290] width 180 height 4
drag, startPoint x: 606, startPoint y: 133, endPoint x: 822, endPoint y: 128, distance: 216.5
type input "12"
click at [794, 144] on input "range" at bounding box center [704, 146] width 180 height 4
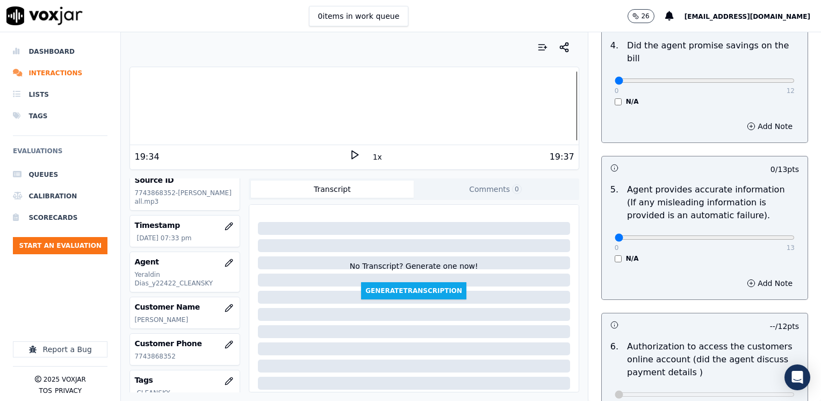
scroll to position [483, 0]
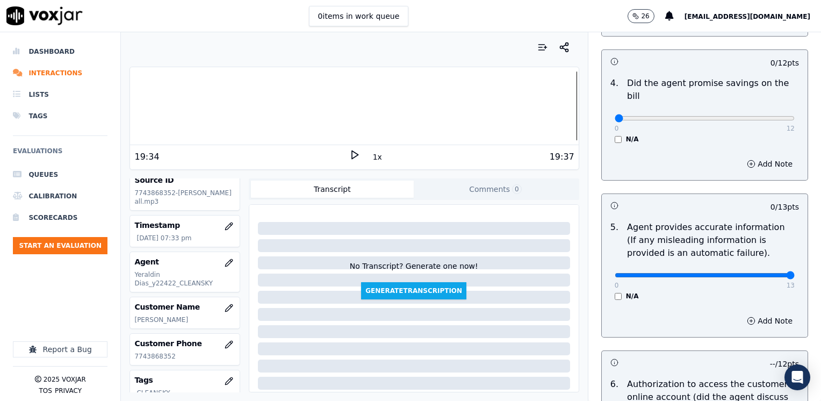
drag, startPoint x: 608, startPoint y: 261, endPoint x: 822, endPoint y: 249, distance: 214.1
type input "13"
click at [794, 273] on input "range" at bounding box center [704, 275] width 180 height 4
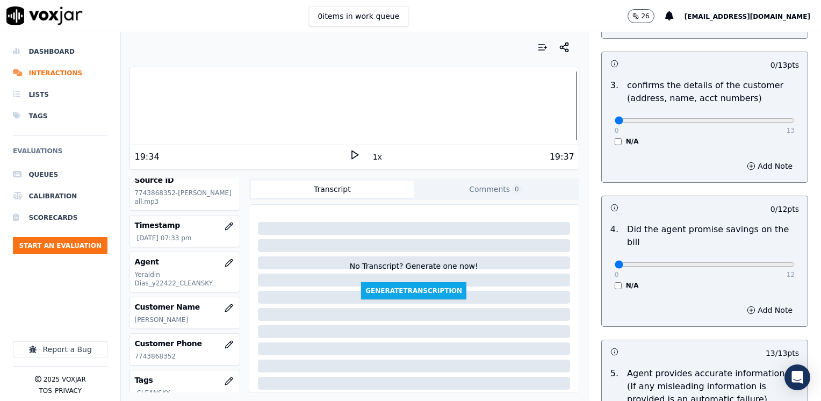
scroll to position [322, 0]
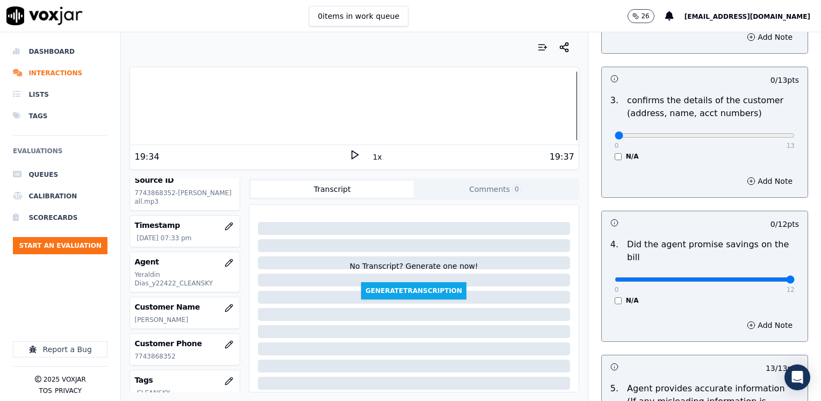
drag, startPoint x: 606, startPoint y: 265, endPoint x: 822, endPoint y: 264, distance: 215.9
type input "12"
click at [794, 277] on input "range" at bounding box center [704, 279] width 180 height 4
type input "12"
click at [755, 134] on input "range" at bounding box center [704, 135] width 180 height 4
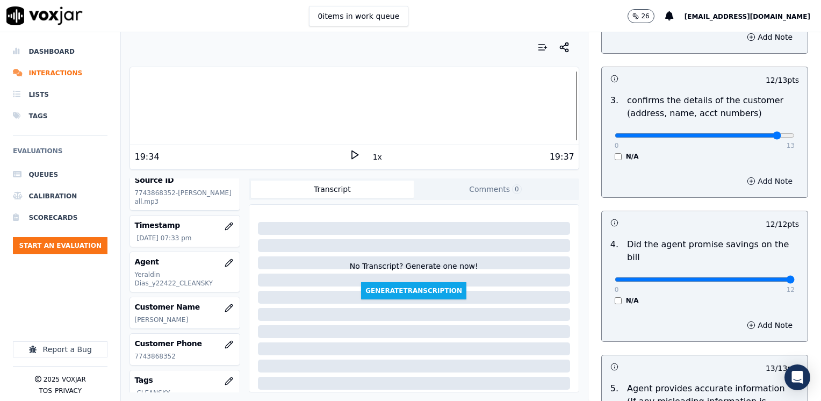
click at [750, 187] on button "Add Note" at bounding box center [769, 180] width 59 height 15
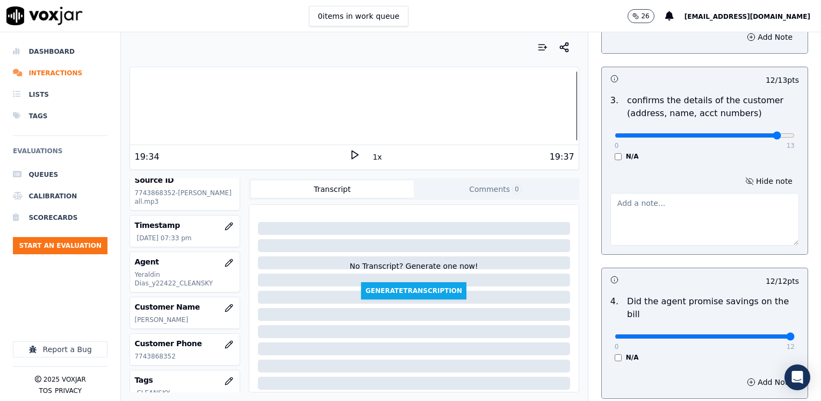
click at [664, 207] on textarea at bounding box center [704, 219] width 188 height 53
type textarea "Make sure to confirm full service address and the name as it appears on the bil…"
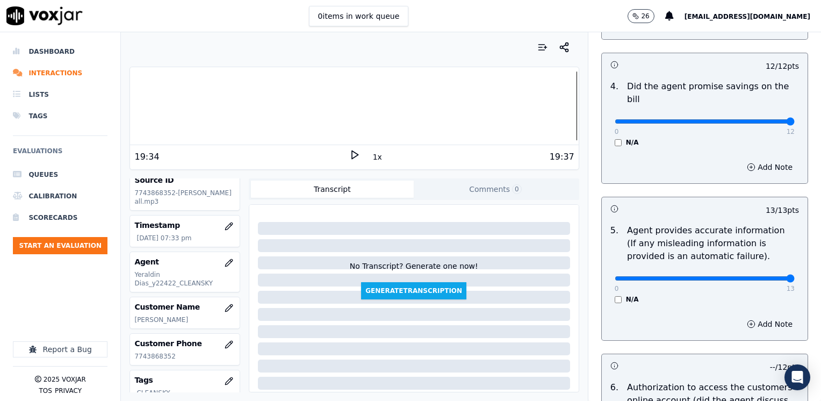
click at [656, 308] on div "Add Note" at bounding box center [704, 324] width 206 height 32
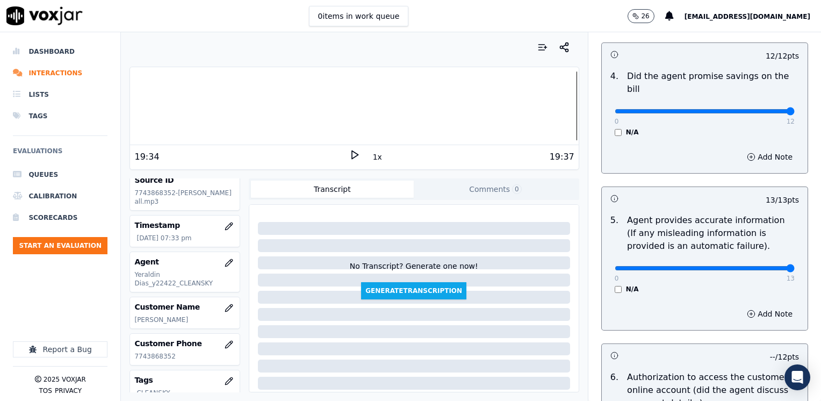
scroll to position [565, 0]
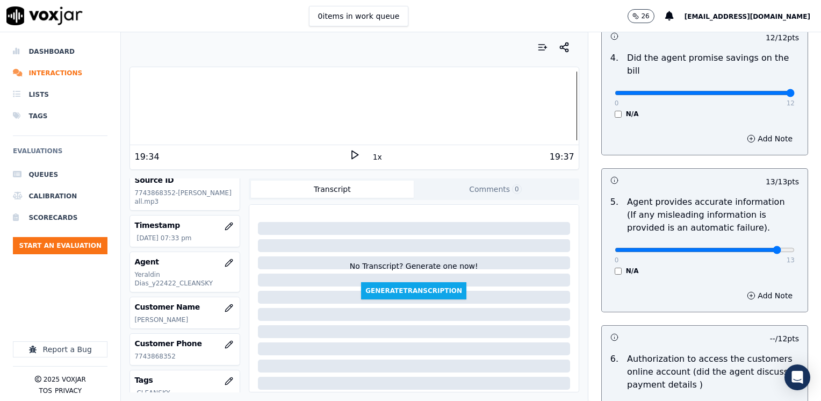
type input "12"
click at [756, 248] on input "range" at bounding box center [704, 250] width 180 height 4
click at [756, 289] on div "Add Note" at bounding box center [704, 295] width 206 height 32
click at [755, 288] on button "Add Note" at bounding box center [769, 295] width 59 height 15
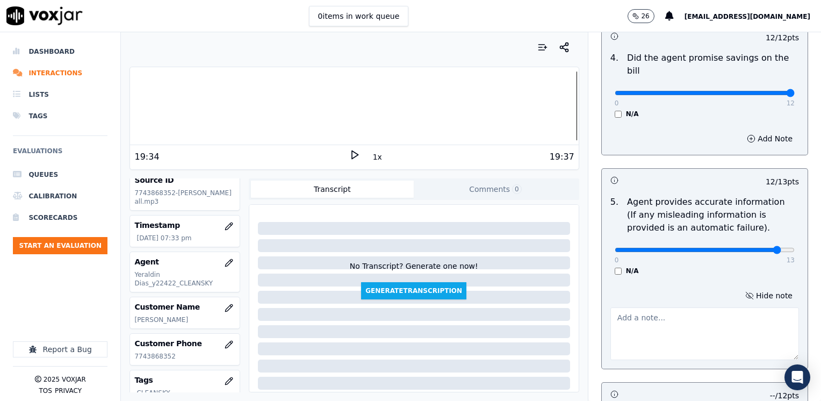
click at [649, 311] on textarea at bounding box center [704, 333] width 188 height 53
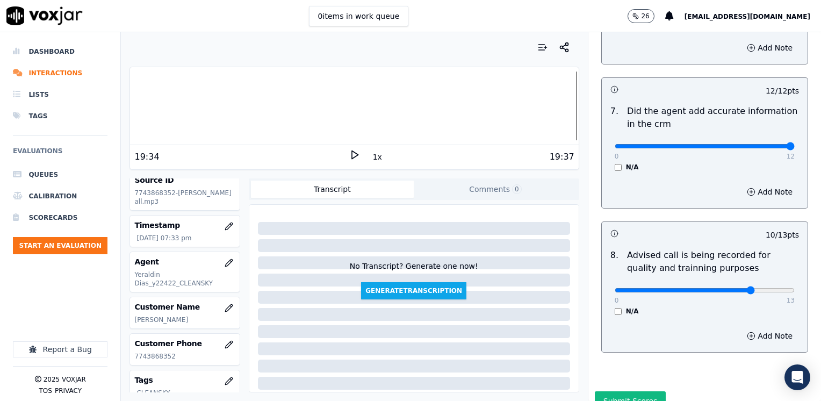
scroll to position [1052, 0]
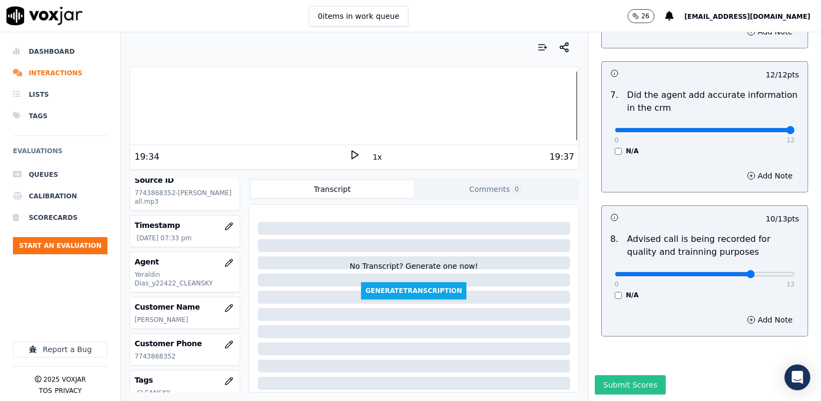
type textarea "Please use "proteccion de precios" instead of "renovar la tarifa""
drag, startPoint x: 616, startPoint y: 362, endPoint x: 575, endPoint y: 366, distance: 41.5
click at [615, 375] on button "Submit Scores" at bounding box center [629, 384] width 71 height 19
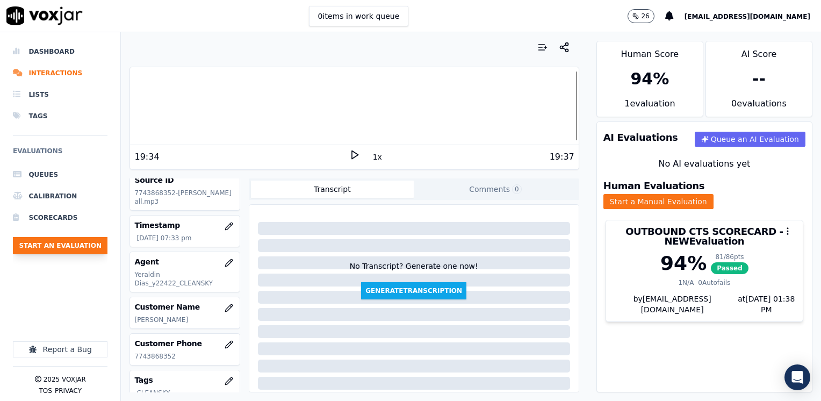
click at [59, 240] on button "Start an Evaluation" at bounding box center [60, 245] width 95 height 17
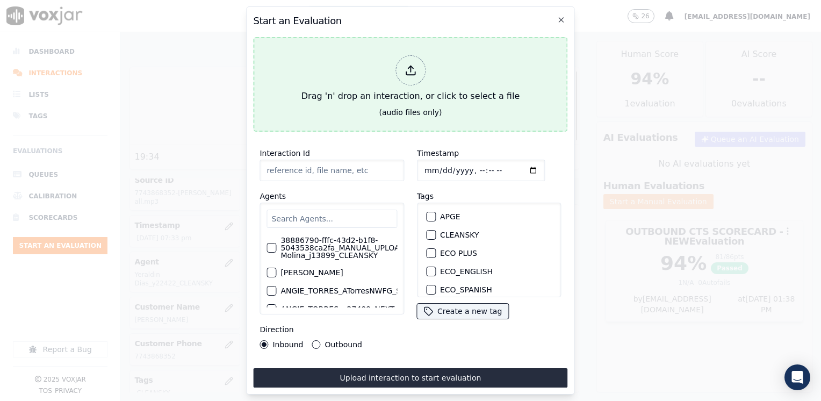
click at [412, 67] on icon at bounding box center [410, 70] width 12 height 12
type input "20250912-123502_6172510281-ISABELLA ANGULO all.mp3"
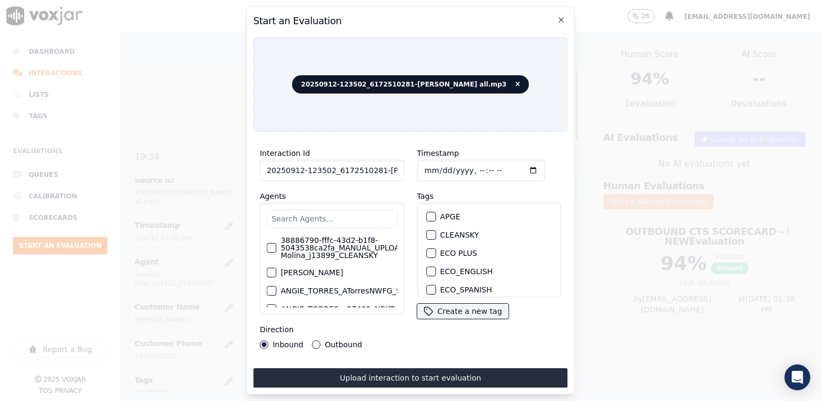
click at [337, 213] on input "text" at bounding box center [331, 218] width 130 height 18
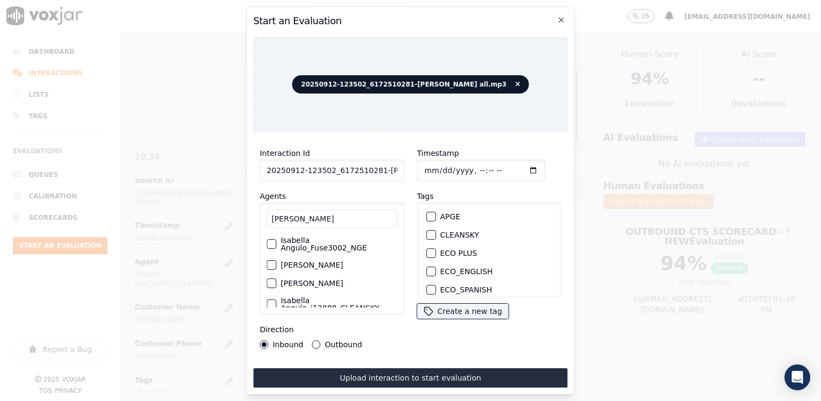
scroll to position [32, 0]
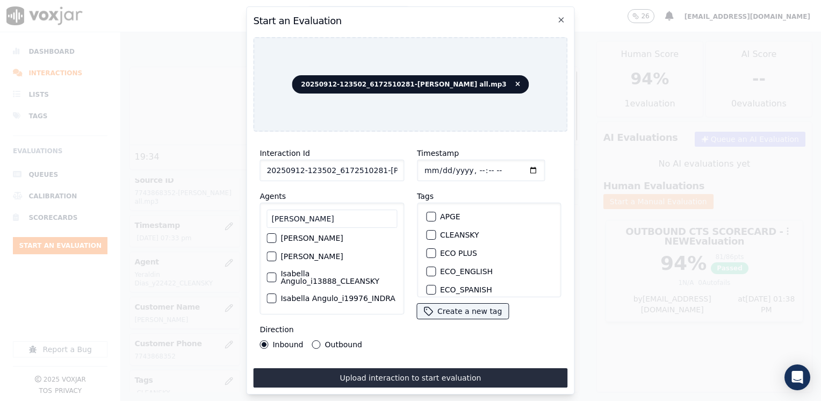
type input "isabella"
click at [316, 277] on label "Isabella Angulo_i13888_CLEANSKY" at bounding box center [338, 277] width 117 height 15
click at [276, 277] on button "Isabella Angulo_i13888_CLEANSKY" at bounding box center [271, 277] width 10 height 10
click at [427, 232] on div "button" at bounding box center [430, 235] width 8 height 8
click at [519, 164] on input "Timestamp" at bounding box center [481, 169] width 128 height 21
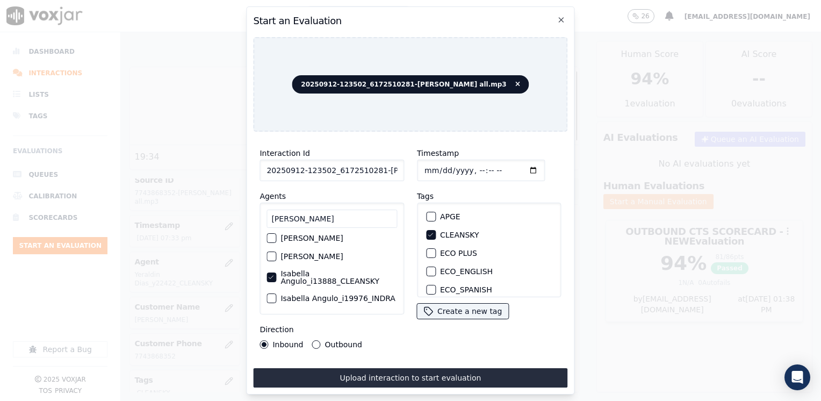
click at [312, 341] on button "Outbound" at bounding box center [316, 344] width 9 height 9
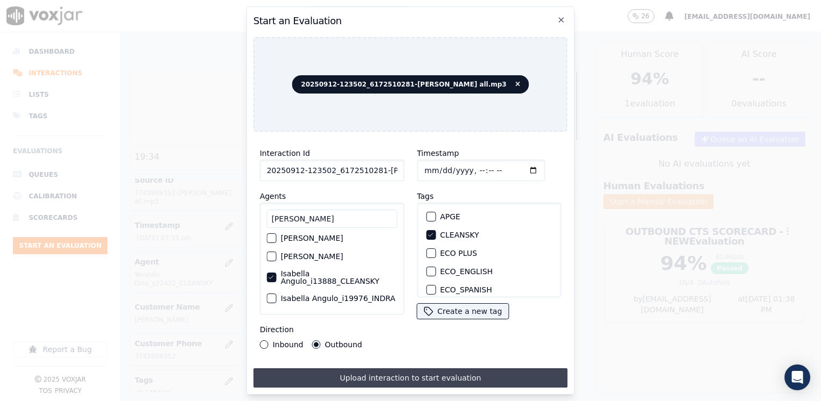
click at [417, 370] on button "Upload interaction to start evaluation" at bounding box center [410, 377] width 314 height 19
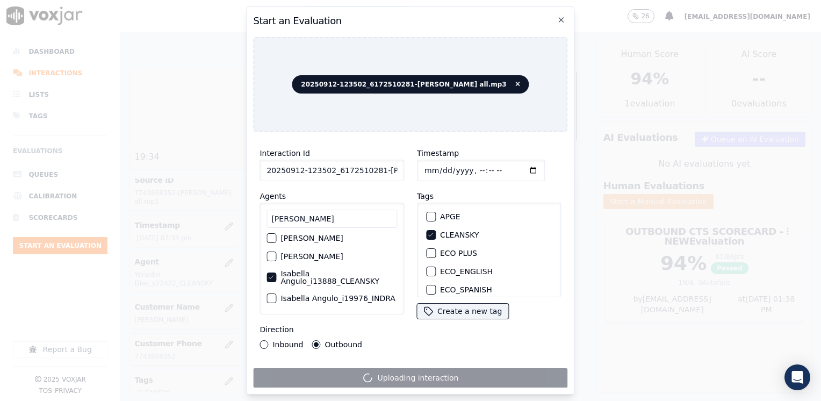
click at [517, 160] on input "Timestamp" at bounding box center [481, 169] width 128 height 21
click at [517, 169] on input "Timestamp" at bounding box center [481, 169] width 128 height 21
type input "2025-09-12T13:39"
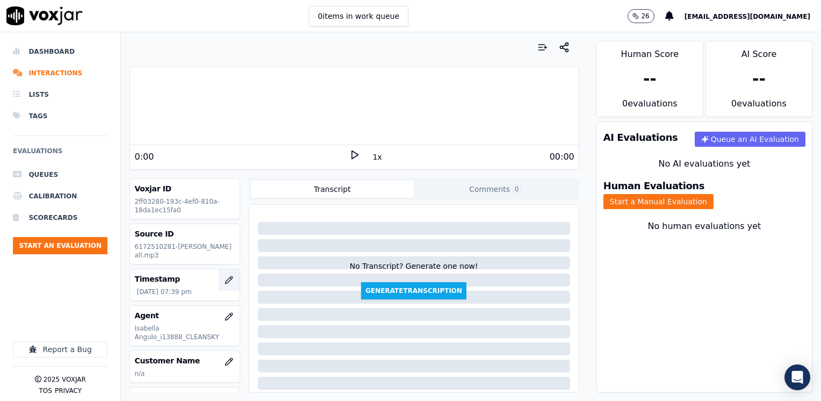
click at [223, 277] on button "button" at bounding box center [228, 279] width 21 height 21
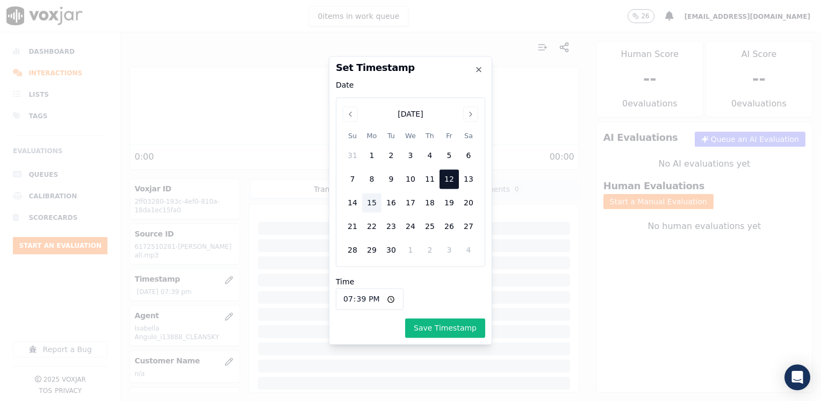
click at [387, 299] on input "19:39" at bounding box center [370, 298] width 68 height 21
type input "13:39"
click at [464, 325] on button "Save Timestamp" at bounding box center [445, 327] width 80 height 19
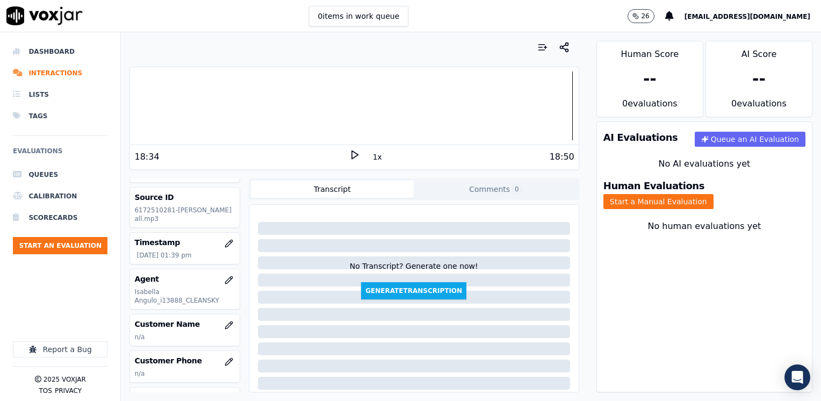
scroll to position [54, 0]
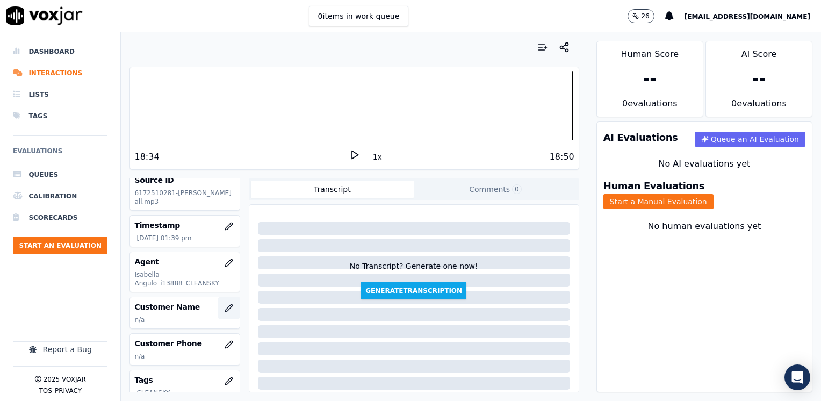
click at [224, 310] on icon "button" at bounding box center [228, 307] width 9 height 9
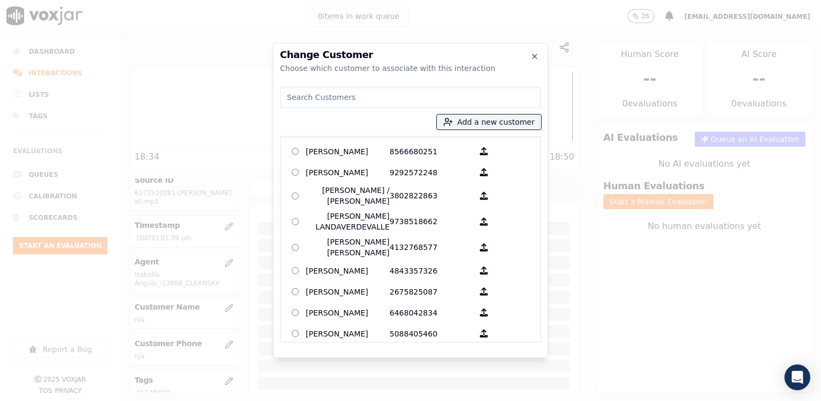
click at [416, 91] on input at bounding box center [410, 96] width 261 height 21
click at [416, 92] on input at bounding box center [410, 96] width 261 height 21
click at [391, 97] on input at bounding box center [410, 96] width 261 height 21
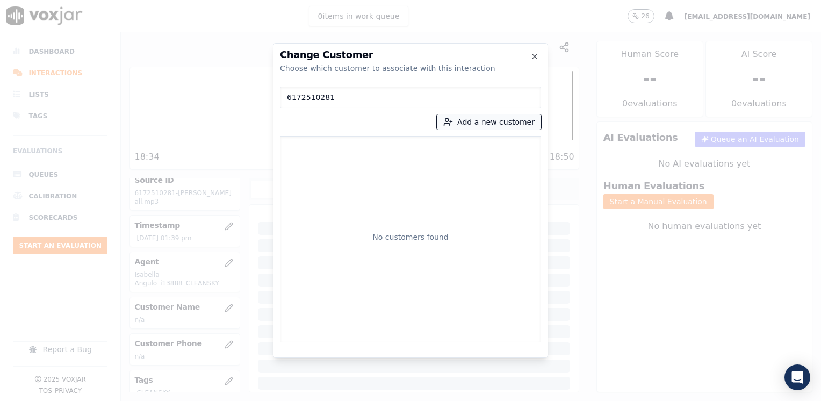
type input "6172510281"
click at [492, 117] on button "Add a new customer" at bounding box center [489, 121] width 104 height 15
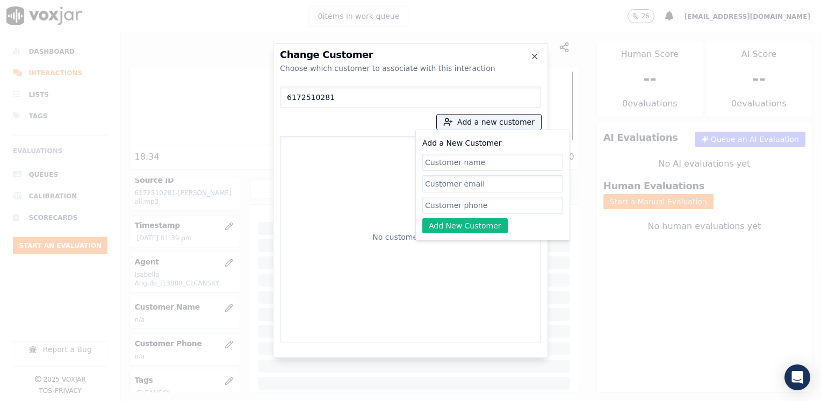
click at [482, 202] on input "Add a New Customer" at bounding box center [492, 205] width 141 height 17
paste input "6172510281"
type input "6172510281"
click at [344, 186] on div "No customers found" at bounding box center [410, 239] width 251 height 197
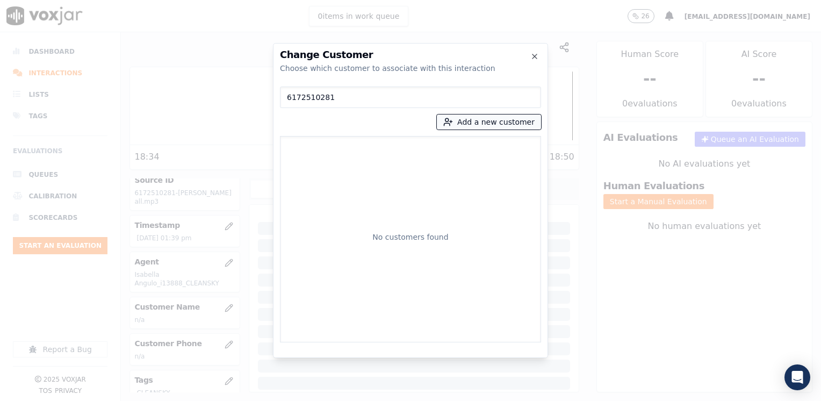
click at [498, 119] on button "Add a new customer" at bounding box center [489, 121] width 104 height 15
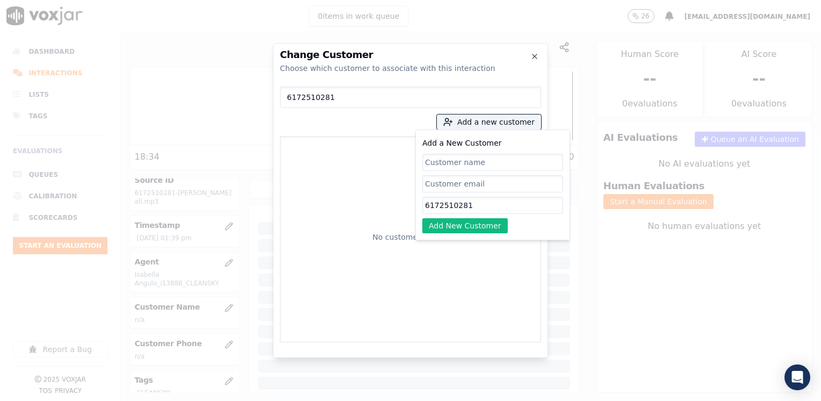
click at [482, 170] on input "Add a New Customer" at bounding box center [492, 162] width 141 height 17
click at [485, 164] on input "Add a New Customer" at bounding box center [492, 162] width 141 height 17
type input "Carlos Alberto Martinez"
click at [471, 237] on div "Add a New Customer Carlos Alberto Martinez 6172510281 Add New Customer" at bounding box center [492, 184] width 155 height 111
click at [473, 231] on button "Add New Customer" at bounding box center [464, 225] width 85 height 15
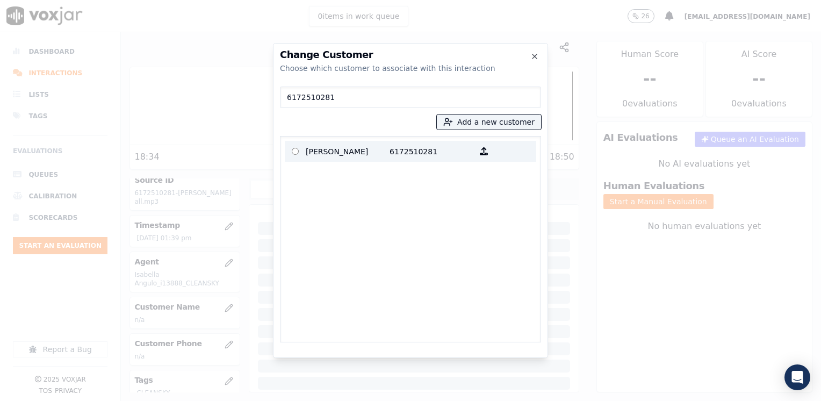
click at [417, 153] on p "6172510281" at bounding box center [431, 151] width 84 height 17
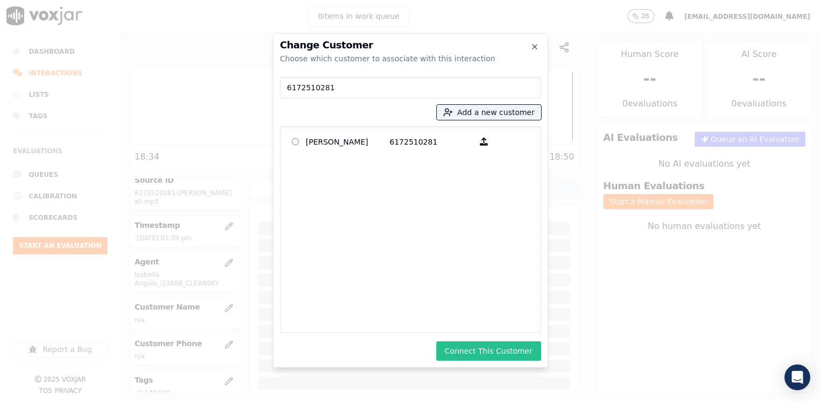
click at [513, 349] on button "Connect This Customer" at bounding box center [488, 350] width 105 height 19
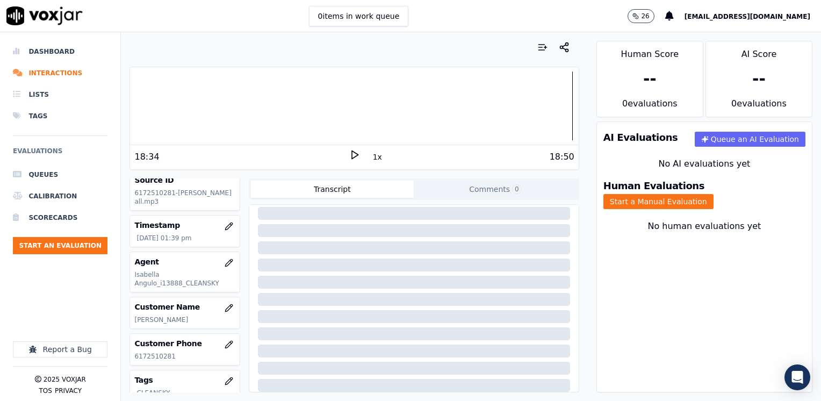
scroll to position [158, 0]
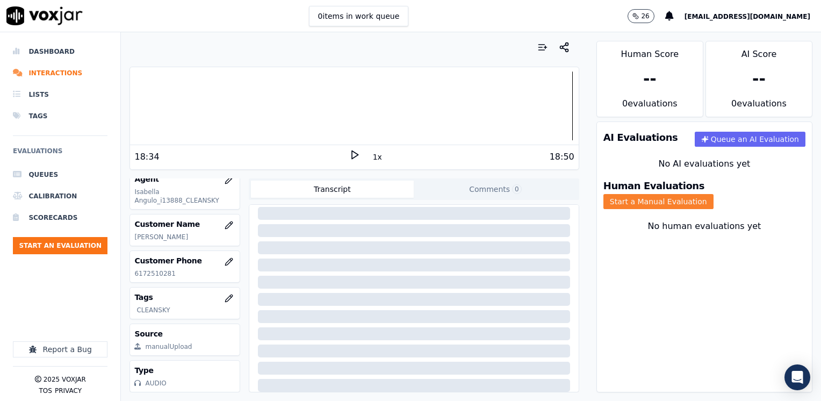
click at [709, 194] on button "Start a Manual Evaluation" at bounding box center [658, 201] width 110 height 15
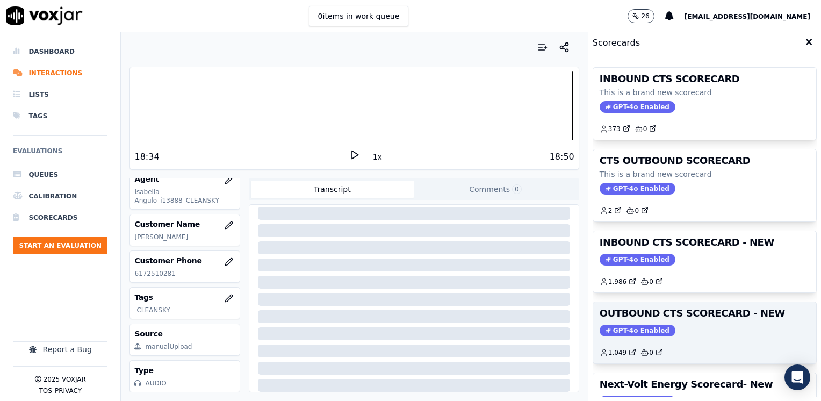
click at [606, 328] on span "GPT-4o Enabled" at bounding box center [637, 330] width 76 height 12
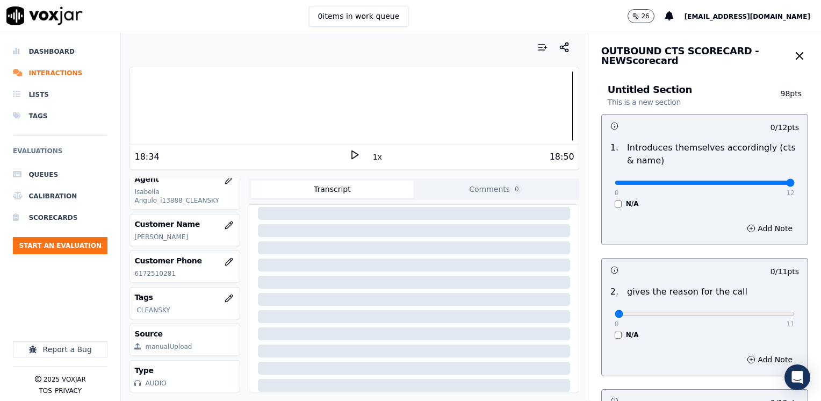
drag, startPoint x: 611, startPoint y: 183, endPoint x: 822, endPoint y: 183, distance: 211.6
type input "12"
click at [794, 183] on input "range" at bounding box center [704, 182] width 180 height 4
drag, startPoint x: 610, startPoint y: 313, endPoint x: 822, endPoint y: 288, distance: 213.6
type input "11"
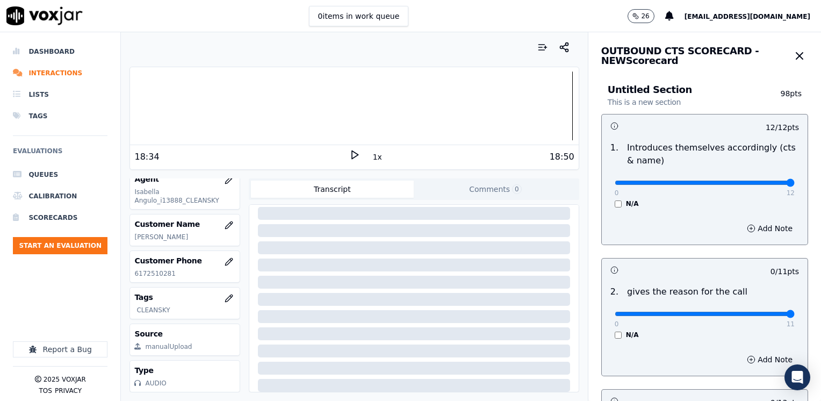
click at [794, 311] on input "range" at bounding box center [704, 313] width 180 height 4
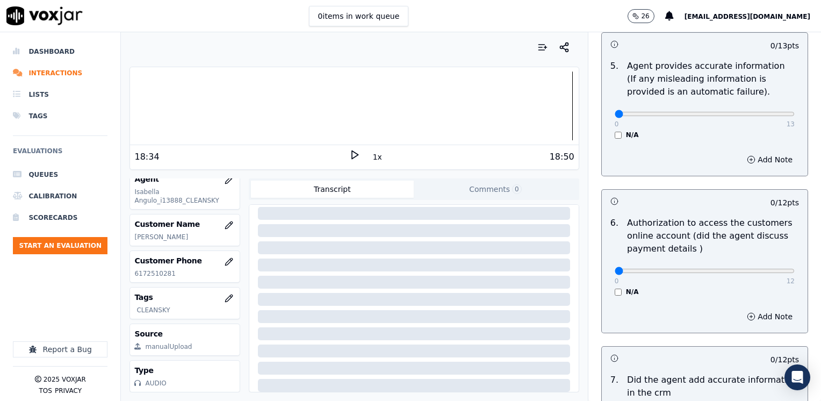
scroll to position [913, 0]
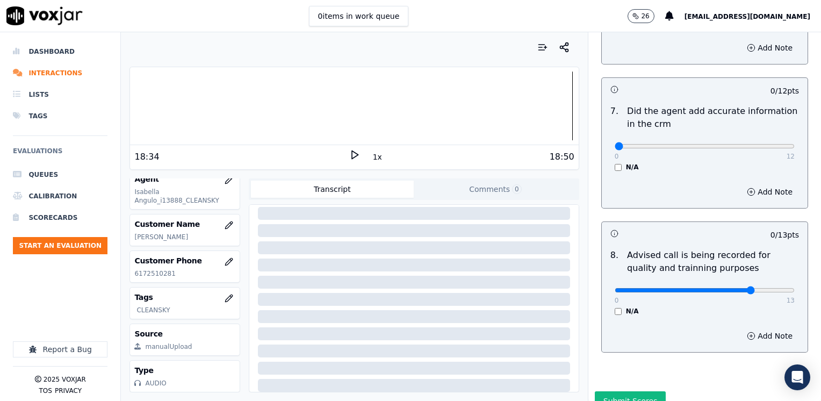
type input "10"
click at [726, 288] on input "range" at bounding box center [704, 290] width 180 height 4
drag, startPoint x: 610, startPoint y: 130, endPoint x: 822, endPoint y: 130, distance: 212.7
type input "12"
click at [794, 144] on input "range" at bounding box center [704, 146] width 180 height 4
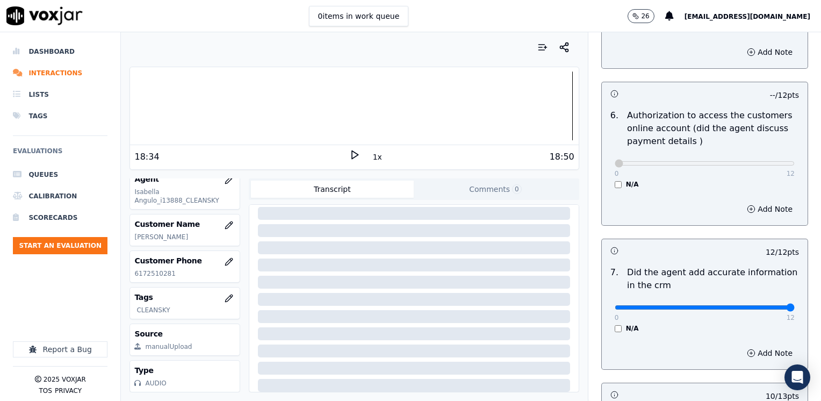
scroll to position [591, 0]
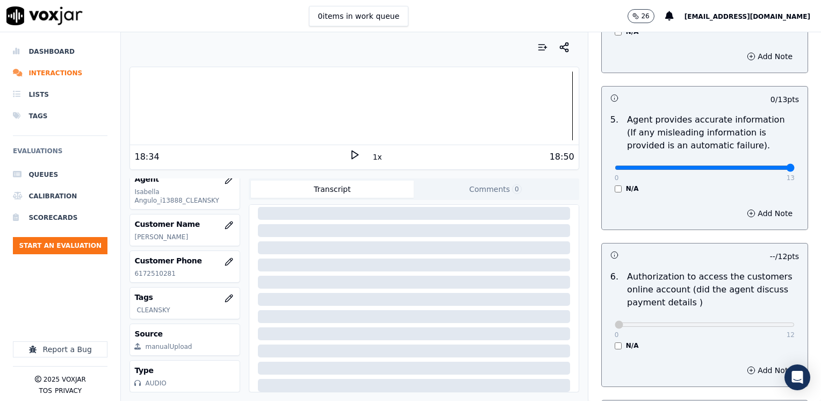
drag, startPoint x: 606, startPoint y: 155, endPoint x: 822, endPoint y: 151, distance: 216.5
type input "13"
click at [794, 165] on input "range" at bounding box center [704, 167] width 180 height 4
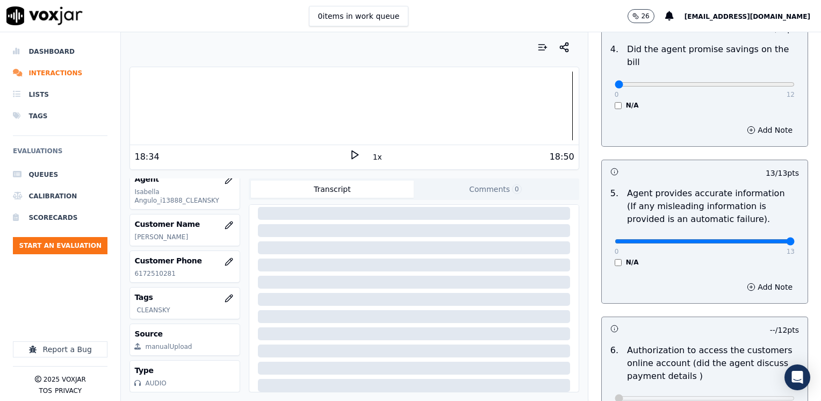
scroll to position [430, 0]
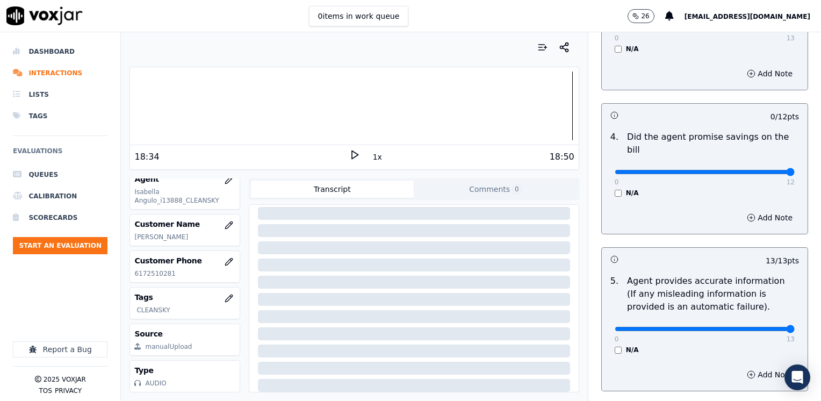
drag, startPoint x: 611, startPoint y: 156, endPoint x: 814, endPoint y: 162, distance: 203.1
type input "12"
click at [794, 170] on input "range" at bounding box center [704, 172] width 180 height 4
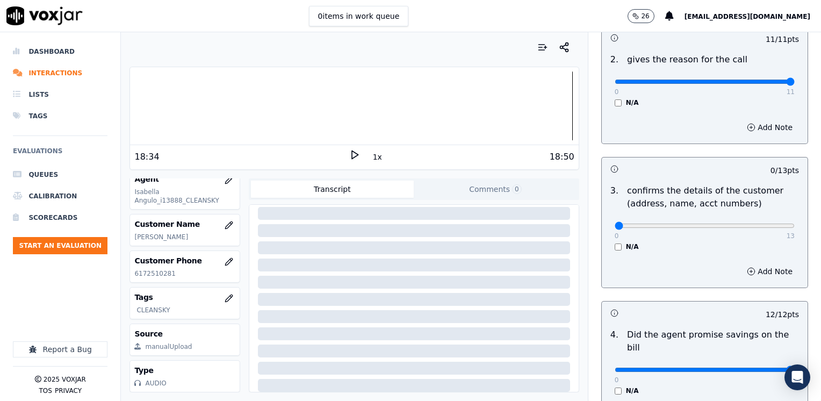
scroll to position [215, 0]
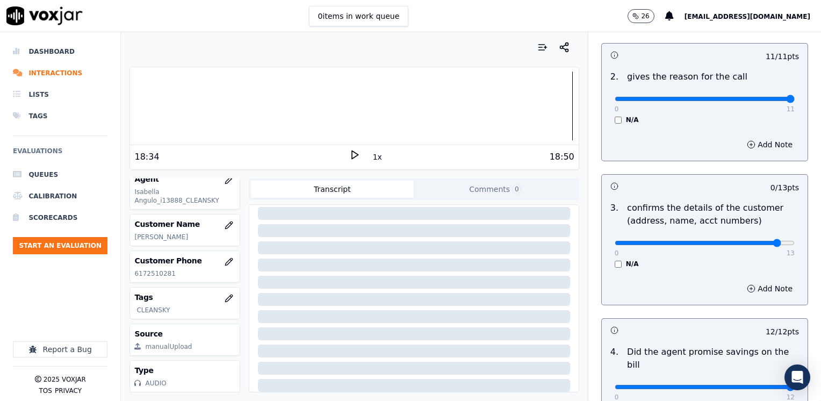
type input "12"
click at [750, 241] on input "range" at bounding box center [704, 243] width 180 height 4
click at [763, 289] on button "Add Note" at bounding box center [769, 288] width 59 height 15
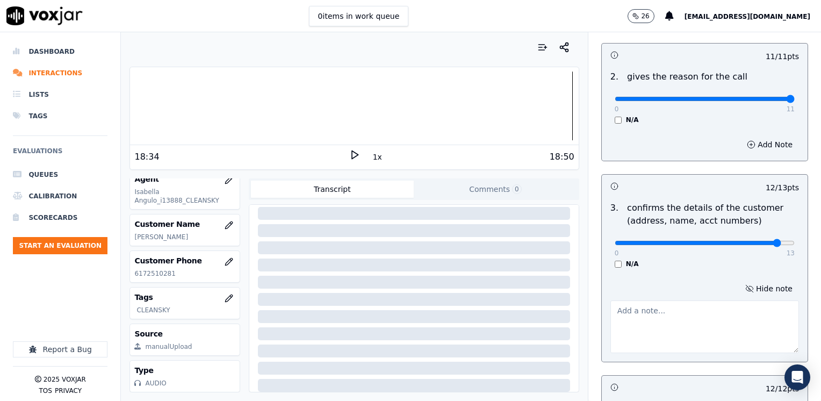
click at [664, 334] on textarea at bounding box center [704, 326] width 188 height 53
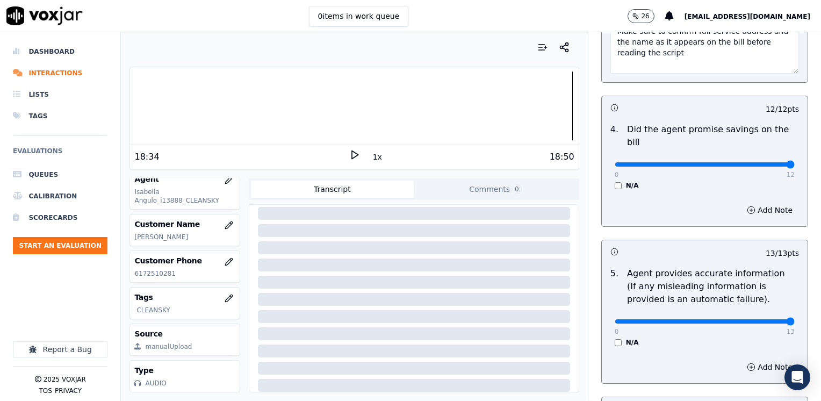
scroll to position [591, 0]
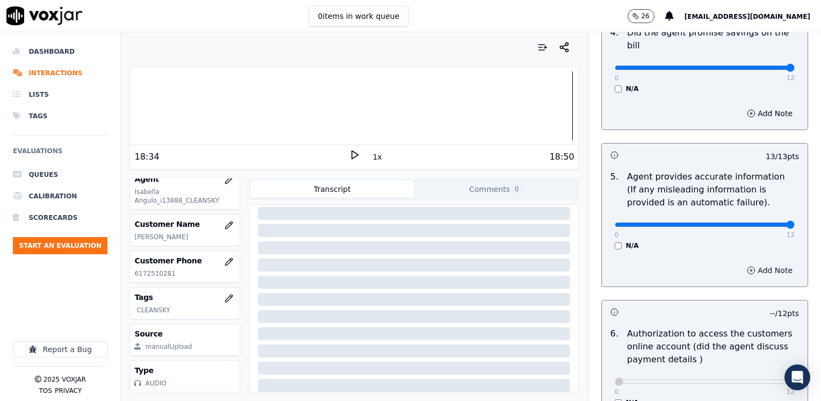
type textarea "Make sure to confirm full service address and the name as it appears on the bil…"
click at [760, 263] on button "Add Note" at bounding box center [769, 270] width 59 height 15
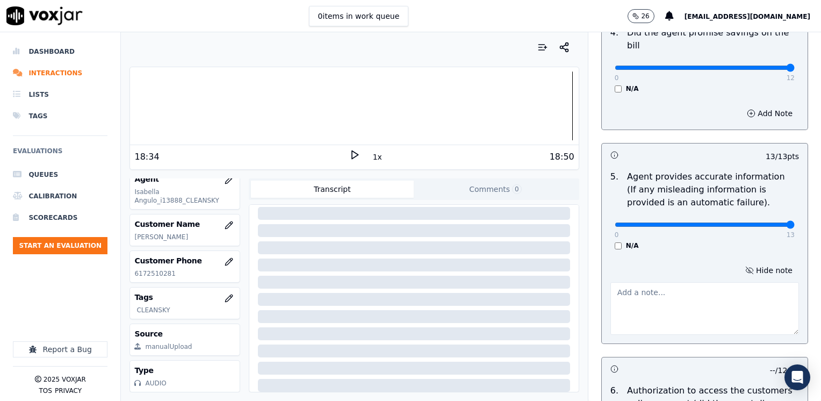
click at [693, 295] on textarea at bounding box center [704, 308] width 188 height 53
click at [758, 263] on button "Hide note" at bounding box center [768, 270] width 60 height 15
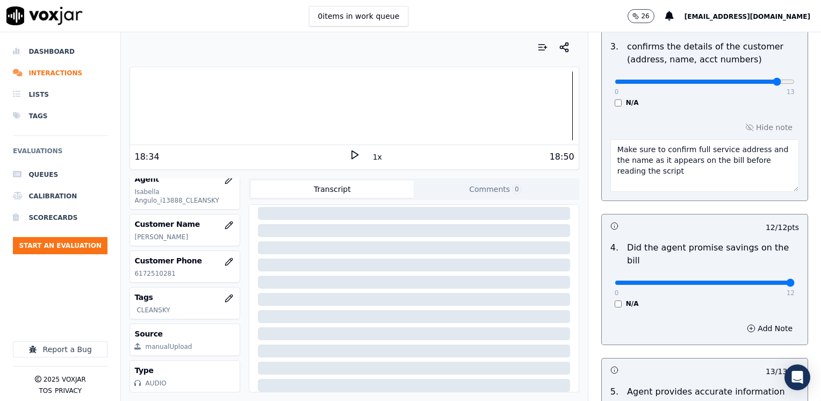
scroll to position [376, 0]
type input "11"
click at [757, 280] on input "range" at bounding box center [704, 282] width 180 height 4
click at [757, 322] on div "Add Note" at bounding box center [704, 328] width 206 height 32
click at [757, 321] on button "Add Note" at bounding box center [769, 328] width 59 height 15
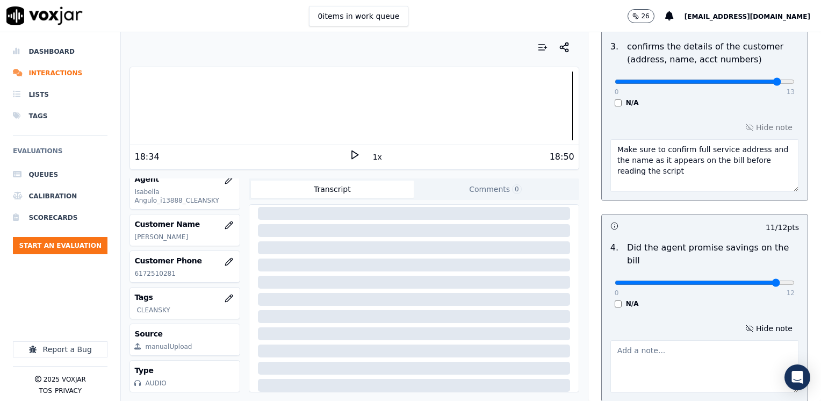
click at [675, 347] on textarea at bounding box center [704, 366] width 188 height 53
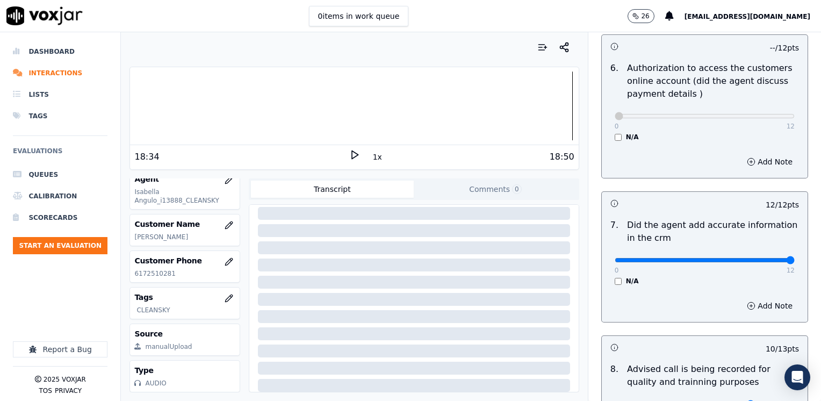
scroll to position [1052, 0]
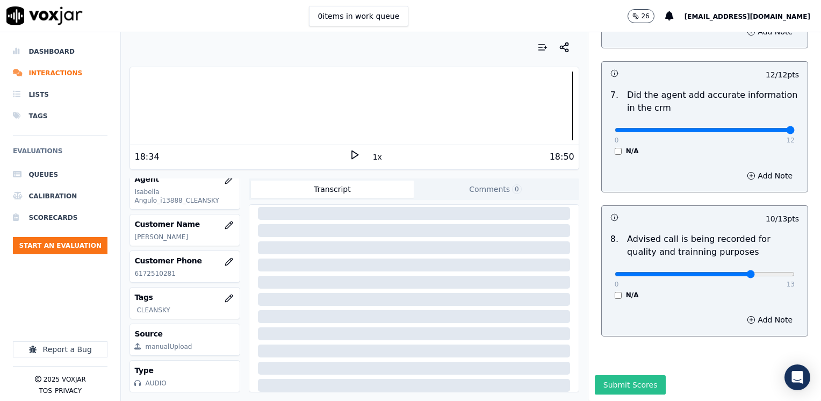
type textarea "Avoid saying phrases like "la vamos a actualizar por una mas baja""
click at [617, 375] on button "Submit Scores" at bounding box center [629, 384] width 71 height 19
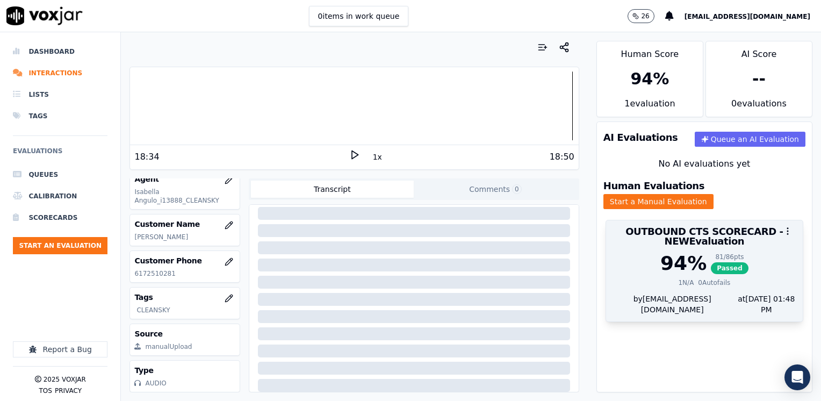
click at [710, 252] on div "81 / 86 pts Passed" at bounding box center [729, 262] width 38 height 21
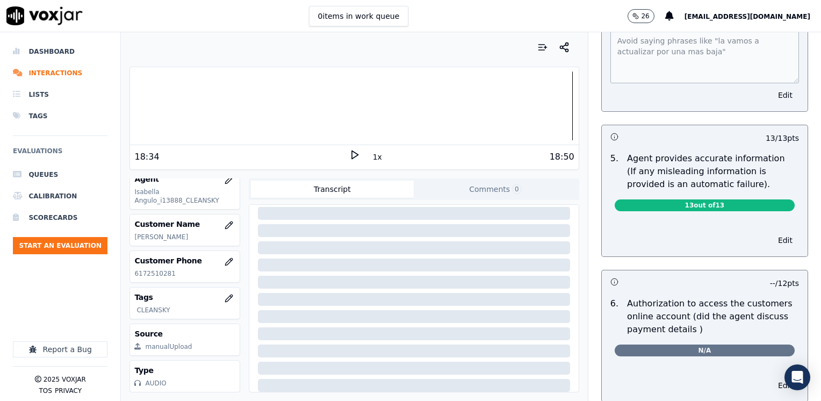
scroll to position [698, 0]
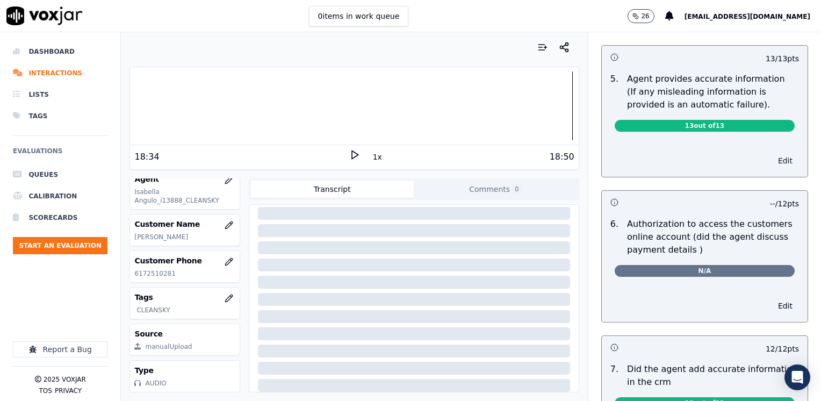
click at [771, 153] on button "Edit" at bounding box center [784, 160] width 27 height 15
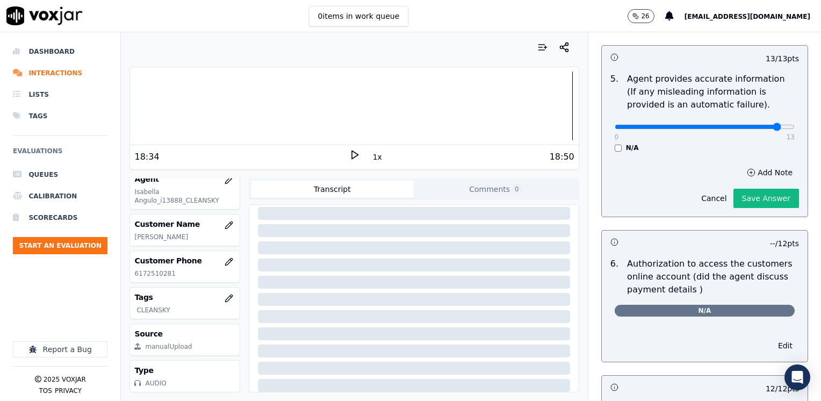
type input "12"
click at [750, 125] on input "range" at bounding box center [704, 127] width 180 height 4
click at [747, 165] on button "Add Note" at bounding box center [769, 172] width 59 height 15
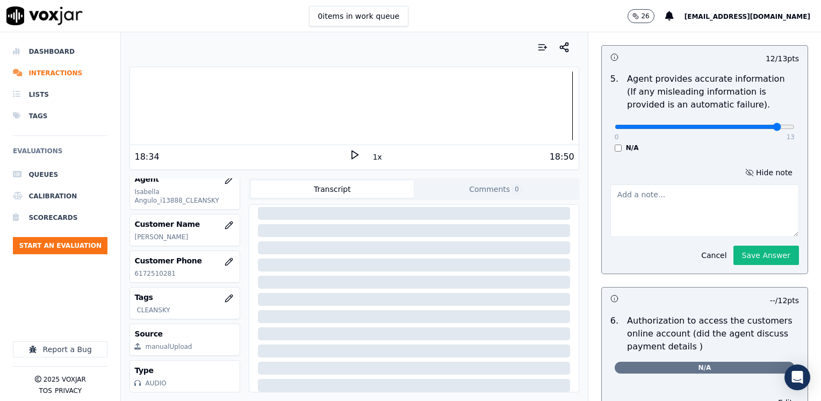
drag, startPoint x: 681, startPoint y: 227, endPoint x: 671, endPoint y: 201, distance: 27.5
click at [694, 237] on div "Cancel Save Answer" at bounding box center [746, 251] width 104 height 28
click at [671, 198] on textarea at bounding box center [704, 210] width 188 height 53
type textarea "Does not ask the question "Como puedo ayudarte" when reading the CTS script"
click at [752, 245] on button "Save Answer" at bounding box center [766, 254] width 66 height 19
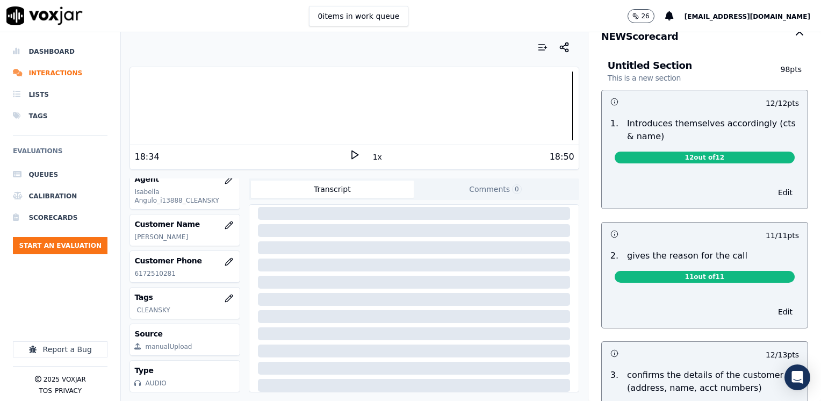
scroll to position [0, 0]
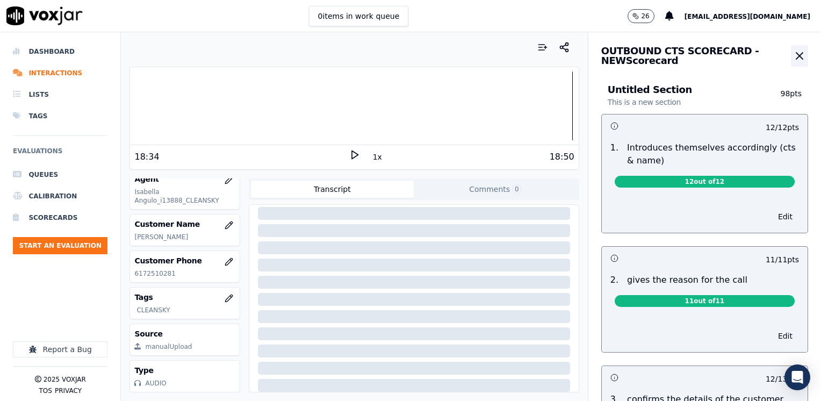
click at [791, 64] on button "button" at bounding box center [799, 55] width 17 height 21
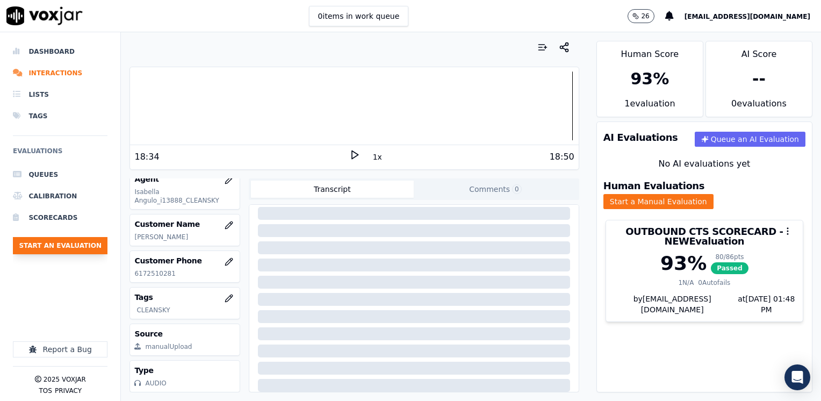
click at [57, 246] on button "Start an Evaluation" at bounding box center [60, 245] width 95 height 17
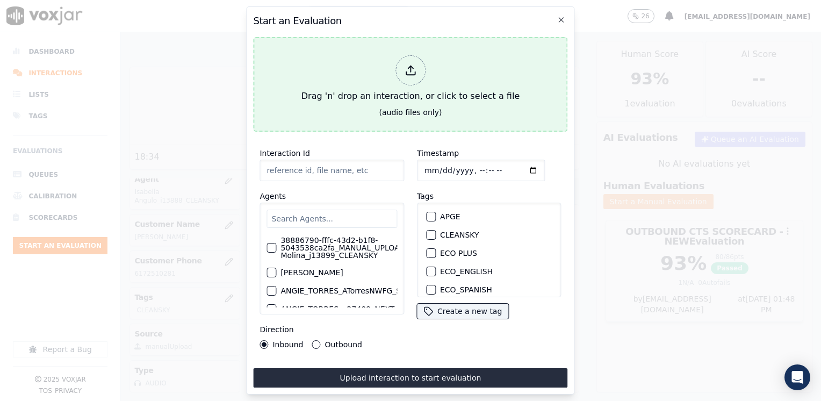
click at [399, 62] on div at bounding box center [410, 70] width 30 height 30
type input "20250912-141229_7745355154-MARIA LEMOS all.mp3"
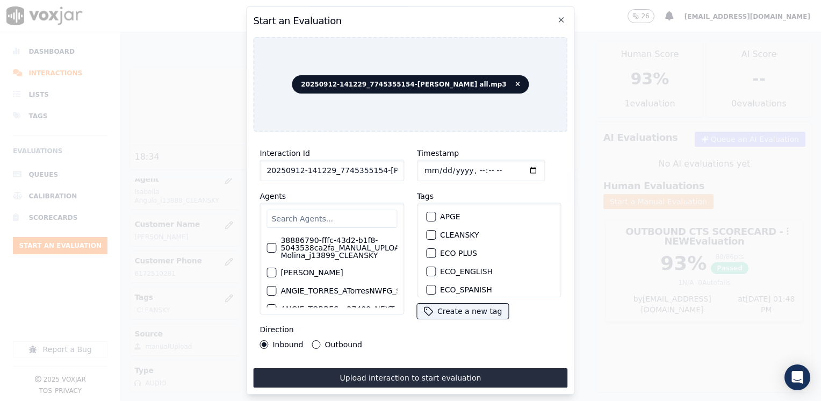
click at [360, 212] on input "text" at bounding box center [331, 218] width 130 height 18
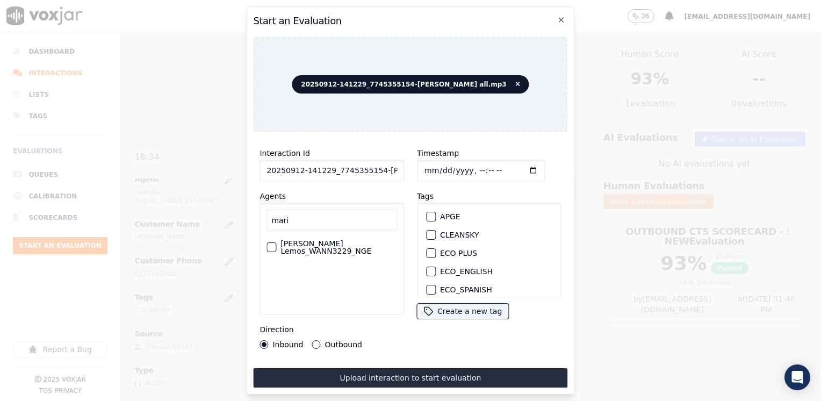
type input "mari"
click at [336, 242] on label "Maria Lemos_WANN3229_NGE" at bounding box center [338, 247] width 117 height 15
click at [276, 242] on button "Maria Lemos_WANN3229_NGE" at bounding box center [271, 247] width 10 height 10
click at [427, 233] on div "button" at bounding box center [430, 235] width 8 height 8
click at [521, 164] on input "Timestamp" at bounding box center [481, 169] width 128 height 21
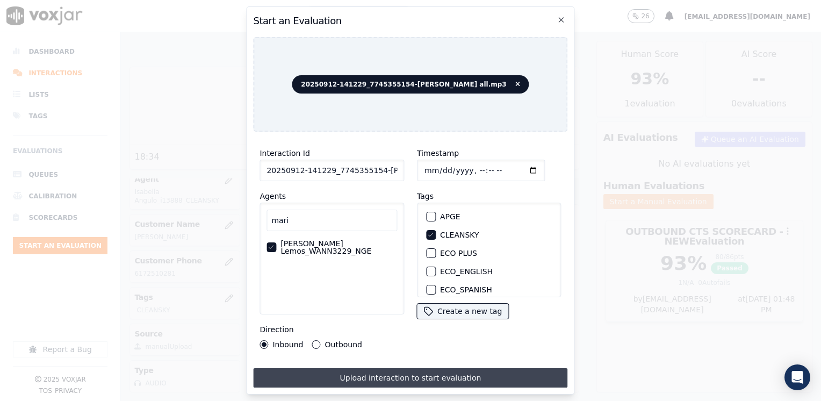
type input "2025-09-12T13:50"
click at [390, 371] on button "Upload interaction to start evaluation" at bounding box center [410, 377] width 314 height 19
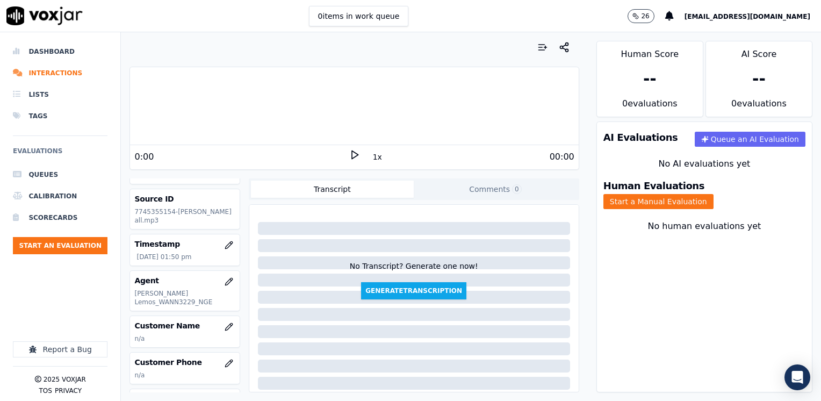
scroll to position [54, 0]
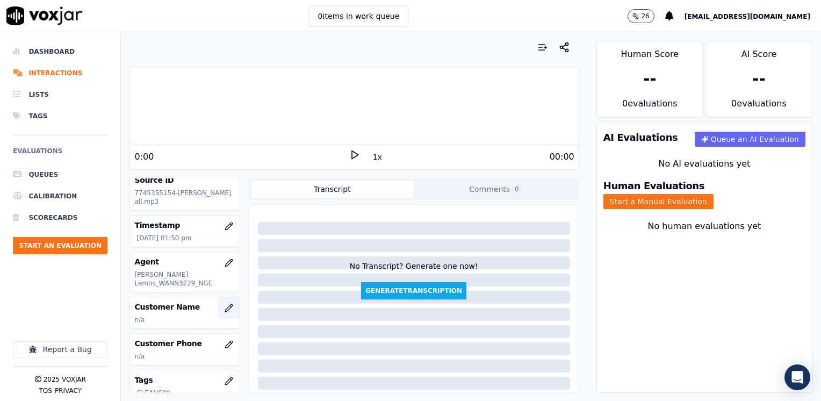
click at [224, 303] on icon "button" at bounding box center [228, 307] width 9 height 9
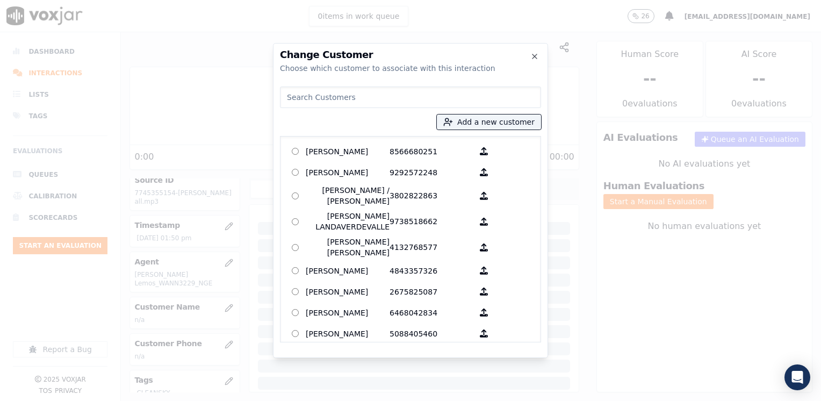
click at [432, 95] on input at bounding box center [410, 96] width 261 height 21
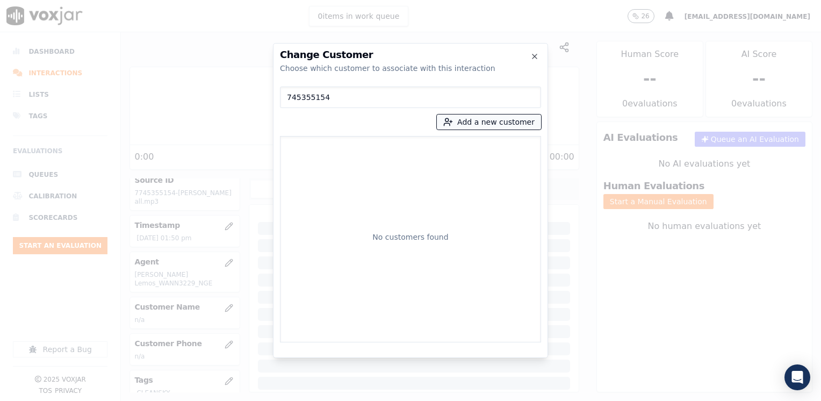
type input "745355154"
click at [509, 125] on button "Add a new customer" at bounding box center [489, 121] width 104 height 15
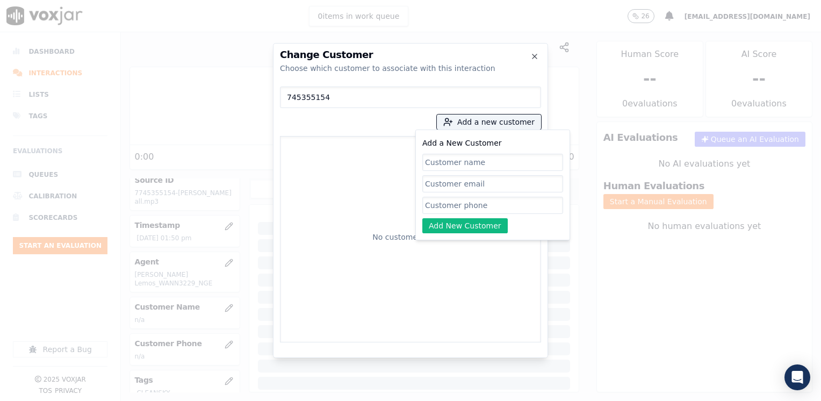
click at [473, 209] on input "Add a New Customer" at bounding box center [492, 205] width 141 height 17
paste input "745355154"
type input "745355154"
click at [335, 120] on div "745355154 Add a new customer Add a New Customer 745355154 Add New Customer No c…" at bounding box center [410, 212] width 261 height 260
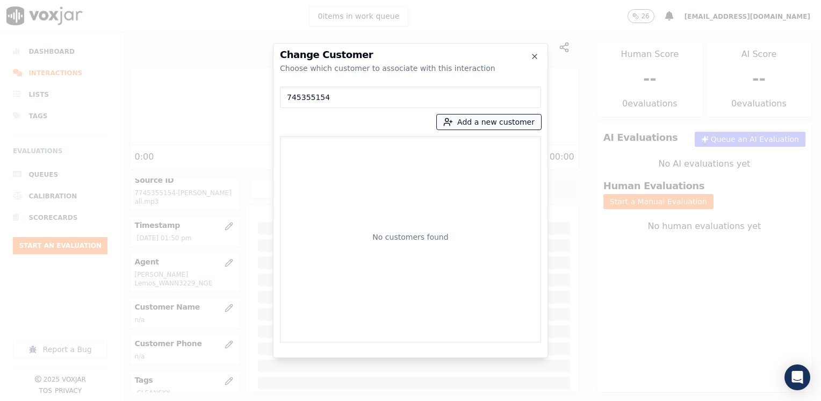
click at [483, 126] on button "Add a new customer" at bounding box center [489, 121] width 104 height 15
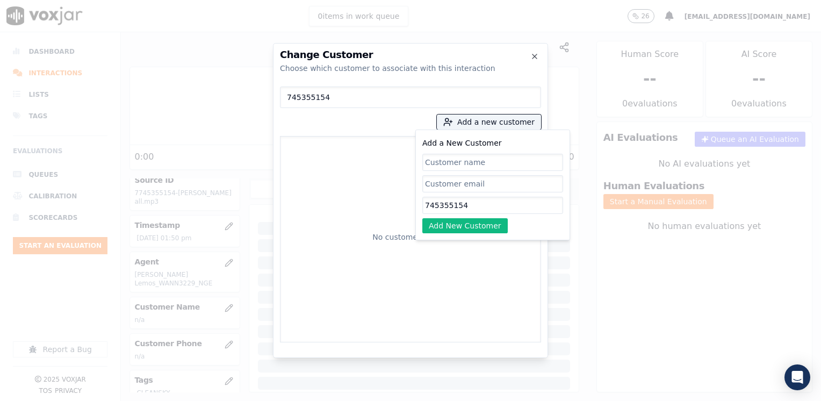
click at [485, 159] on input "Add a New Customer" at bounding box center [492, 162] width 141 height 17
type input "Moraima Muledo"
click at [466, 234] on div "Add a New Customer Moraima Muledo 745355154 Add New Customer" at bounding box center [492, 184] width 155 height 111
click at [461, 222] on button "Add New Customer" at bounding box center [464, 225] width 85 height 15
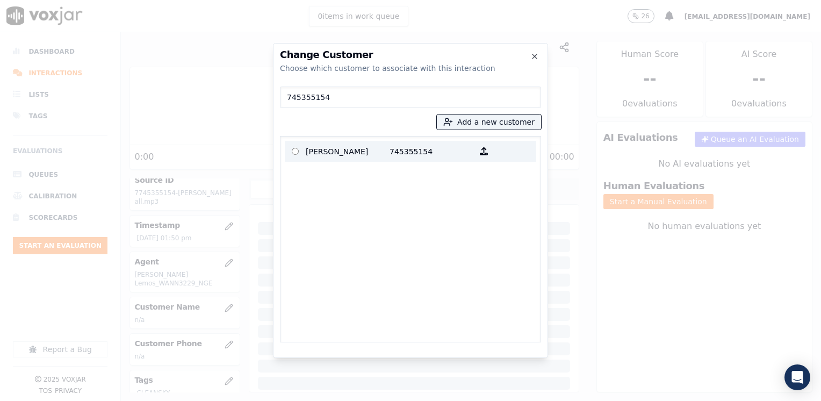
drag, startPoint x: 361, startPoint y: 147, endPoint x: 371, endPoint y: 154, distance: 11.6
click at [362, 147] on p "Moraima Muledo" at bounding box center [348, 151] width 84 height 17
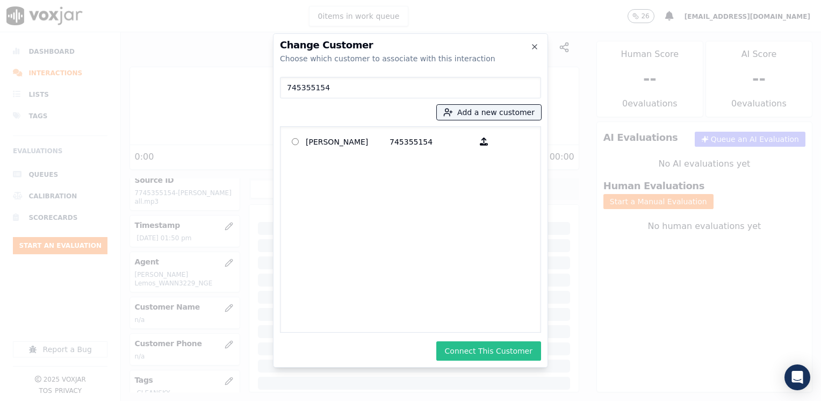
click at [511, 354] on button "Connect This Customer" at bounding box center [488, 350] width 105 height 19
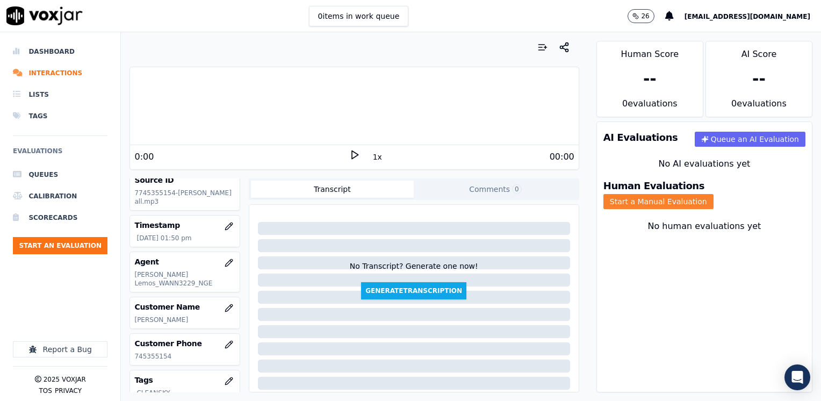
click at [713, 194] on button "Start a Manual Evaluation" at bounding box center [658, 201] width 110 height 15
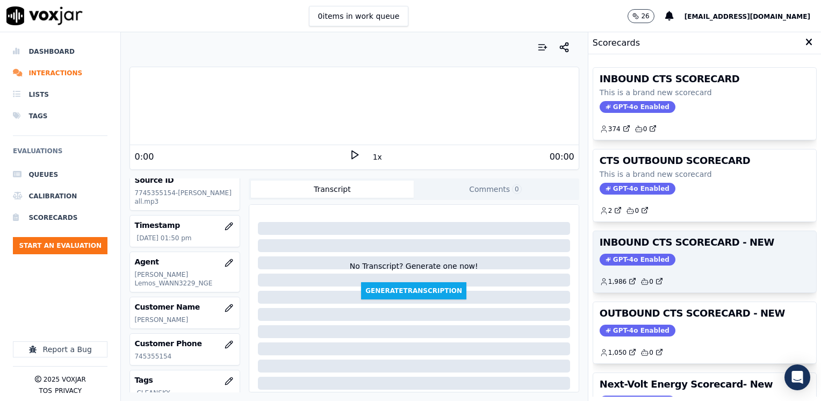
click at [616, 254] on span "GPT-4o Enabled" at bounding box center [637, 259] width 76 height 12
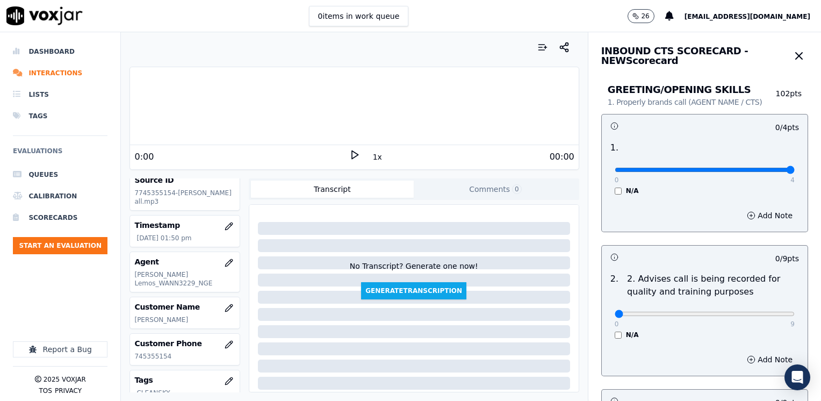
drag, startPoint x: 610, startPoint y: 174, endPoint x: 822, endPoint y: 170, distance: 212.2
type input "4"
click at [794, 170] on input "range" at bounding box center [704, 170] width 180 height 4
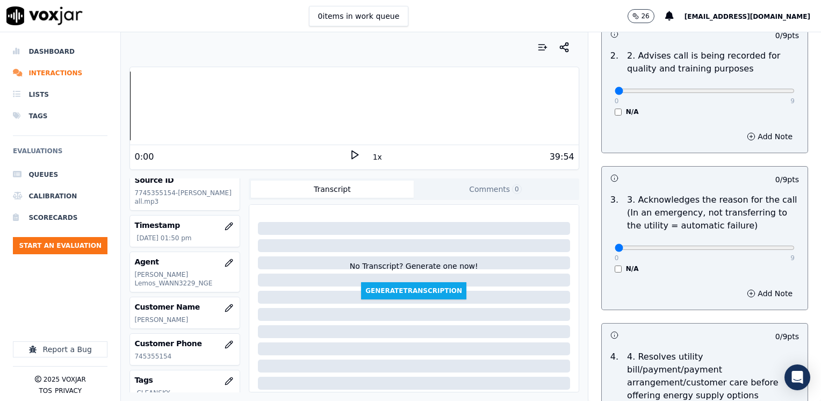
scroll to position [269, 0]
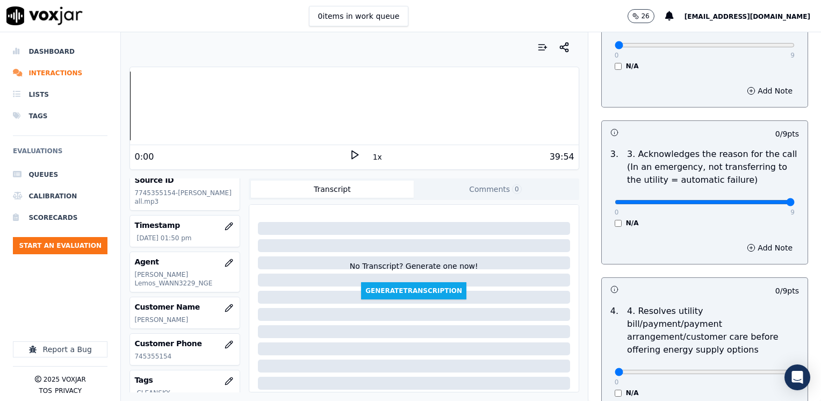
drag, startPoint x: 610, startPoint y: 199, endPoint x: 822, endPoint y: 199, distance: 212.7
type input "9"
click at [794, 200] on input "range" at bounding box center [704, 202] width 180 height 4
click at [748, 242] on button "Add Note" at bounding box center [769, 247] width 59 height 15
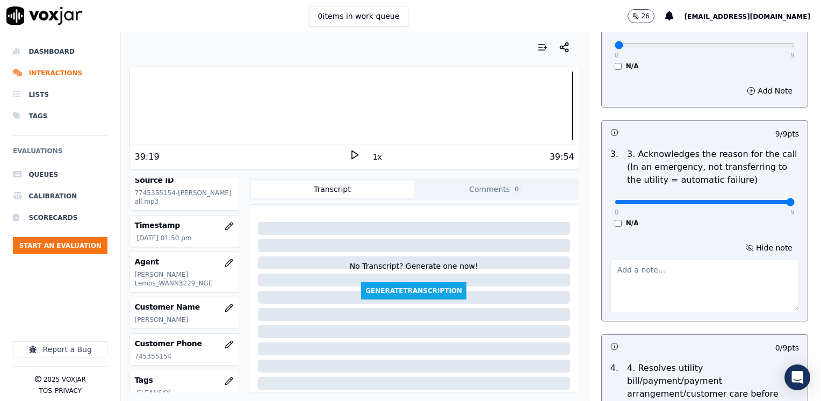
click at [649, 285] on textarea at bounding box center [704, 285] width 188 height 53
click at [676, 270] on textarea "Cx wants to apply to budget billing"" at bounding box center [704, 285] width 188 height 53
type textarea "Cx wants to apply to "budget billing""
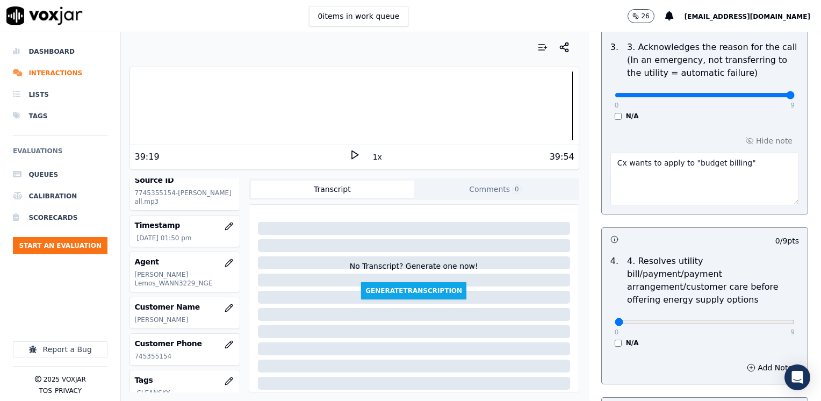
scroll to position [376, 0]
click at [647, 322] on div "0 9 N/A" at bounding box center [704, 326] width 197 height 41
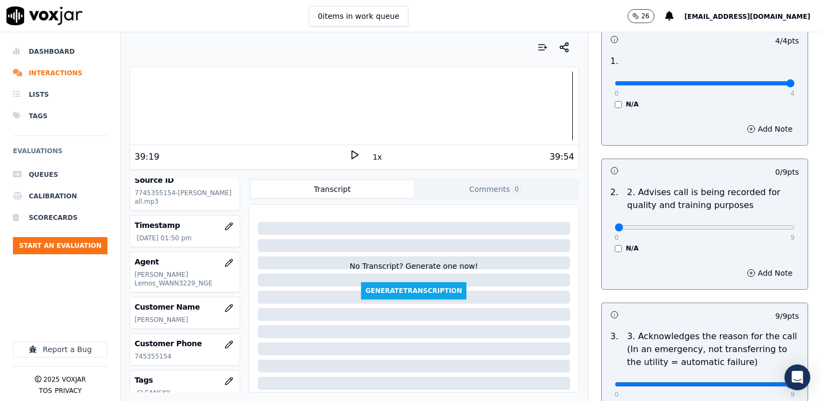
scroll to position [54, 0]
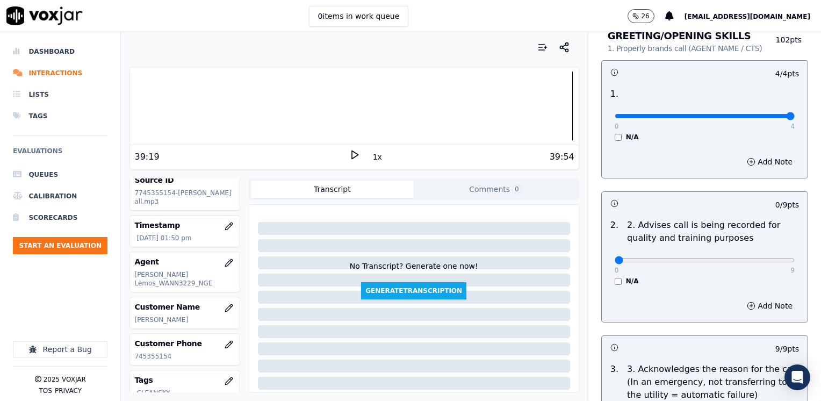
click at [707, 289] on div "Add Note" at bounding box center [704, 305] width 206 height 32
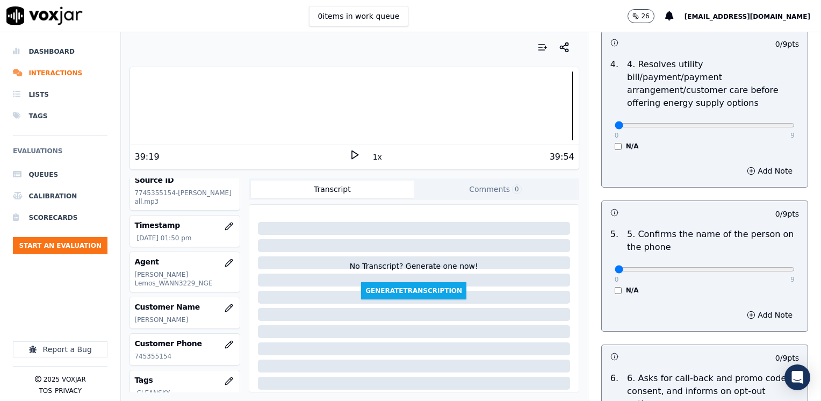
scroll to position [591, 0]
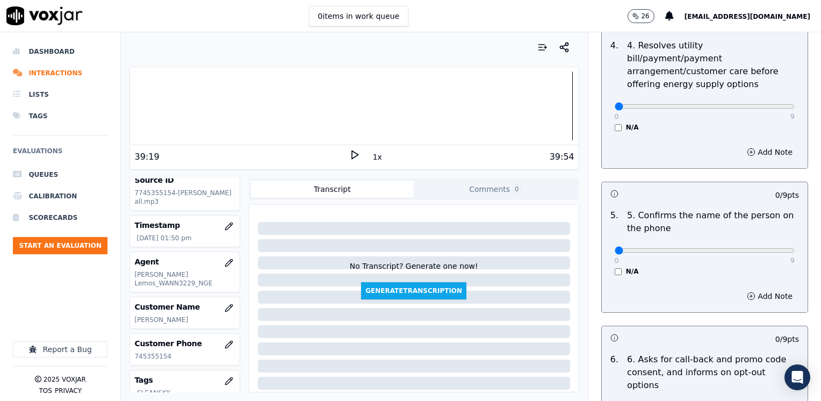
click at [614, 248] on input "range" at bounding box center [704, 250] width 180 height 4
drag, startPoint x: 604, startPoint y: 235, endPoint x: 822, endPoint y: 185, distance: 224.2
type input "9"
click at [794, 248] on input "range" at bounding box center [704, 250] width 180 height 4
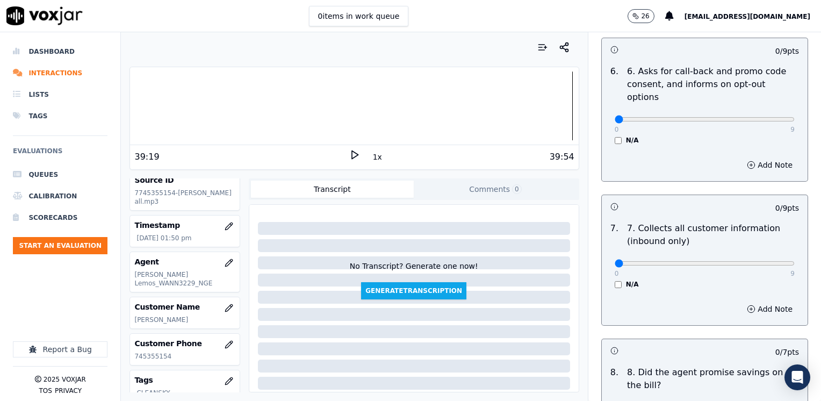
scroll to position [859, 0]
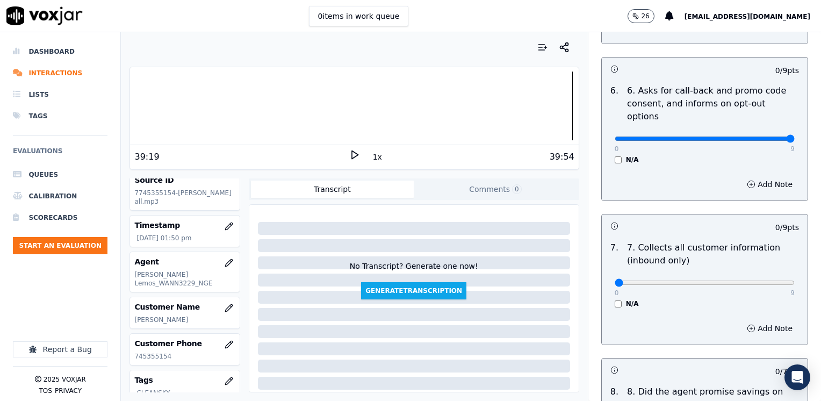
drag, startPoint x: 606, startPoint y: 114, endPoint x: 822, endPoint y: 89, distance: 217.4
type input "9"
click at [794, 136] on input "range" at bounding box center [704, 138] width 180 height 4
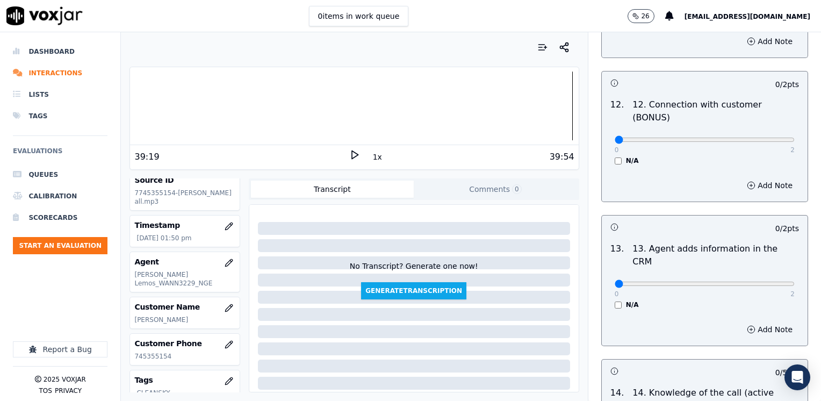
scroll to position [1858, 0]
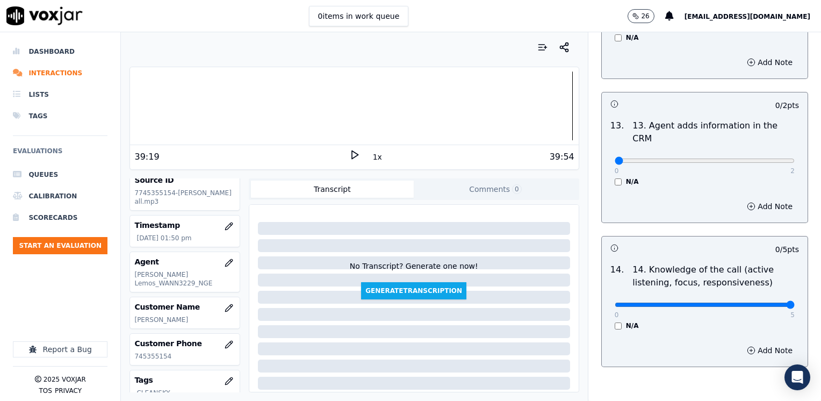
drag, startPoint x: 605, startPoint y: 252, endPoint x: 820, endPoint y: 239, distance: 215.2
click at [794, 302] on input "range" at bounding box center [704, 304] width 180 height 4
drag, startPoint x: 608, startPoint y: 104, endPoint x: 820, endPoint y: 130, distance: 213.7
click at [794, 158] on input "range" at bounding box center [704, 160] width 180 height 4
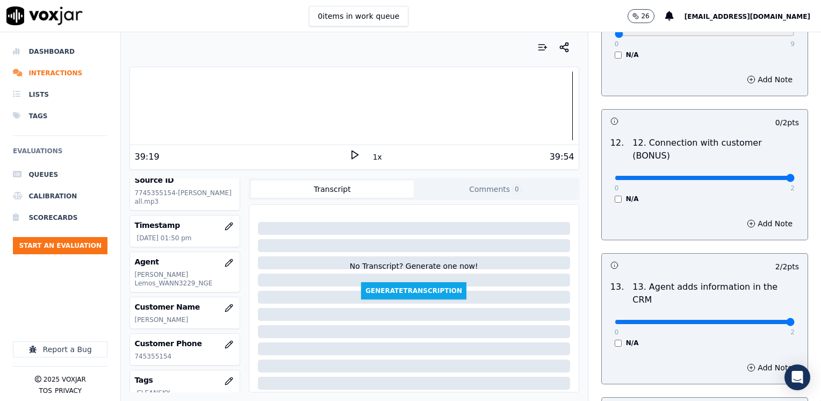
drag, startPoint x: 607, startPoint y: 138, endPoint x: 822, endPoint y: 134, distance: 215.4
click at [794, 176] on input "range" at bounding box center [704, 178] width 180 height 4
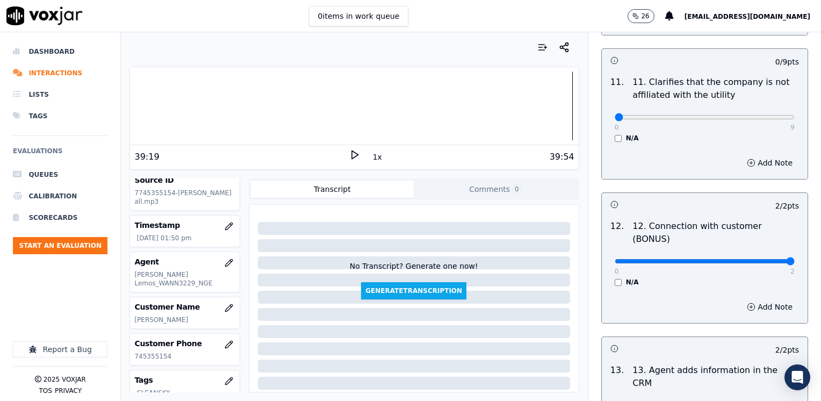
scroll to position [1482, 0]
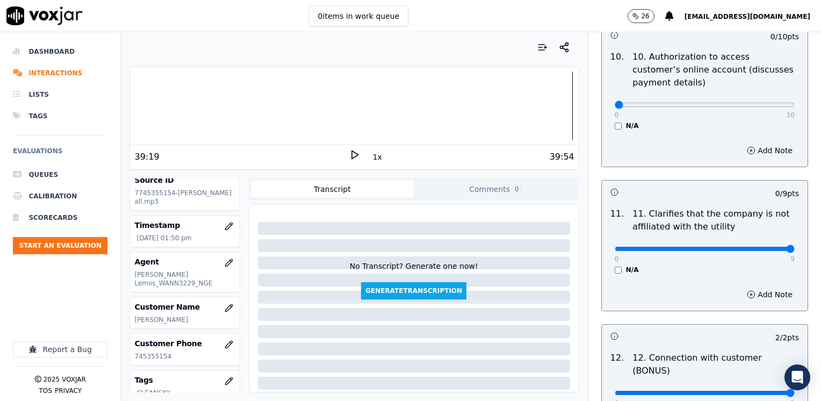
drag, startPoint x: 606, startPoint y: 221, endPoint x: 803, endPoint y: 222, distance: 197.1
click at [794, 246] on input "range" at bounding box center [704, 248] width 180 height 4
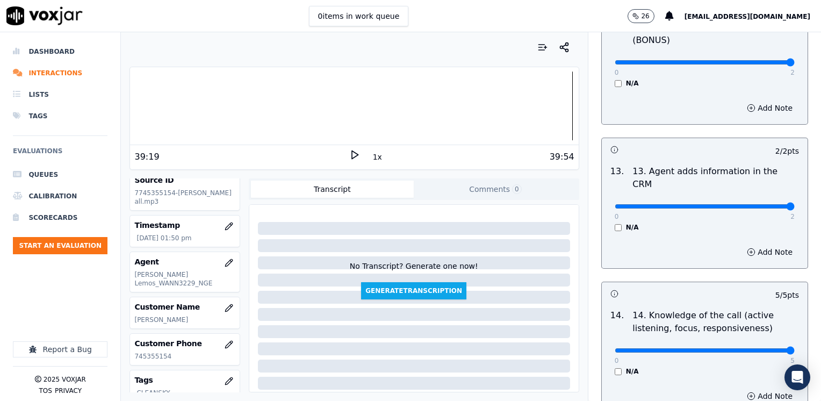
scroll to position [1858, 0]
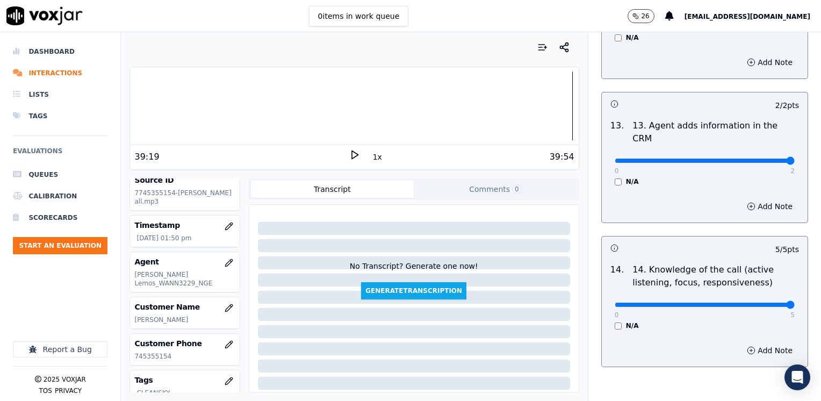
click at [754, 302] on input "range" at bounding box center [704, 304] width 180 height 4
click at [747, 302] on input "range" at bounding box center [704, 304] width 180 height 4
click at [759, 343] on button "Add Note" at bounding box center [769, 350] width 59 height 15
click at [681, 362] on textarea at bounding box center [704, 388] width 188 height 53
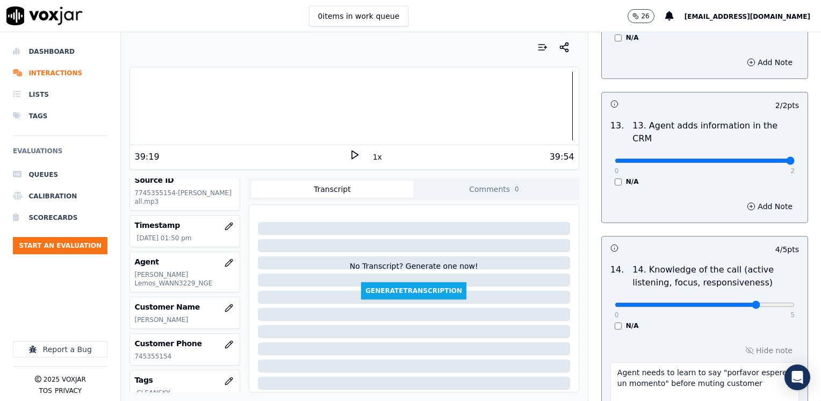
click at [602, 334] on div "Hide note Agent needs to learn to say "porfavor espere un momento" before mutin…" at bounding box center [704, 378] width 206 height 89
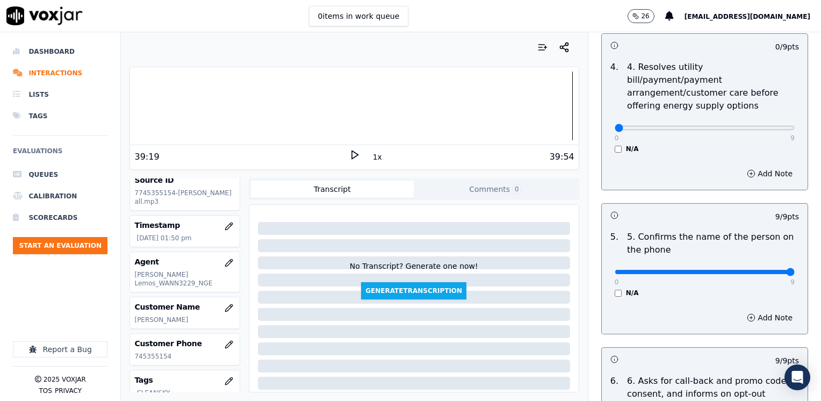
scroll to position [408, 0]
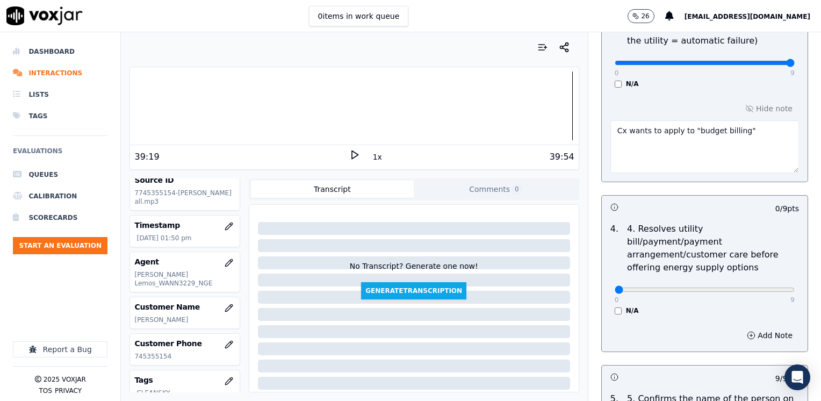
click at [748, 282] on div "0 9" at bounding box center [704, 288] width 180 height 13
click at [748, 287] on input "range" at bounding box center [704, 289] width 180 height 4
click at [723, 287] on input "range" at bounding box center [704, 289] width 180 height 4
click at [758, 319] on div "Add Note" at bounding box center [704, 335] width 206 height 32
click at [756, 328] on button "Add Note" at bounding box center [769, 335] width 59 height 15
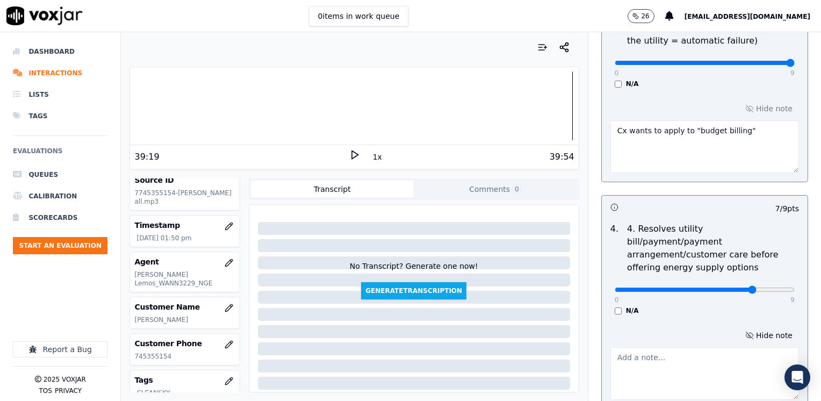
click at [633, 347] on textarea at bounding box center [704, 373] width 188 height 53
drag, startPoint x: 721, startPoint y: 343, endPoint x: 770, endPoint y: 367, distance: 55.0
click at [770, 367] on textarea "Agent offered "price protecction" but did not explain her why she did not offer…" at bounding box center [704, 373] width 188 height 53
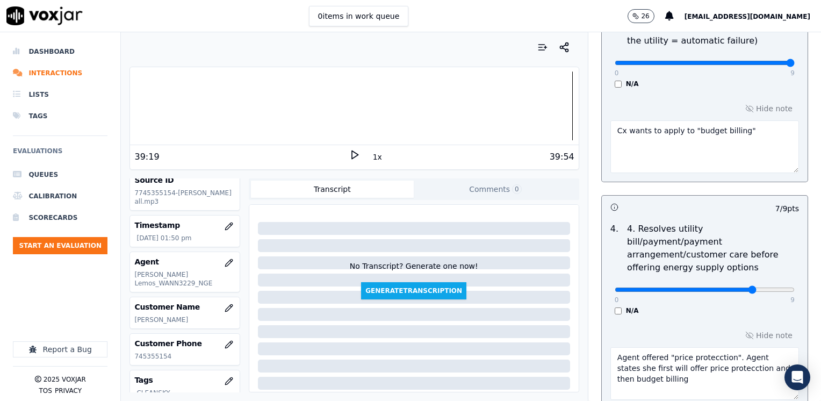
click at [755, 357] on textarea "Agent offered "price protecction". Agent states she first will offer price prot…" at bounding box center [704, 373] width 188 height 53
drag, startPoint x: 733, startPoint y: 275, endPoint x: 822, endPoint y: 274, distance: 89.7
click at [794, 287] on input "range" at bounding box center [704, 289] width 180 height 4
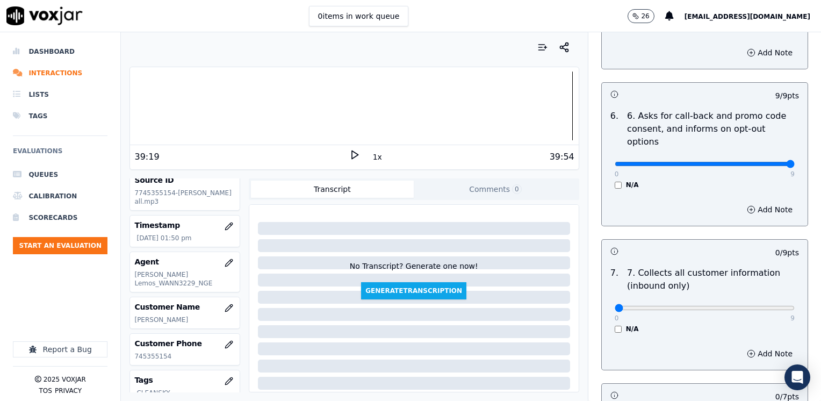
scroll to position [1106, 0]
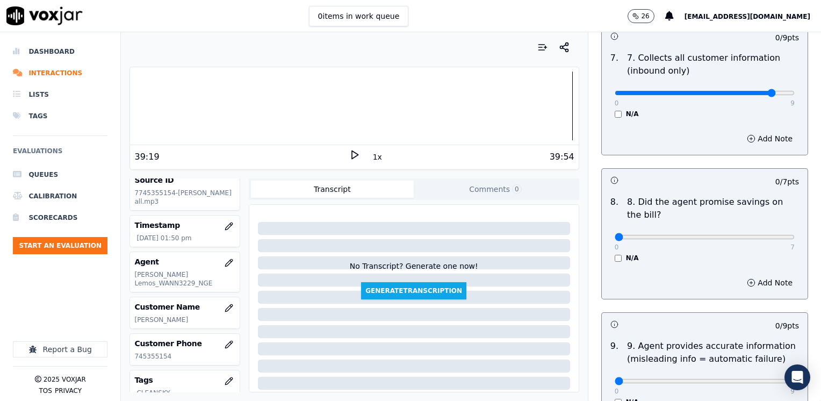
click at [756, 91] on input "range" at bounding box center [704, 93] width 180 height 4
drag, startPoint x: 610, startPoint y: 209, endPoint x: 822, endPoint y: 203, distance: 212.2
click at [794, 235] on input "range" at bounding box center [704, 237] width 180 height 4
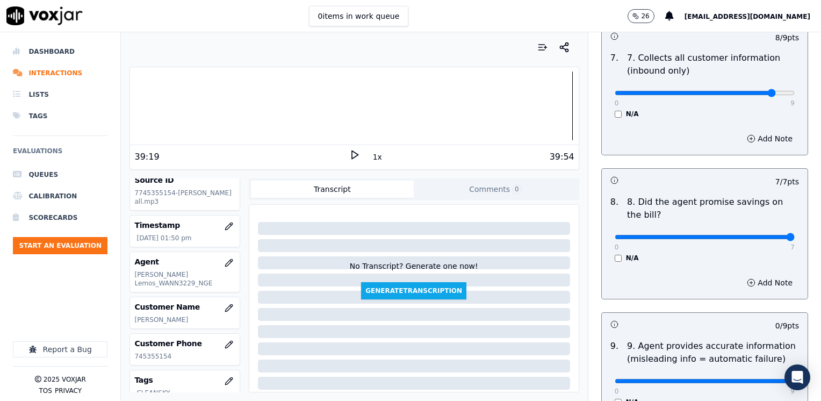
drag, startPoint x: 609, startPoint y: 355, endPoint x: 820, endPoint y: 353, distance: 211.1
click at [794, 379] on input "range" at bounding box center [704, 381] width 180 height 4
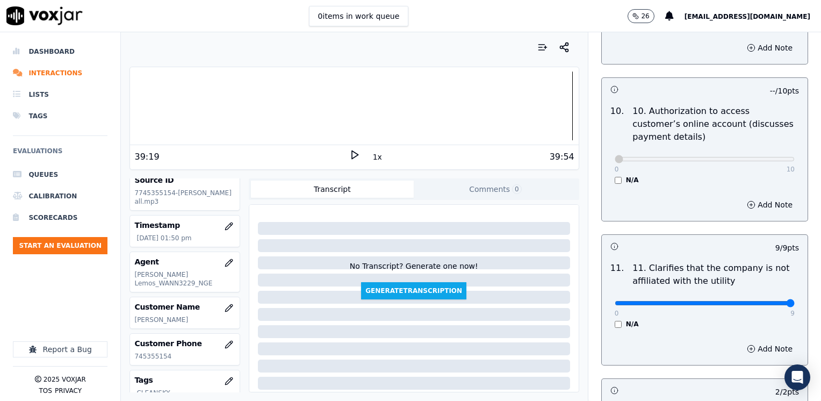
scroll to position [1482, 0]
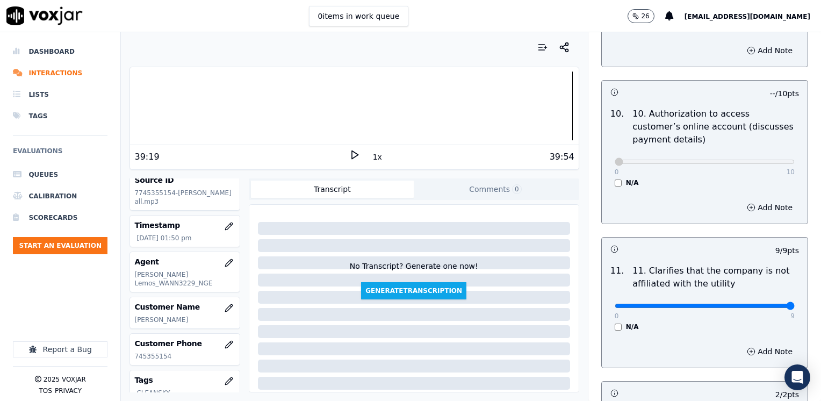
click at [641, 335] on div "Add Note" at bounding box center [704, 351] width 206 height 32
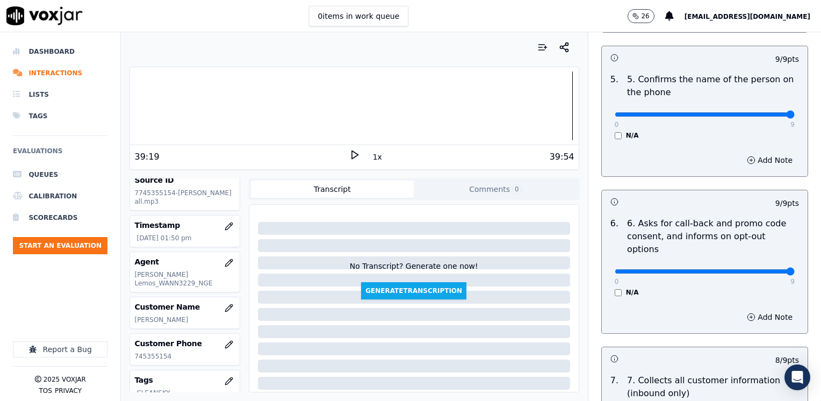
scroll to position [945, 0]
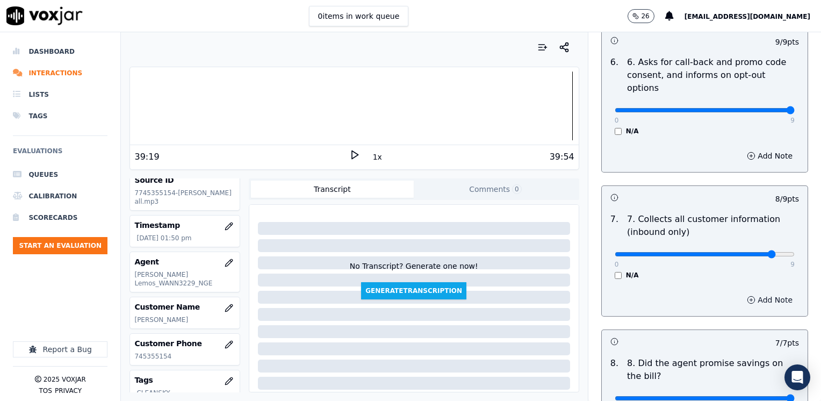
click at [757, 292] on button "Add Note" at bounding box center [769, 299] width 59 height 15
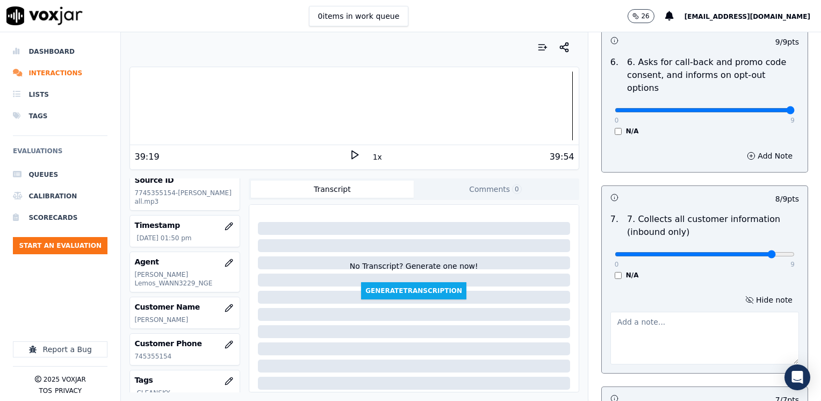
click at [714, 311] on textarea at bounding box center [704, 337] width 188 height 53
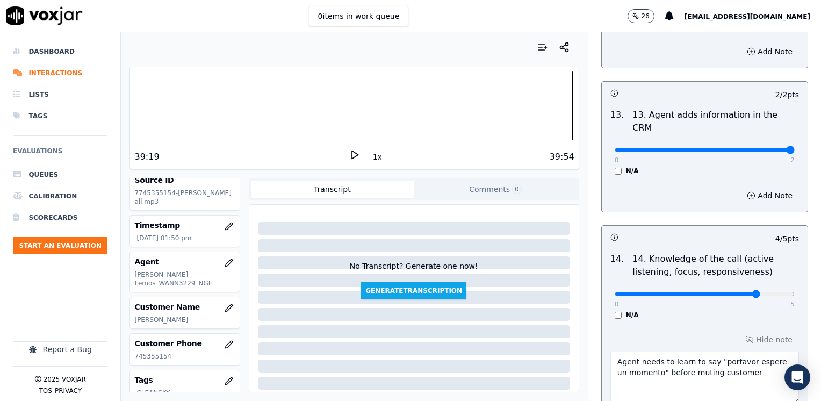
scroll to position [2028, 0]
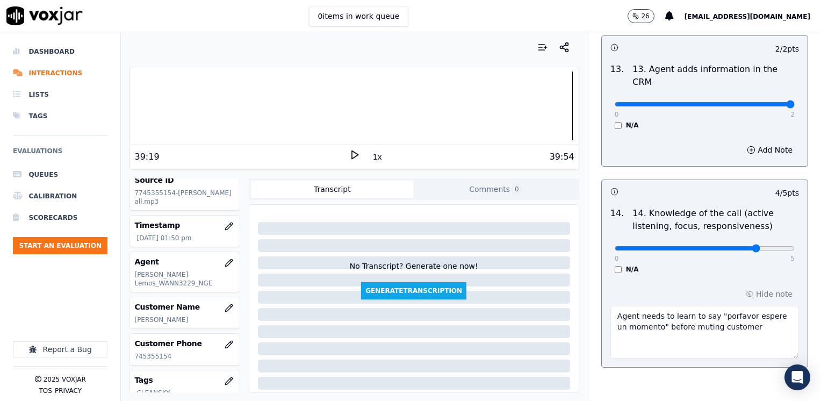
click at [730, 306] on textarea "Agent needs to learn to say "porfavor espere un momento" before muting customer" at bounding box center [704, 332] width 188 height 53
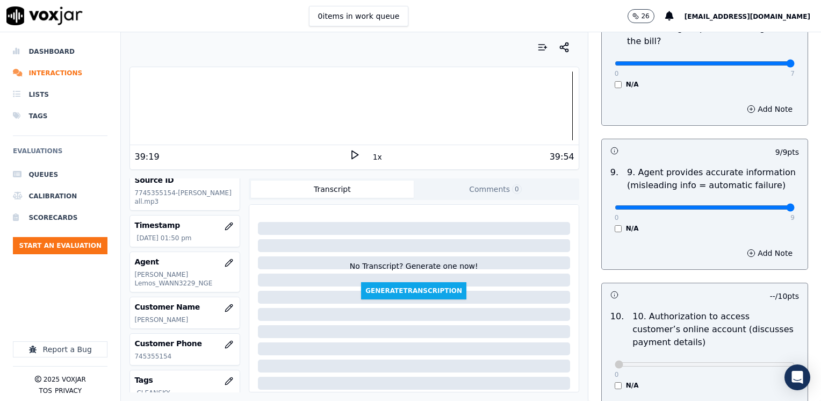
scroll to position [1276, 0]
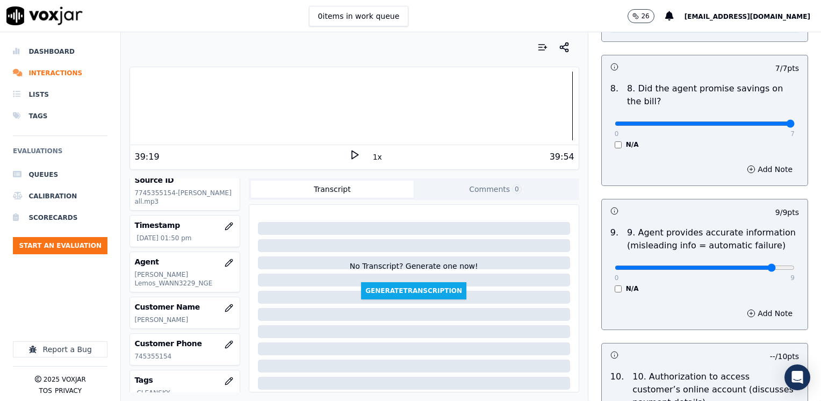
click at [753, 265] on input "range" at bounding box center [704, 267] width 180 height 4
click at [748, 306] on button "Add Note" at bounding box center [769, 313] width 59 height 15
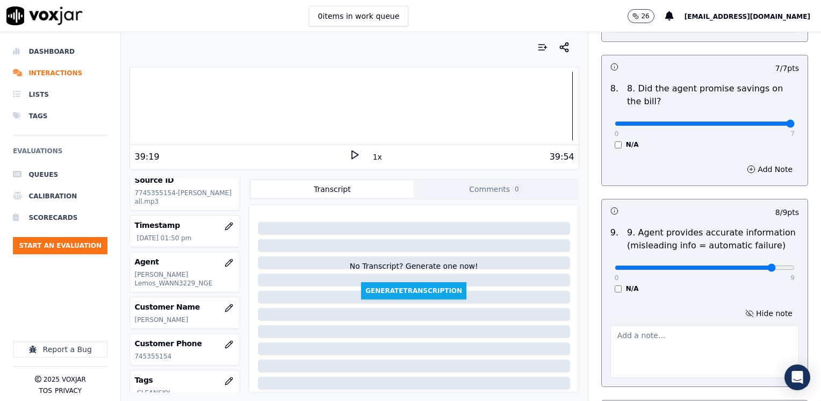
drag, startPoint x: 691, startPoint y: 304, endPoint x: 668, endPoint y: 319, distance: 27.1
click at [685, 325] on textarea at bounding box center [704, 351] width 188 height 53
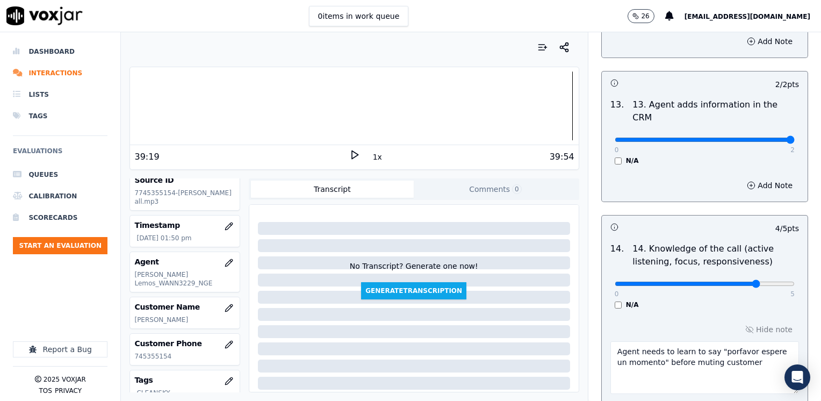
scroll to position [2084, 0]
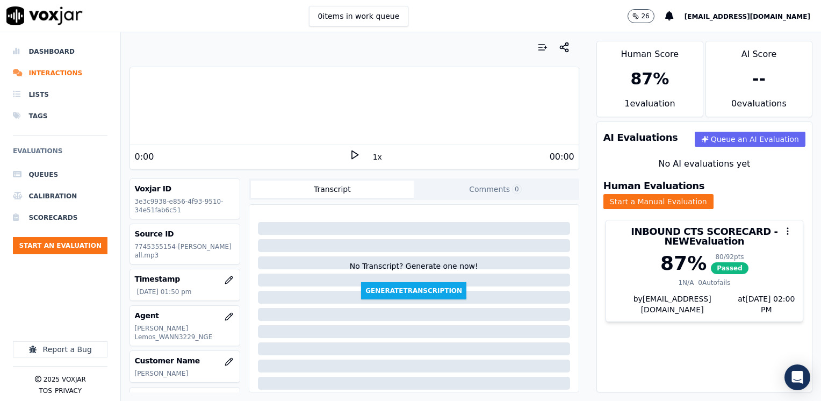
click at [352, 155] on polygon at bounding box center [355, 155] width 6 height 8
click at [350, 155] on icon at bounding box center [354, 154] width 11 height 11
